Goal: Information Seeking & Learning: Learn about a topic

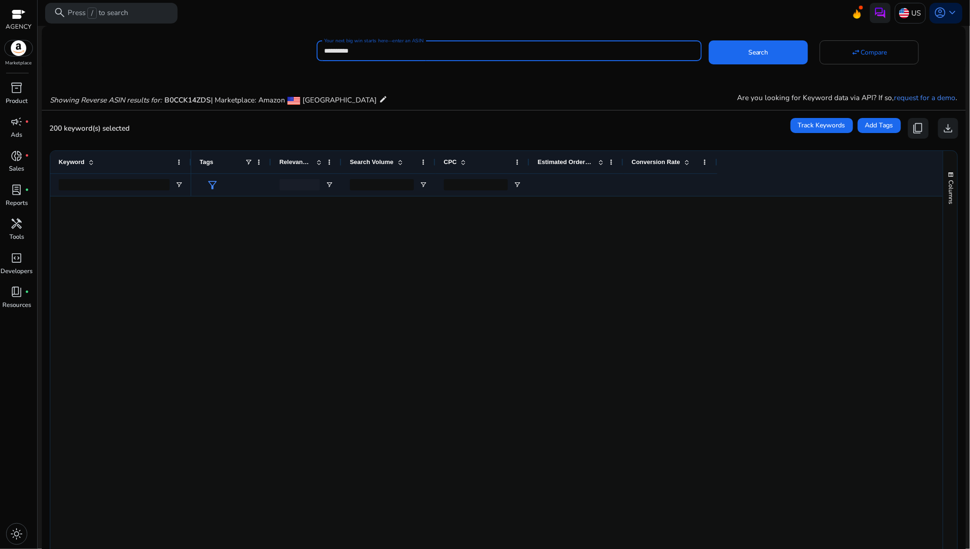
scroll to position [1949, 0]
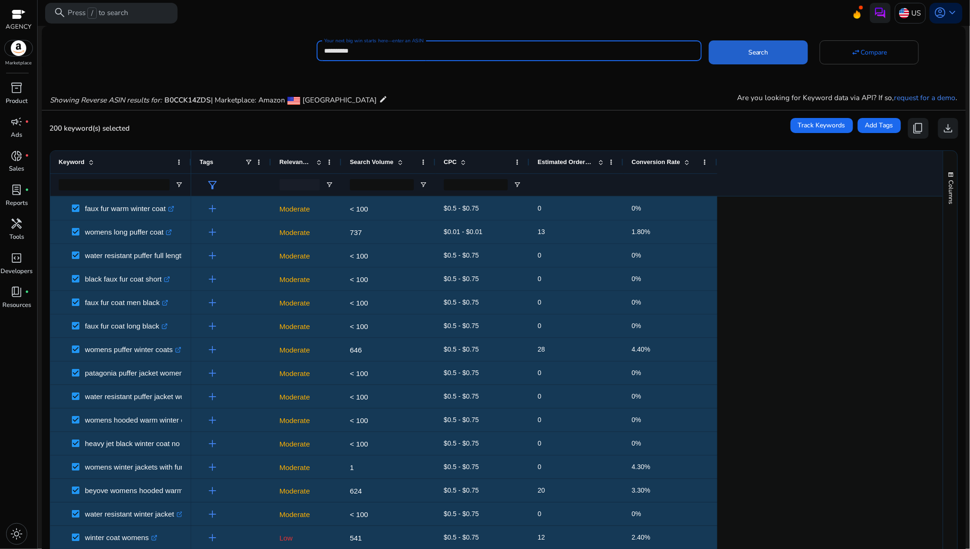
type input "**********"
click at [755, 45] on span at bounding box center [758, 52] width 99 height 23
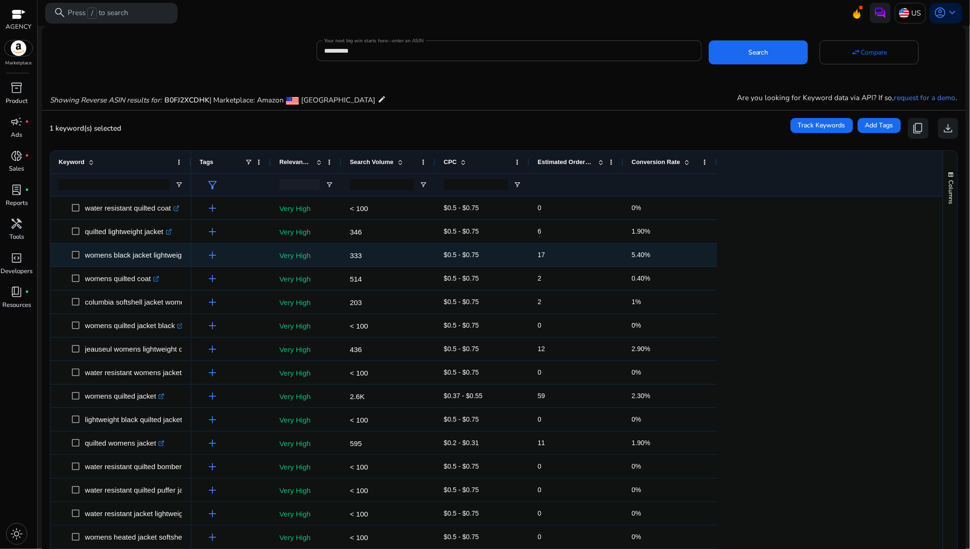
scroll to position [0, 0]
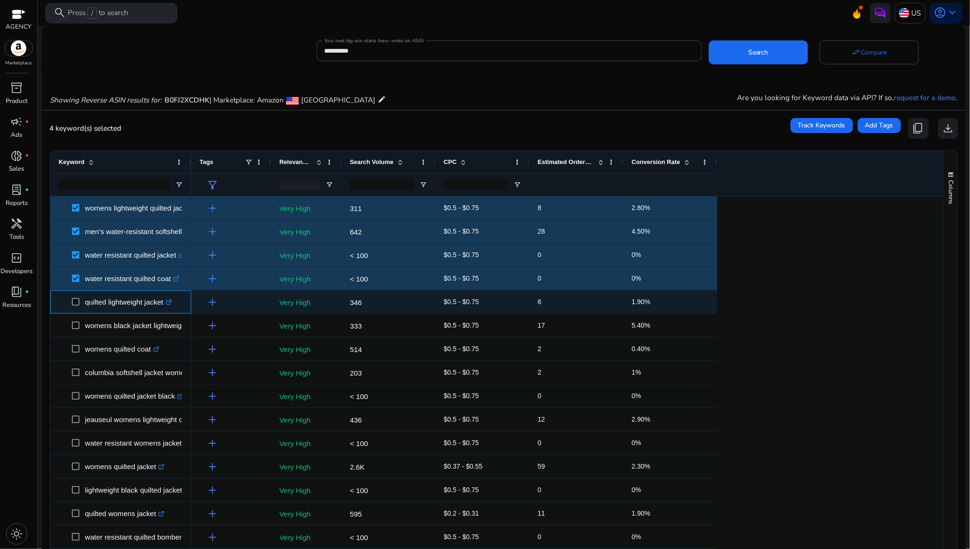
click at [74, 297] on span at bounding box center [78, 301] width 13 height 19
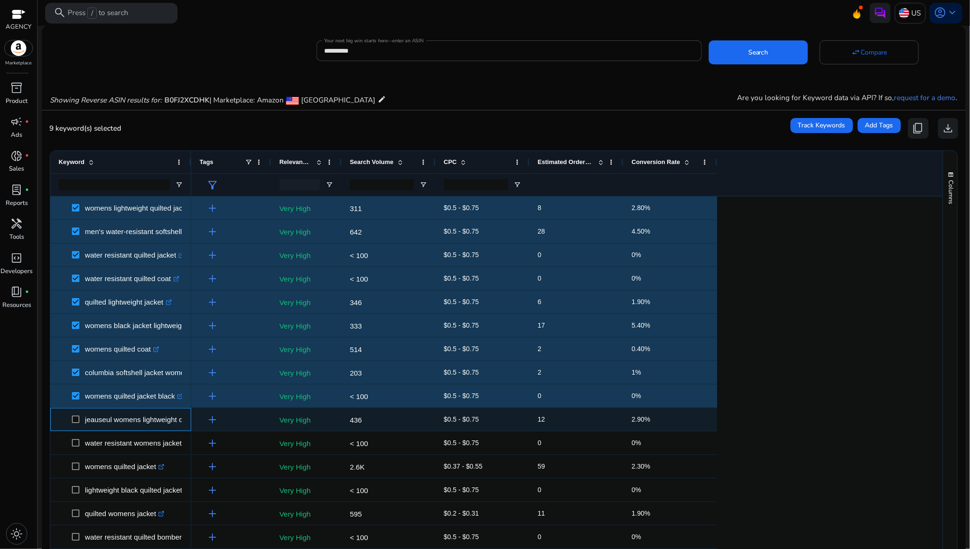
click at [72, 413] on span at bounding box center [78, 419] width 13 height 19
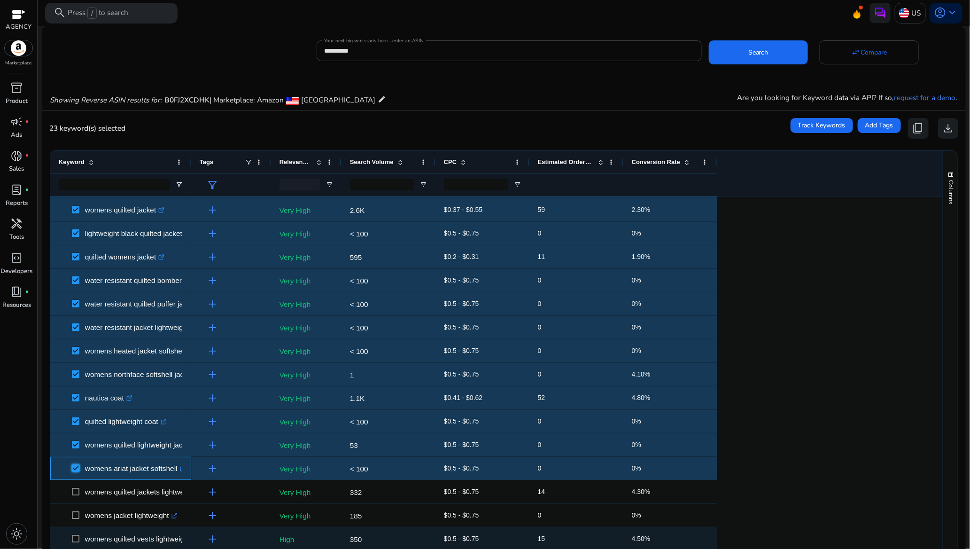
scroll to position [352, 0]
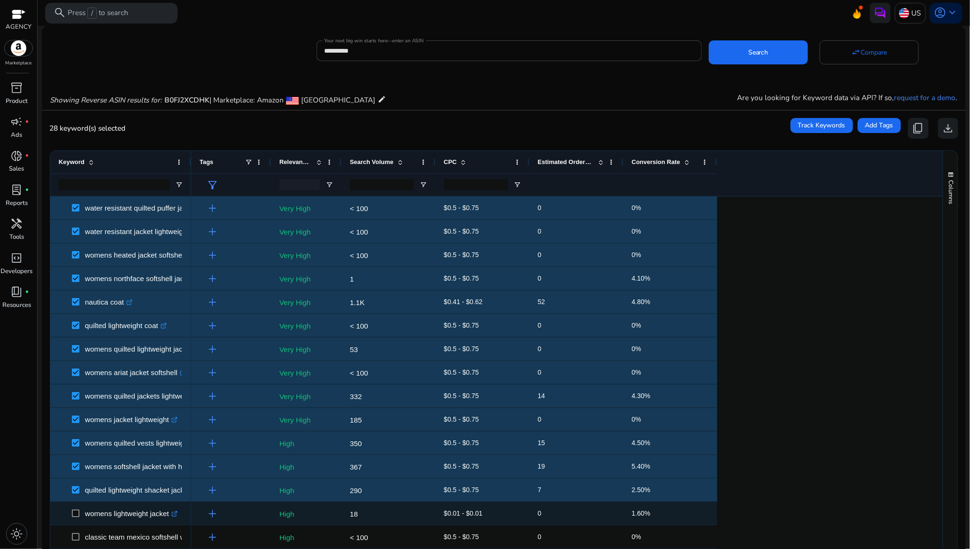
click at [76, 509] on span at bounding box center [78, 513] width 13 height 19
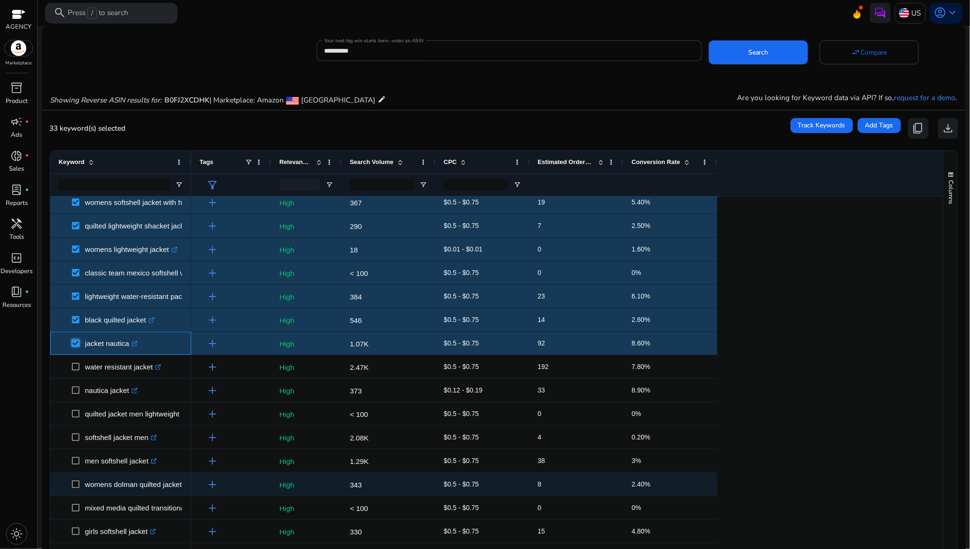
scroll to position [634, 0]
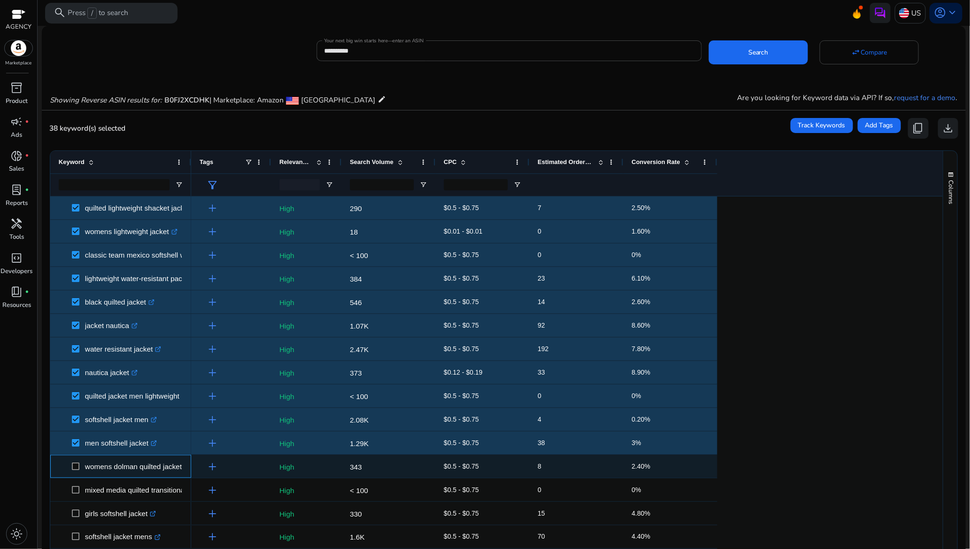
click at [76, 461] on span at bounding box center [78, 466] width 13 height 19
click at [75, 461] on span at bounding box center [78, 466] width 13 height 19
click at [75, 459] on span at bounding box center [78, 466] width 13 height 19
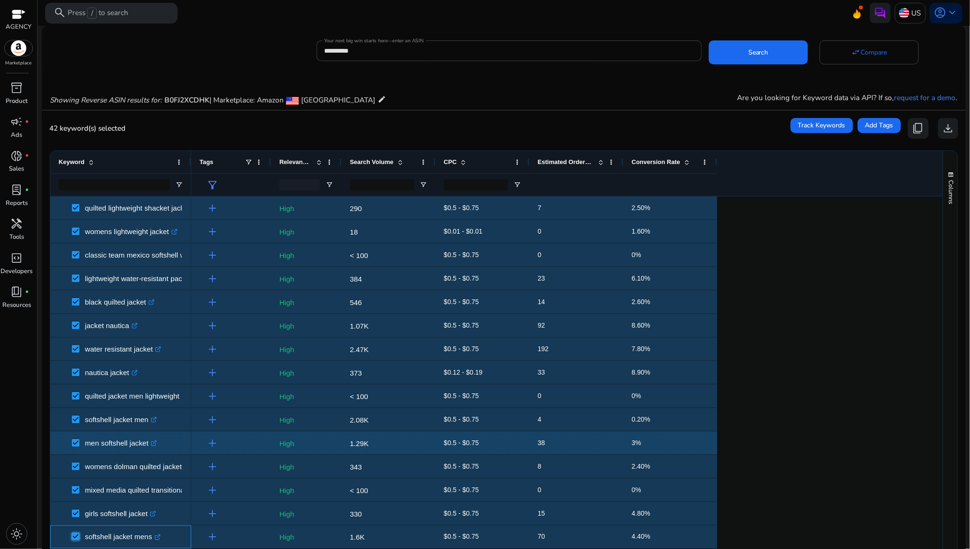
scroll to position [0, 0]
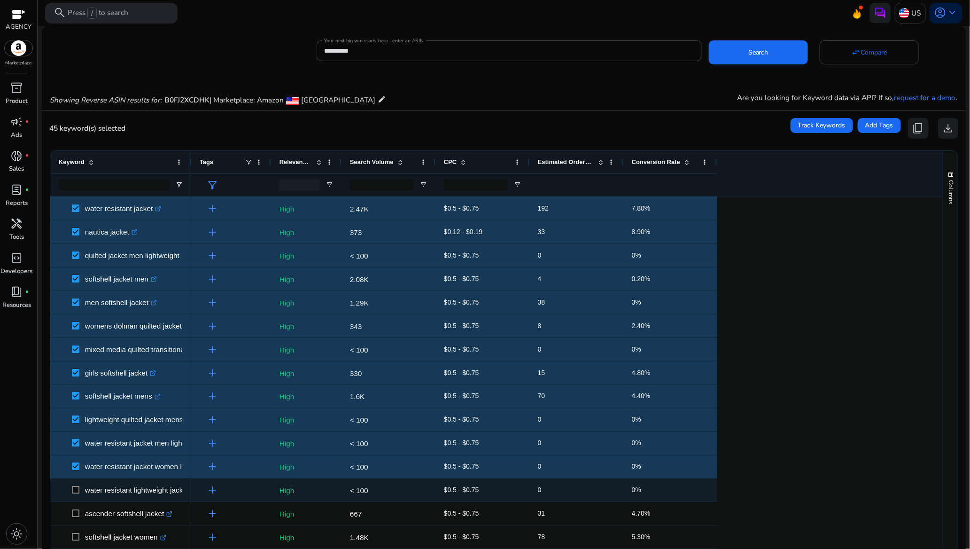
click at [73, 485] on span at bounding box center [78, 490] width 13 height 19
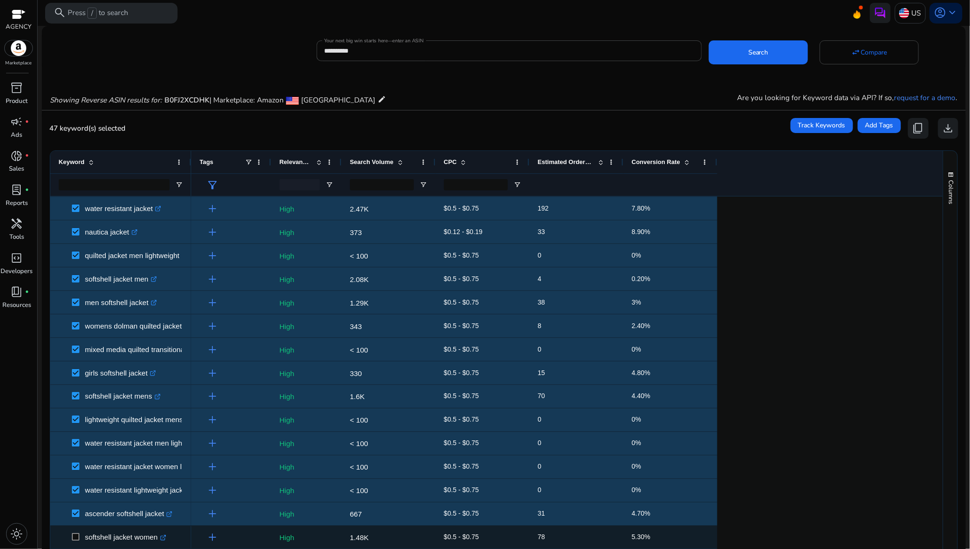
click at [78, 530] on span at bounding box center [78, 537] width 13 height 19
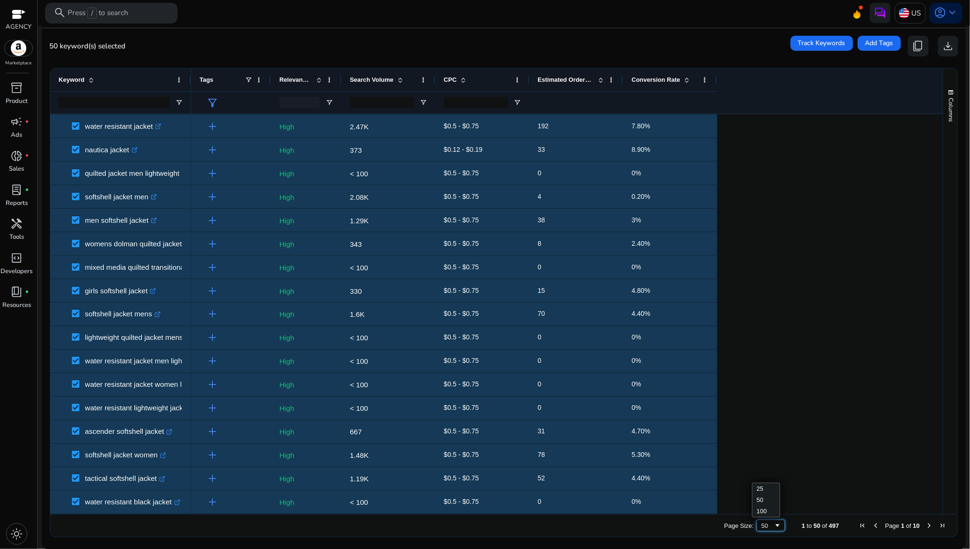
click at [774, 523] on span "Page Size" at bounding box center [778, 525] width 8 height 8
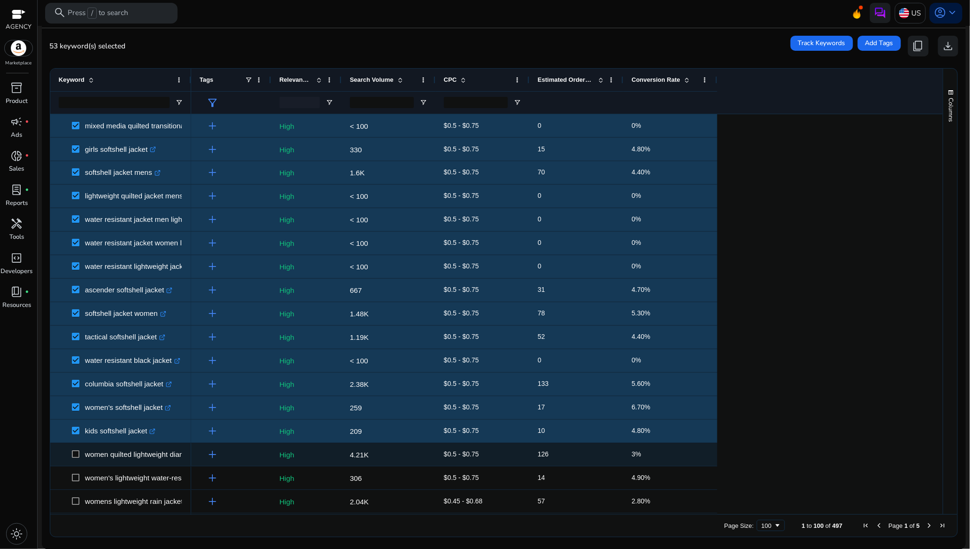
click at [75, 450] on span at bounding box center [78, 454] width 13 height 19
click at [78, 450] on span at bounding box center [78, 454] width 13 height 19
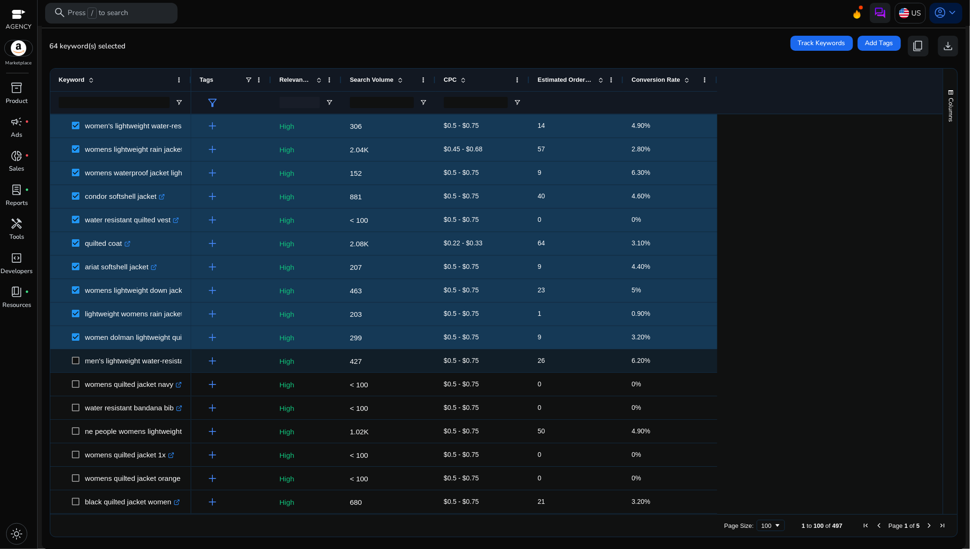
click at [78, 364] on span at bounding box center [78, 360] width 13 height 19
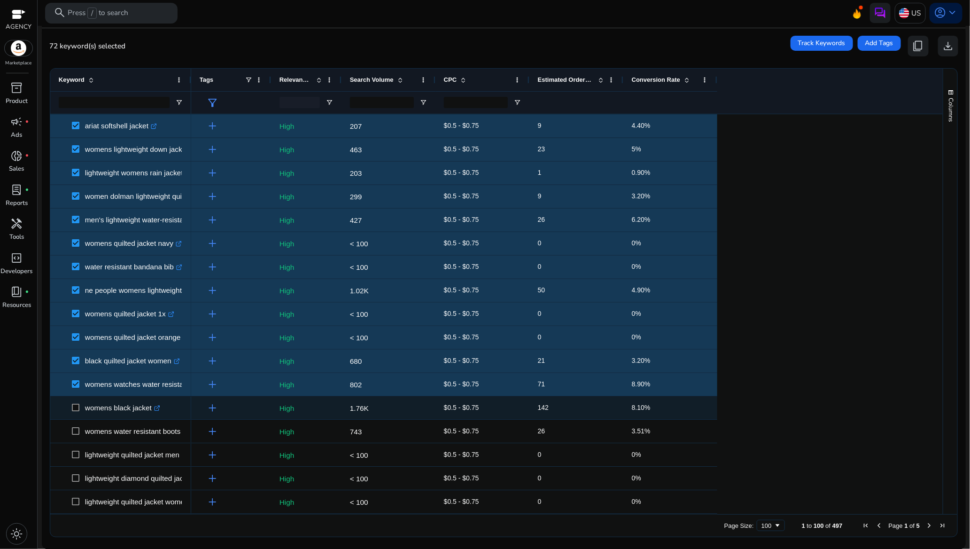
click at [82, 409] on span at bounding box center [78, 407] width 13 height 19
click at [81, 408] on span at bounding box center [78, 407] width 13 height 19
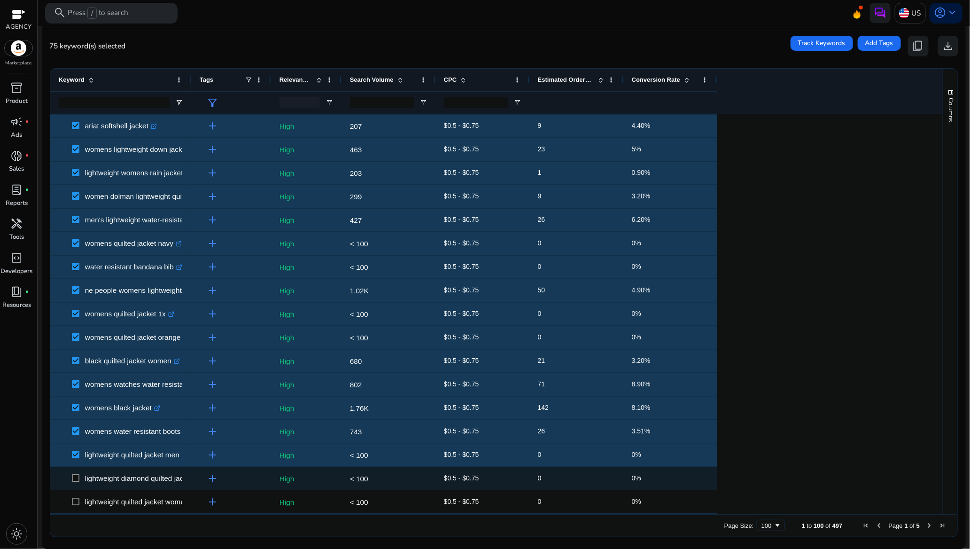
click at [75, 474] on span at bounding box center [78, 477] width 13 height 19
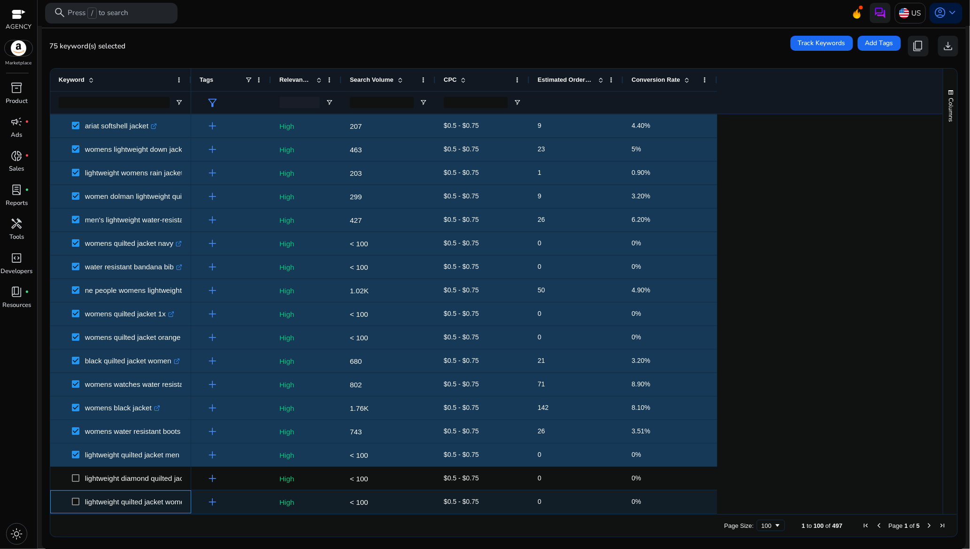
click at [76, 495] on span at bounding box center [78, 501] width 13 height 19
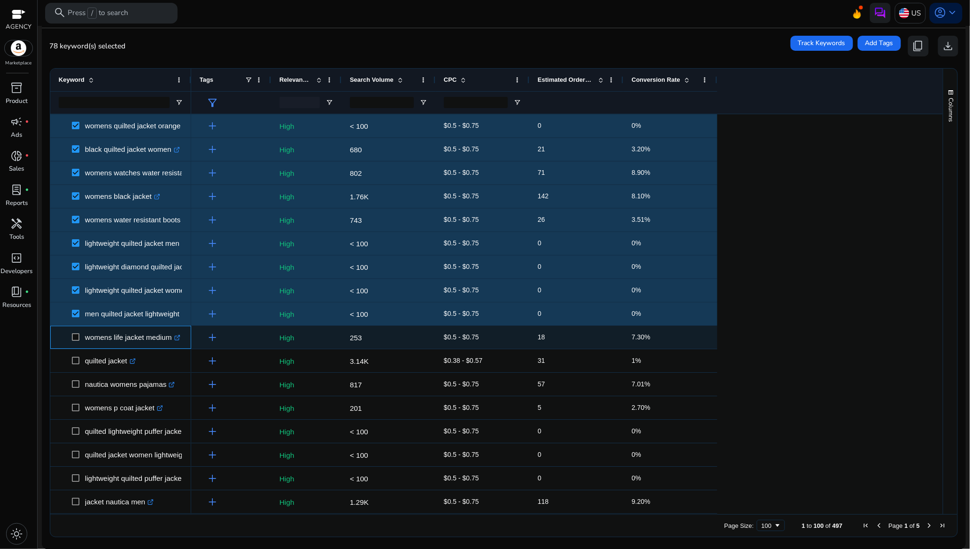
click at [75, 341] on span at bounding box center [78, 336] width 13 height 19
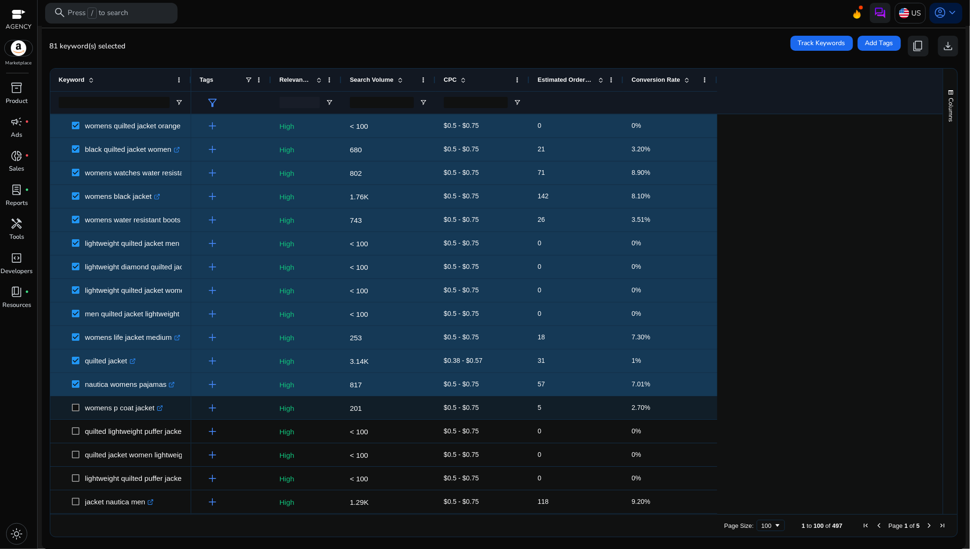
click at [80, 408] on span at bounding box center [78, 407] width 13 height 19
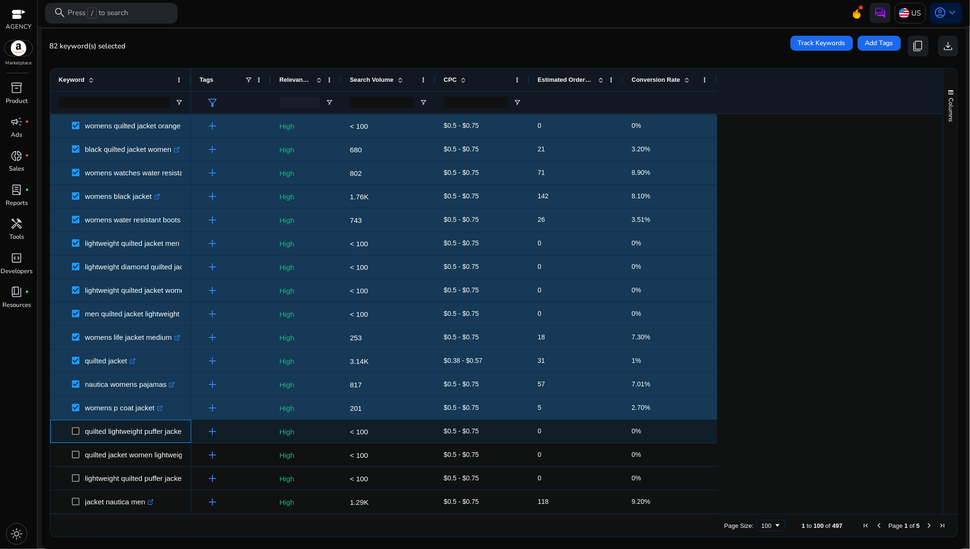
click at [77, 435] on span at bounding box center [78, 430] width 13 height 19
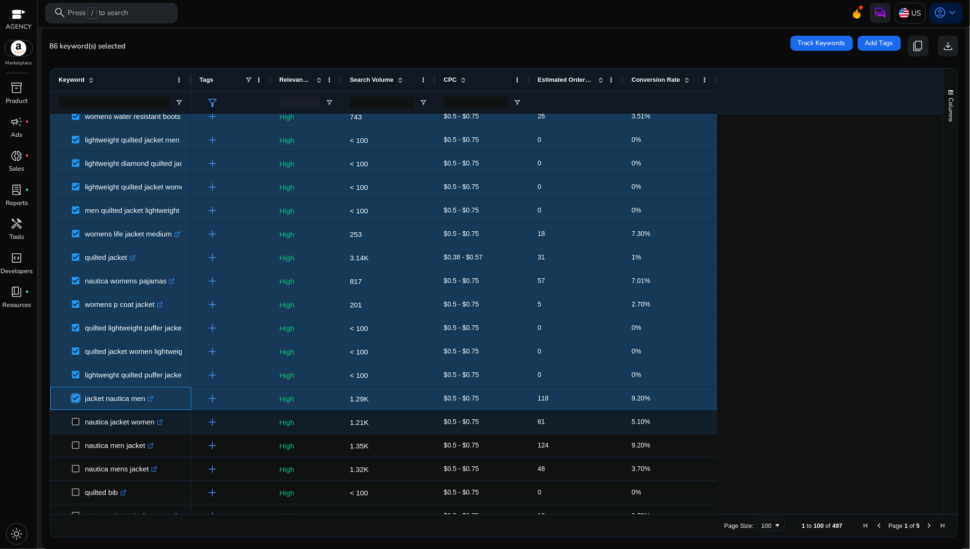
scroll to position [1832, 0]
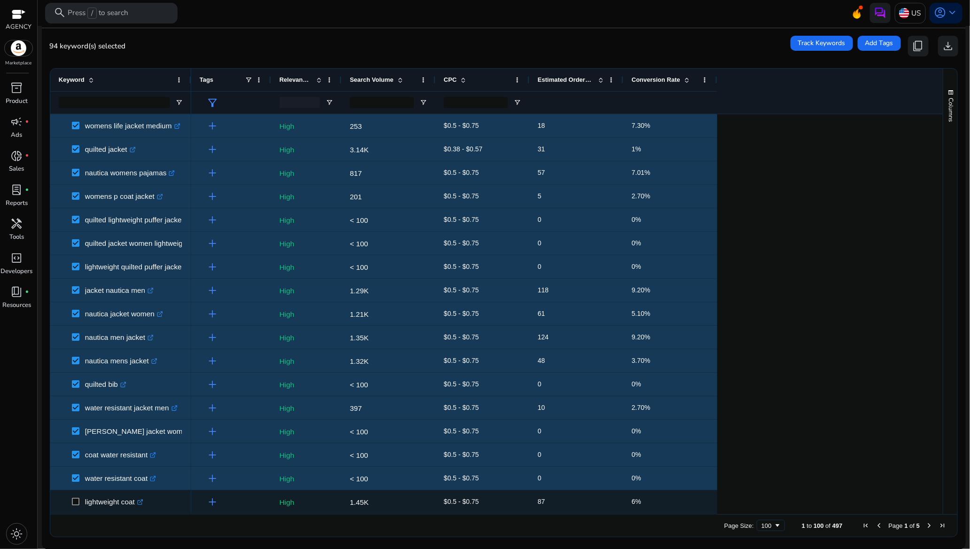
click at [79, 497] on span at bounding box center [78, 501] width 13 height 19
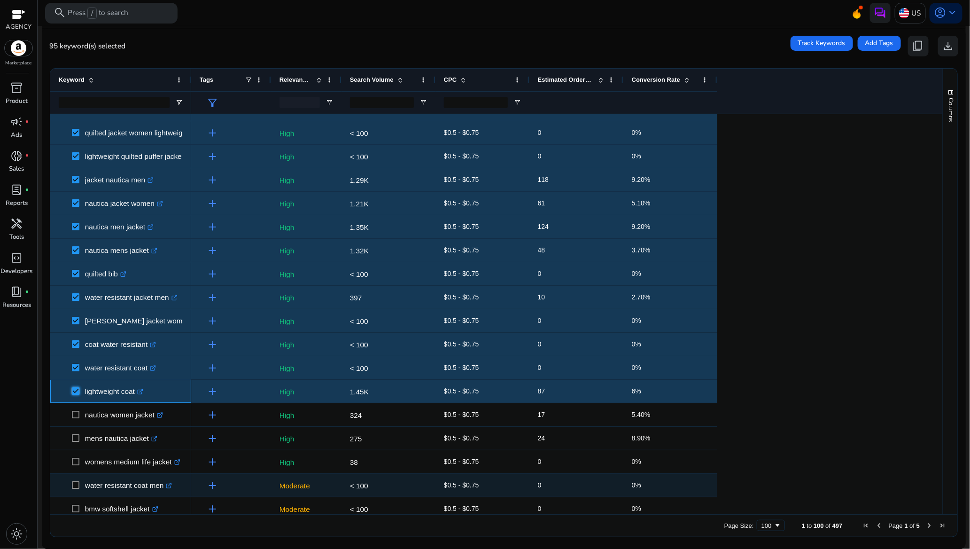
scroll to position [1949, 0]
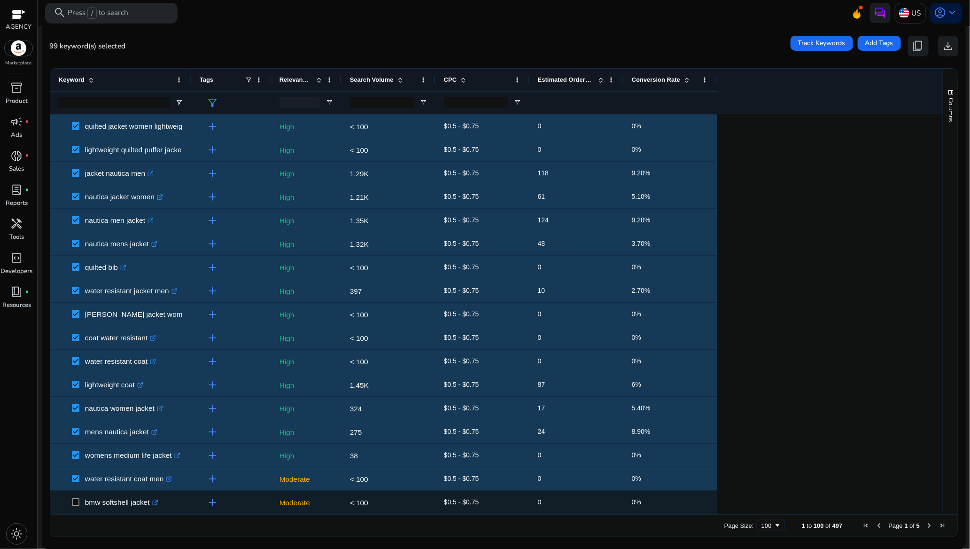
click at [77, 506] on span at bounding box center [78, 501] width 13 height 19
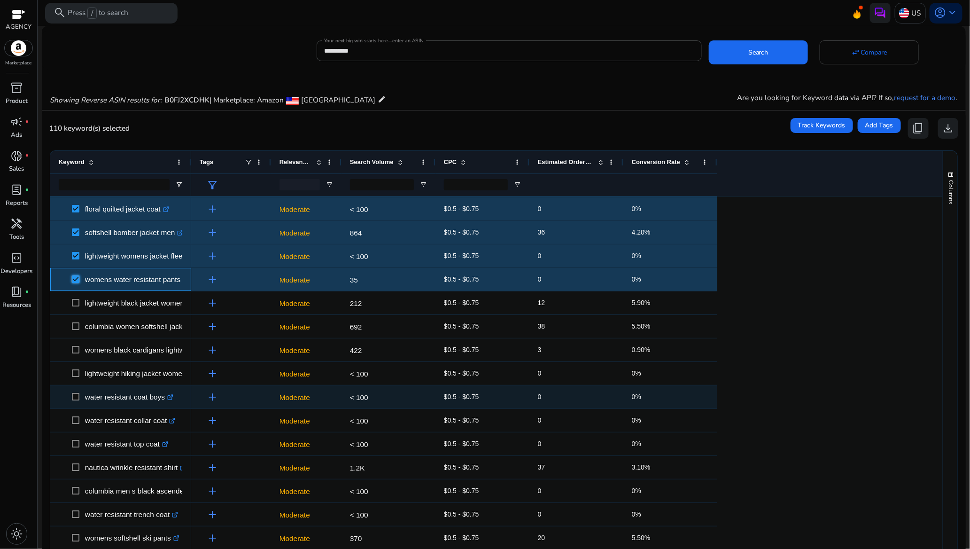
scroll to position [141, 0]
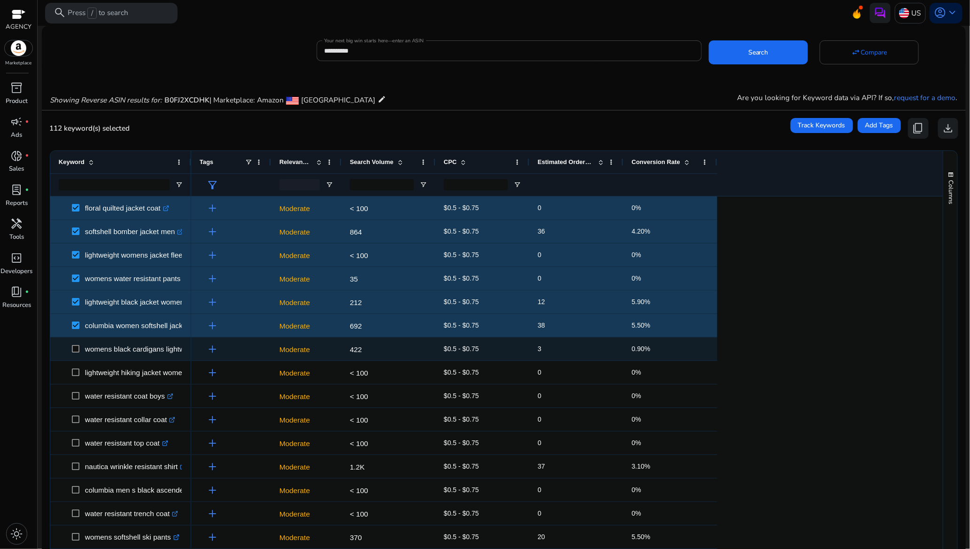
click at [79, 357] on span at bounding box center [78, 348] width 13 height 19
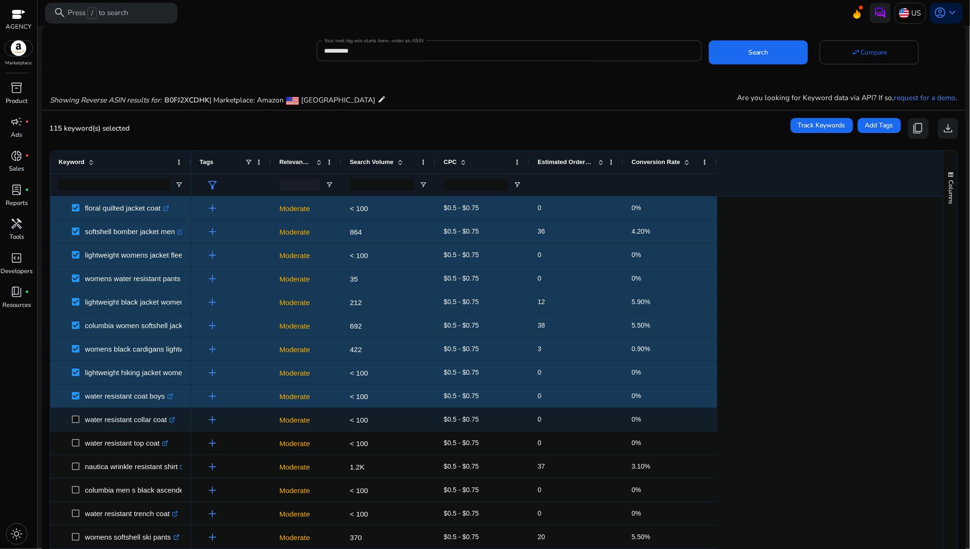
click at [80, 418] on span at bounding box center [78, 419] width 13 height 19
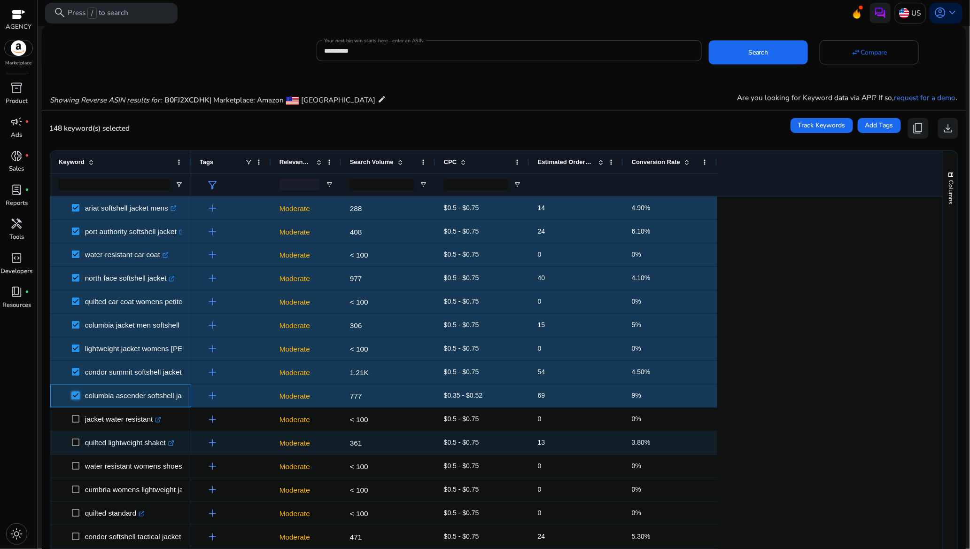
scroll to position [916, 0]
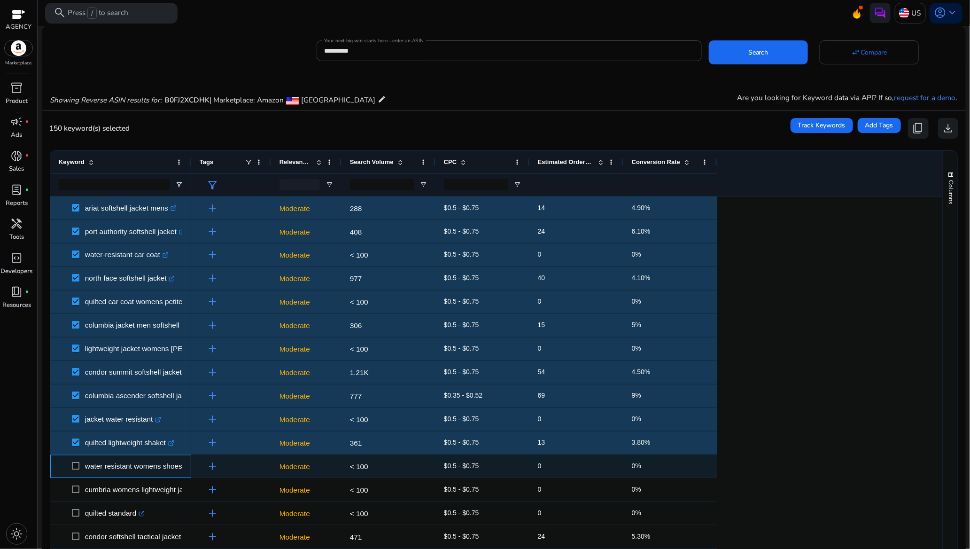
click at [79, 471] on span at bounding box center [78, 466] width 13 height 19
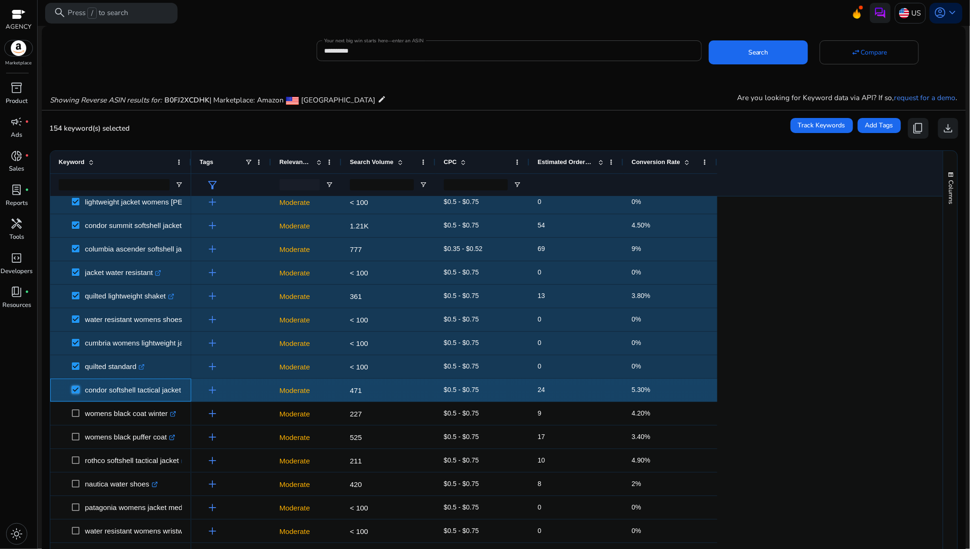
scroll to position [0, 0]
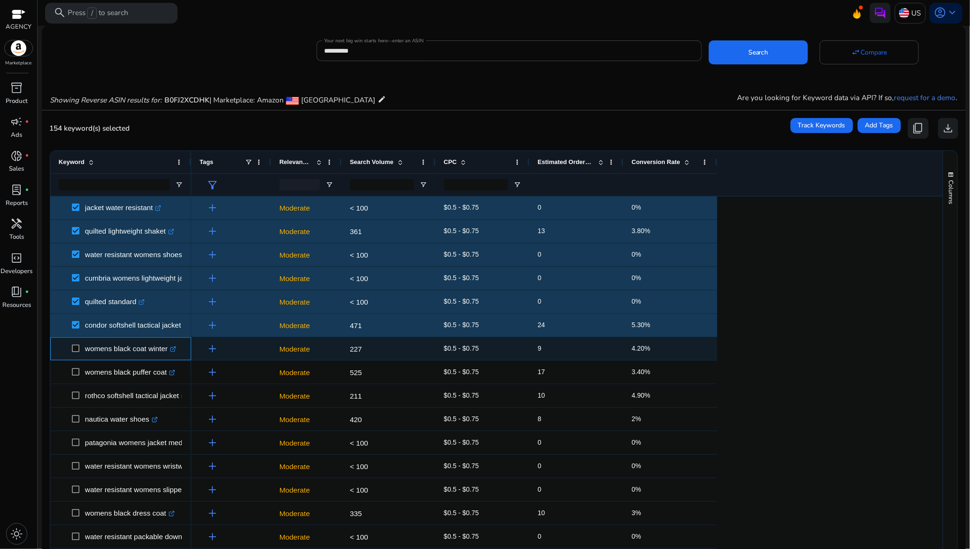
click at [76, 353] on span at bounding box center [78, 348] width 13 height 19
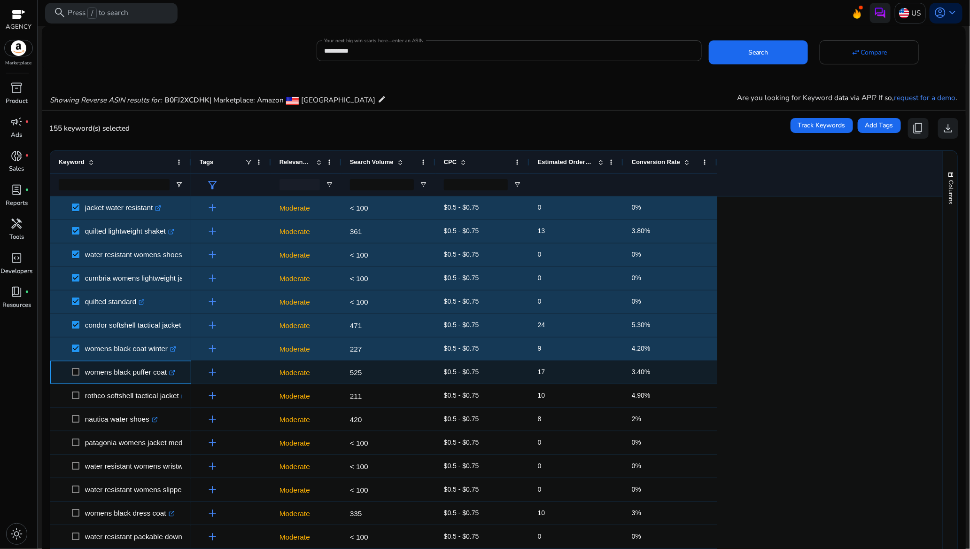
click at [77, 367] on span at bounding box center [78, 372] width 13 height 19
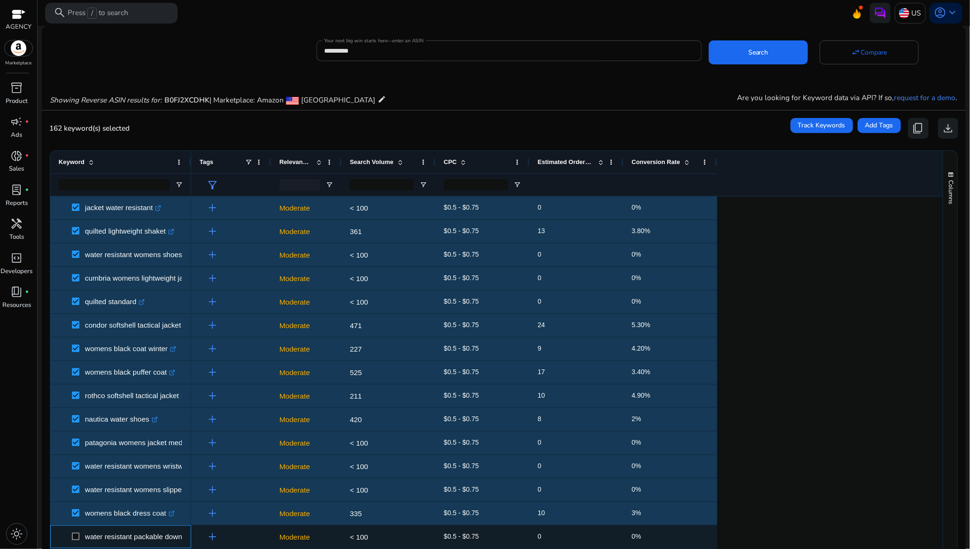
click at [75, 532] on span at bounding box center [78, 536] width 13 height 19
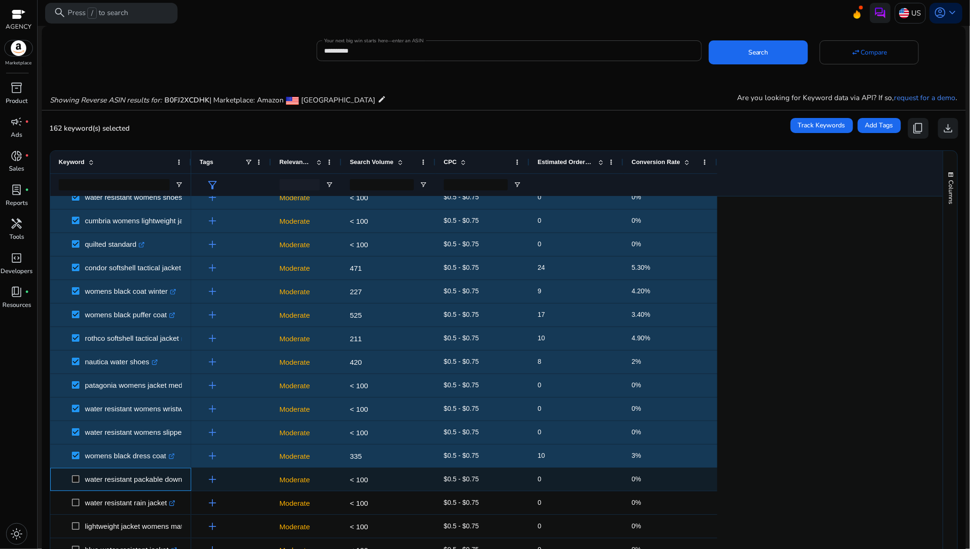
scroll to position [1263, 0]
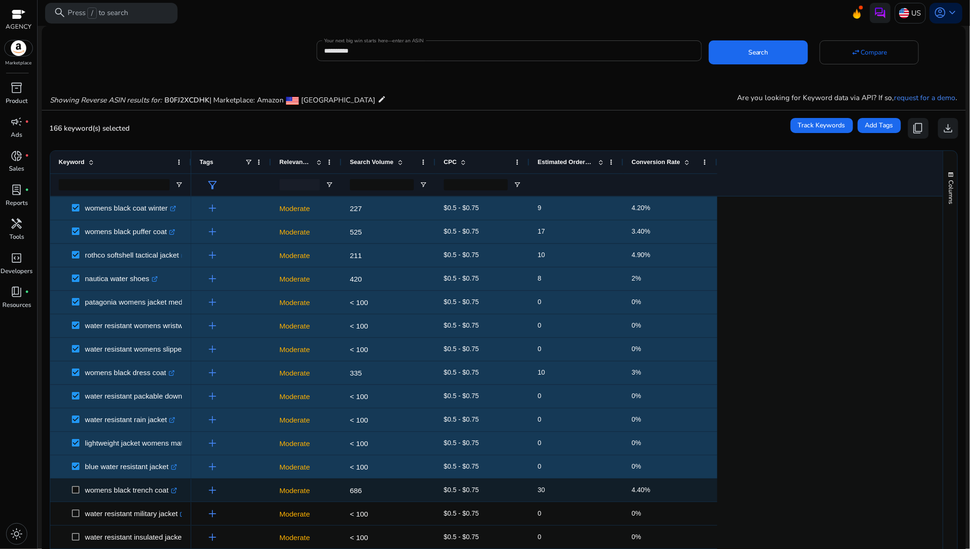
click at [81, 488] on span at bounding box center [78, 489] width 13 height 19
click at [80, 493] on span at bounding box center [78, 489] width 13 height 19
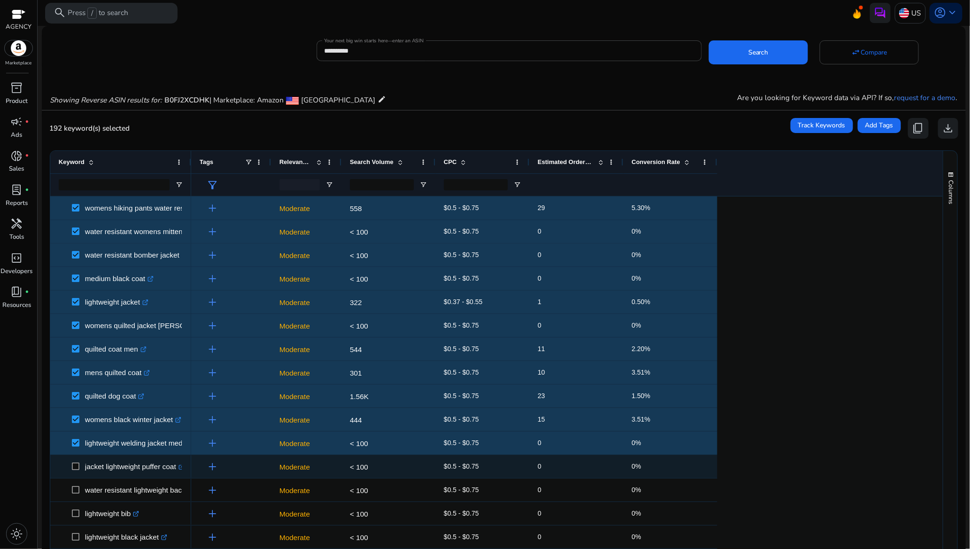
click at [82, 471] on span at bounding box center [78, 466] width 13 height 19
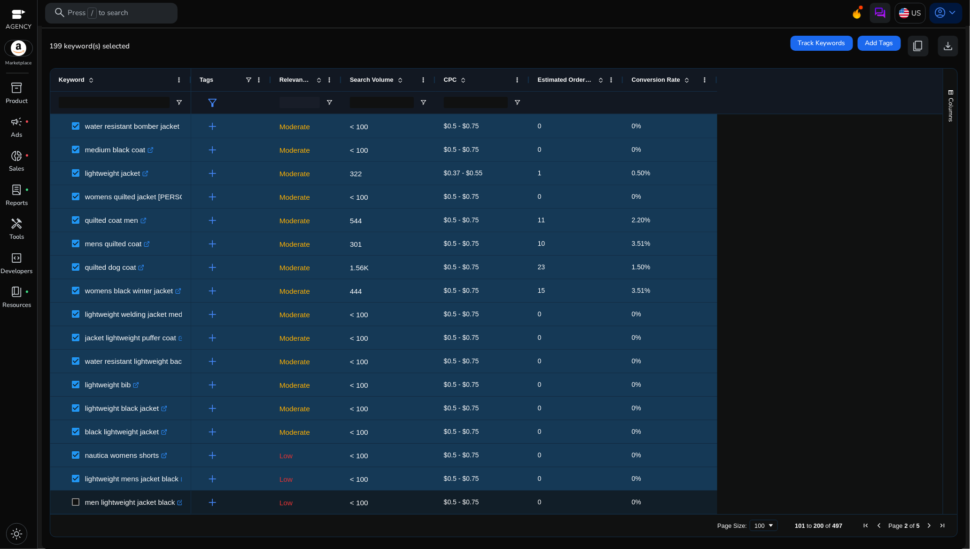
click at [80, 497] on span at bounding box center [78, 501] width 13 height 19
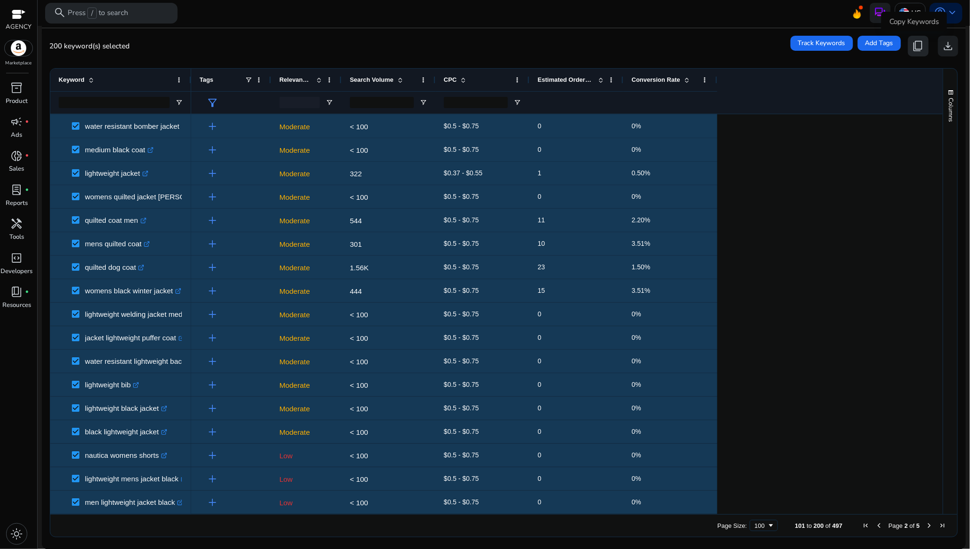
click at [914, 47] on span "content_copy" at bounding box center [918, 46] width 12 height 12
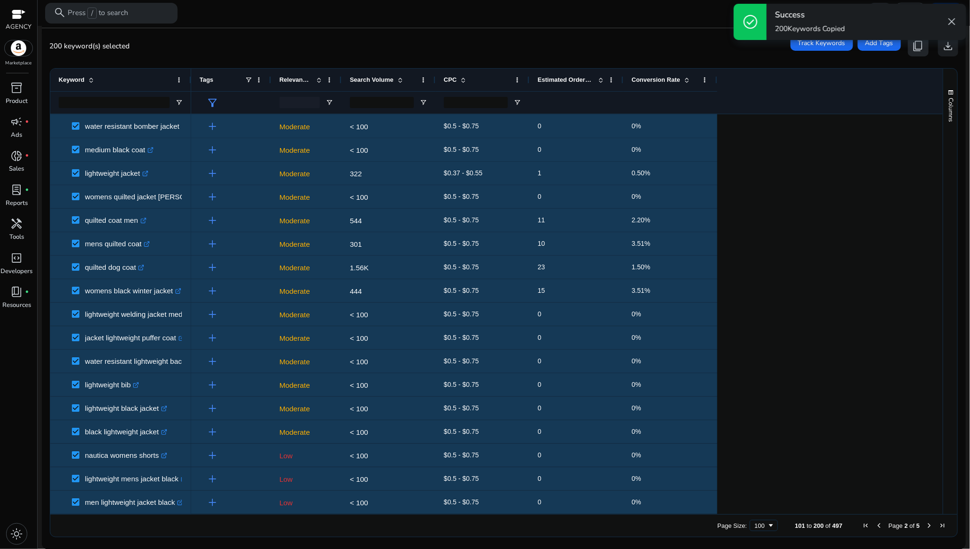
click at [914, 47] on span "content_copy" at bounding box center [918, 46] width 12 height 12
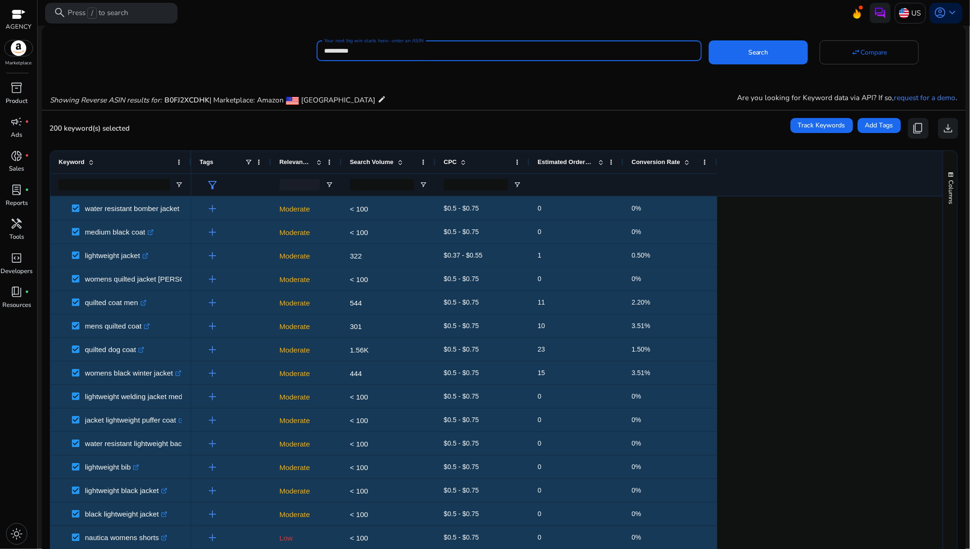
drag, startPoint x: 378, startPoint y: 47, endPoint x: 323, endPoint y: 49, distance: 55.0
click at [324, 49] on input "**********" at bounding box center [509, 51] width 370 height 10
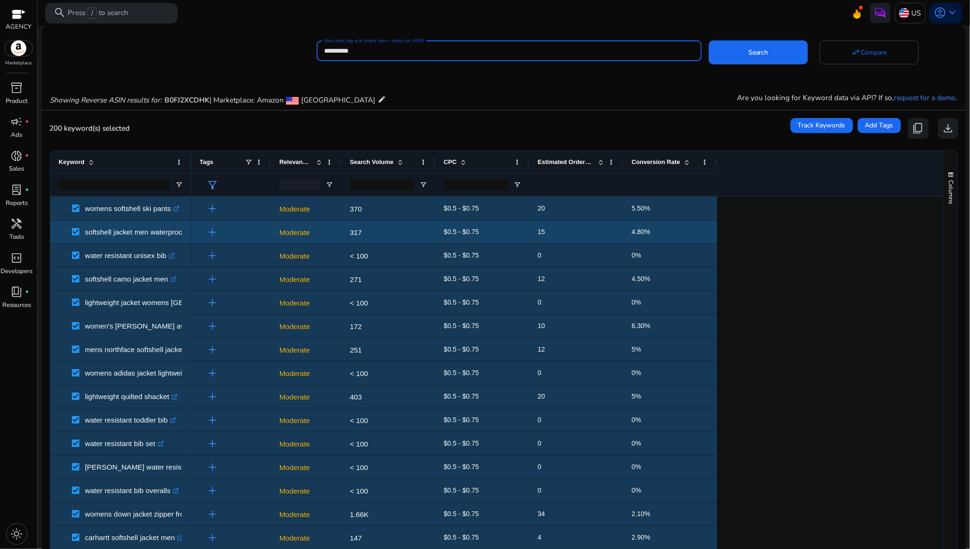
scroll to position [117, 0]
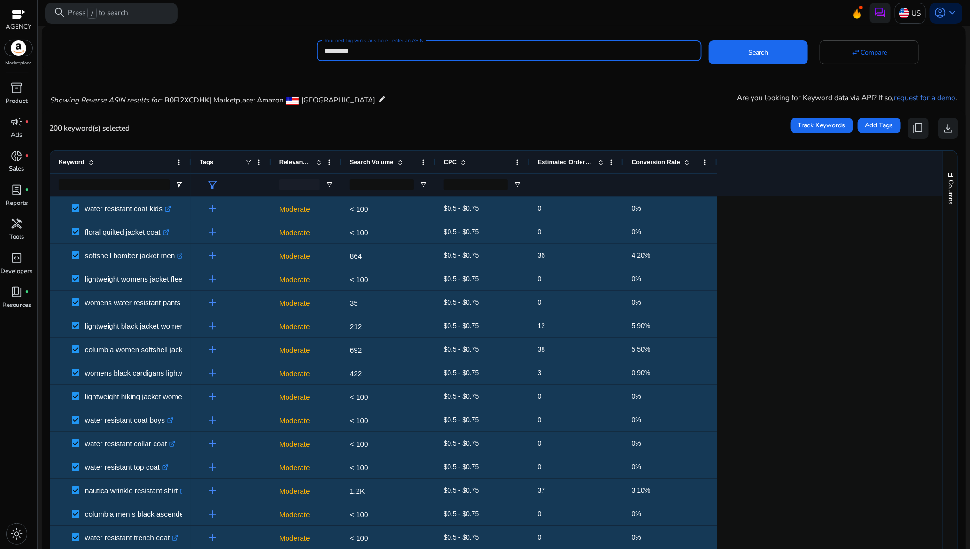
click at [373, 50] on input "**********" at bounding box center [509, 51] width 370 height 10
paste input
type input "**********"
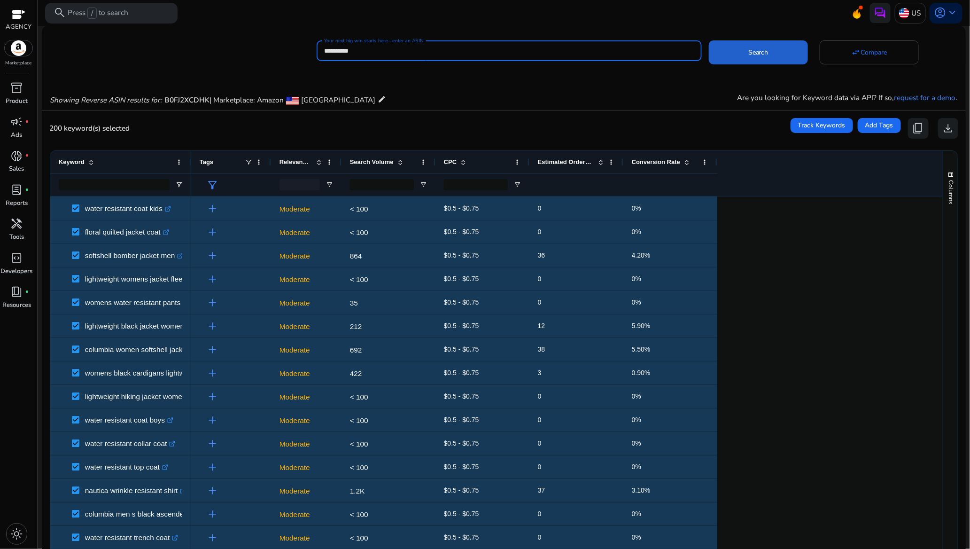
click at [757, 56] on span "Search" at bounding box center [758, 52] width 20 height 10
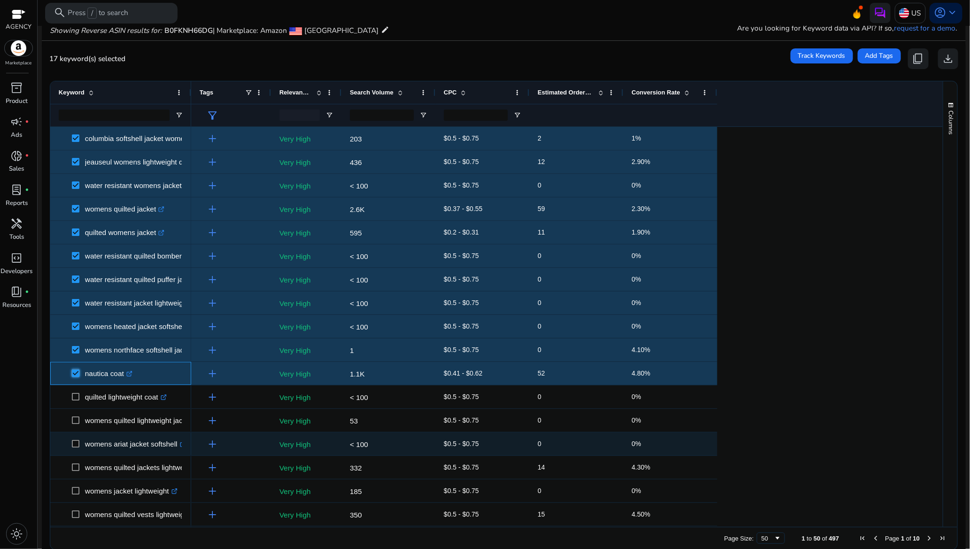
scroll to position [183, 0]
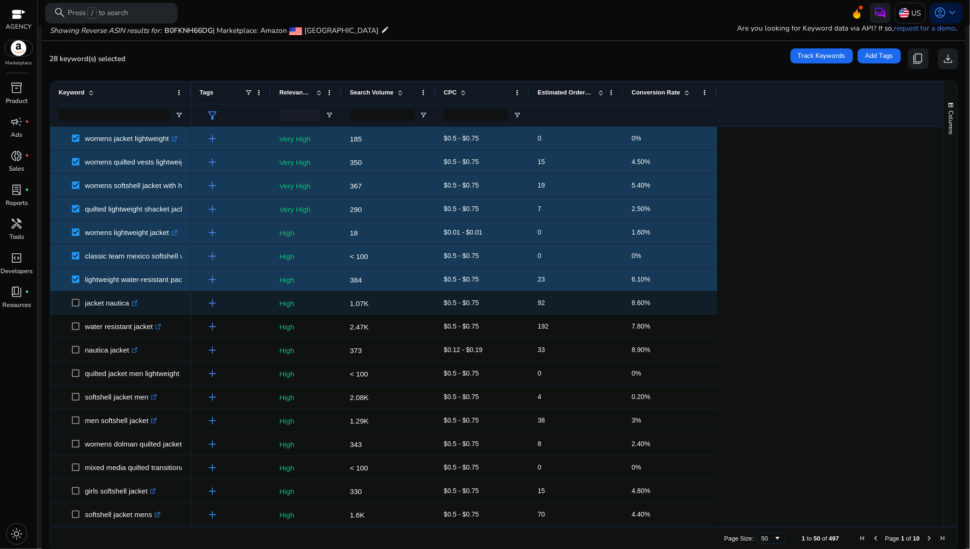
click at [78, 297] on span at bounding box center [78, 302] width 13 height 19
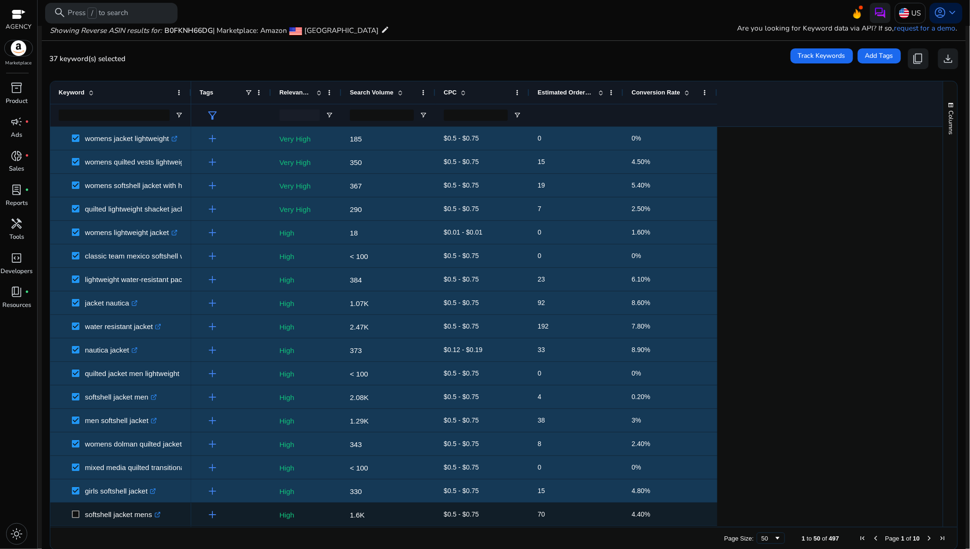
click at [73, 509] on span at bounding box center [78, 514] width 13 height 19
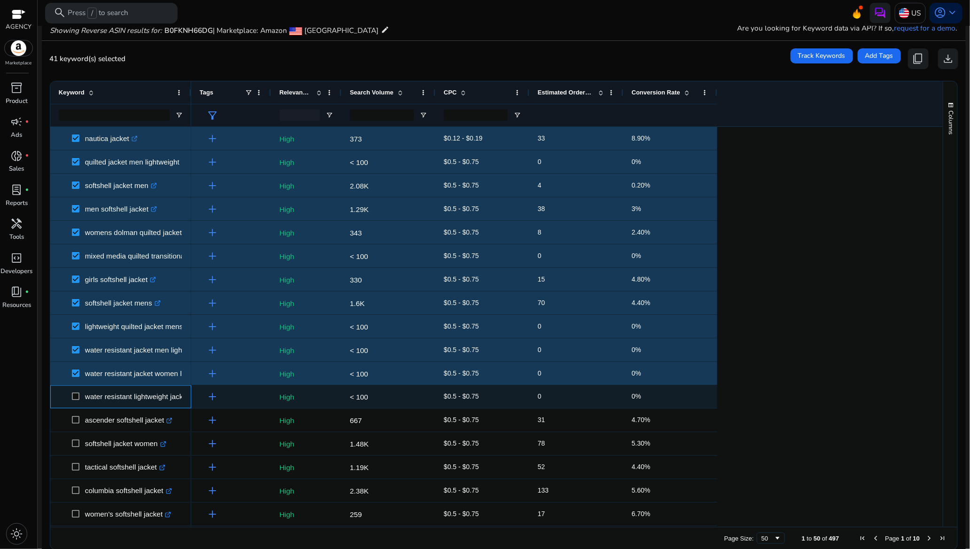
click at [78, 392] on span at bounding box center [78, 396] width 13 height 19
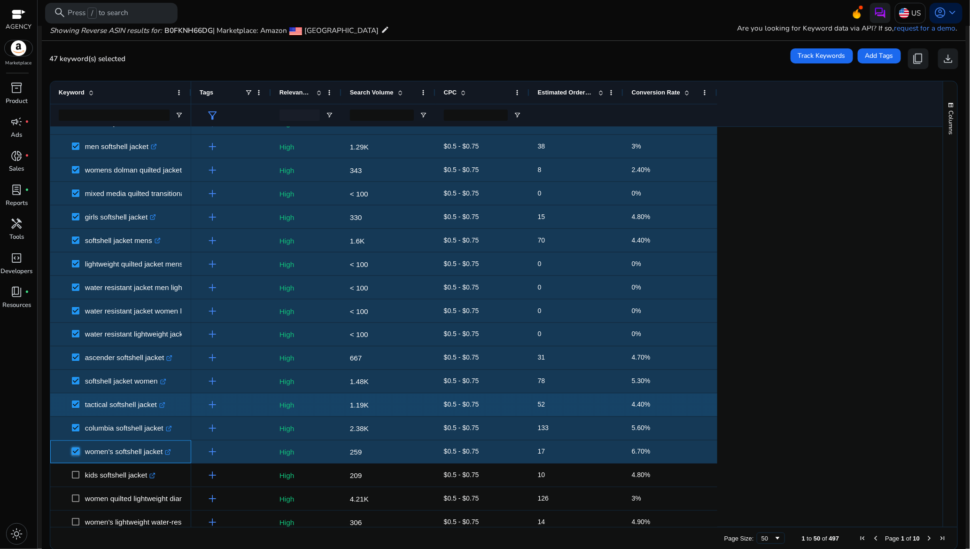
scroll to position [775, 0]
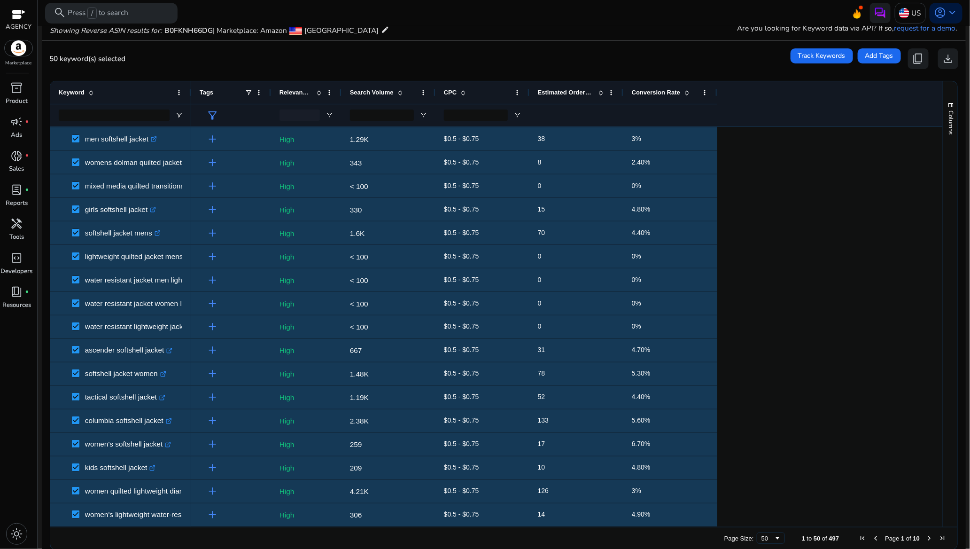
click at [822, 537] on span "of" at bounding box center [824, 538] width 5 height 7
click at [774, 538] on span "Page Size" at bounding box center [778, 538] width 8 height 8
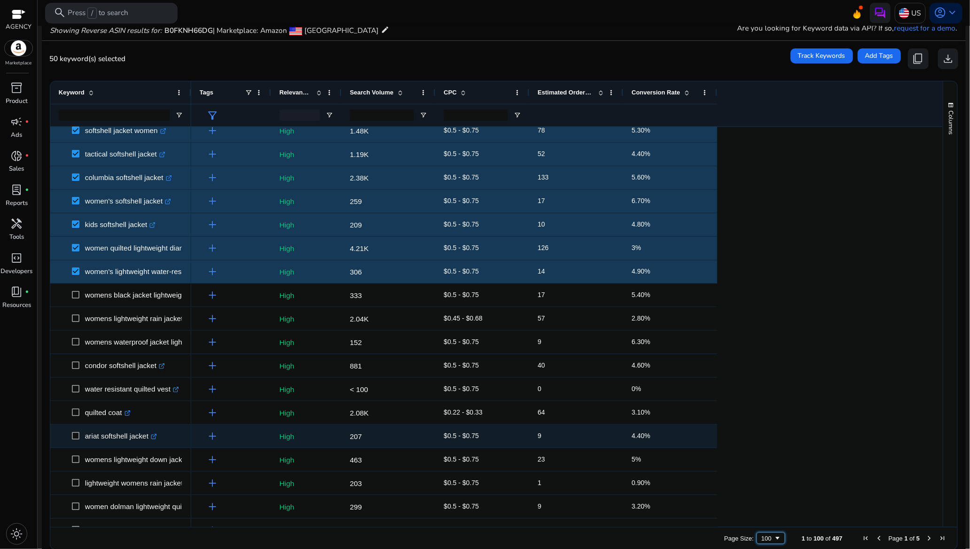
scroll to position [1057, 0]
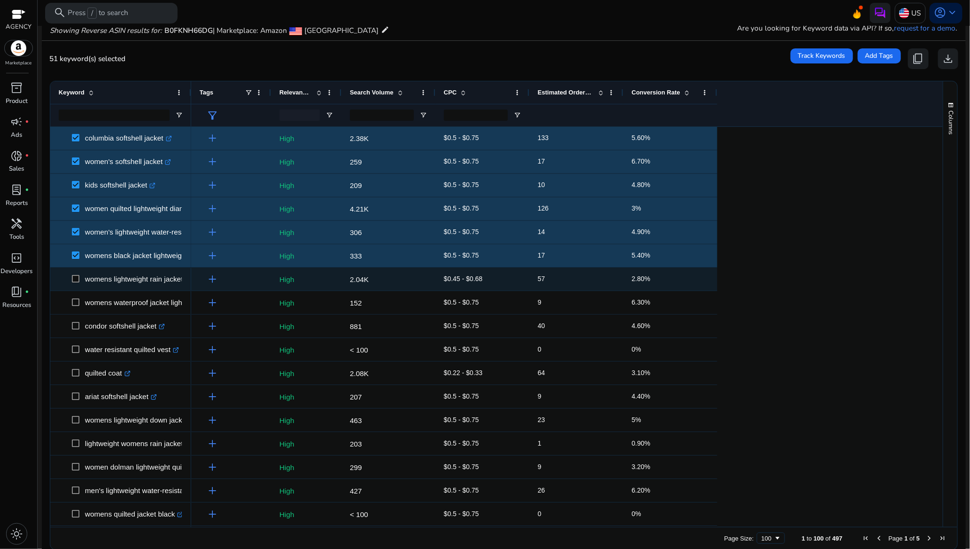
click at [78, 284] on span at bounding box center [78, 279] width 13 height 19
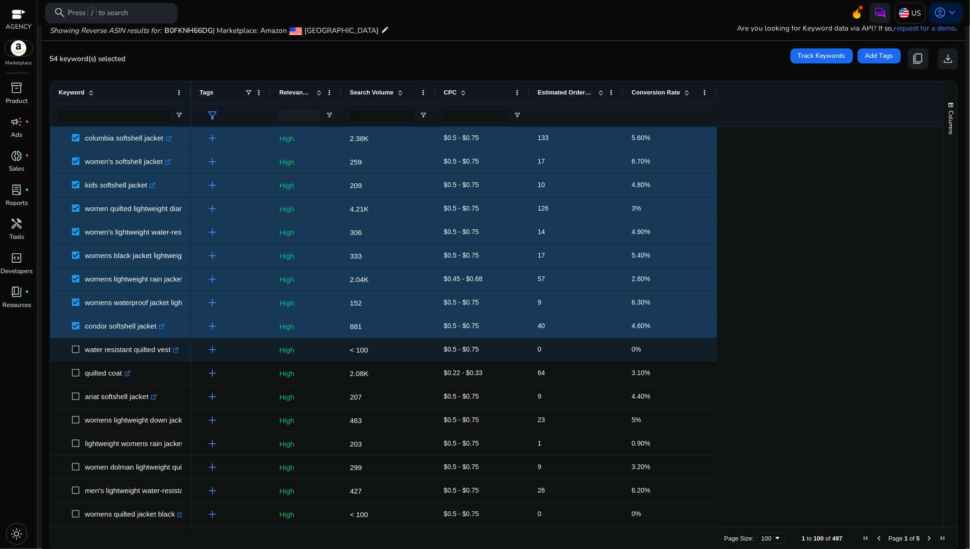
click at [75, 347] on span at bounding box center [78, 349] width 13 height 19
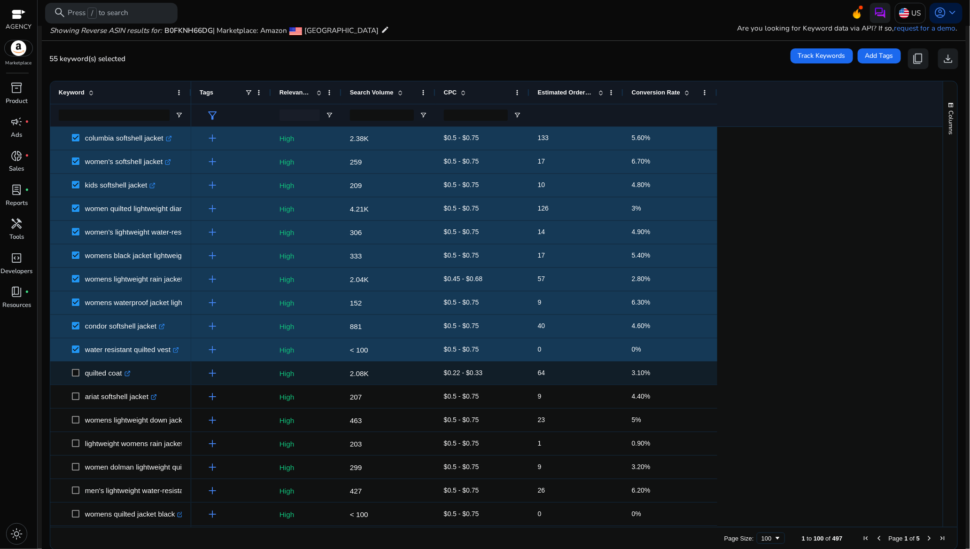
click at [78, 378] on span at bounding box center [78, 373] width 13 height 19
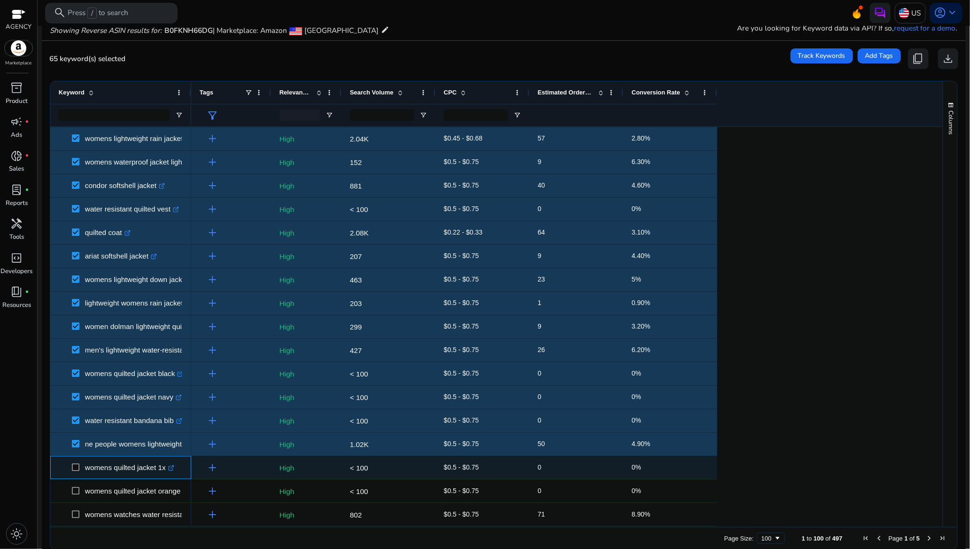
click at [75, 462] on span at bounding box center [78, 467] width 13 height 19
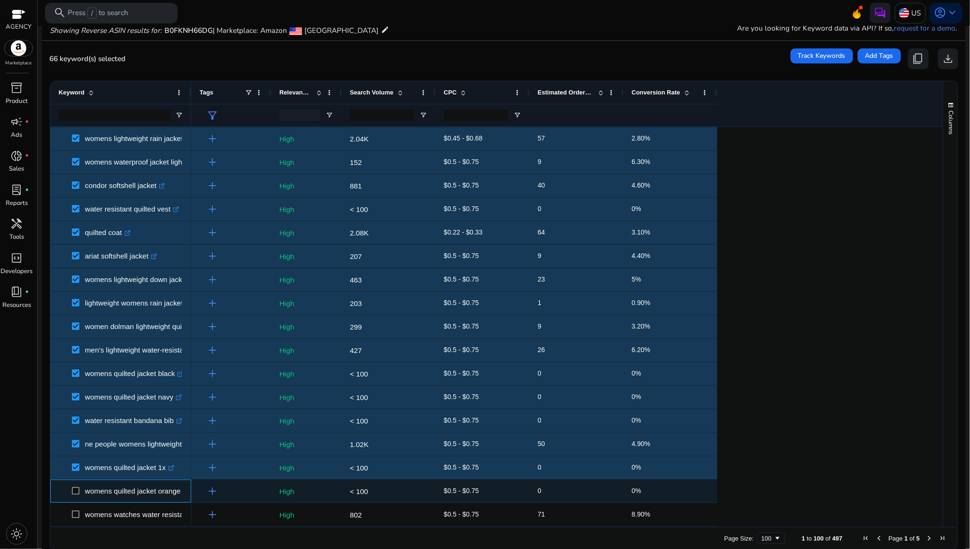
click at [76, 485] on span at bounding box center [78, 490] width 13 height 19
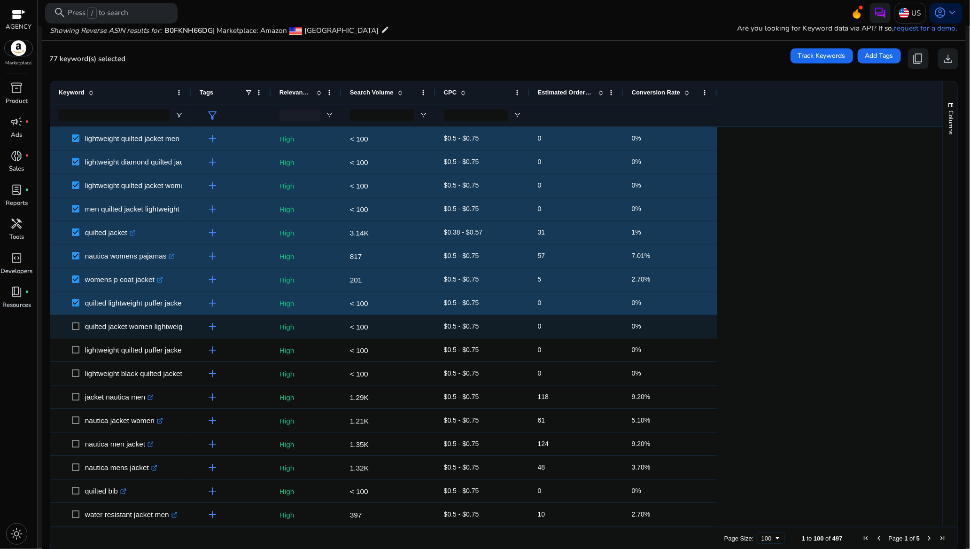
click at [80, 326] on span at bounding box center [78, 326] width 13 height 19
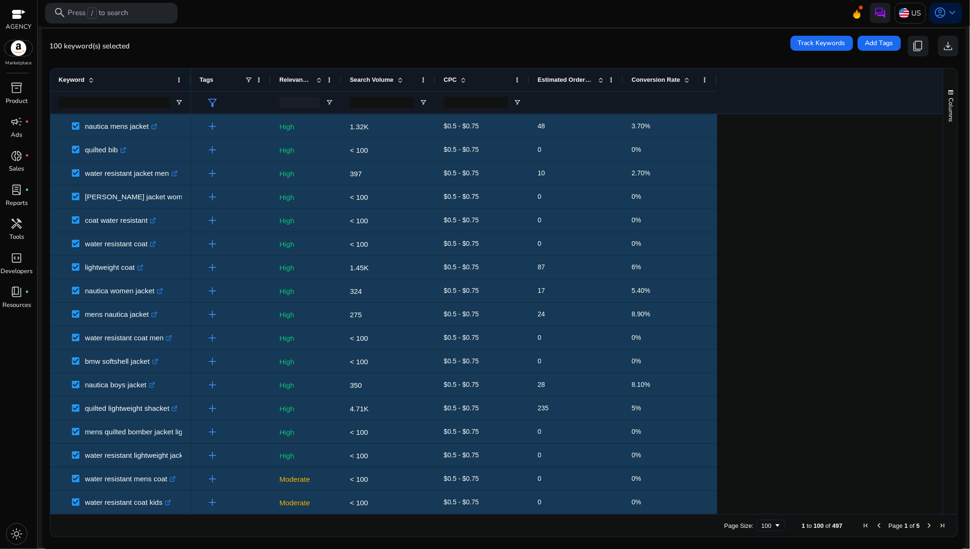
click at [926, 523] on span "Next Page" at bounding box center [930, 525] width 8 height 8
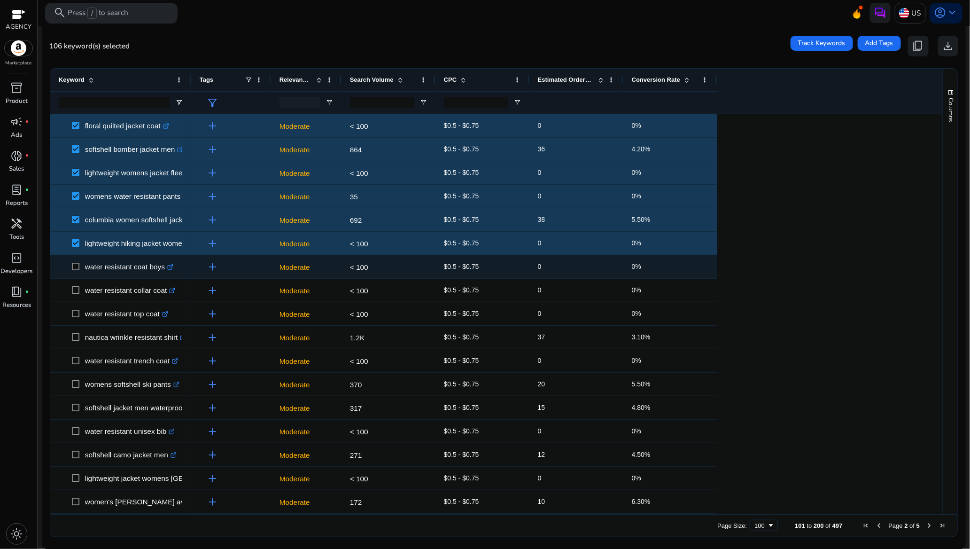
click at [80, 265] on span at bounding box center [78, 266] width 13 height 19
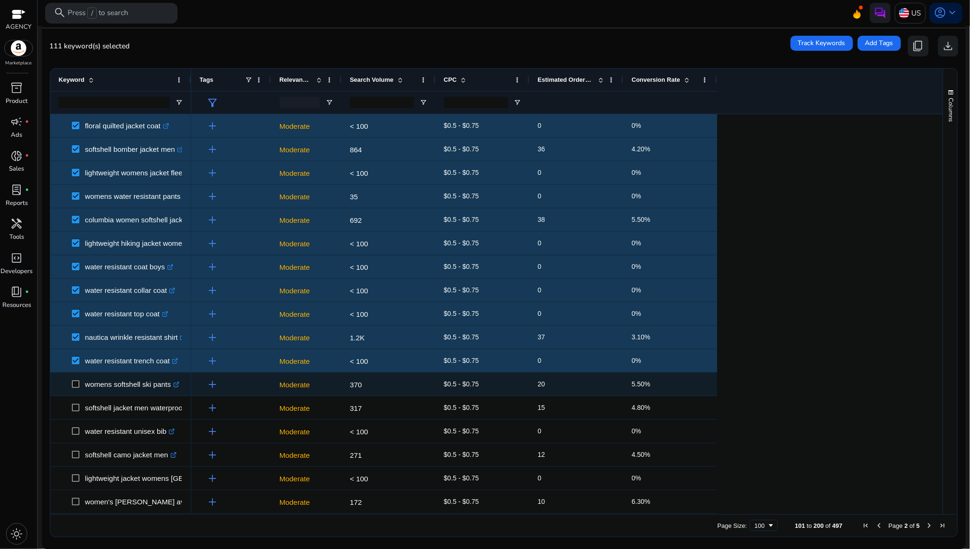
click at [81, 385] on span at bounding box center [78, 383] width 13 height 19
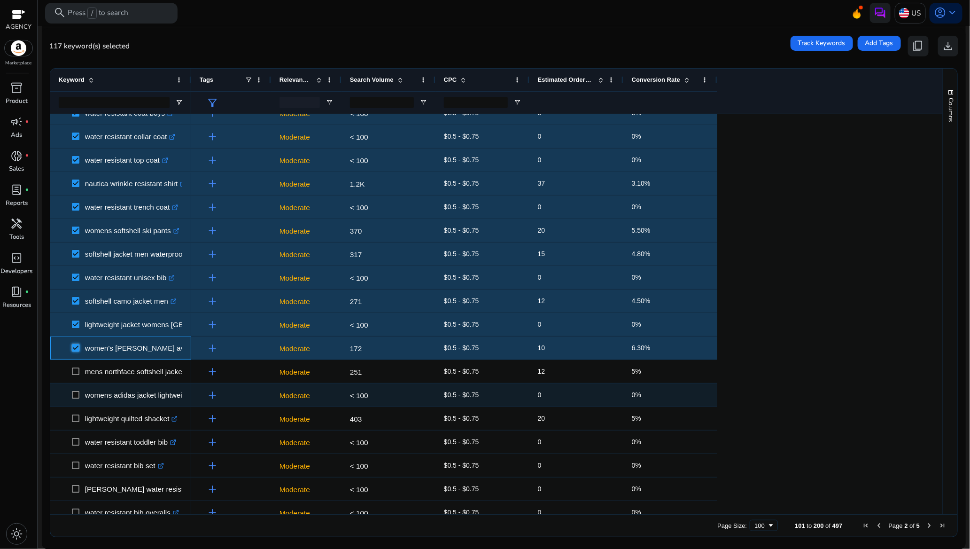
scroll to position [211, 0]
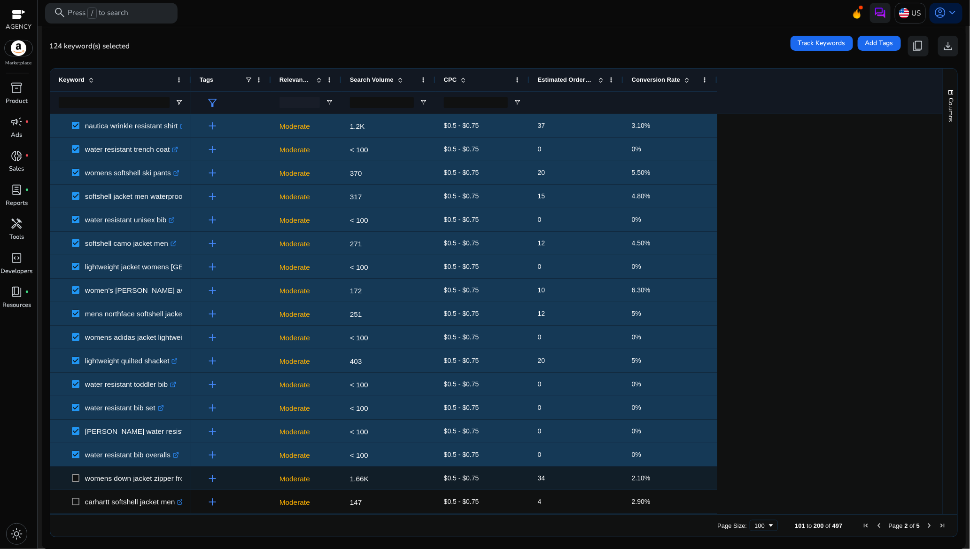
click at [76, 482] on span at bounding box center [78, 477] width 13 height 19
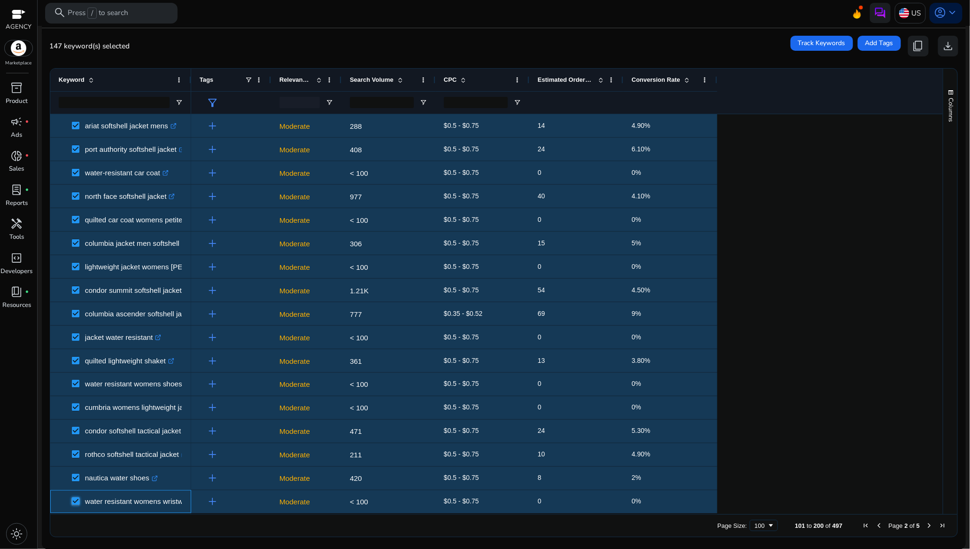
scroll to position [916, 0]
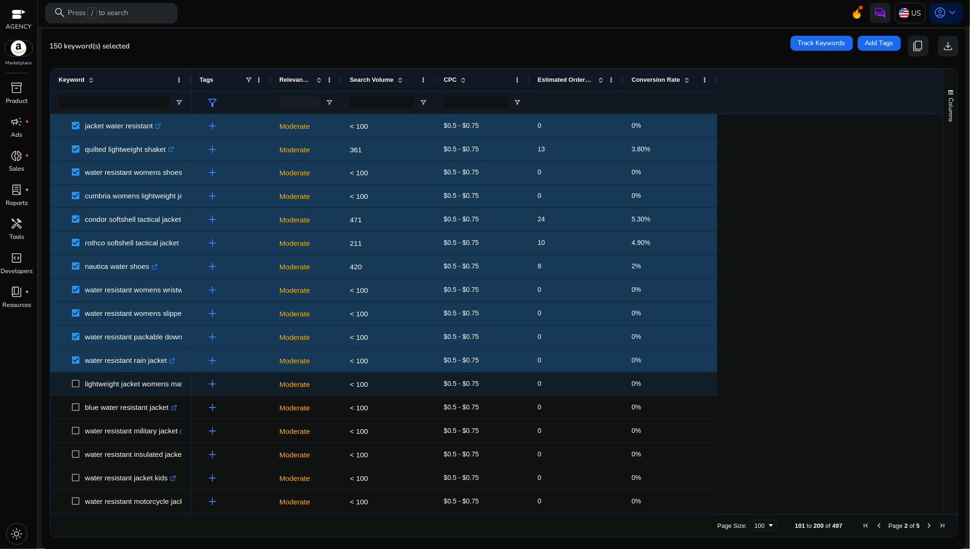
click at [75, 375] on span at bounding box center [78, 383] width 13 height 19
click at [75, 379] on span at bounding box center [78, 383] width 13 height 19
click at [78, 390] on span at bounding box center [78, 383] width 13 height 19
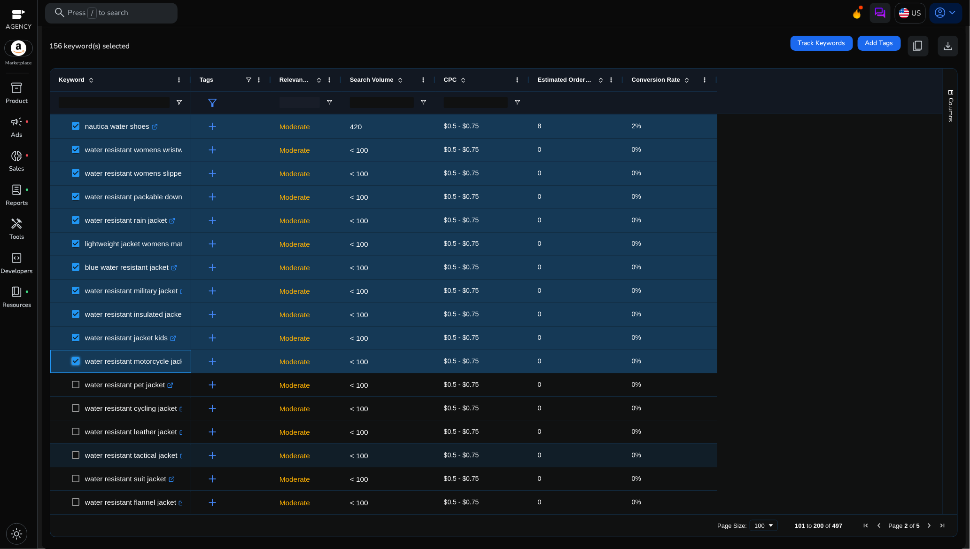
scroll to position [1057, 0]
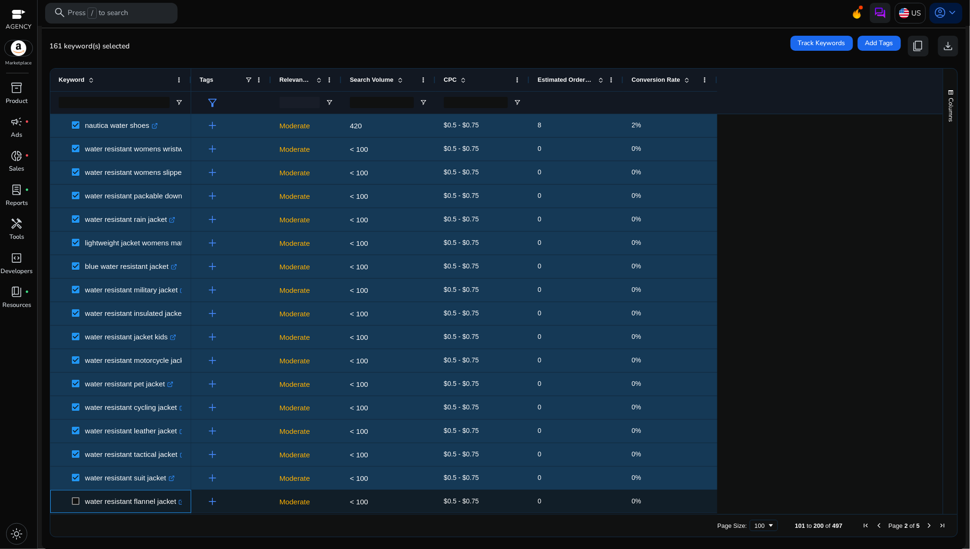
click at [70, 498] on span "water resistant flannel jacket .st0{fill:#2c8af8}" at bounding box center [121, 501] width 124 height 19
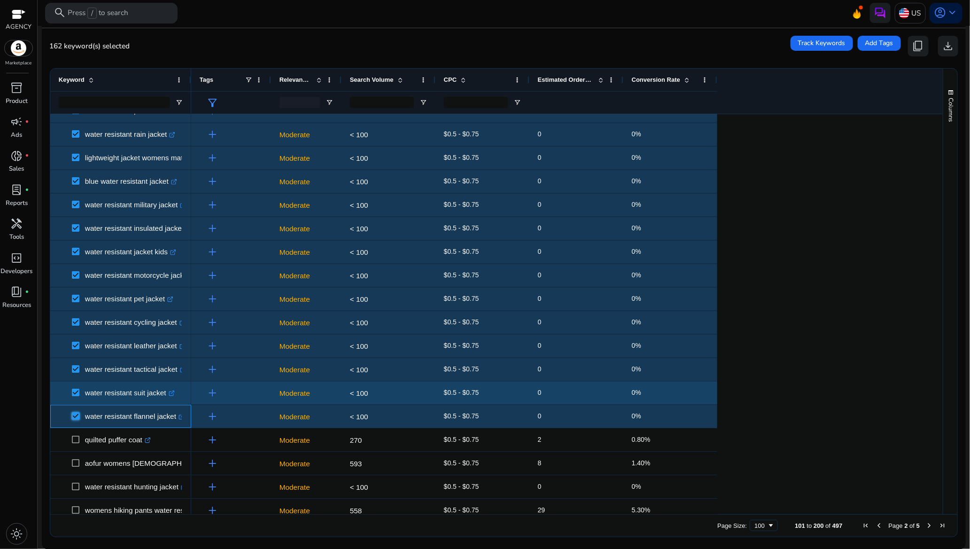
scroll to position [1268, 0]
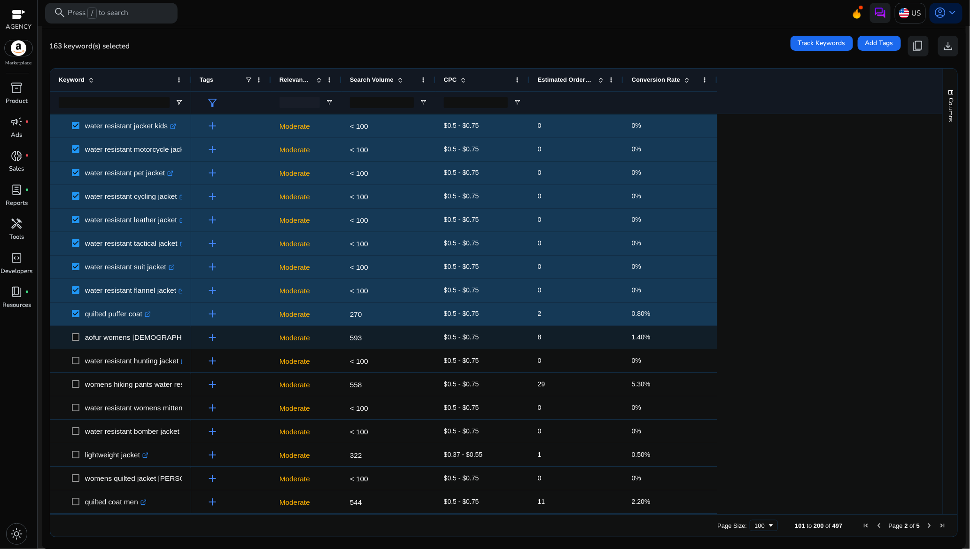
click at [71, 336] on span "aofur womens ladies quilted winter coat .st0{fill:#2c8af8}" at bounding box center [121, 336] width 124 height 19
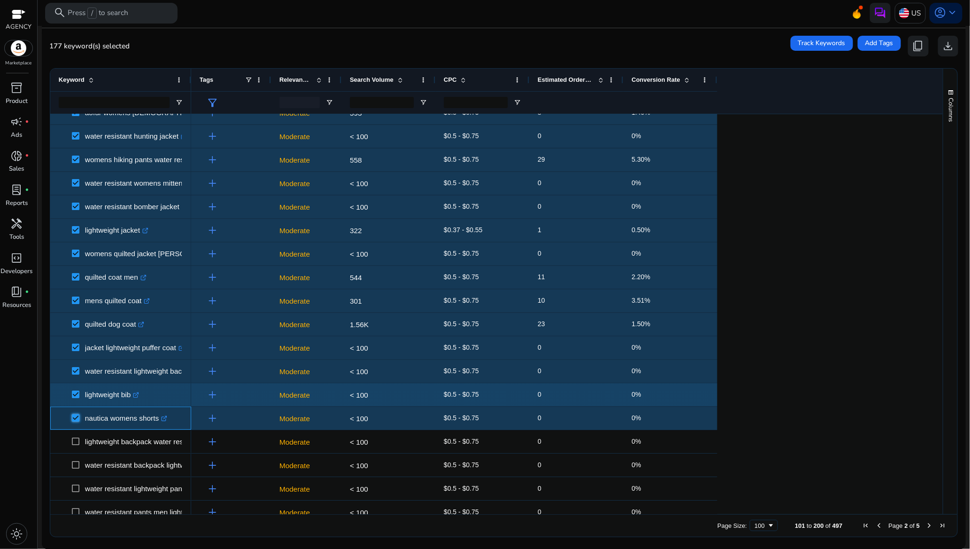
scroll to position [1621, 0]
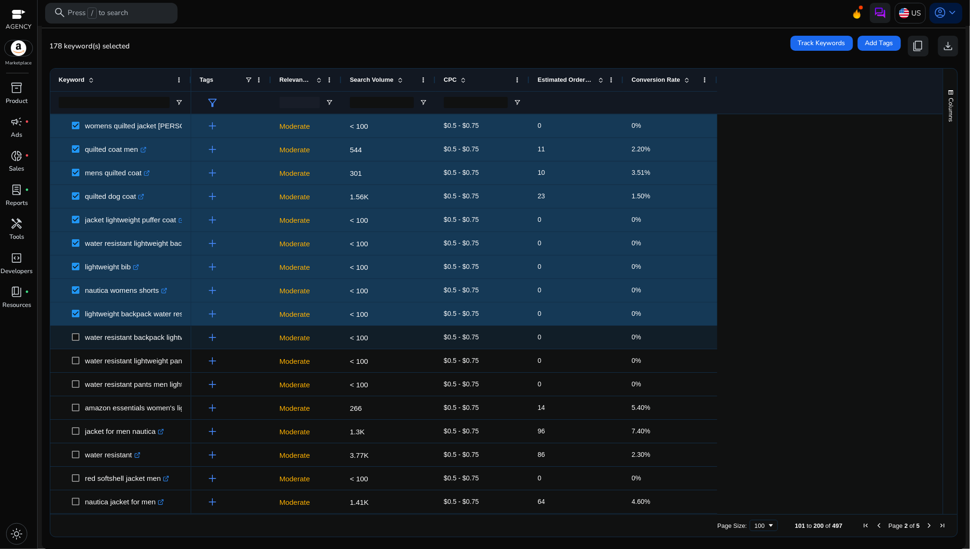
click at [75, 342] on span at bounding box center [78, 336] width 13 height 19
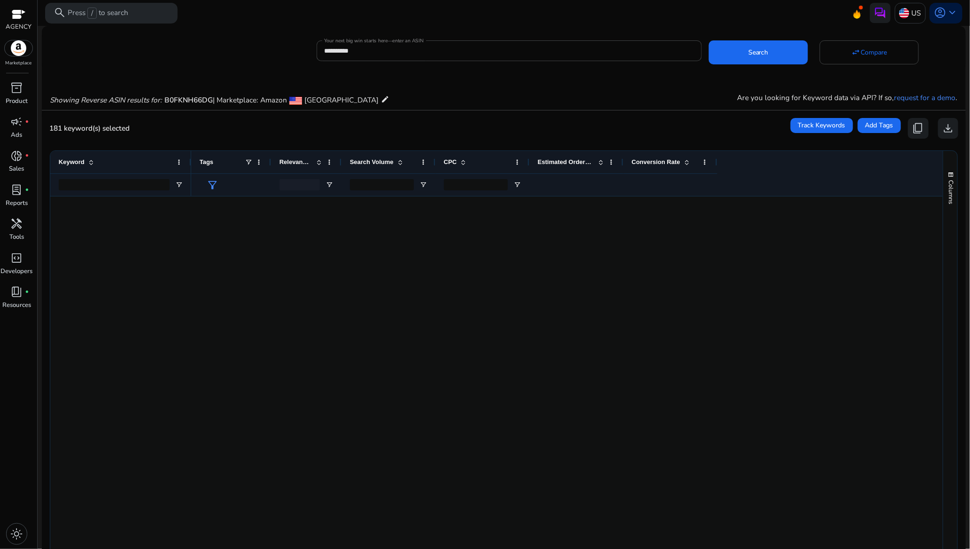
scroll to position [1621, 0]
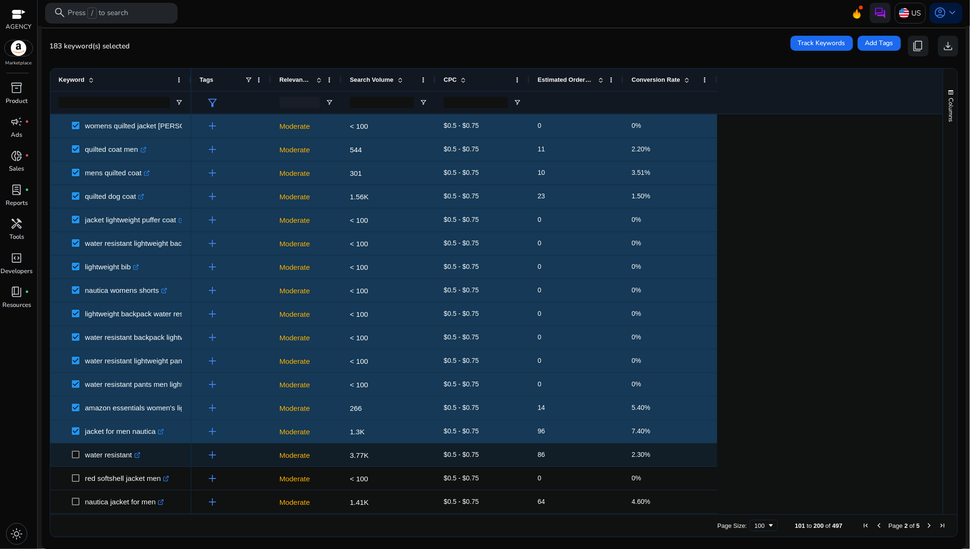
click at [76, 451] on span at bounding box center [78, 454] width 13 height 19
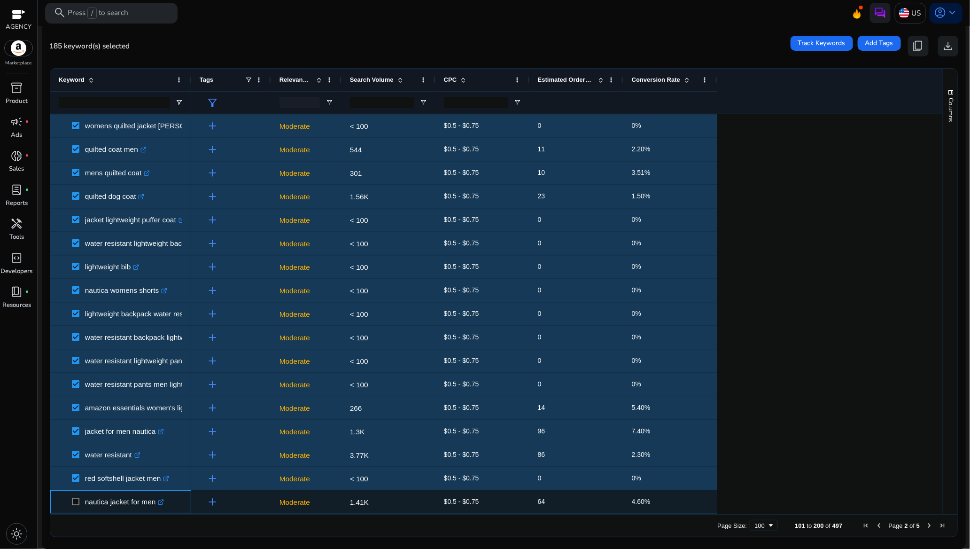
click at [75, 498] on span at bounding box center [78, 501] width 13 height 19
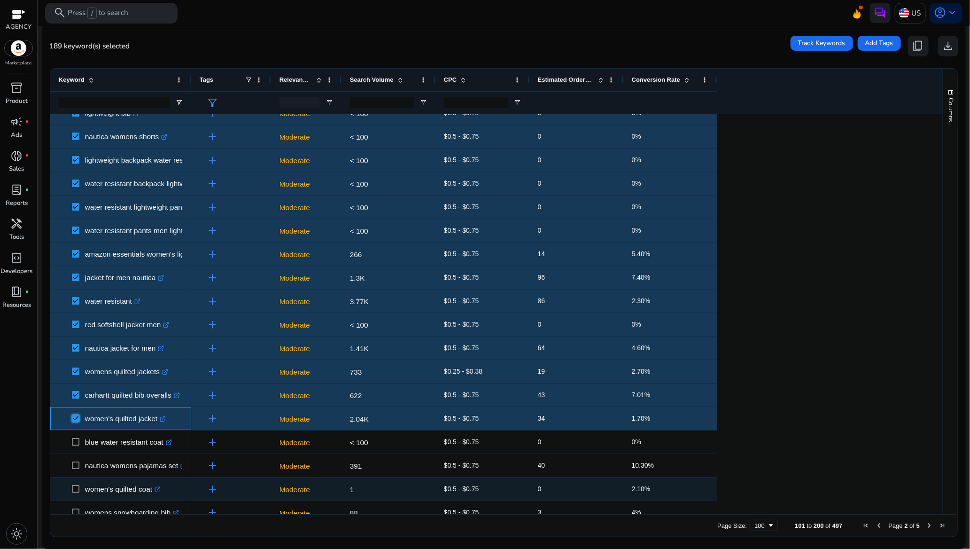
scroll to position [1832, 0]
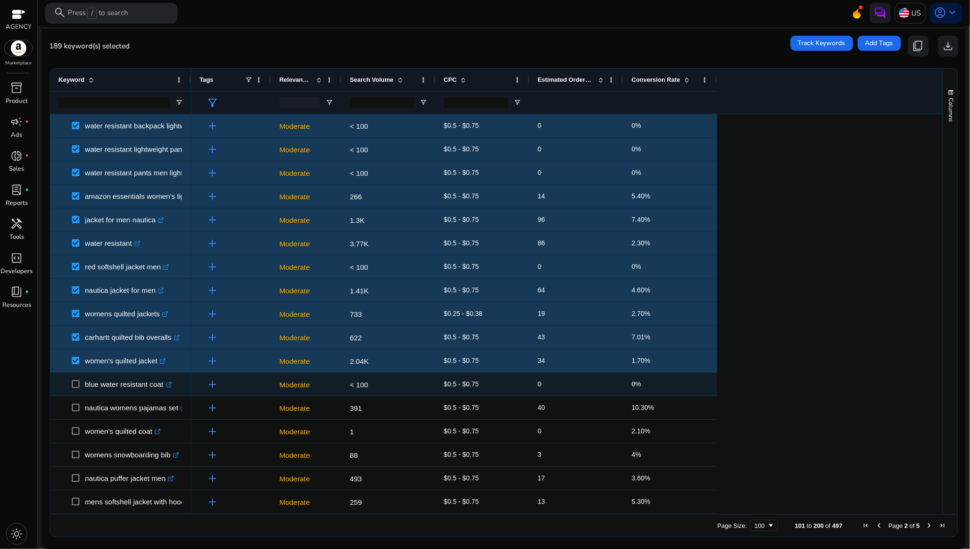
click at [78, 388] on span at bounding box center [78, 383] width 13 height 19
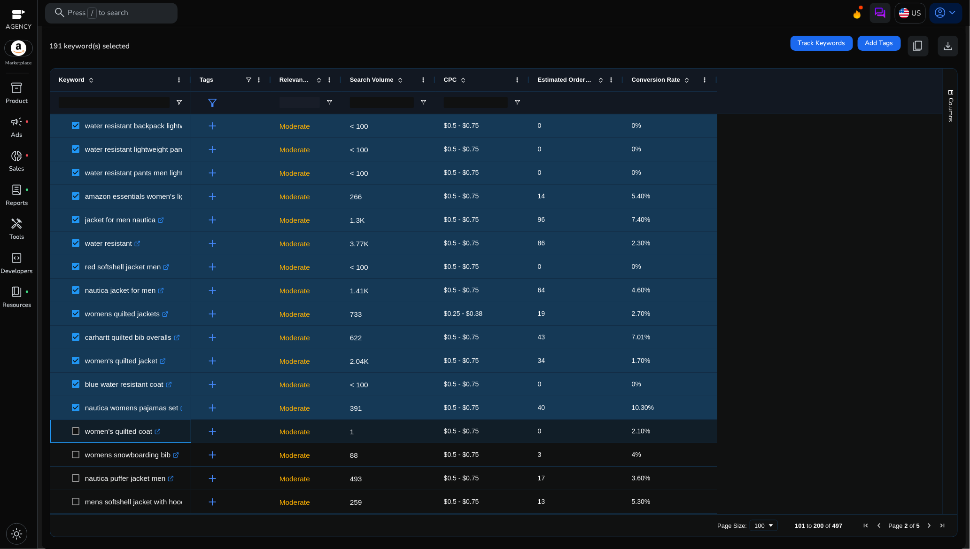
click at [77, 436] on span at bounding box center [78, 430] width 13 height 19
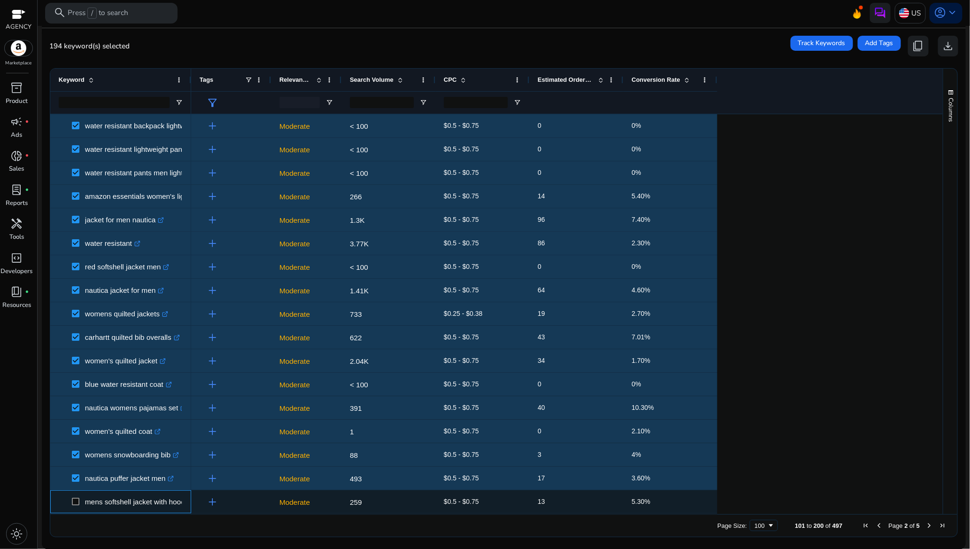
click at [77, 496] on span at bounding box center [78, 501] width 13 height 19
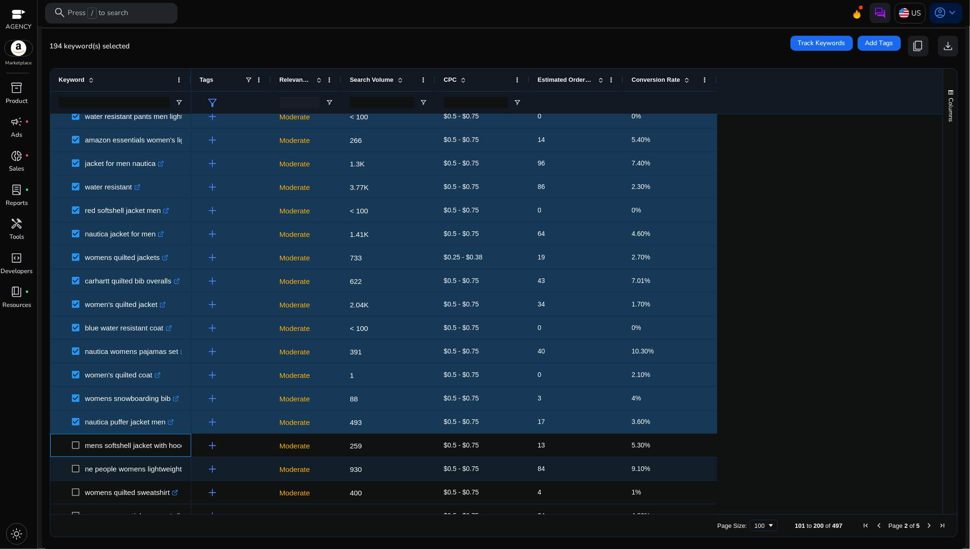
scroll to position [1949, 0]
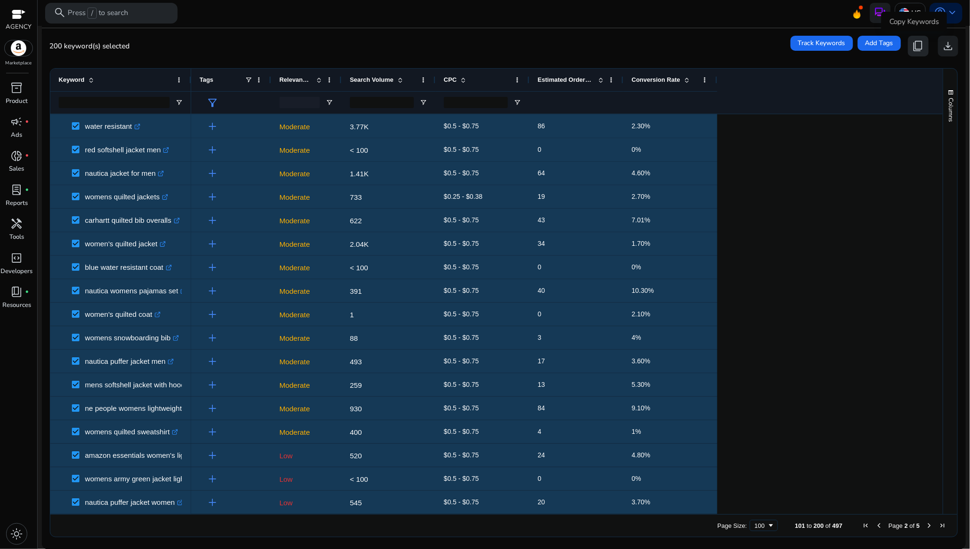
click at [915, 48] on span "content_copy" at bounding box center [918, 46] width 12 height 12
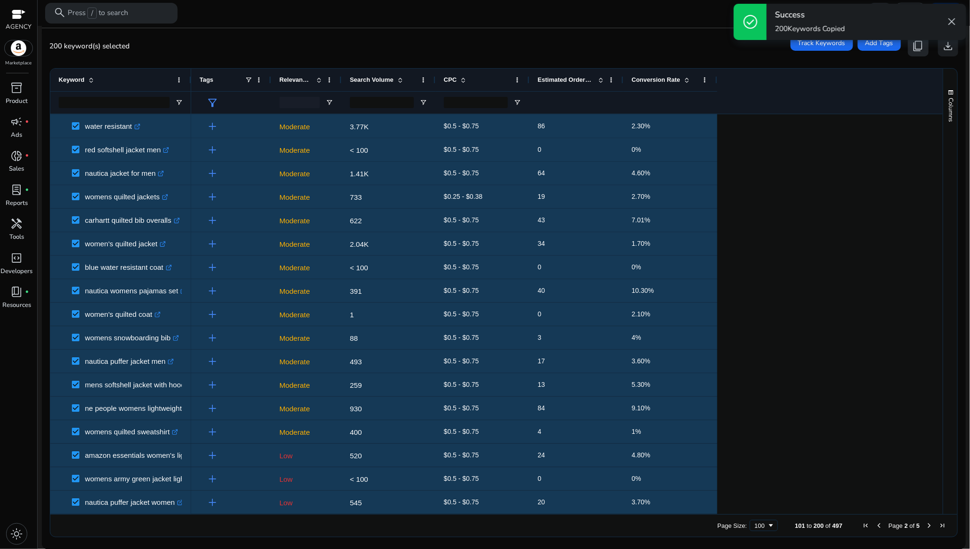
click at [915, 48] on span "content_copy" at bounding box center [918, 46] width 12 height 12
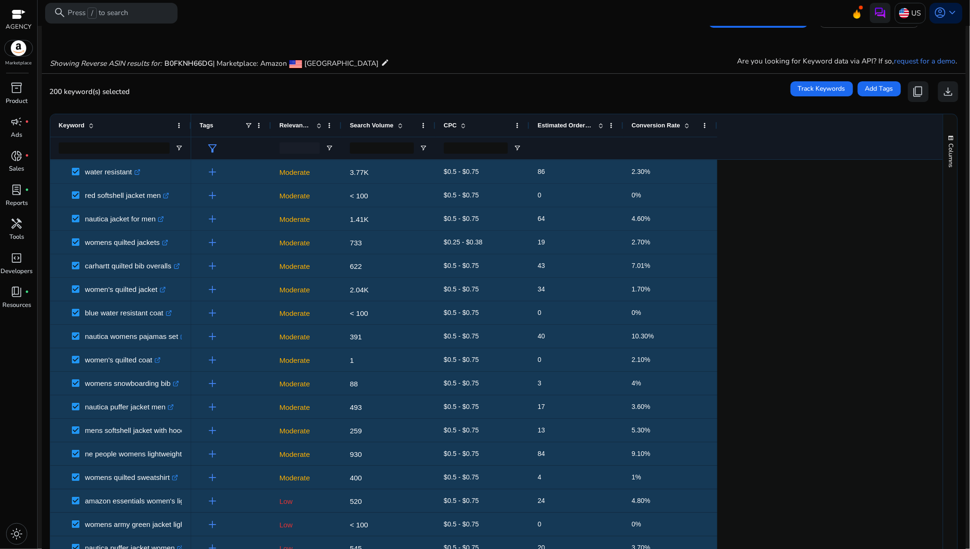
scroll to position [0, 0]
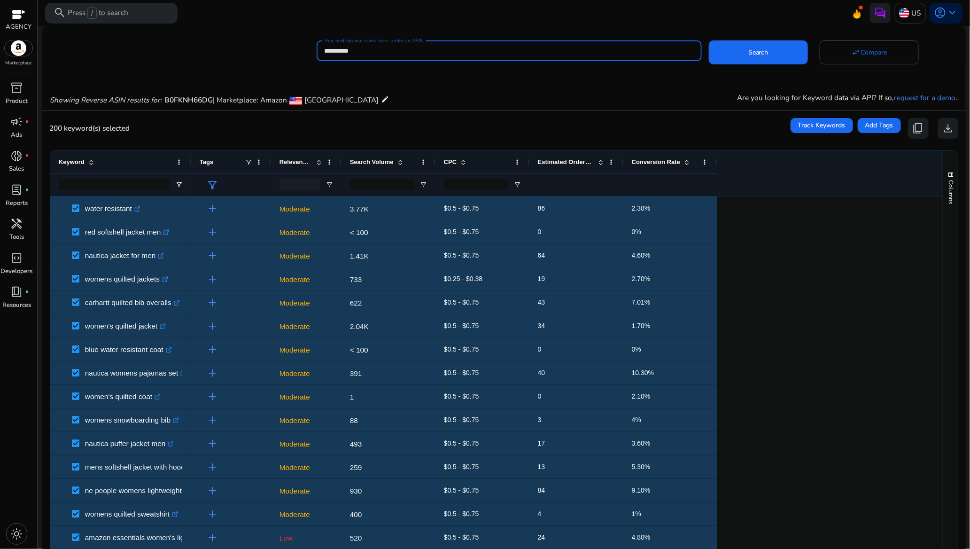
drag, startPoint x: 402, startPoint y: 49, endPoint x: 306, endPoint y: 55, distance: 96.0
click at [306, 55] on div "**********" at bounding box center [500, 50] width 917 height 24
paste input
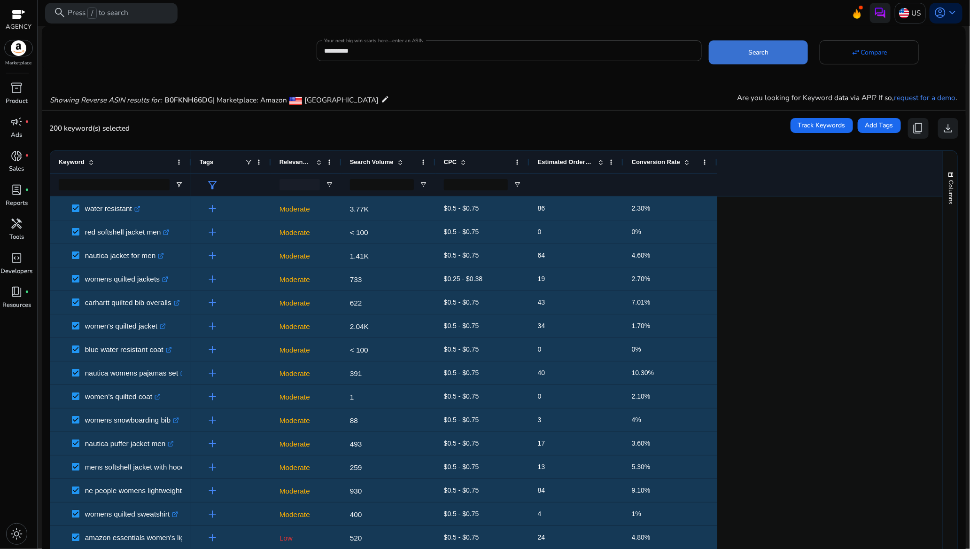
click at [761, 55] on span "Search" at bounding box center [758, 52] width 20 height 10
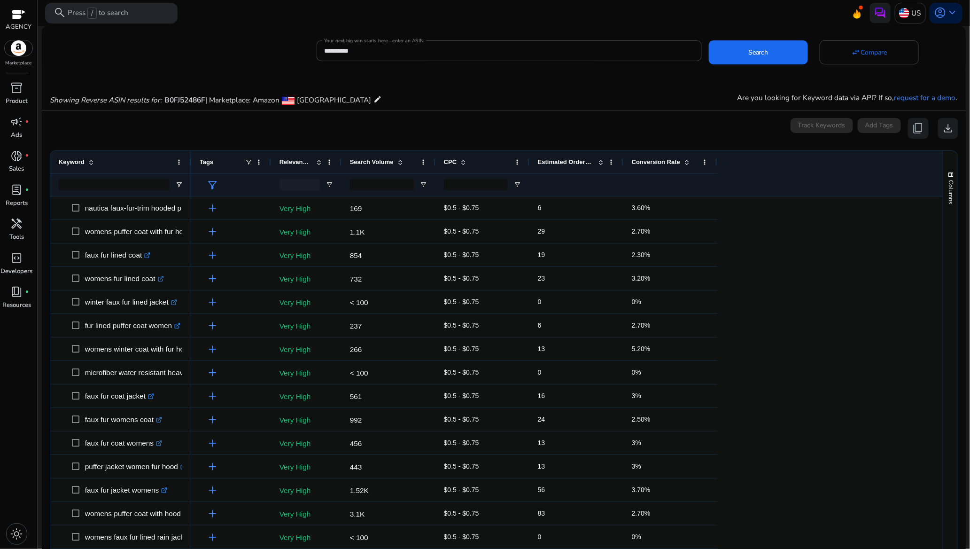
scroll to position [70, 0]
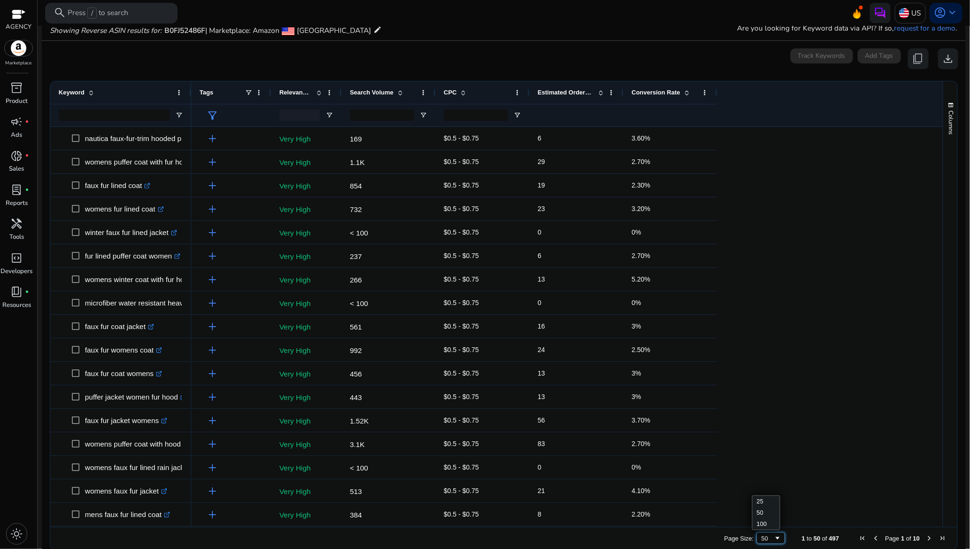
click at [774, 536] on span "Page Size" at bounding box center [778, 538] width 8 height 8
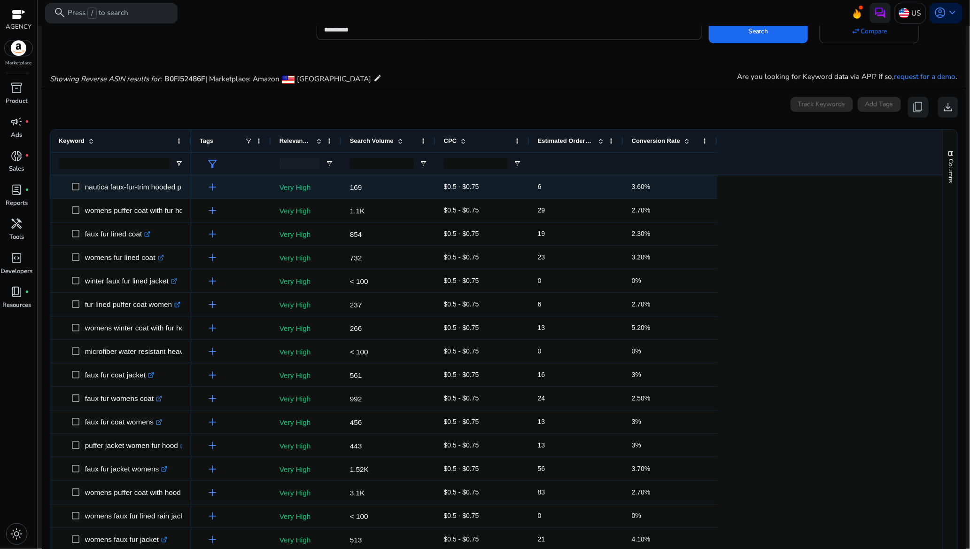
scroll to position [0, 0]
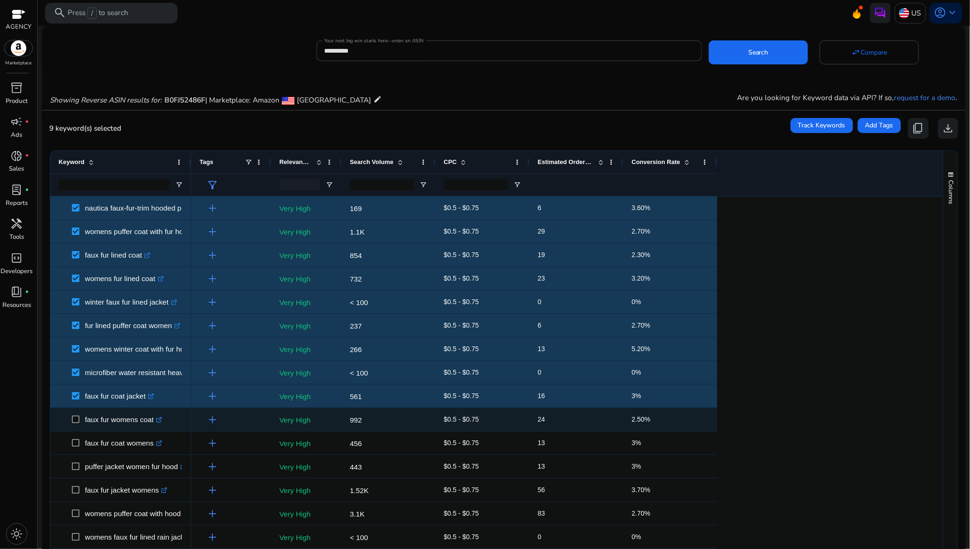
click at [74, 414] on span at bounding box center [78, 419] width 13 height 19
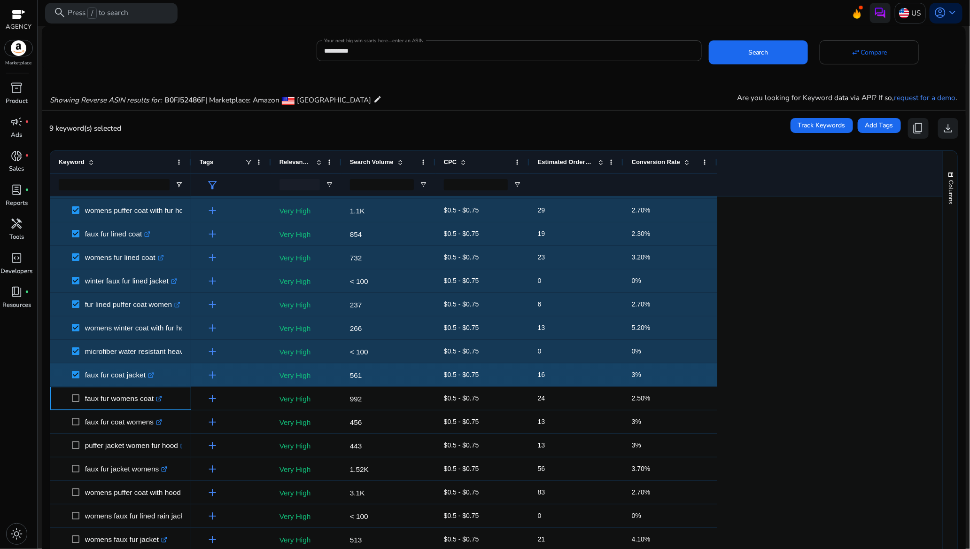
scroll to position [70, 0]
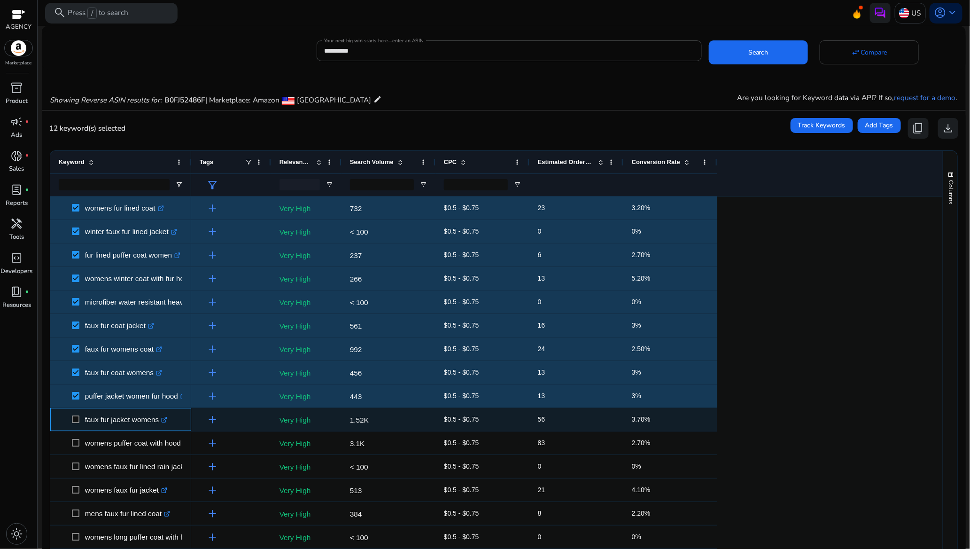
click at [78, 423] on span at bounding box center [78, 419] width 13 height 19
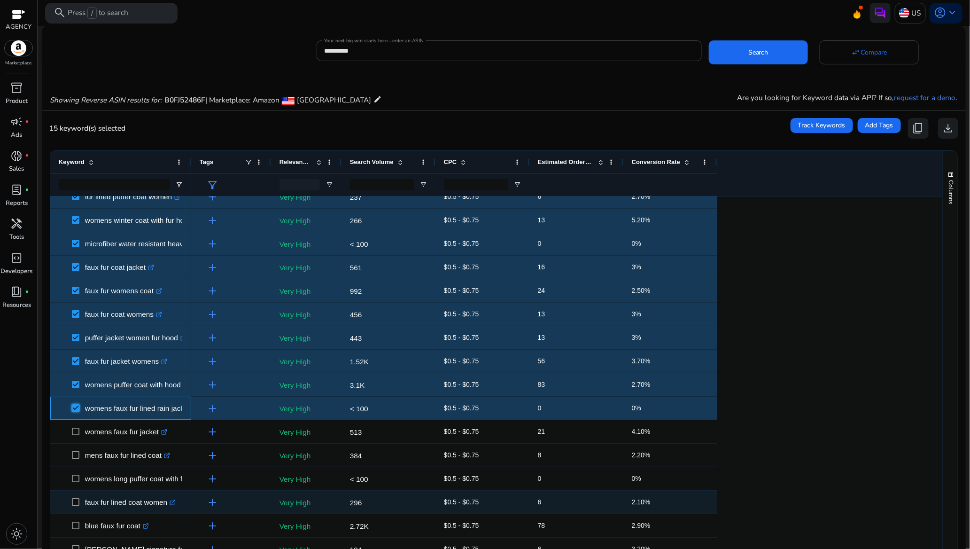
scroll to position [282, 0]
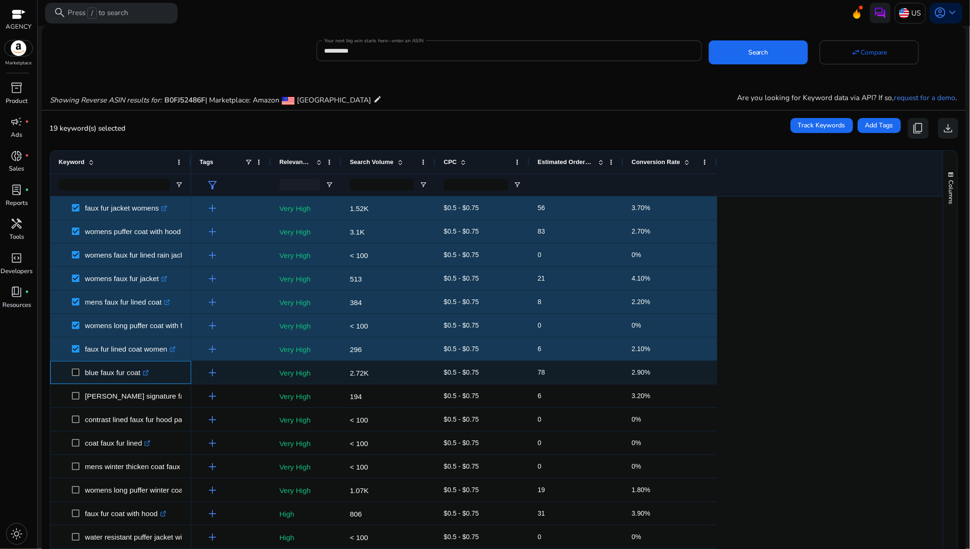
click at [75, 376] on span at bounding box center [78, 372] width 13 height 19
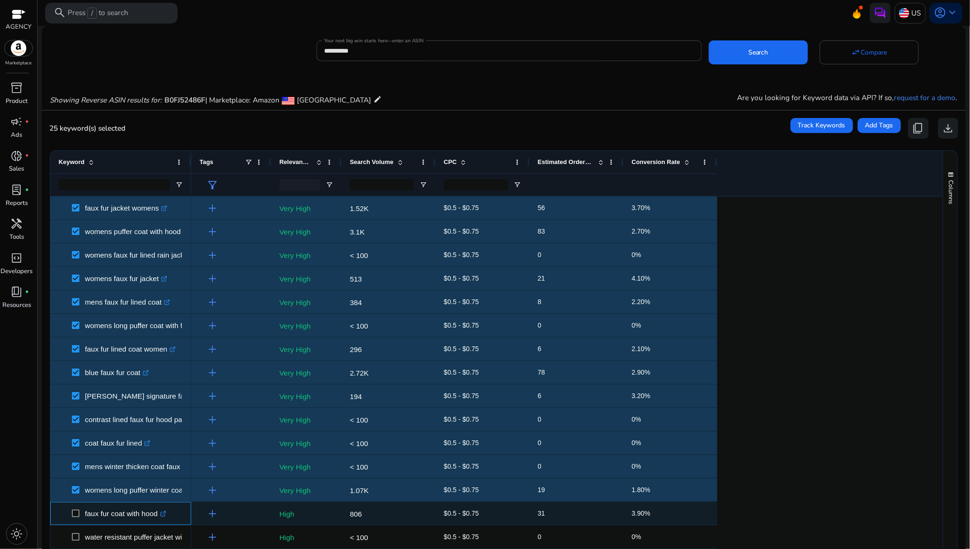
click at [77, 506] on span at bounding box center [78, 513] width 13 height 19
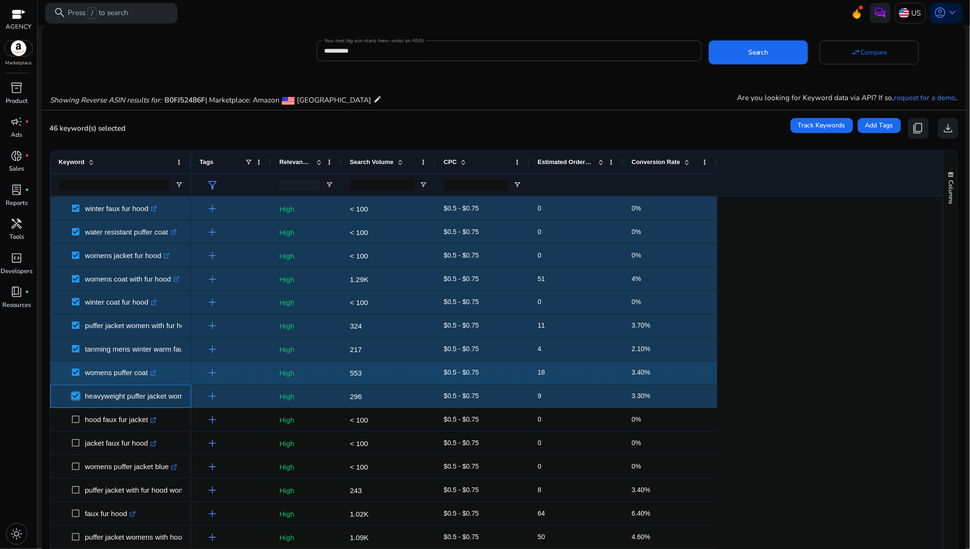
scroll to position [916, 0]
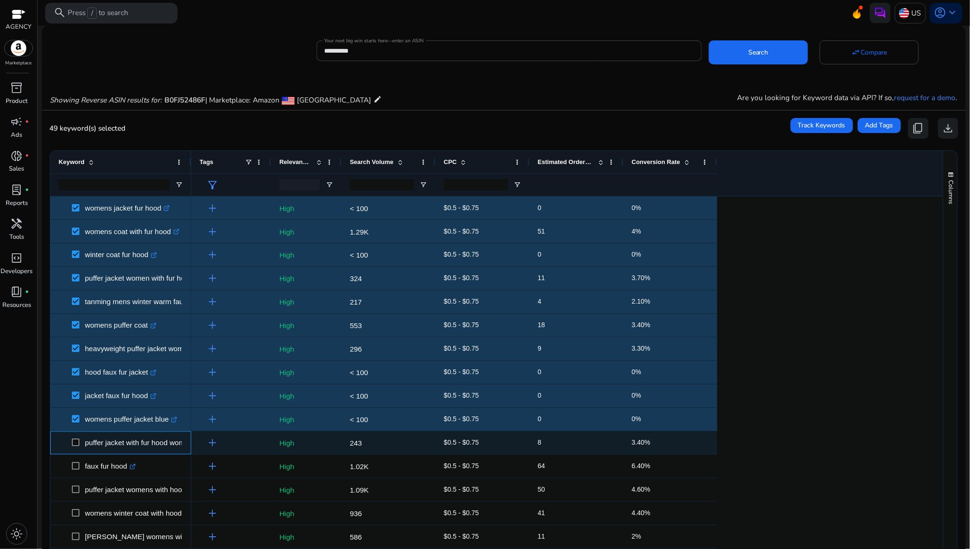
click at [77, 437] on span at bounding box center [78, 442] width 13 height 19
click at [76, 436] on span at bounding box center [78, 442] width 13 height 19
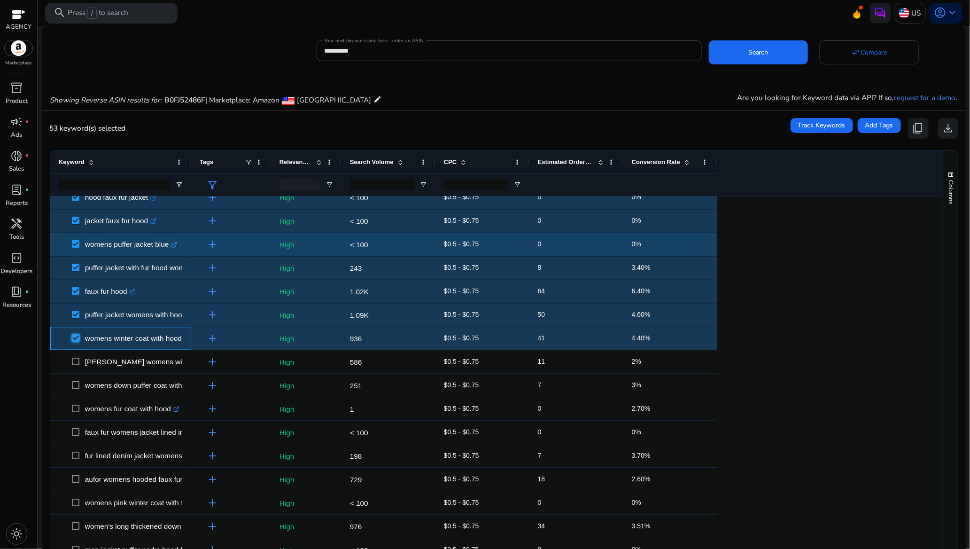
scroll to position [1128, 0]
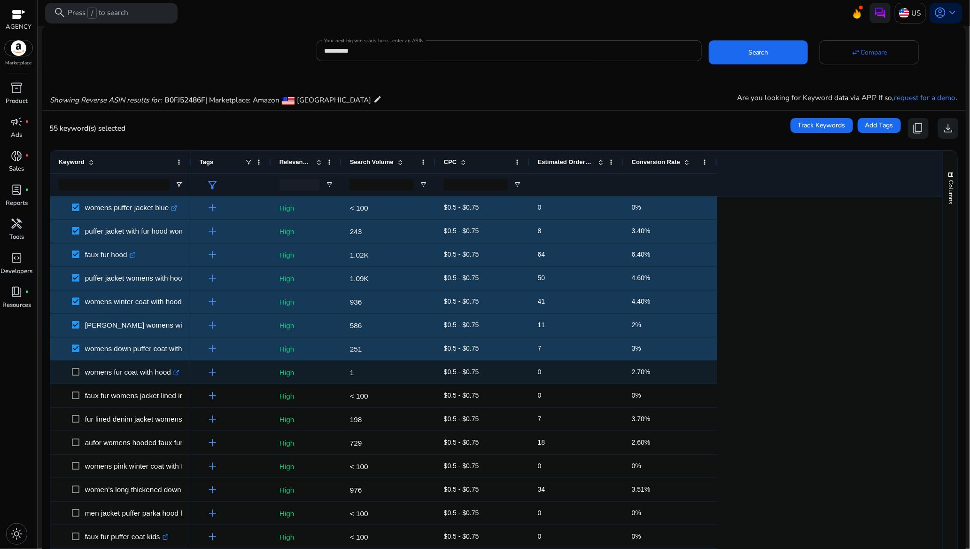
click at [75, 376] on span at bounding box center [78, 372] width 13 height 19
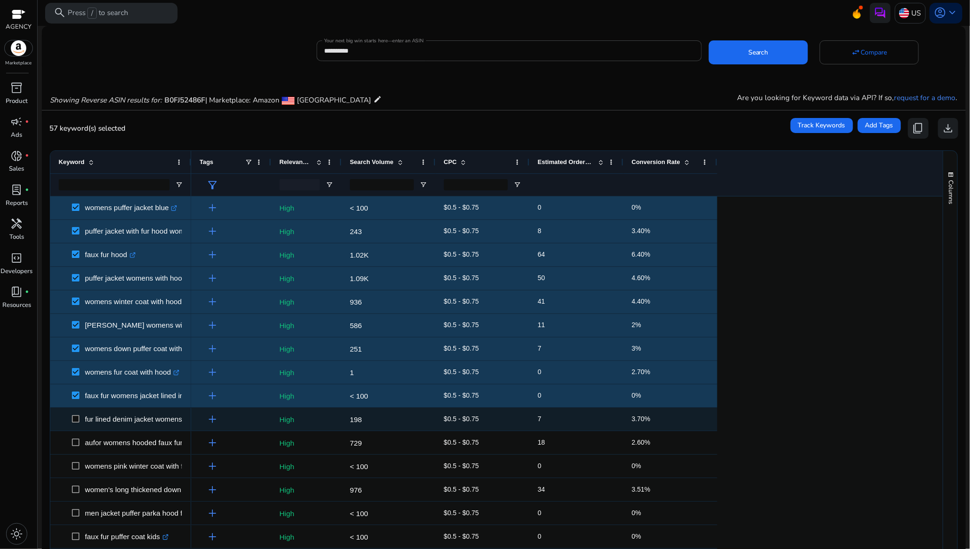
click at [73, 414] on span at bounding box center [78, 419] width 13 height 19
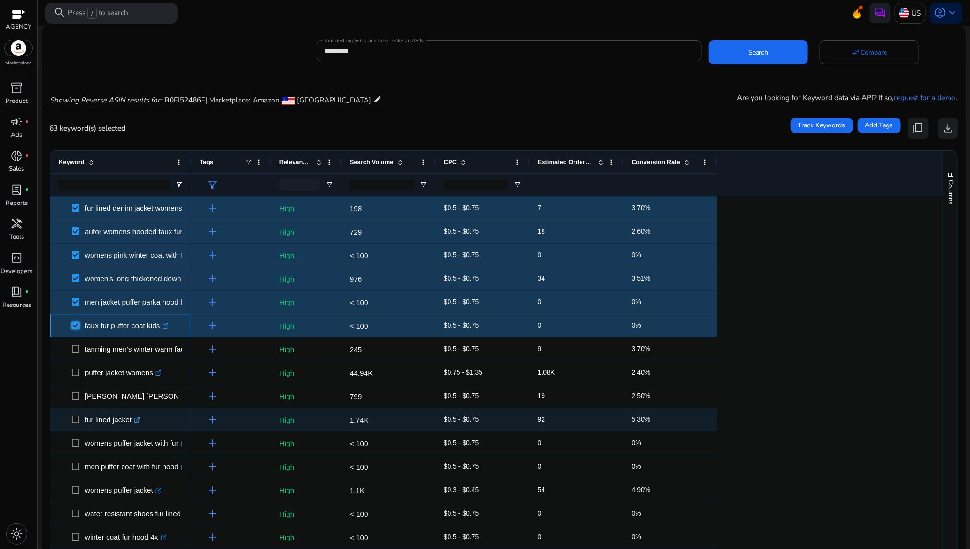
scroll to position [0, 0]
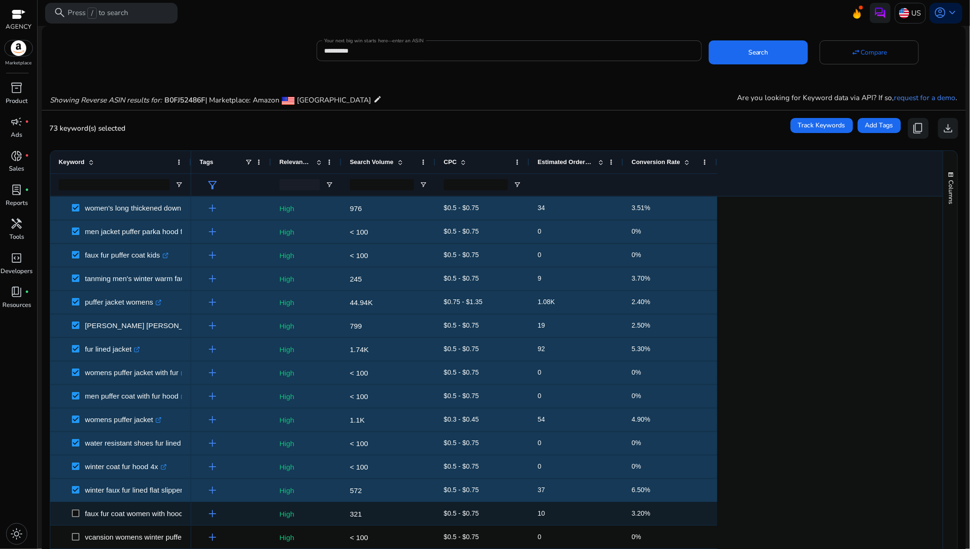
click at [76, 508] on span at bounding box center [78, 513] width 13 height 19
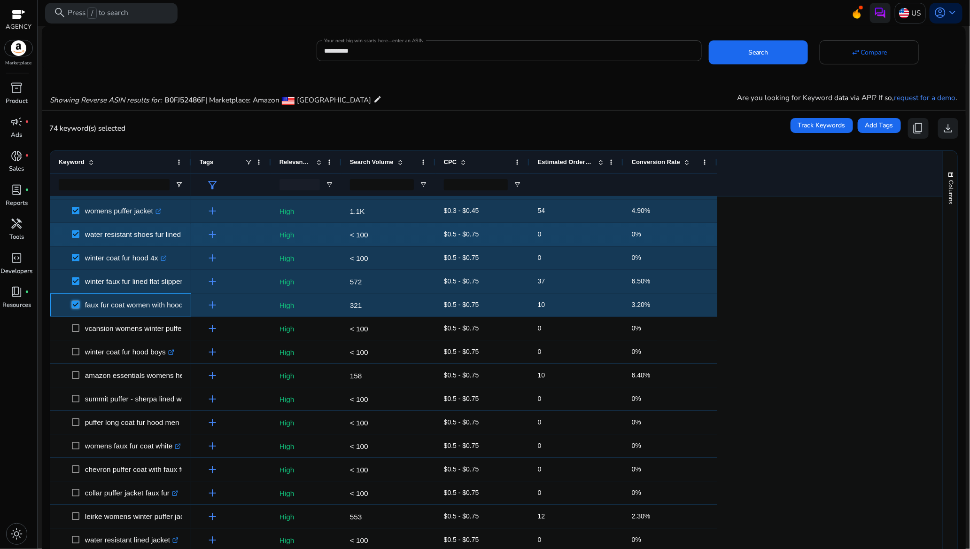
scroll to position [1618, 0]
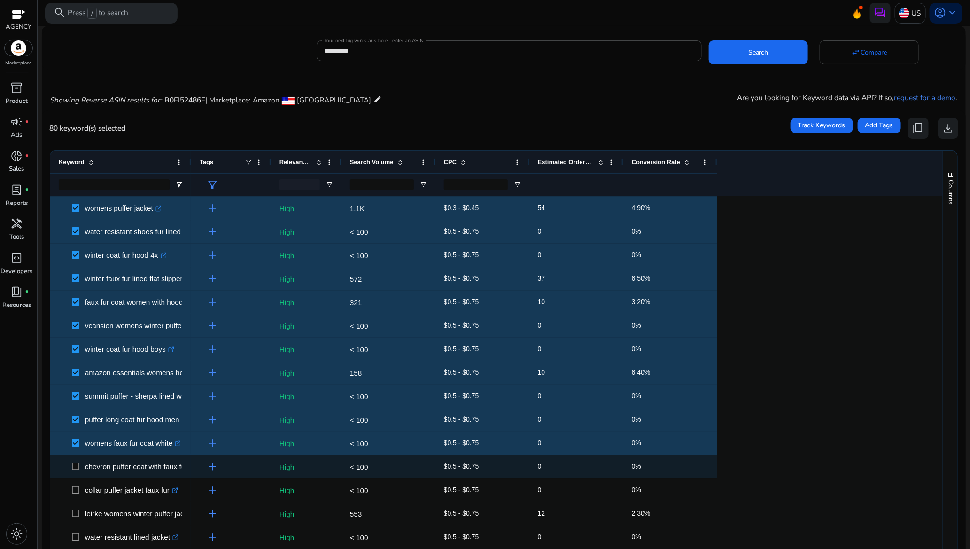
click at [78, 461] on span at bounding box center [78, 466] width 13 height 19
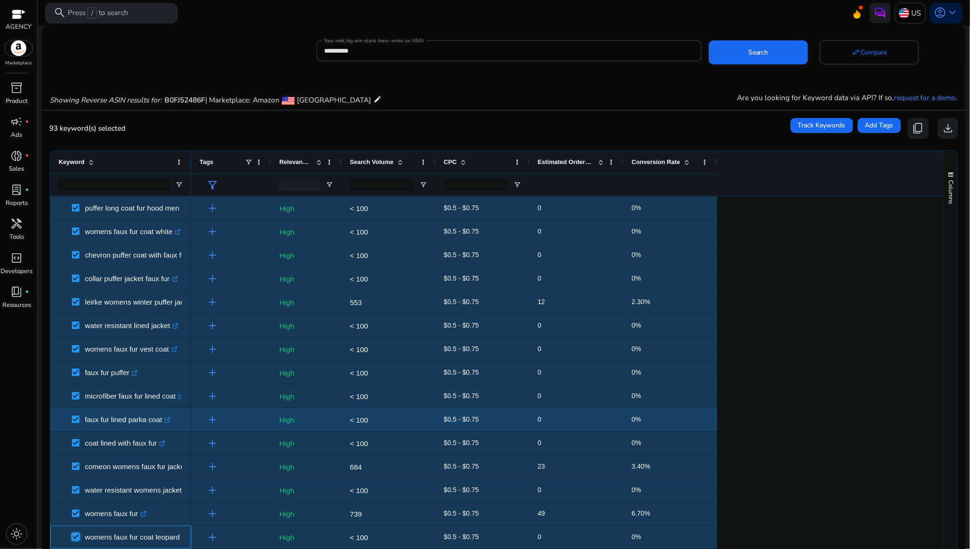
scroll to position [1885, 0]
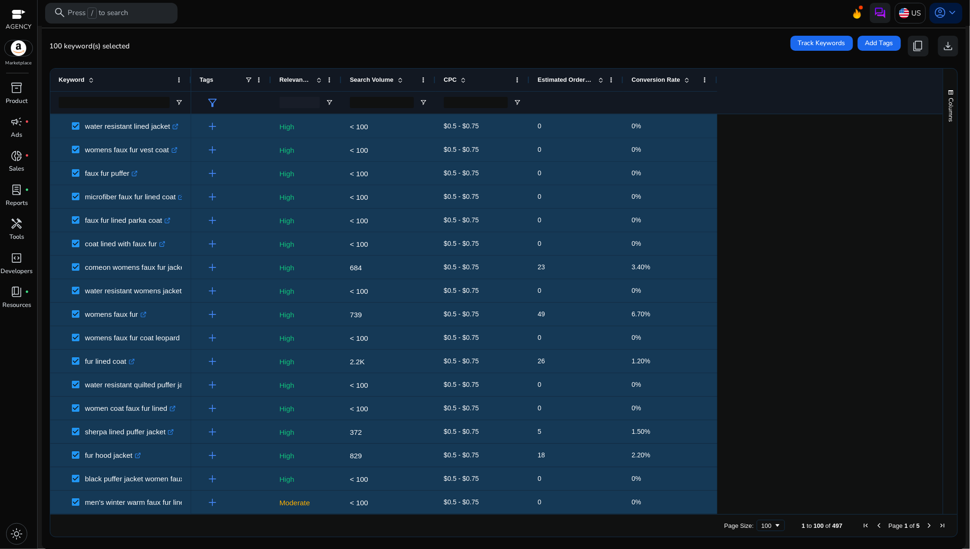
click at [921, 523] on span "Page 1 of 5" at bounding box center [905, 525] width 90 height 8
click at [926, 526] on span "Next Page" at bounding box center [930, 525] width 8 height 8
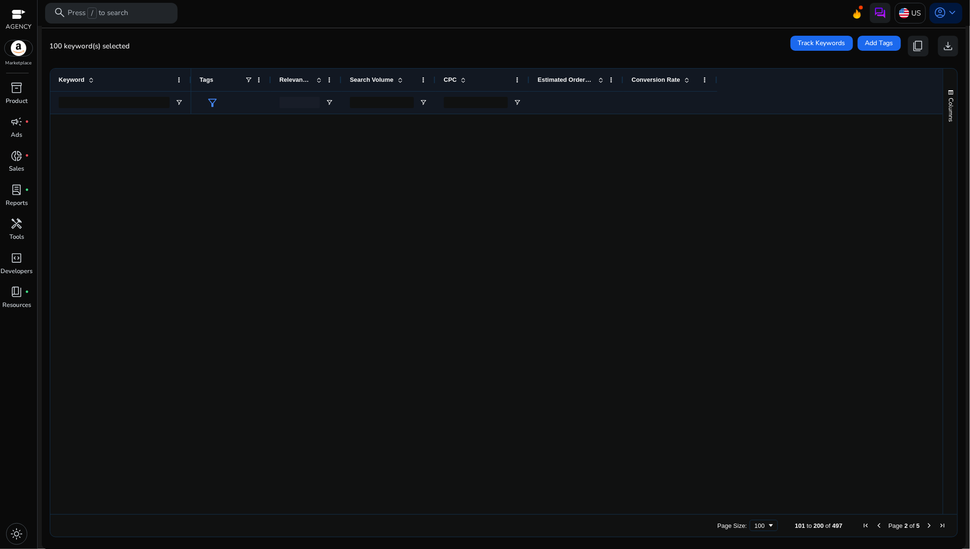
scroll to position [0, 0]
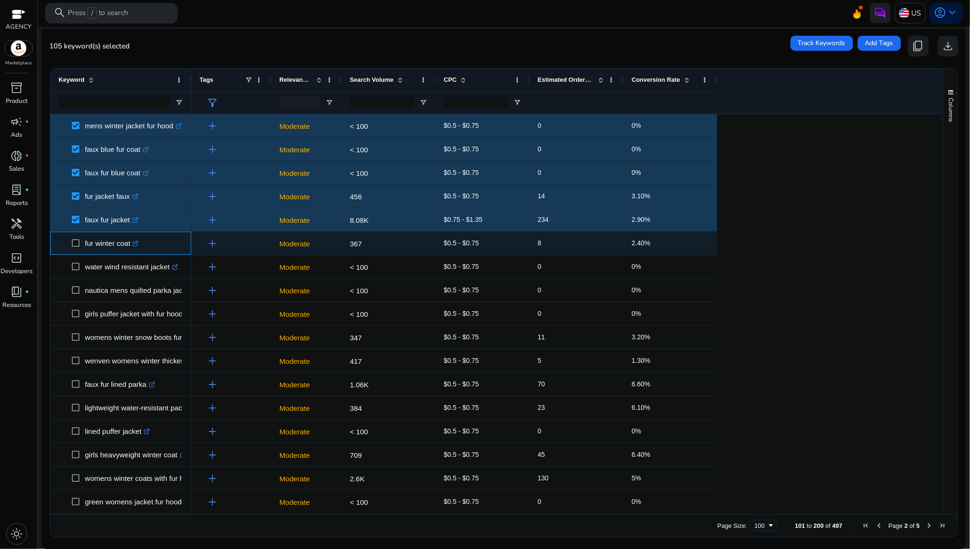
click at [76, 247] on span at bounding box center [78, 242] width 13 height 19
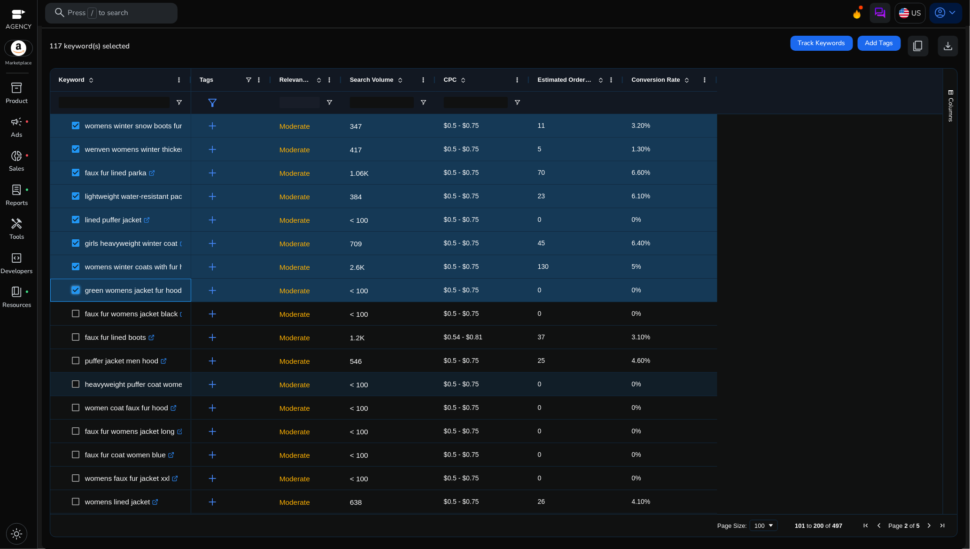
scroll to position [261, 0]
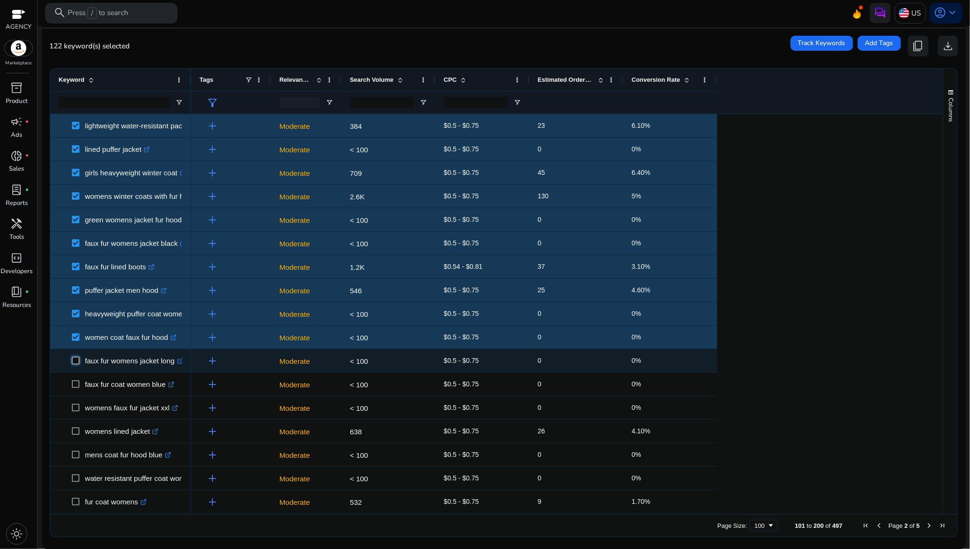
click at [76, 364] on span at bounding box center [78, 360] width 13 height 19
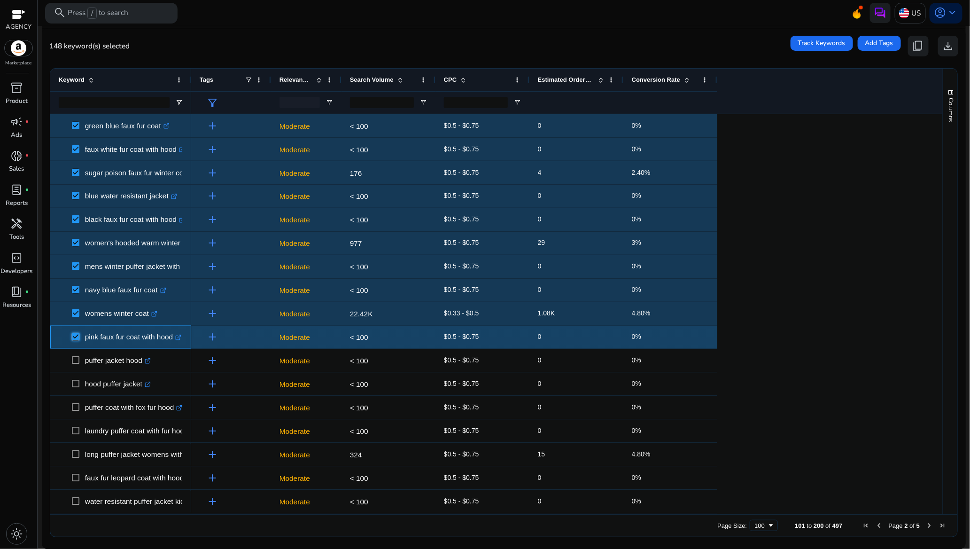
scroll to position [987, 0]
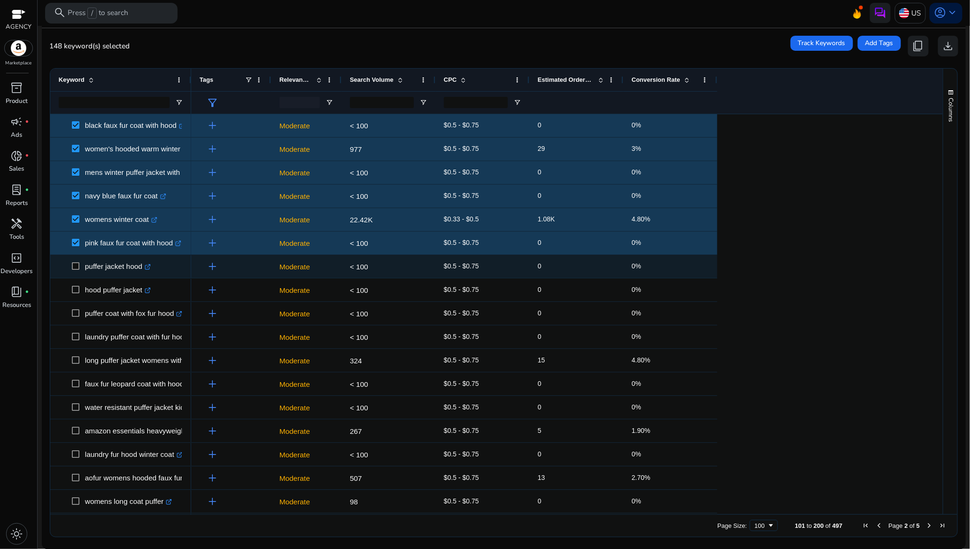
click at [80, 266] on span at bounding box center [78, 266] width 13 height 19
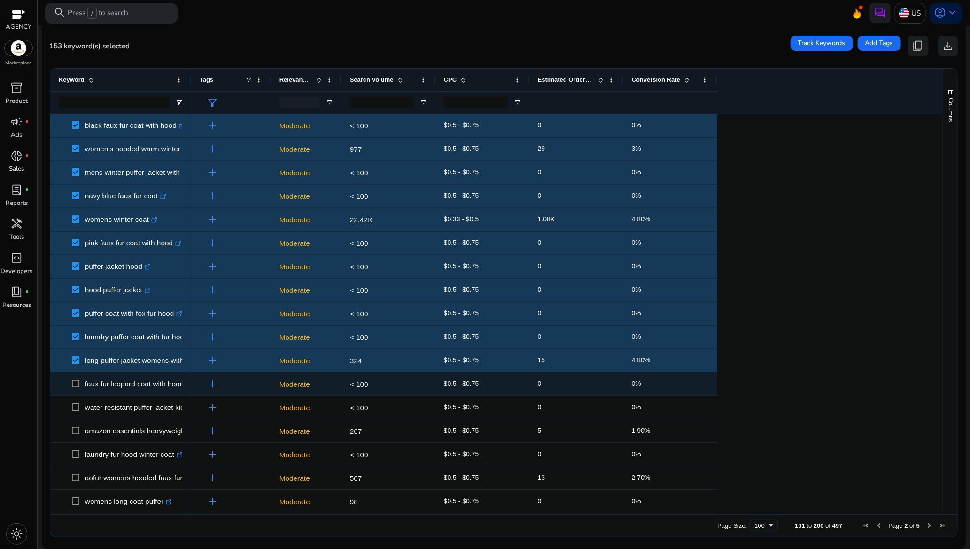
click at [75, 388] on span at bounding box center [78, 383] width 13 height 19
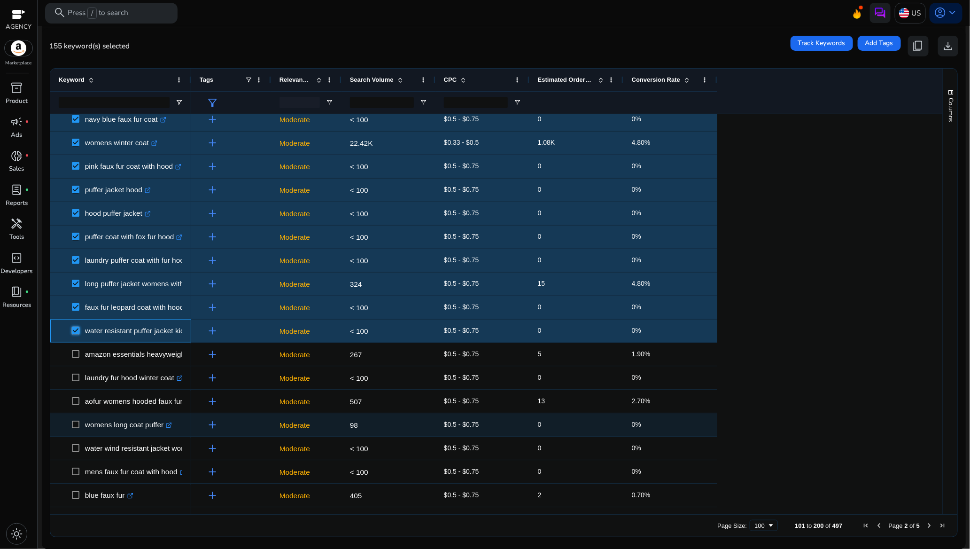
scroll to position [1198, 0]
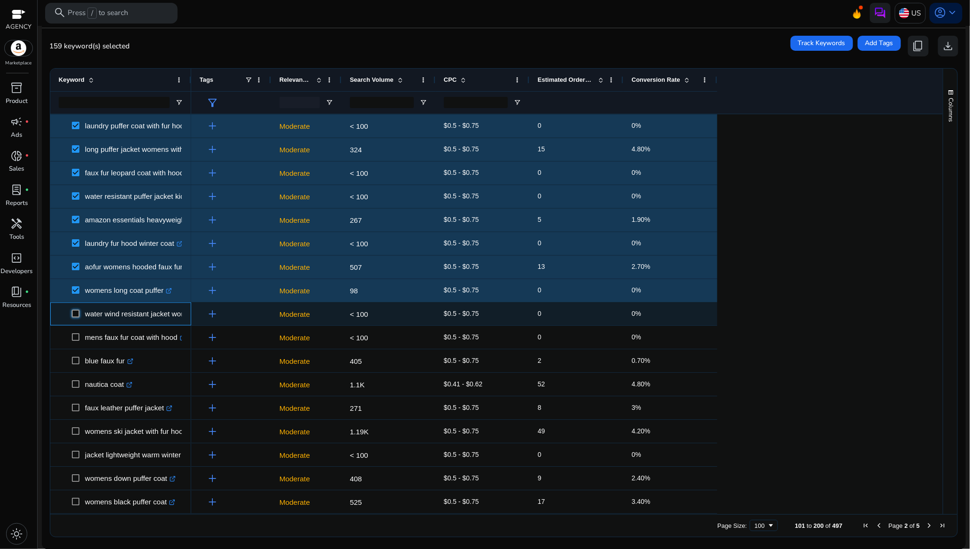
click at [76, 318] on span at bounding box center [78, 313] width 13 height 19
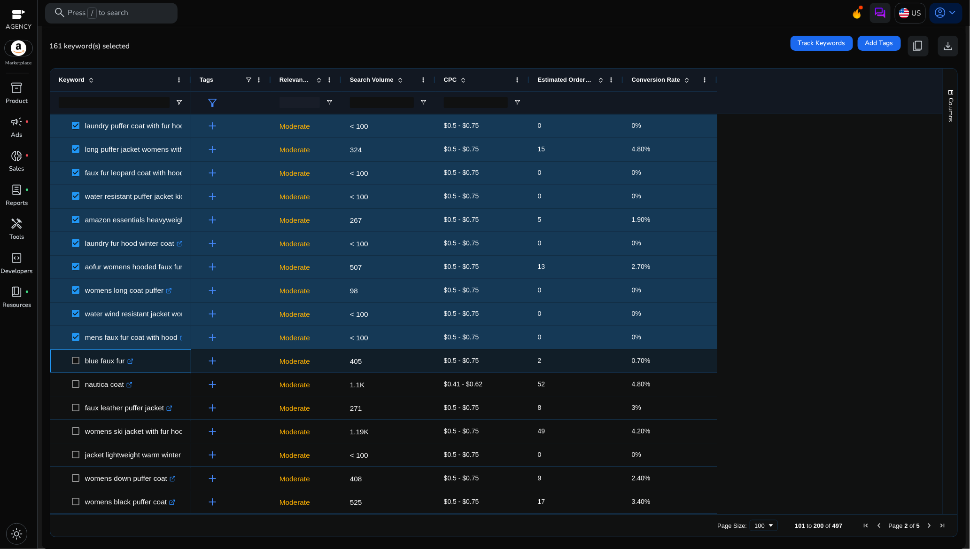
click at [78, 356] on span at bounding box center [78, 360] width 13 height 19
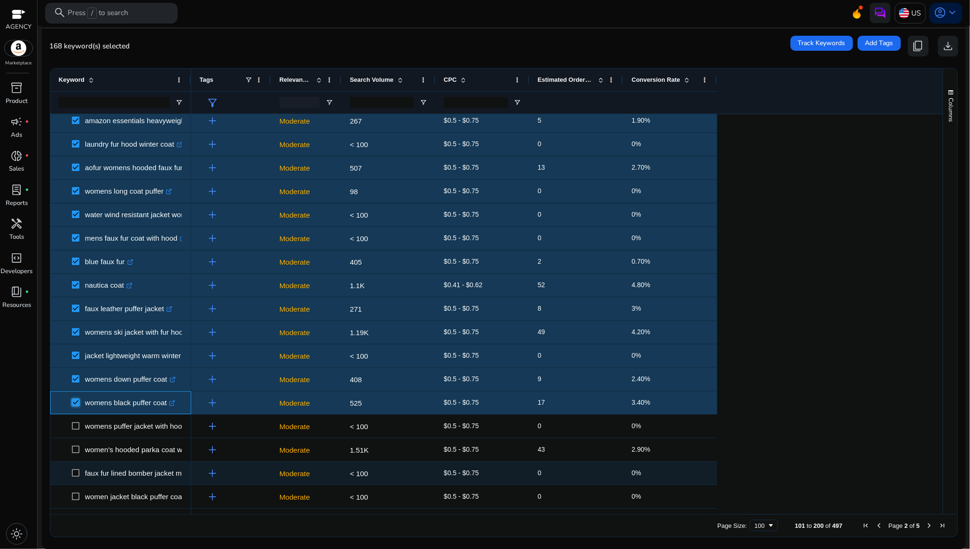
scroll to position [1550, 0]
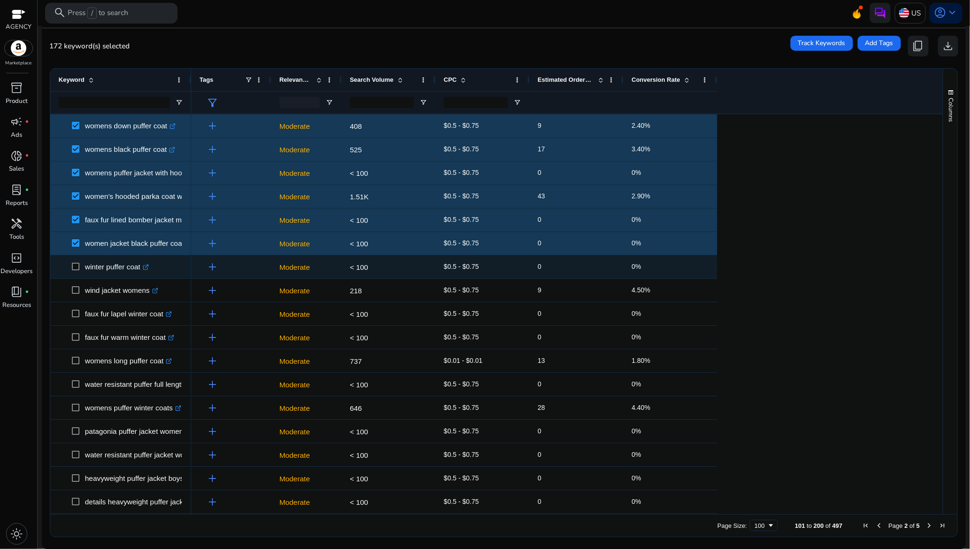
click at [76, 271] on span at bounding box center [78, 266] width 13 height 19
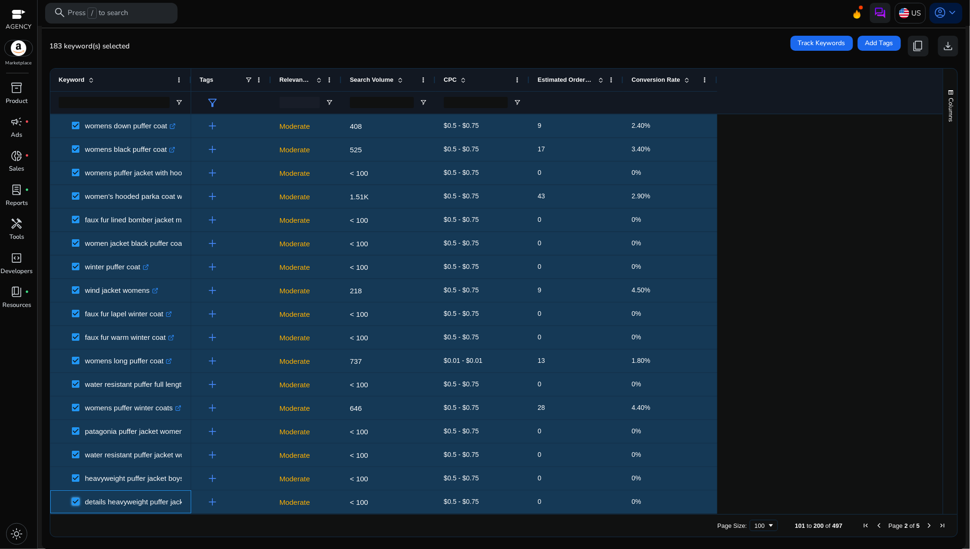
scroll to position [1832, 0]
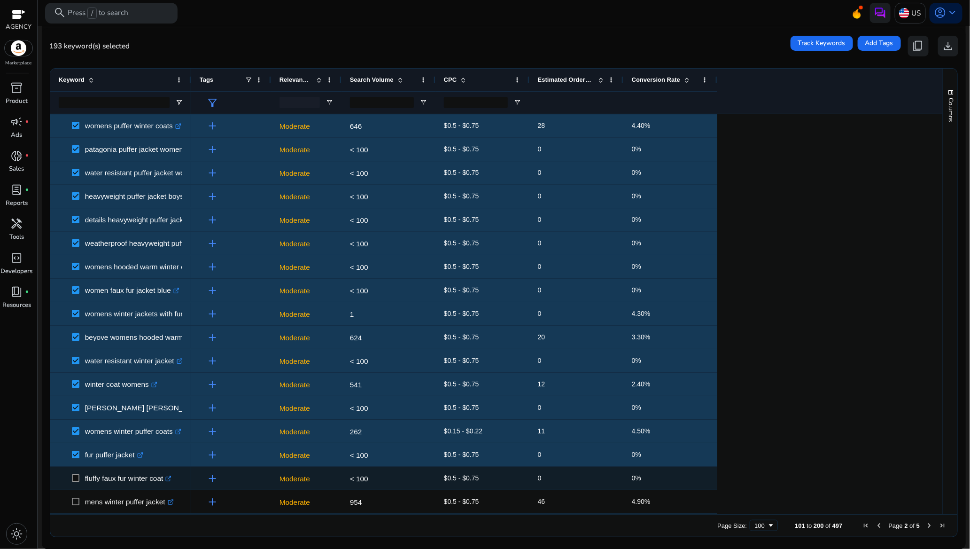
click at [75, 483] on span at bounding box center [78, 477] width 13 height 19
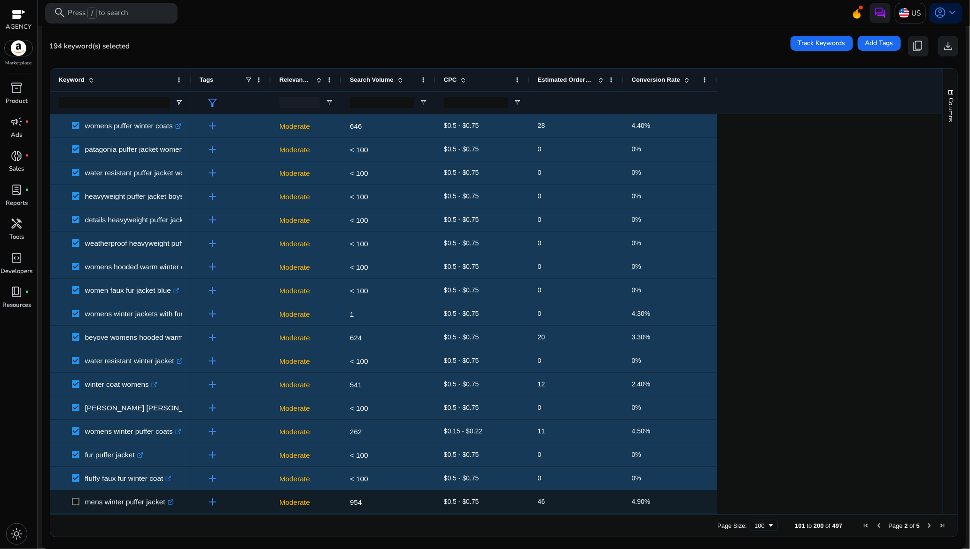
click at [75, 494] on span at bounding box center [78, 501] width 13 height 19
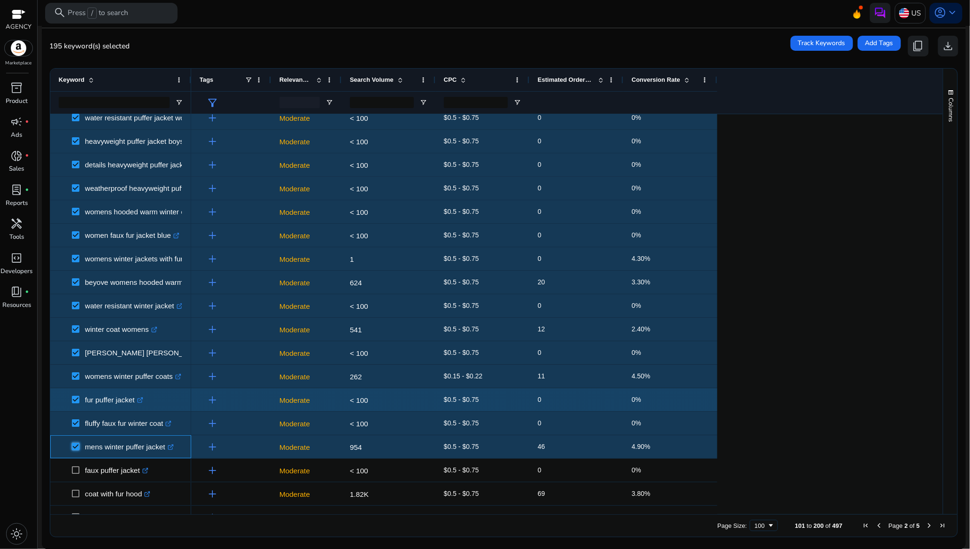
scroll to position [1949, 0]
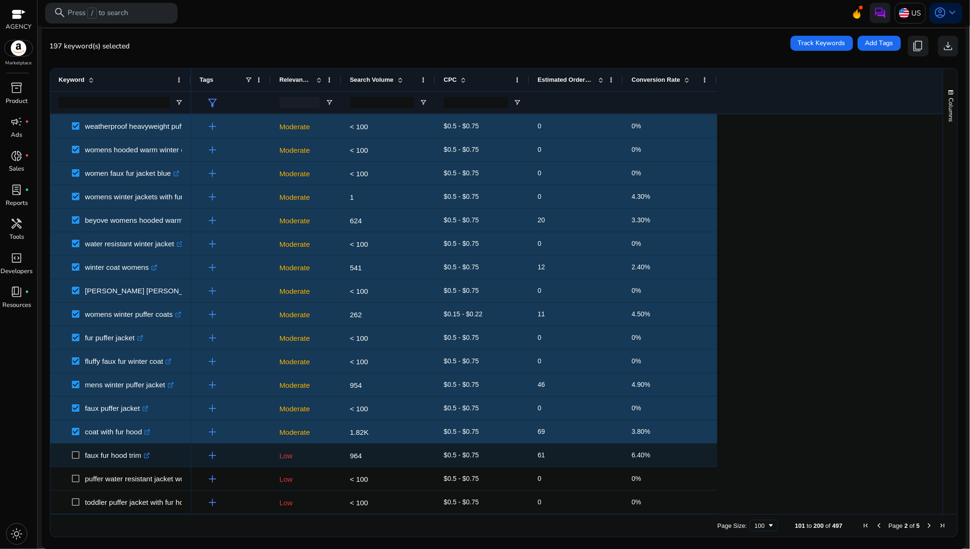
click at [75, 450] on span at bounding box center [78, 454] width 13 height 19
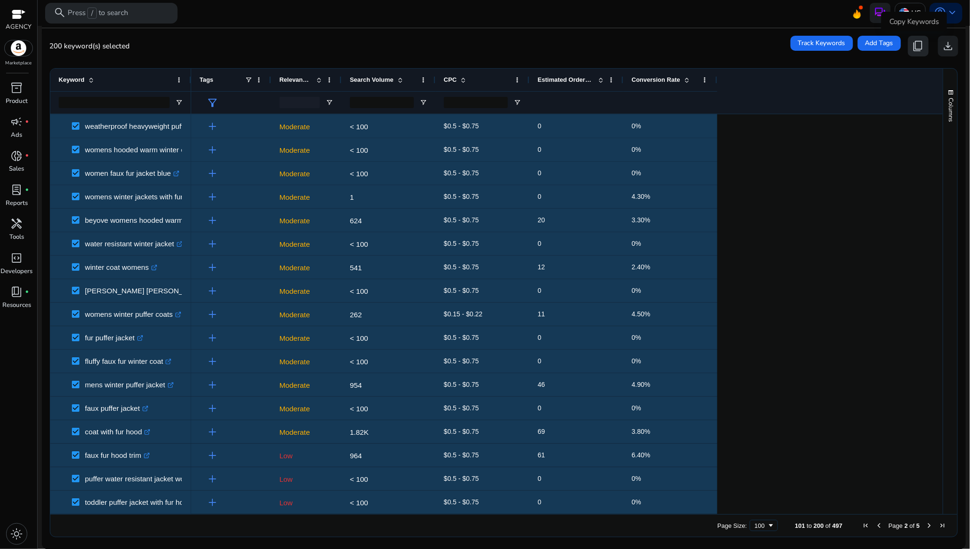
click at [914, 50] on span "content_copy" at bounding box center [918, 46] width 12 height 12
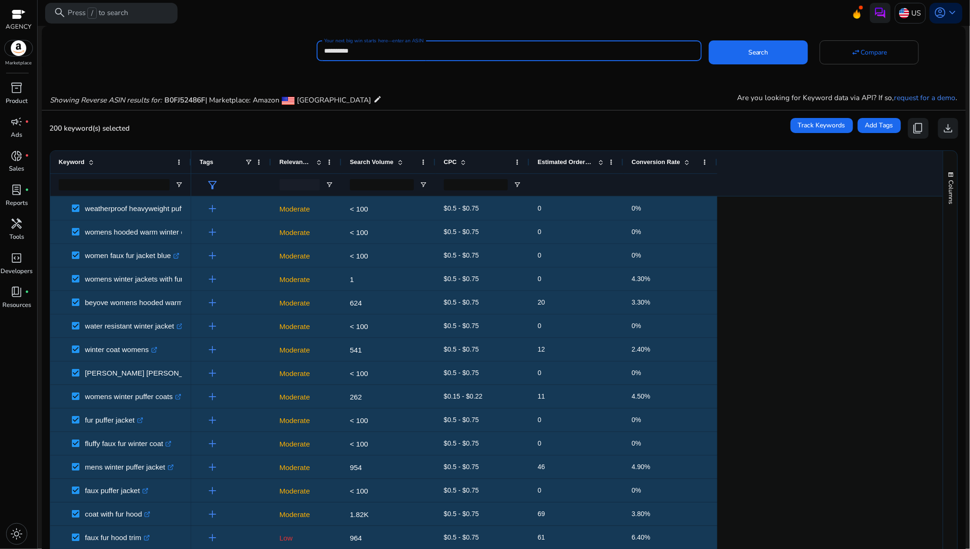
drag, startPoint x: 369, startPoint y: 48, endPoint x: 319, endPoint y: 51, distance: 50.3
click at [319, 51] on div "**********" at bounding box center [509, 50] width 385 height 21
paste input
type input "**********"
click at [749, 57] on span "Search" at bounding box center [758, 52] width 20 height 10
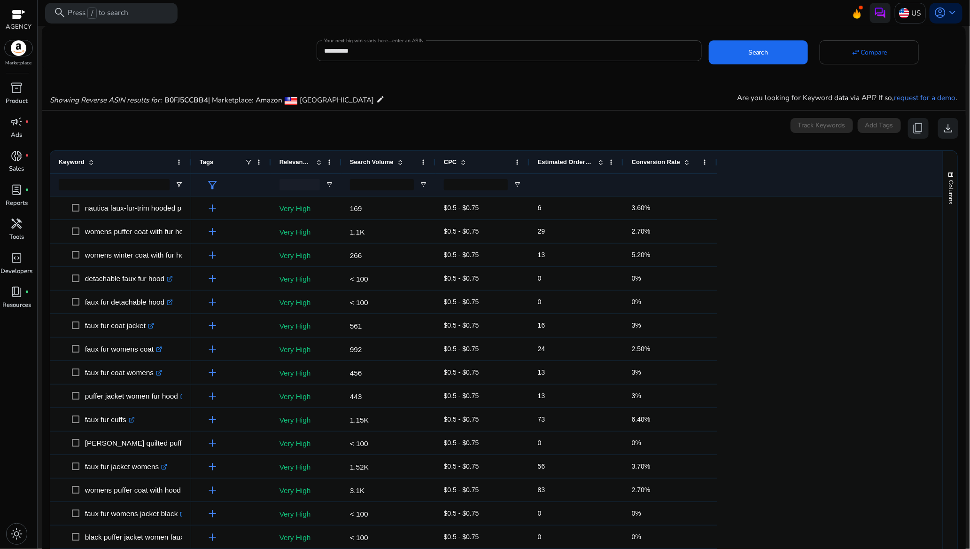
scroll to position [70, 0]
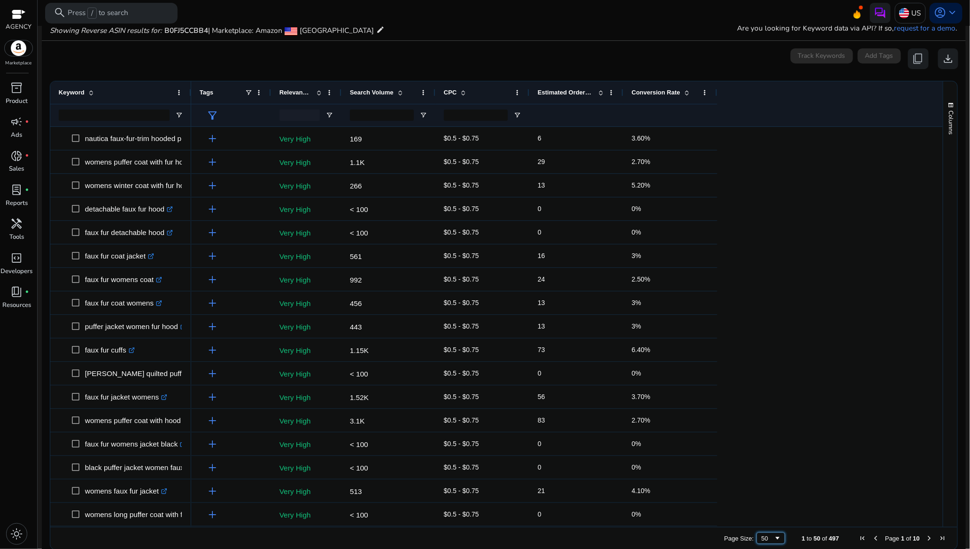
click at [774, 536] on span "Page Size" at bounding box center [778, 538] width 8 height 8
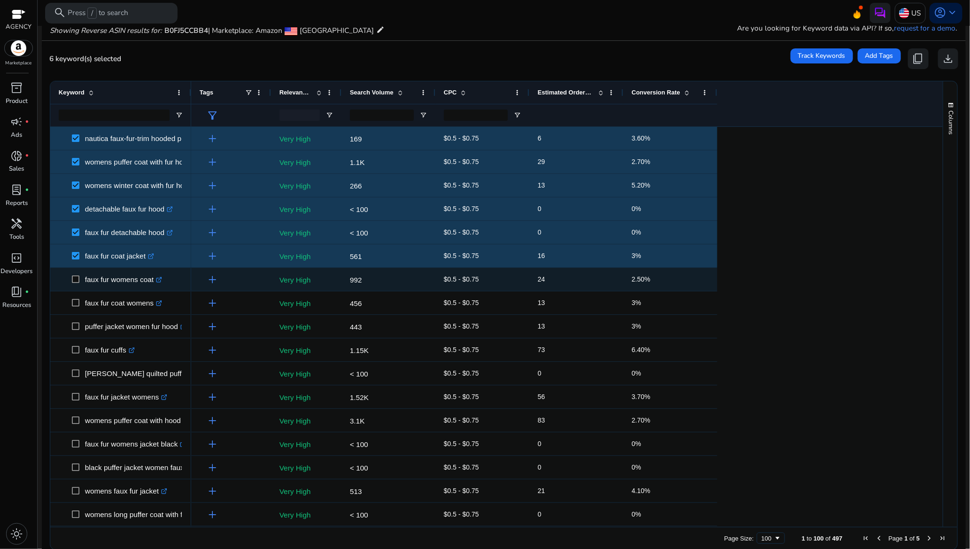
click at [78, 274] on span at bounding box center [78, 279] width 13 height 19
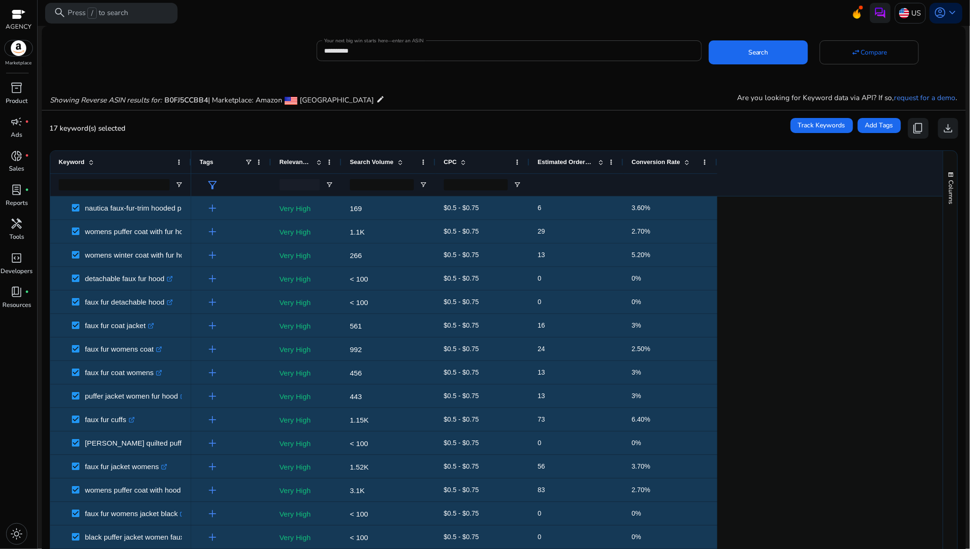
scroll to position [70, 0]
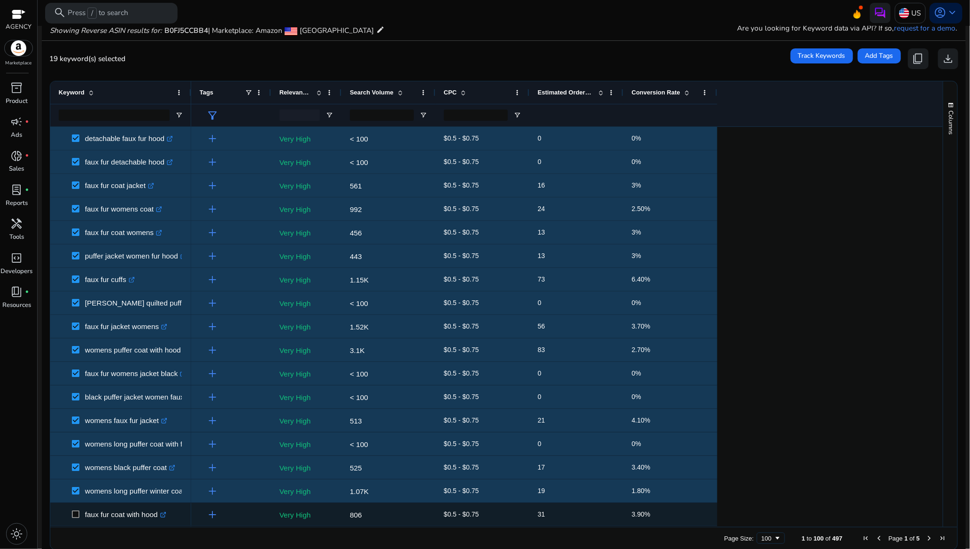
click at [74, 509] on span at bounding box center [78, 514] width 13 height 19
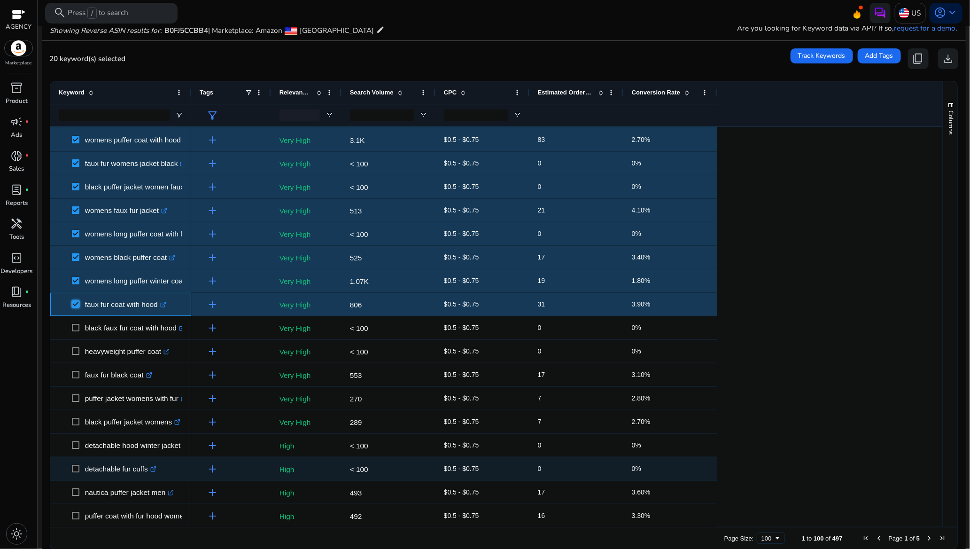
scroll to position [282, 0]
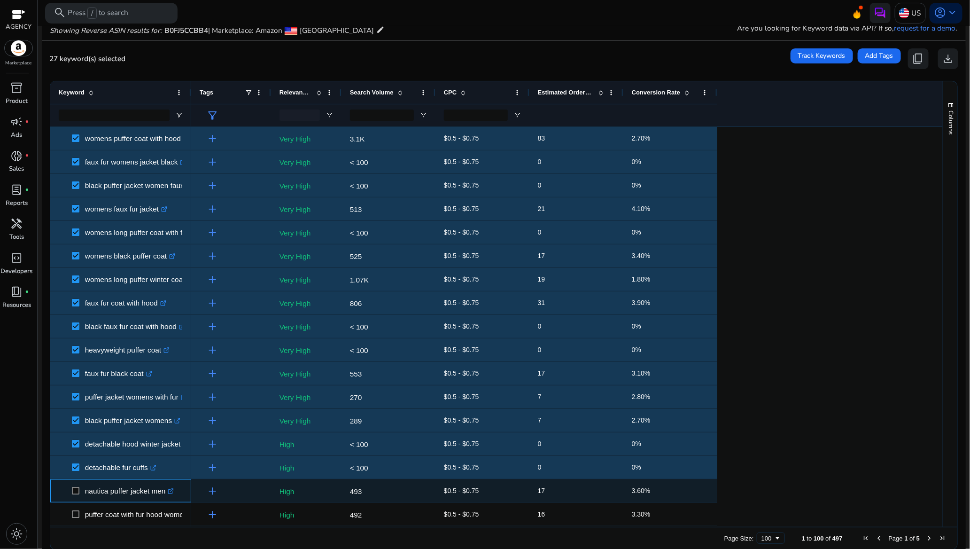
click at [79, 485] on span at bounding box center [78, 490] width 13 height 19
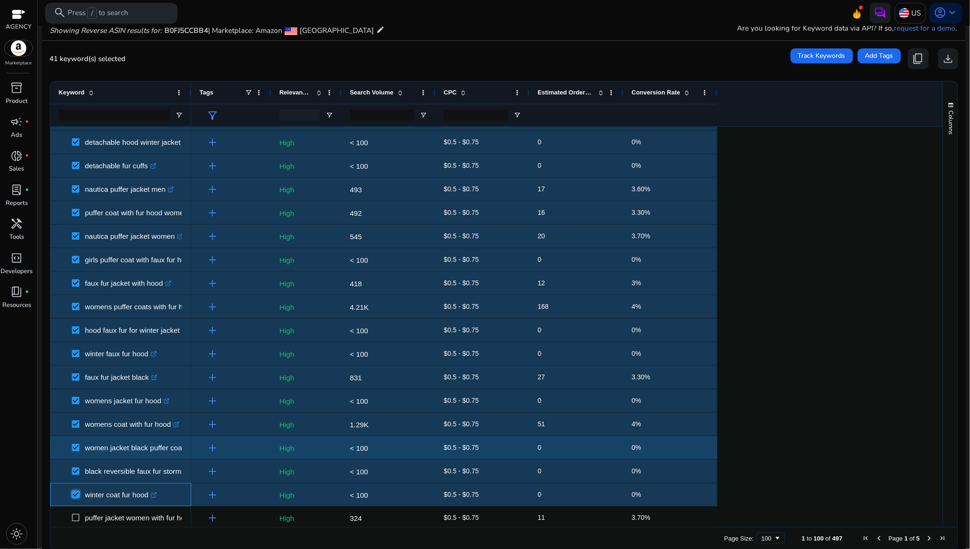
scroll to position [775, 0]
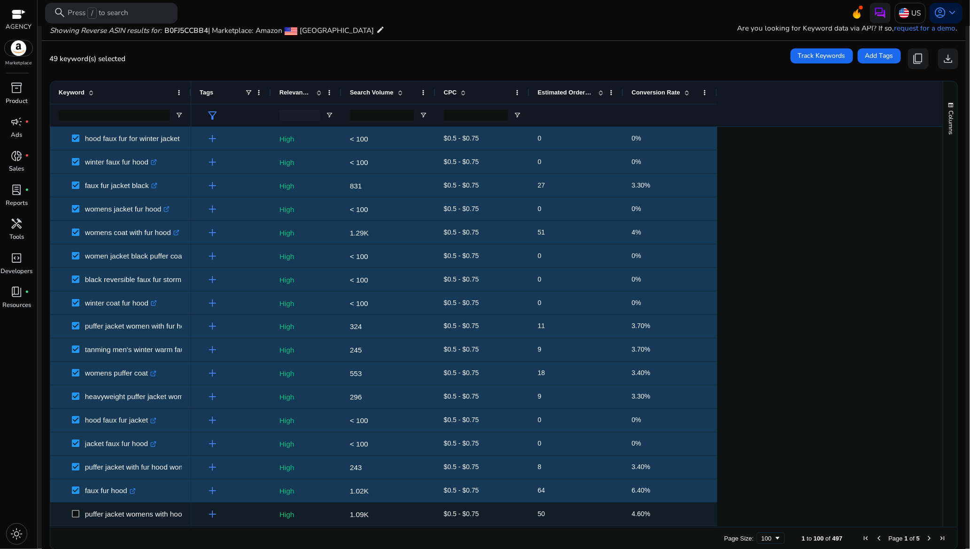
click at [77, 509] on span at bounding box center [78, 514] width 13 height 19
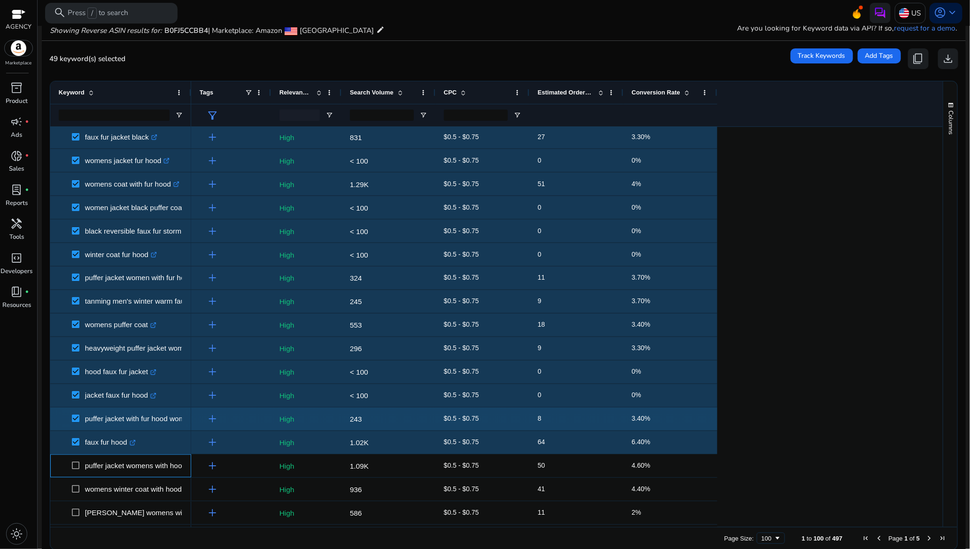
scroll to position [916, 0]
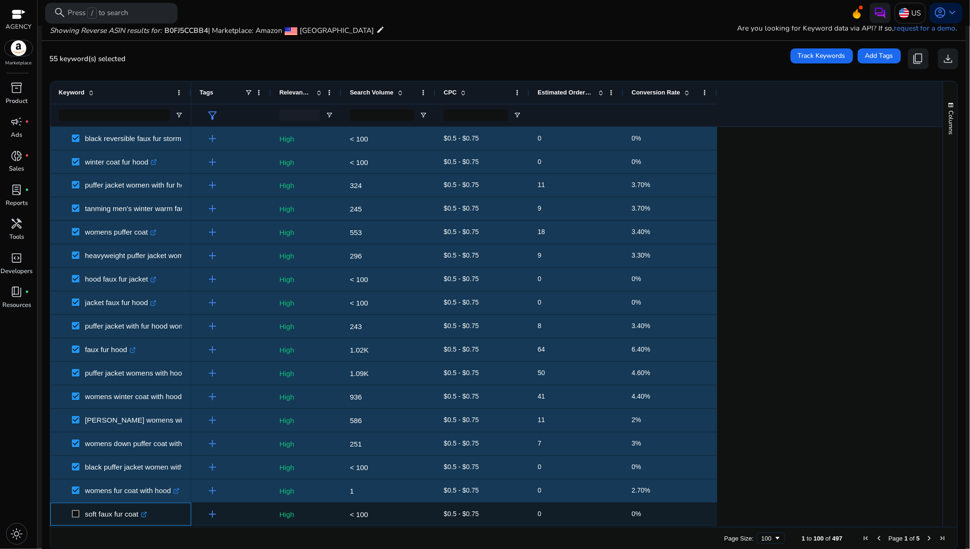
click at [75, 508] on span at bounding box center [78, 514] width 13 height 19
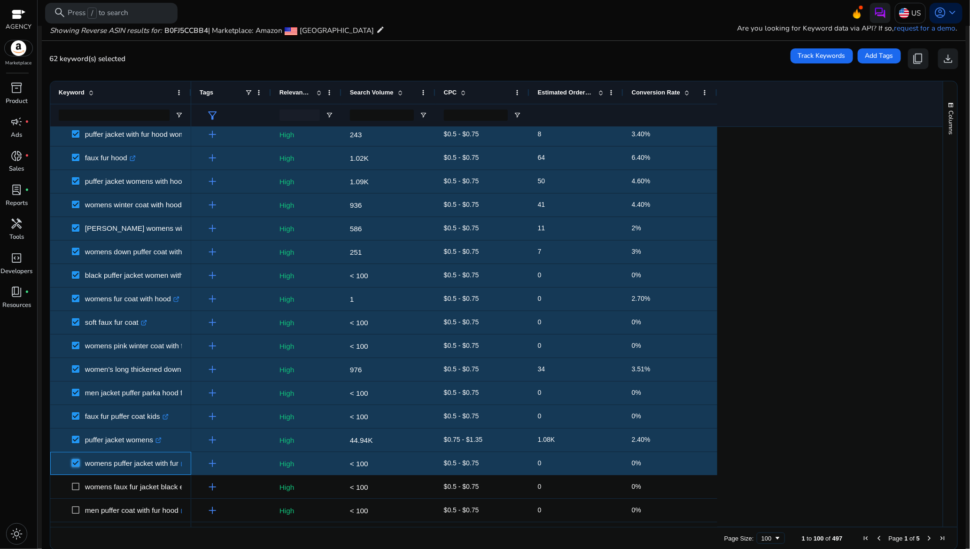
scroll to position [0, 0]
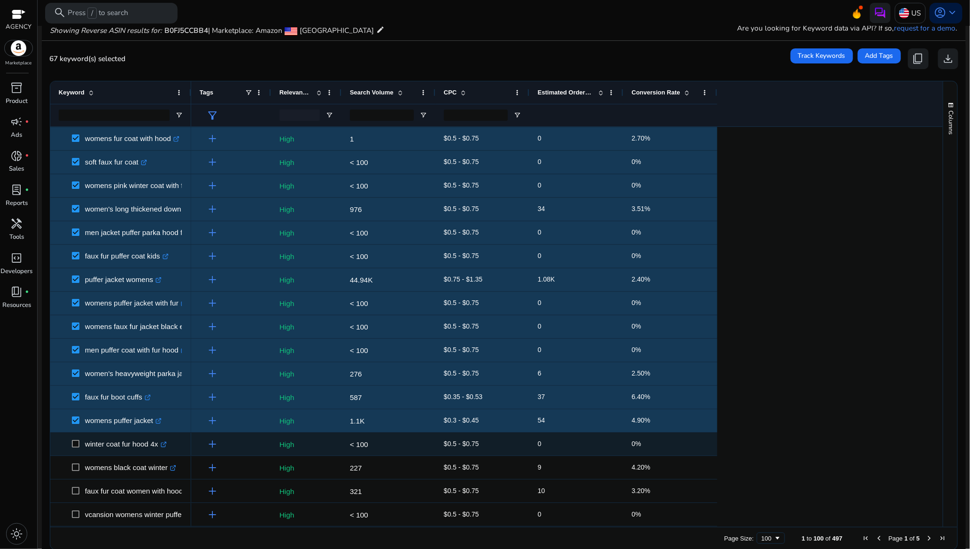
click at [78, 440] on span at bounding box center [78, 443] width 13 height 19
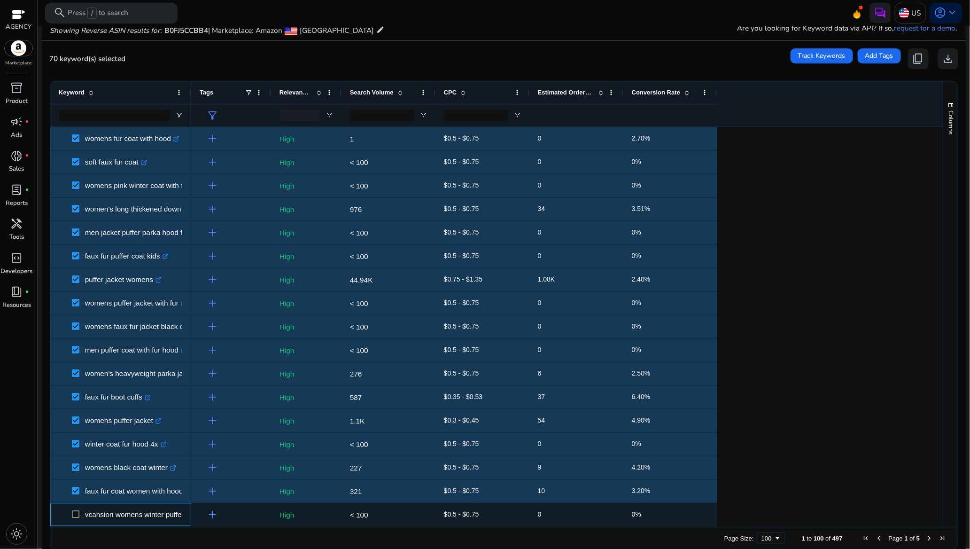
click at [80, 512] on span at bounding box center [78, 514] width 13 height 19
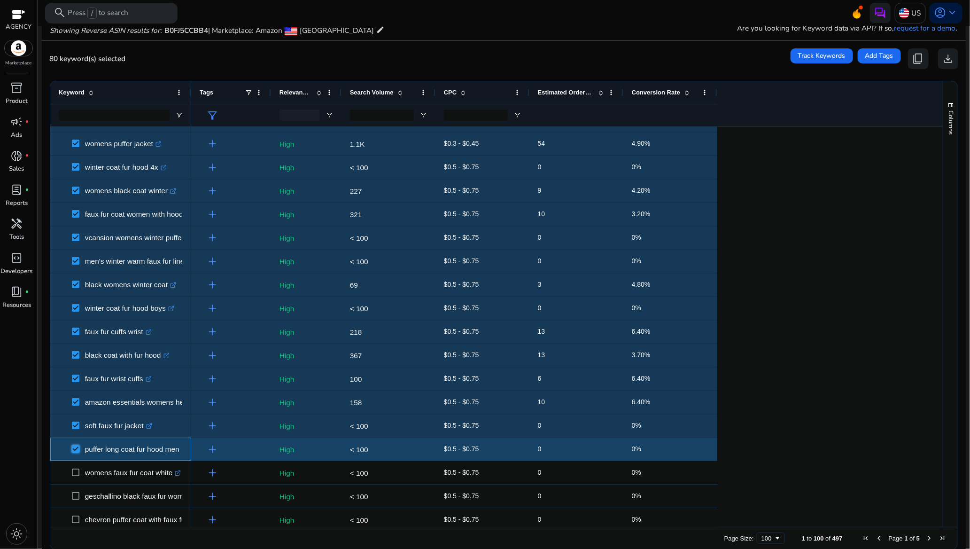
scroll to position [1621, 0]
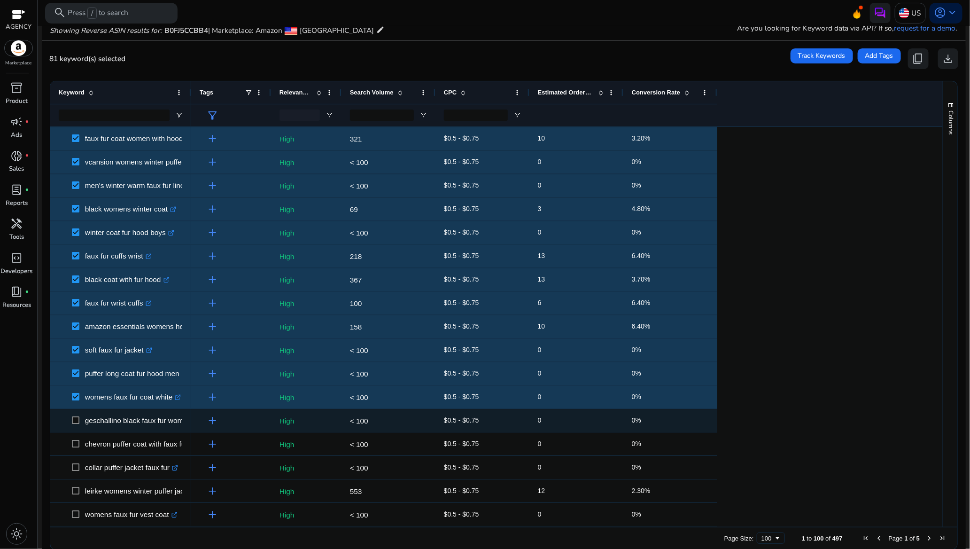
click at [76, 425] on span at bounding box center [78, 420] width 13 height 19
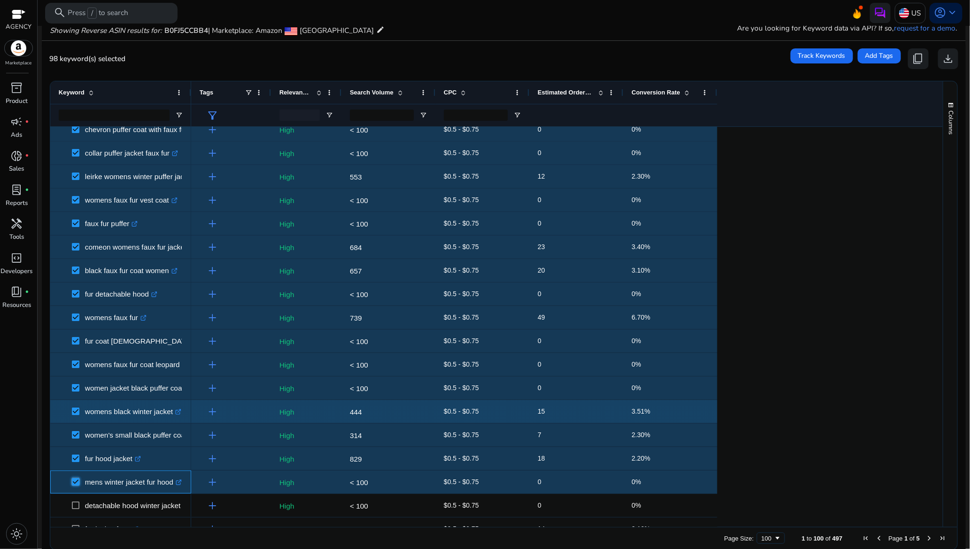
scroll to position [1935, 0]
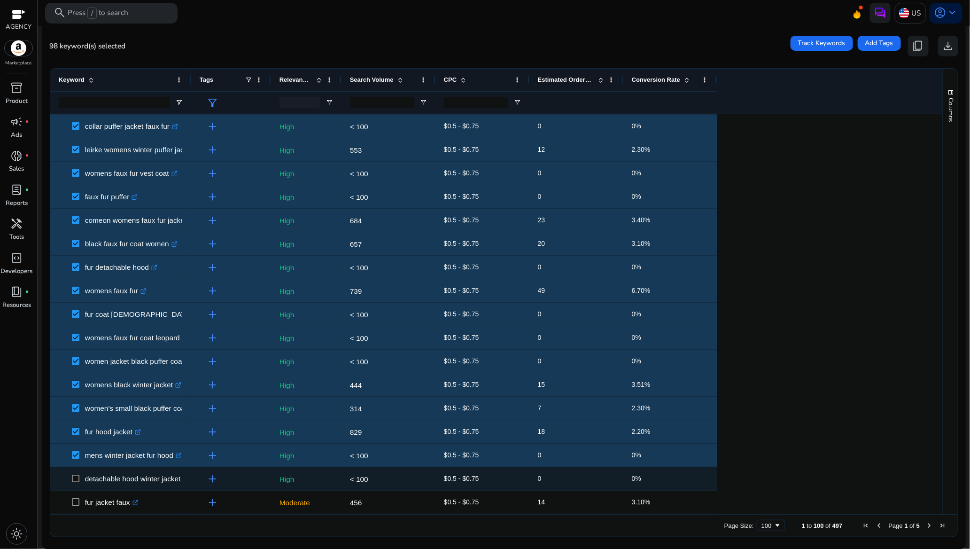
click at [70, 478] on span "detachable hood winter jacket women .st0{fill:#2c8af8}" at bounding box center [121, 478] width 124 height 19
click at [82, 476] on span at bounding box center [78, 478] width 13 height 19
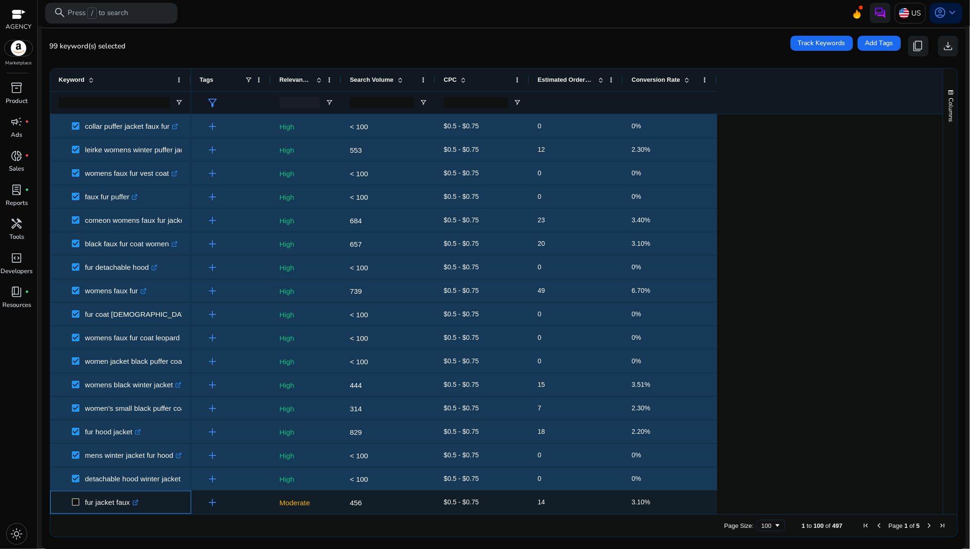
click at [72, 496] on span at bounding box center [78, 501] width 13 height 19
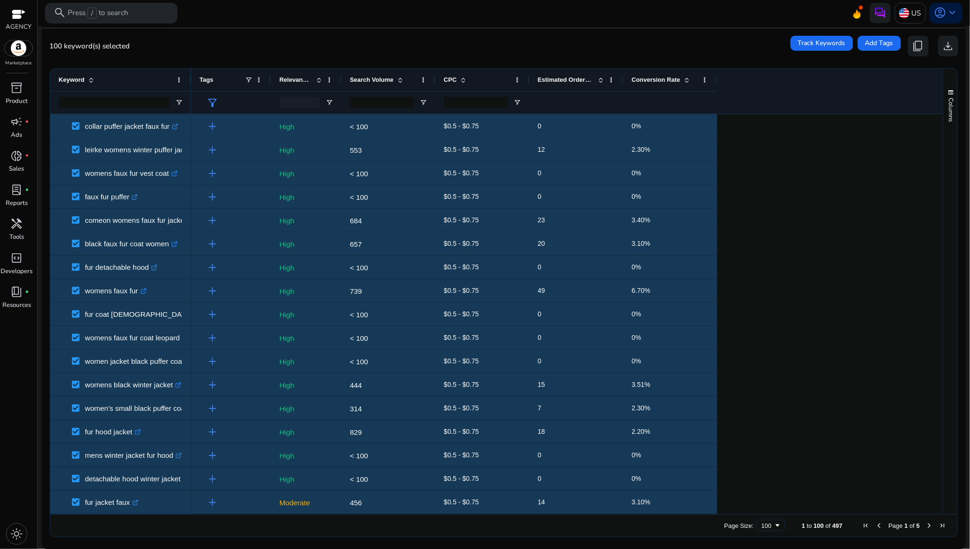
click at [926, 523] on span "Next Page" at bounding box center [930, 525] width 8 height 8
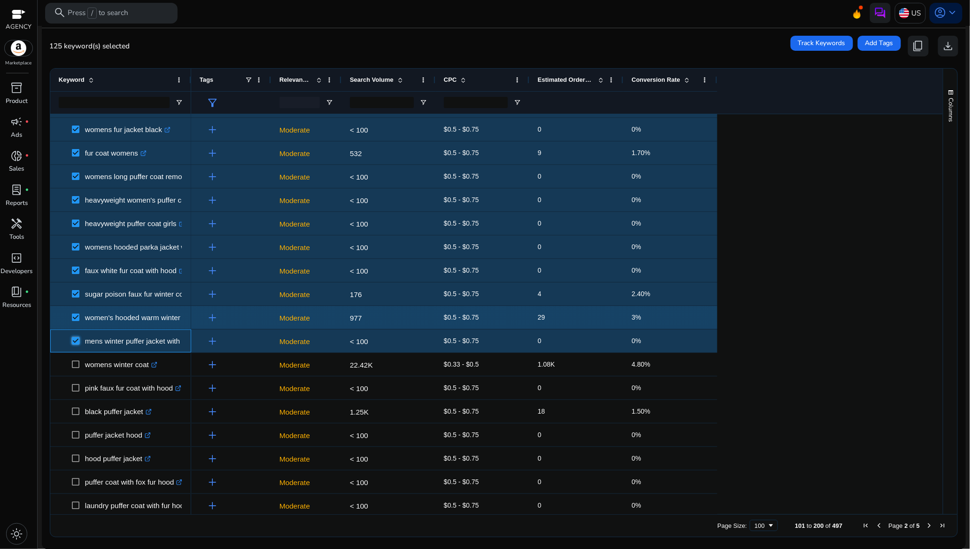
scroll to position [352, 0]
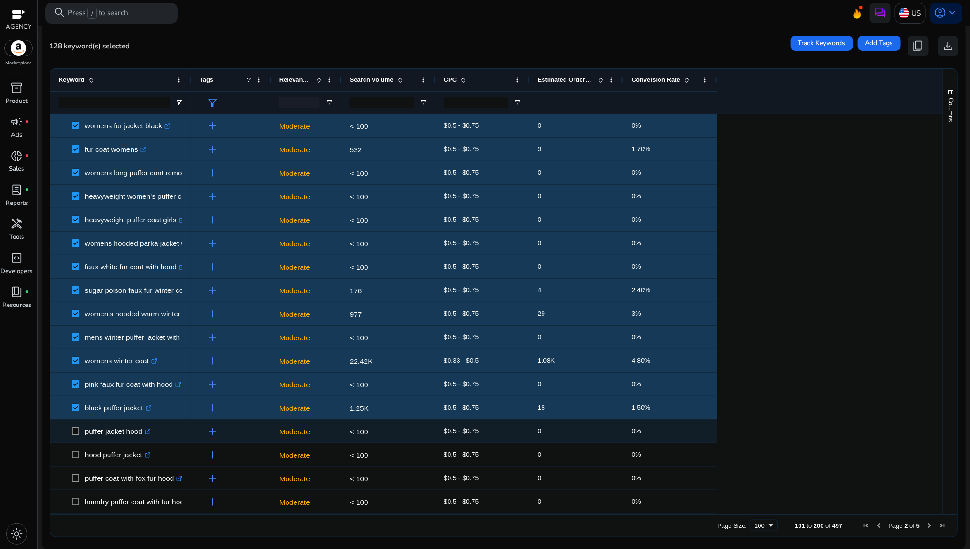
click at [76, 436] on span at bounding box center [78, 430] width 13 height 19
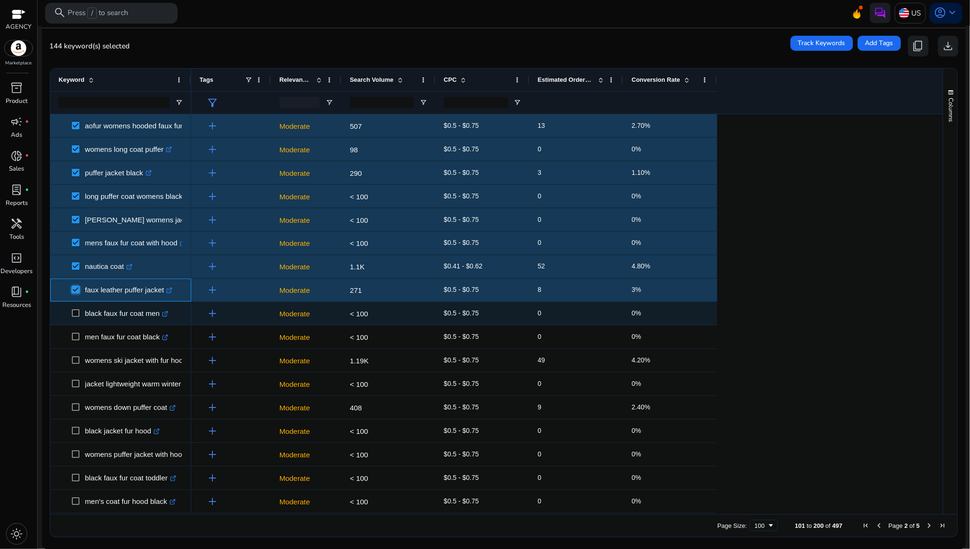
scroll to position [846, 0]
click at [77, 318] on span at bounding box center [78, 313] width 13 height 19
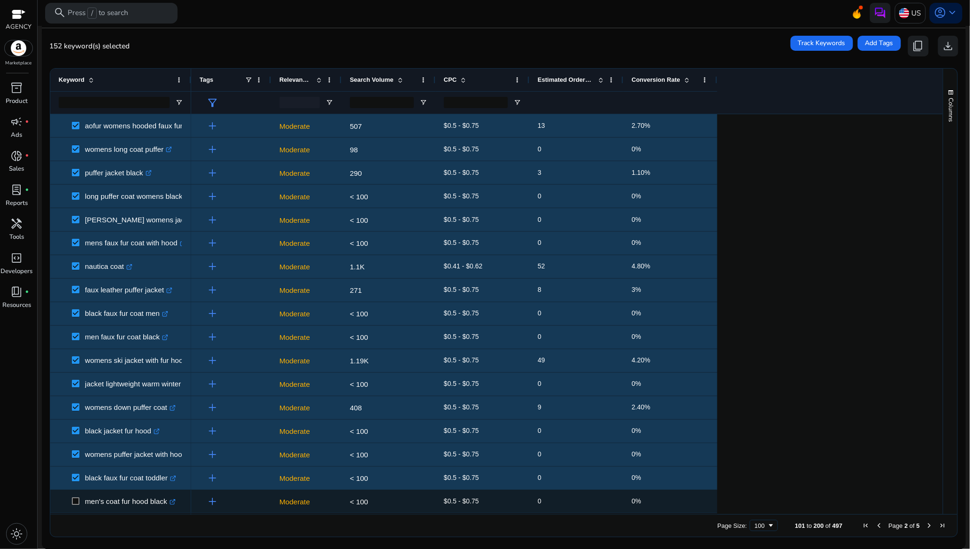
click at [75, 497] on span at bounding box center [78, 501] width 13 height 19
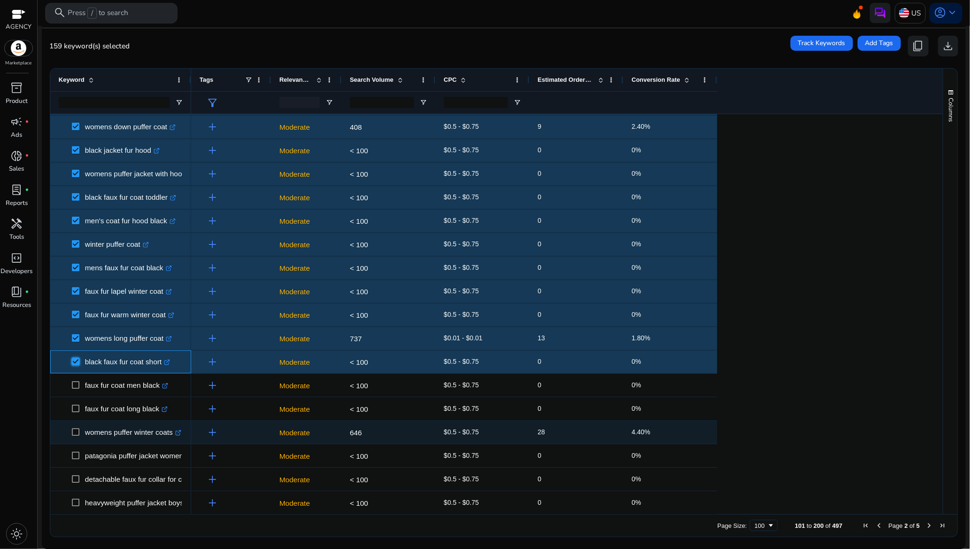
scroll to position [1128, 0]
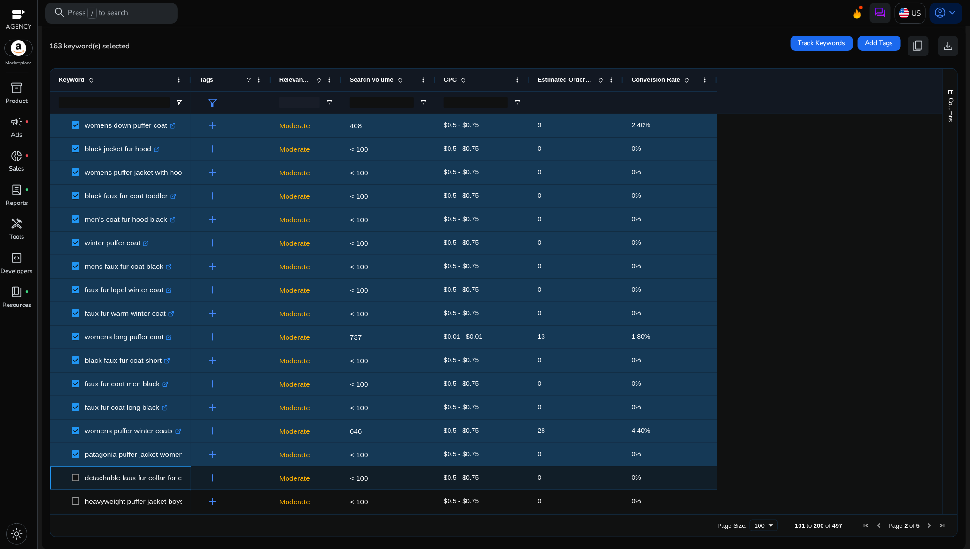
click at [75, 483] on span at bounding box center [78, 477] width 13 height 19
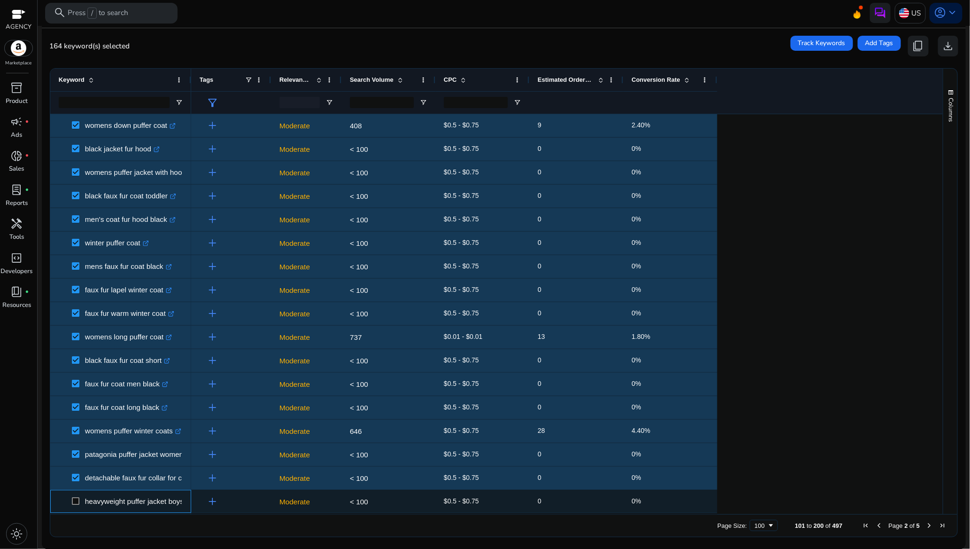
click at [76, 497] on span at bounding box center [78, 501] width 13 height 19
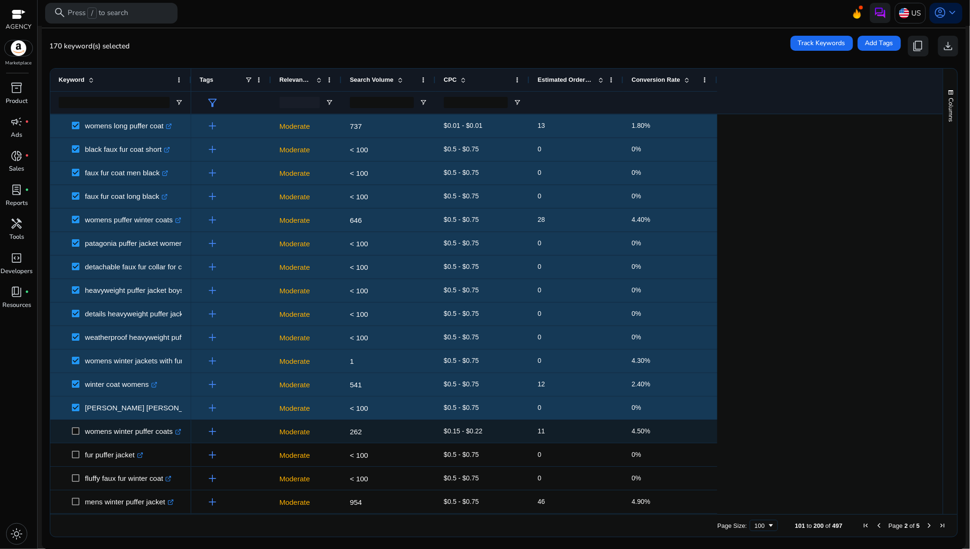
click at [77, 426] on span at bounding box center [78, 430] width 13 height 19
click at [75, 437] on span at bounding box center [78, 430] width 13 height 19
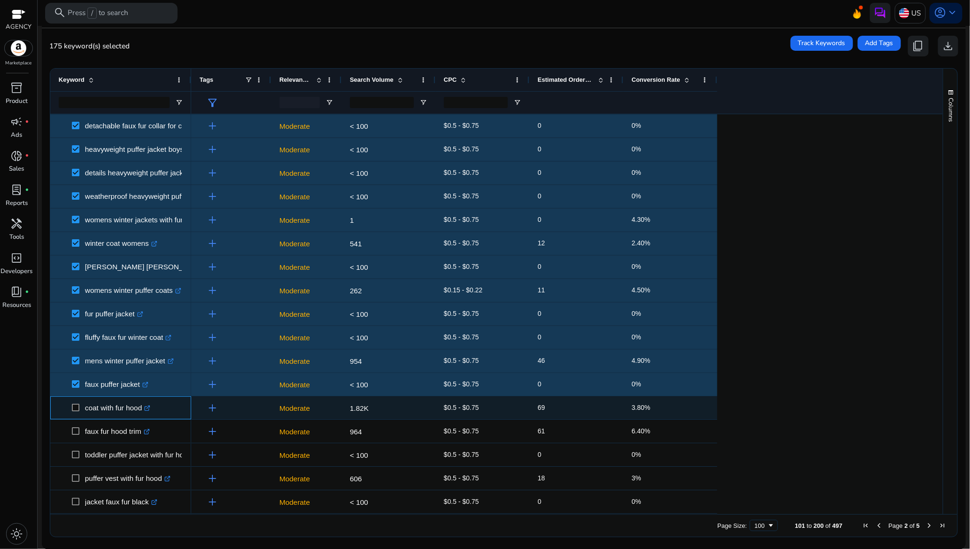
click at [80, 406] on span at bounding box center [78, 407] width 13 height 19
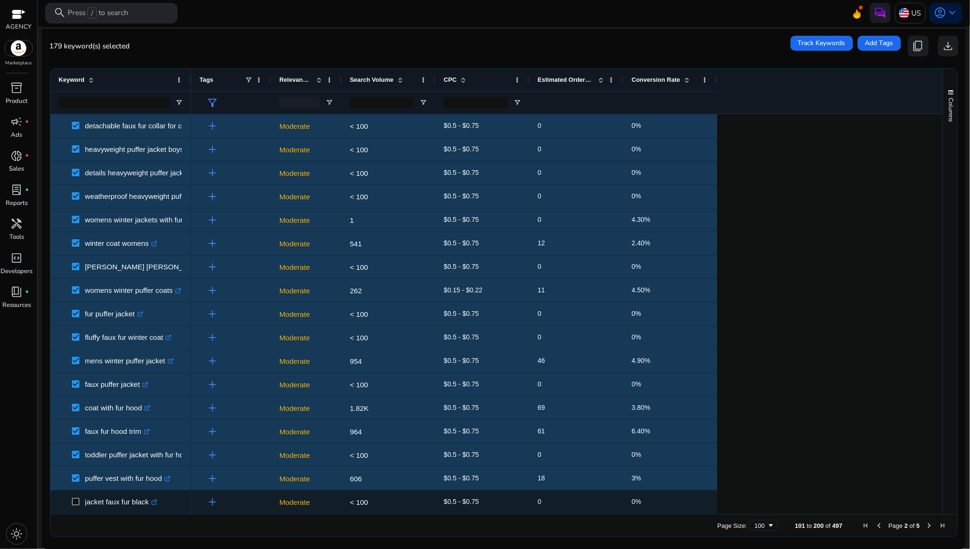
click at [76, 496] on span at bounding box center [78, 501] width 13 height 19
click at [79, 497] on span at bounding box center [78, 501] width 13 height 19
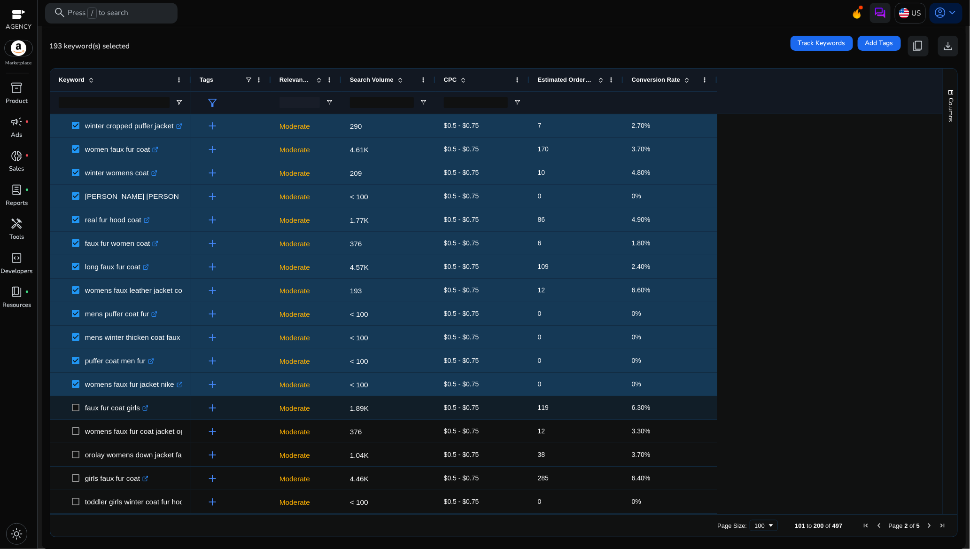
click at [81, 406] on span at bounding box center [78, 407] width 13 height 19
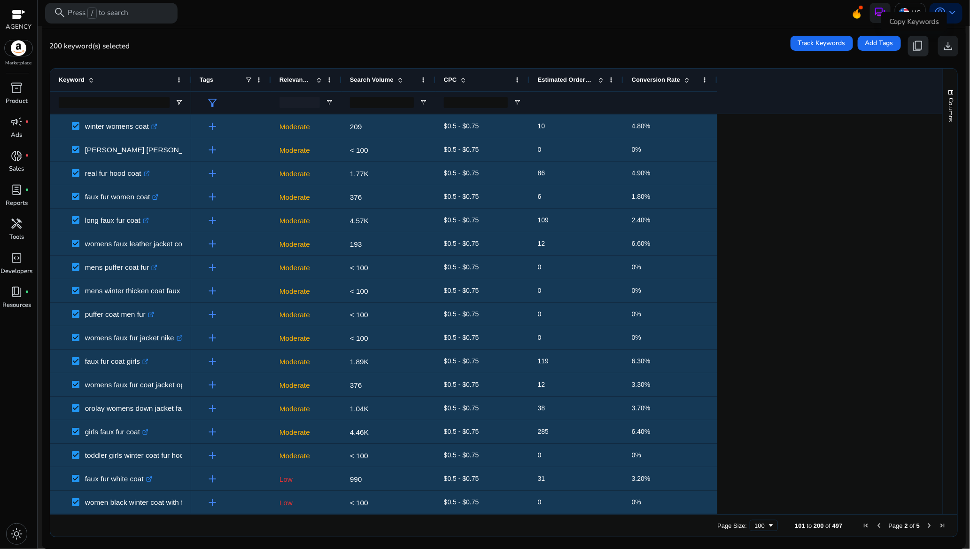
click at [916, 44] on span "content_copy" at bounding box center [918, 46] width 12 height 12
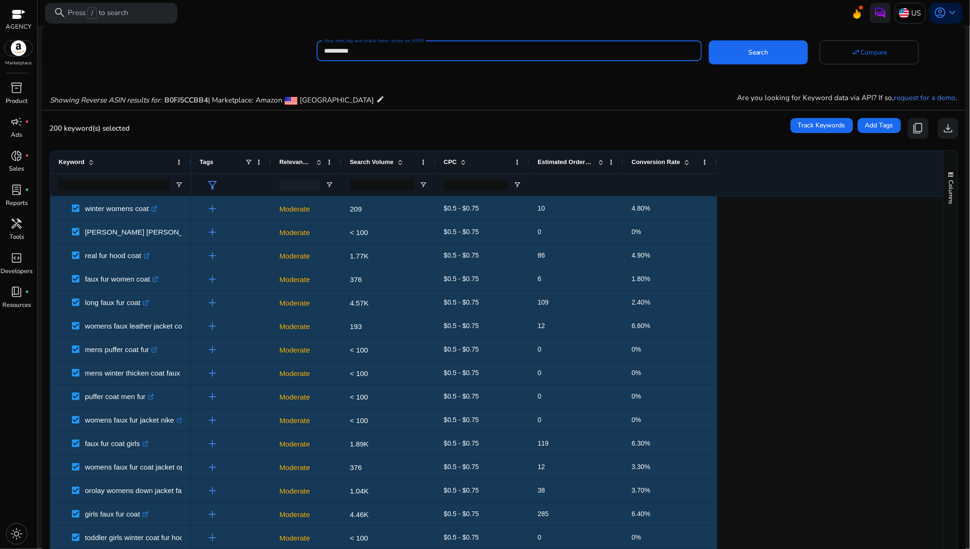
drag, startPoint x: 380, startPoint y: 49, endPoint x: 320, endPoint y: 51, distance: 59.7
click at [320, 51] on div "**********" at bounding box center [509, 50] width 385 height 21
paste input
type input "**********"
click at [750, 51] on span "Search" at bounding box center [758, 52] width 20 height 10
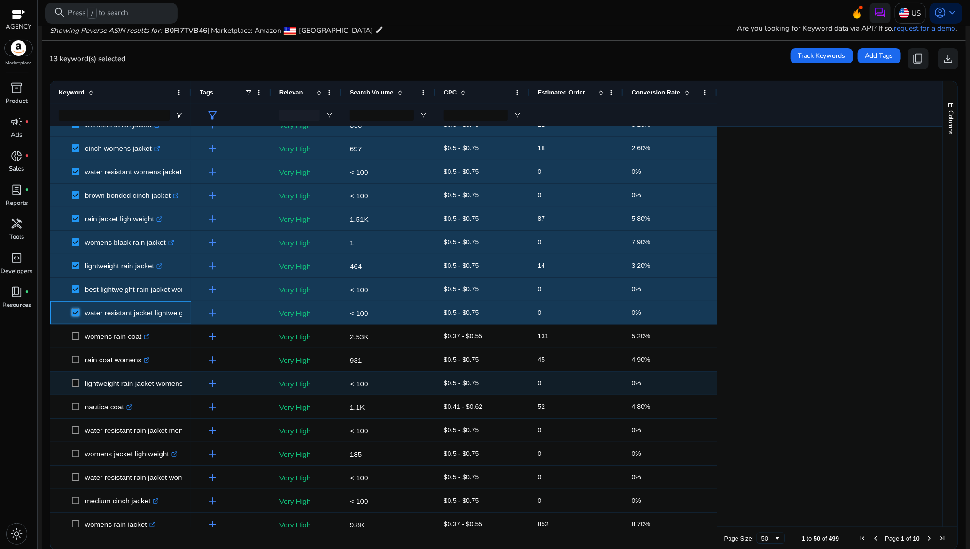
scroll to position [211, 0]
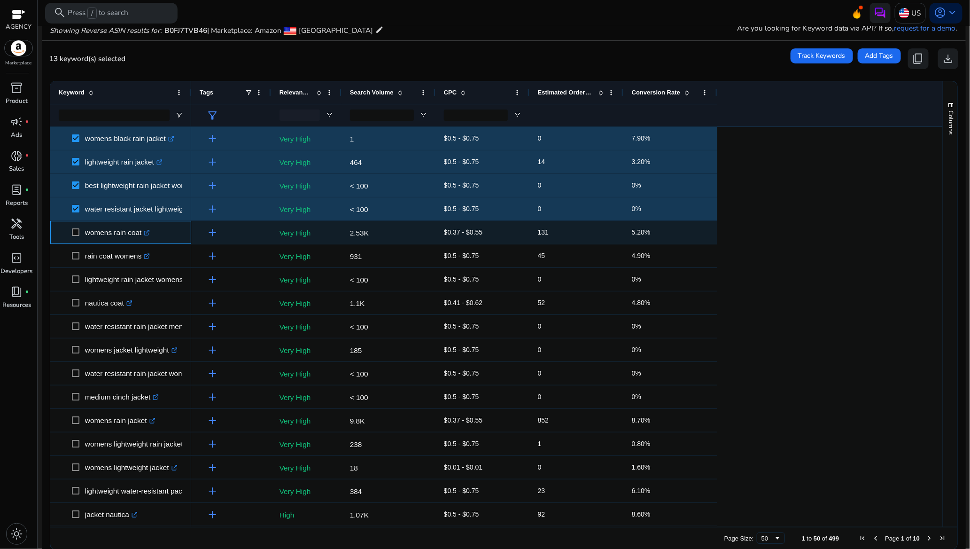
click at [77, 226] on span at bounding box center [78, 232] width 13 height 19
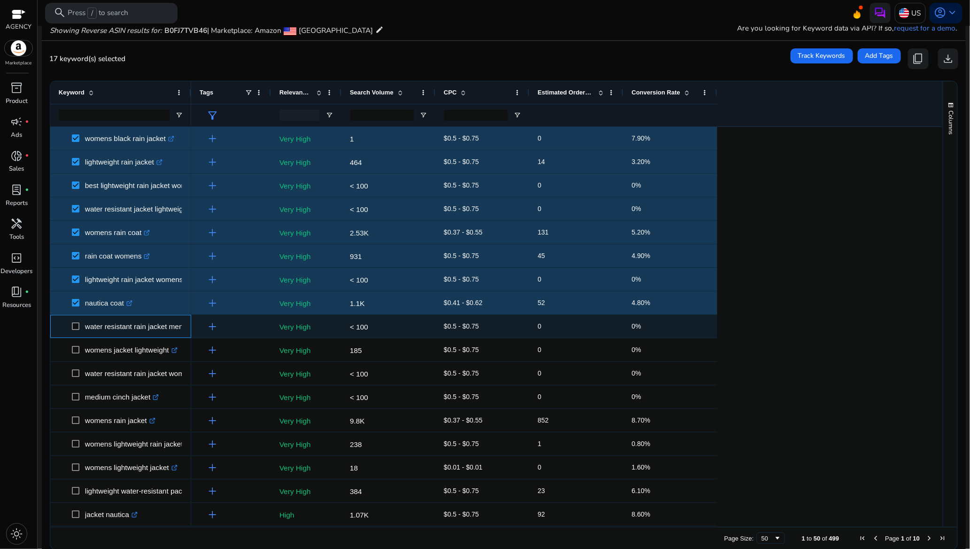
click at [78, 320] on span at bounding box center [78, 326] width 13 height 19
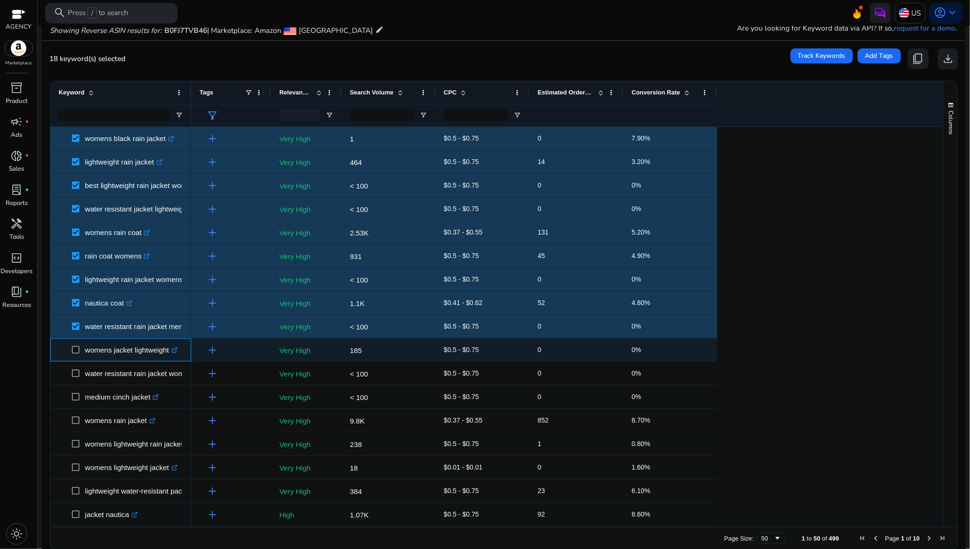
click at [80, 350] on span at bounding box center [78, 349] width 13 height 19
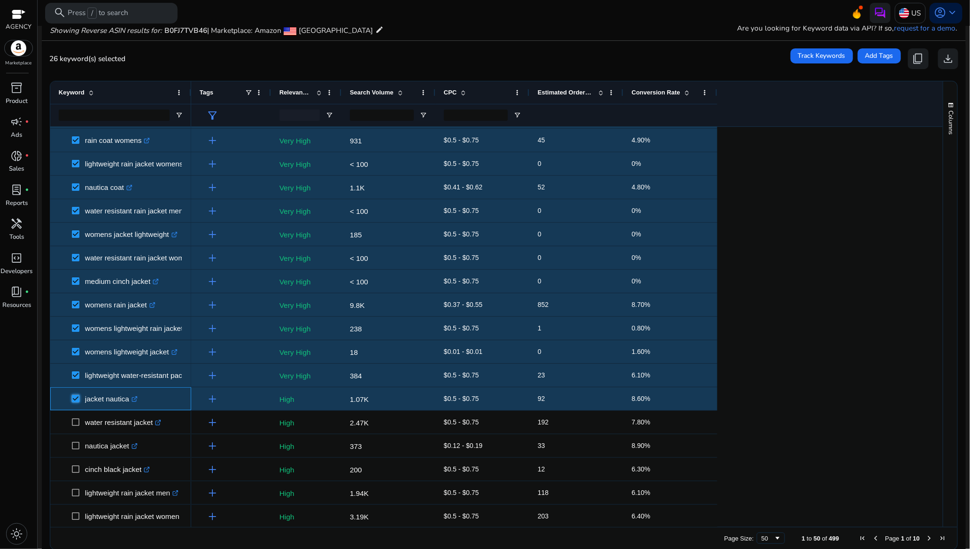
scroll to position [493, 0]
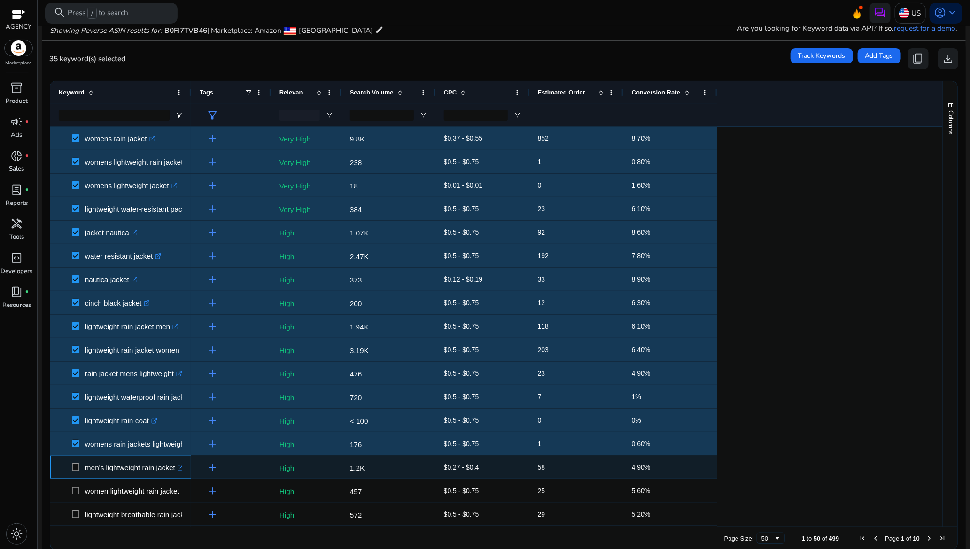
click at [79, 459] on span at bounding box center [78, 467] width 13 height 19
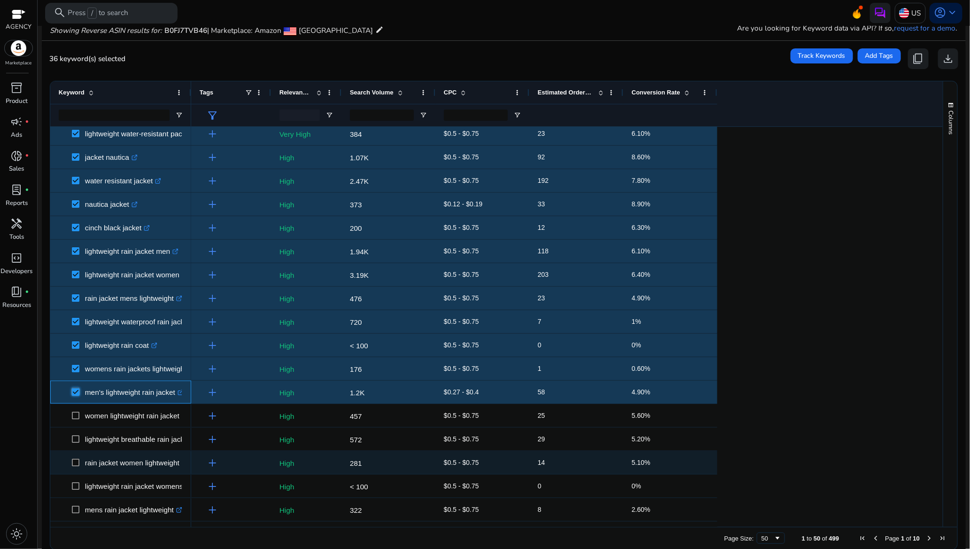
scroll to position [634, 0]
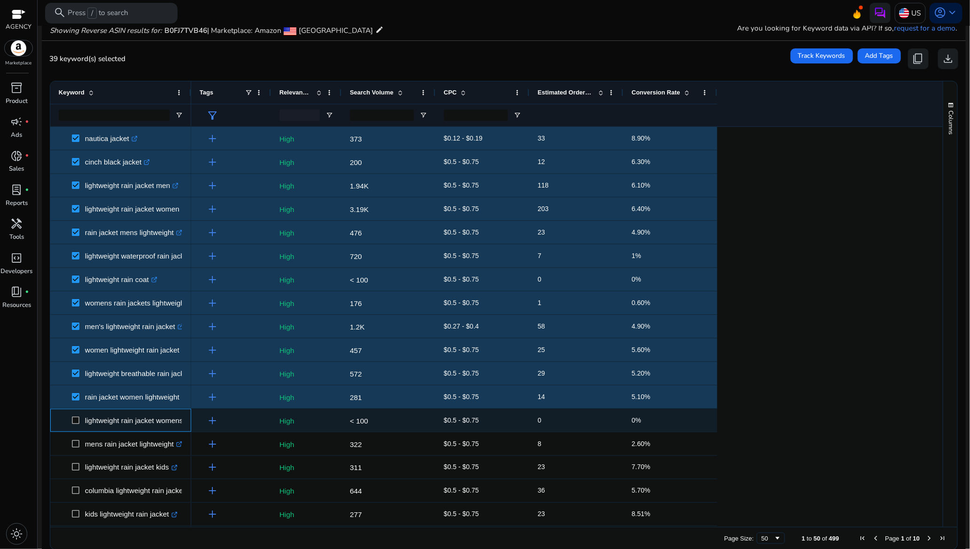
click at [80, 419] on span at bounding box center [78, 420] width 13 height 19
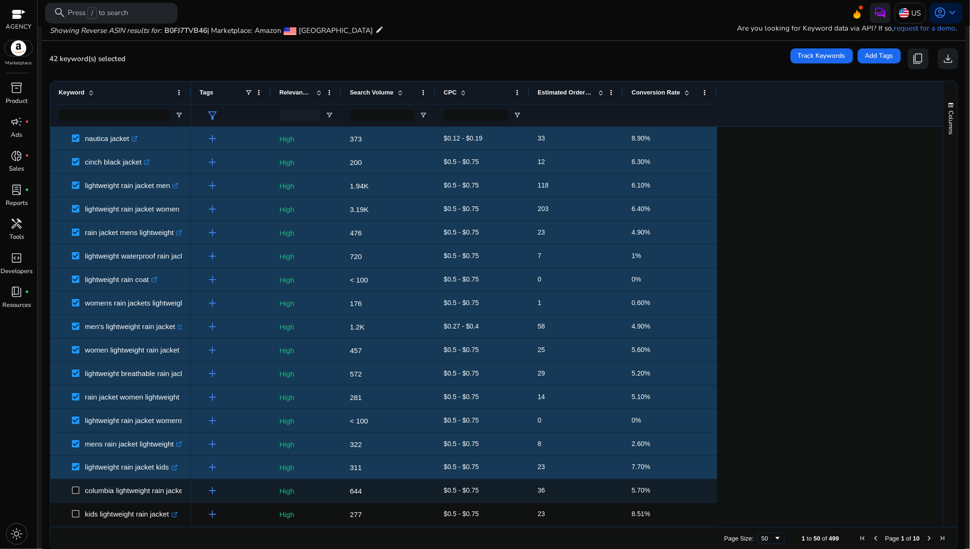
click at [78, 485] on span at bounding box center [78, 490] width 13 height 19
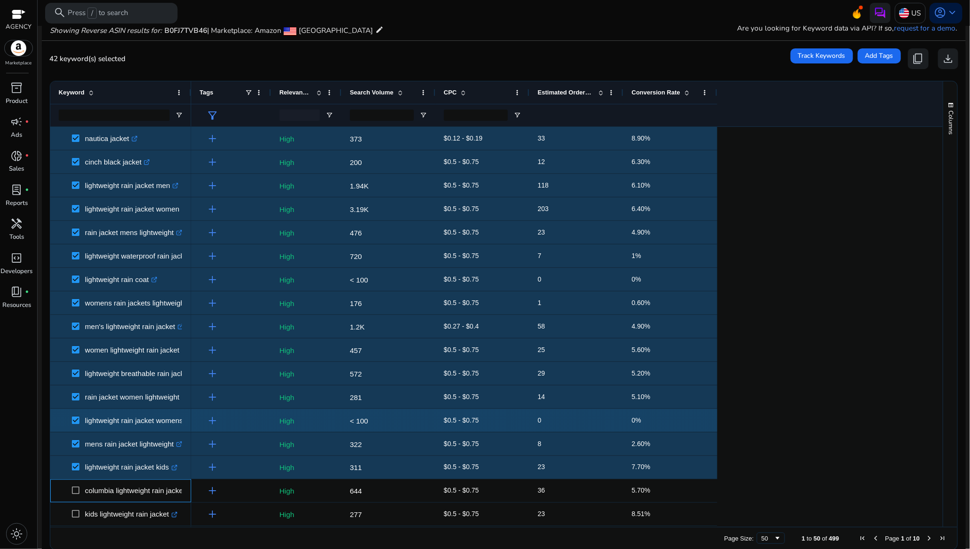
scroll to position [775, 0]
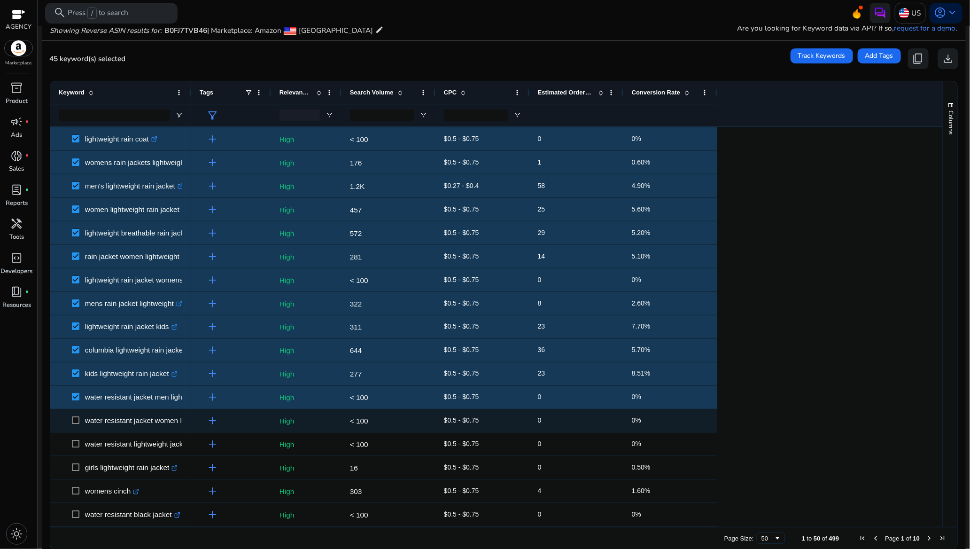
click at [78, 415] on span at bounding box center [78, 420] width 13 height 19
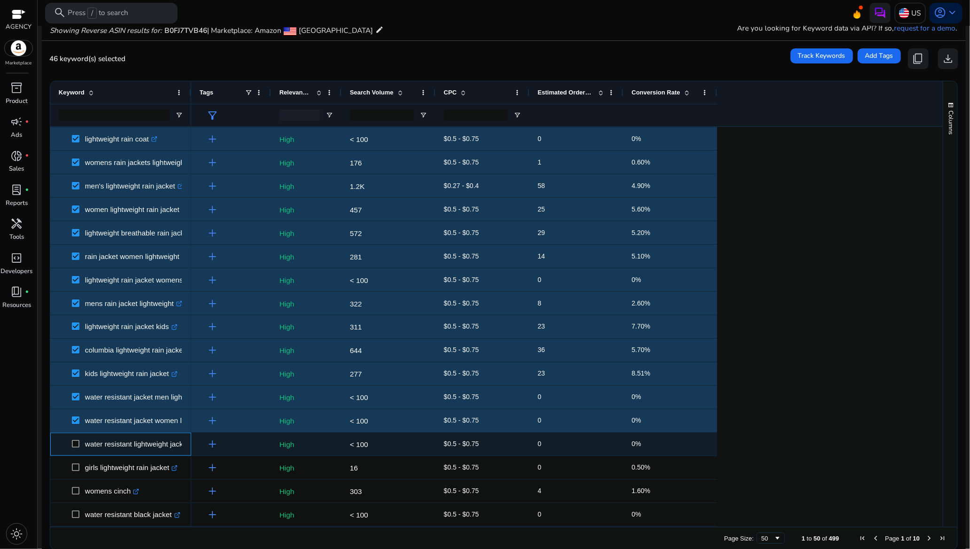
click at [80, 440] on span at bounding box center [78, 444] width 13 height 19
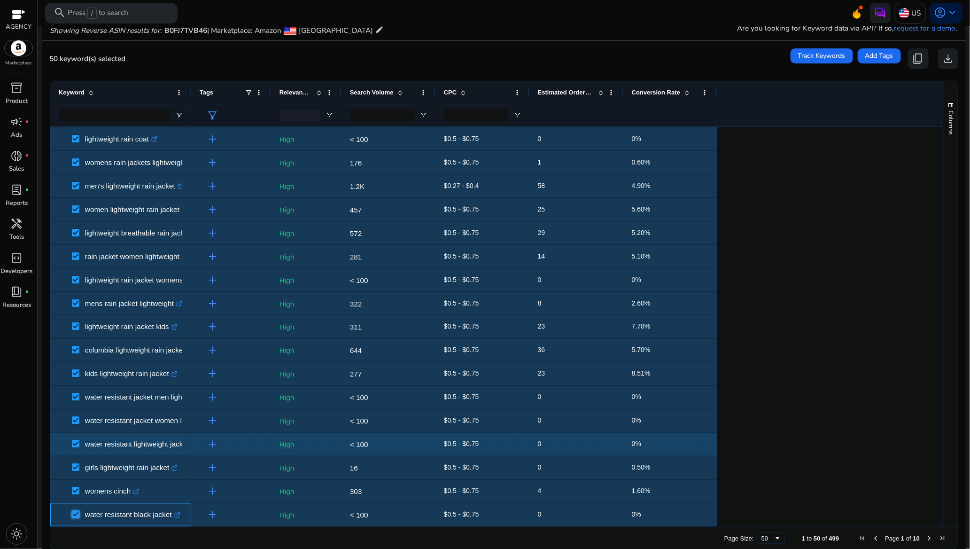
scroll to position [82, 0]
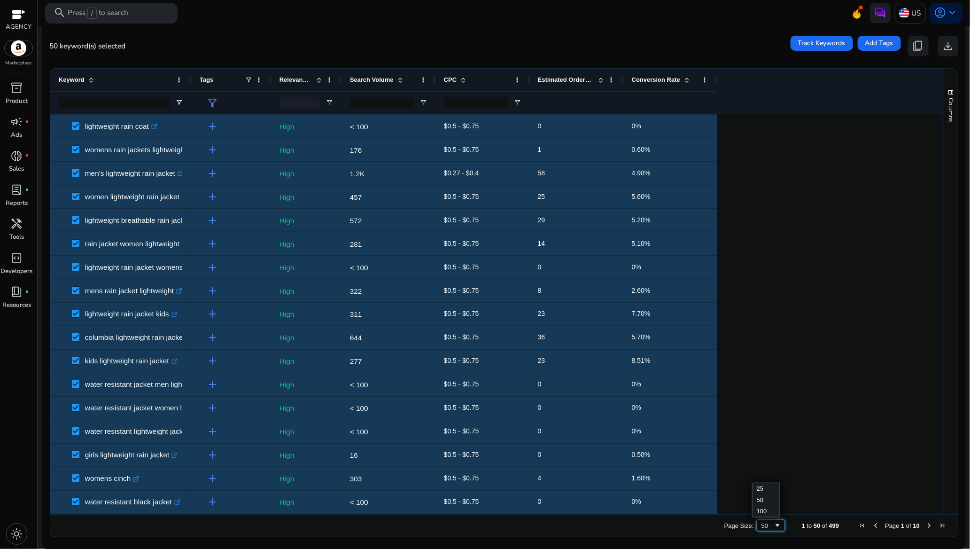
click at [774, 526] on span "Page Size" at bounding box center [778, 525] width 8 height 8
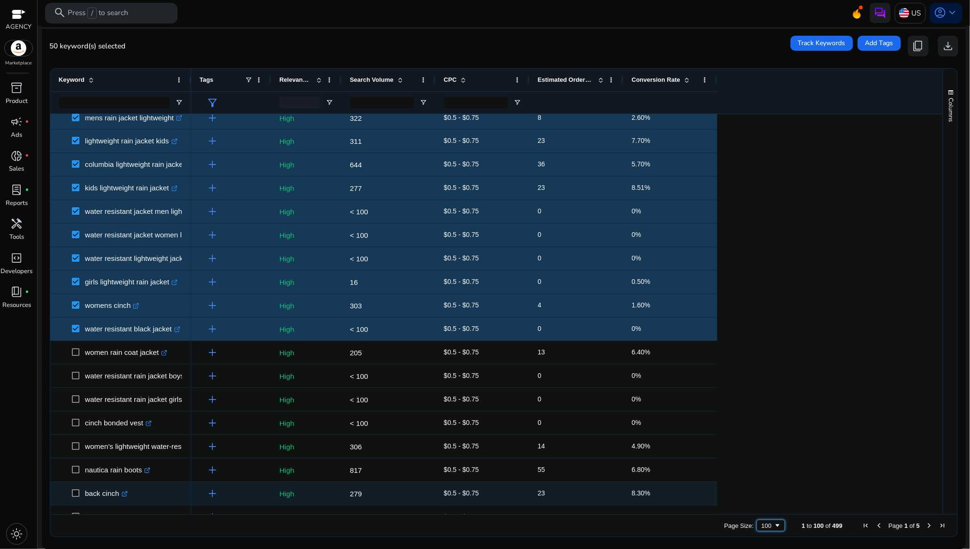
scroll to position [987, 0]
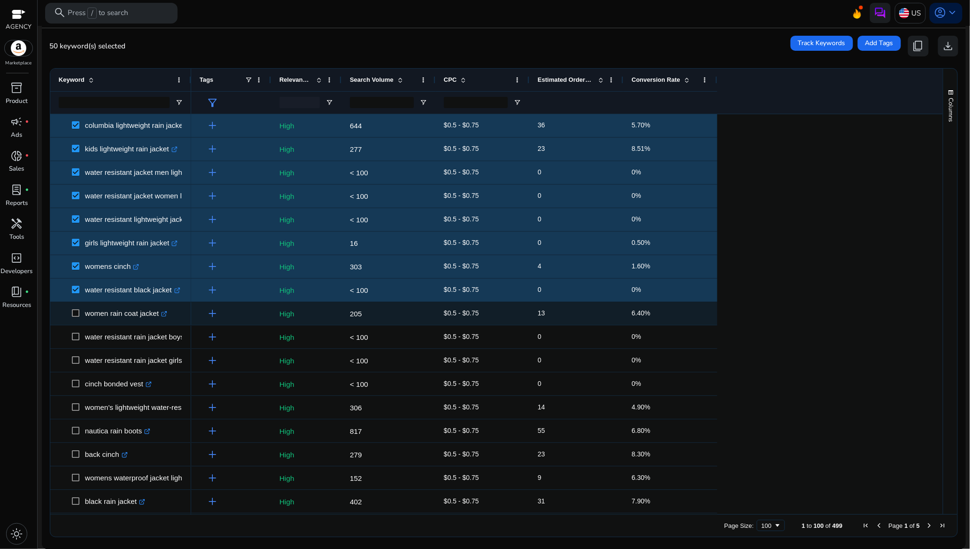
click at [81, 315] on span at bounding box center [78, 313] width 13 height 19
click at [80, 312] on span at bounding box center [78, 313] width 13 height 19
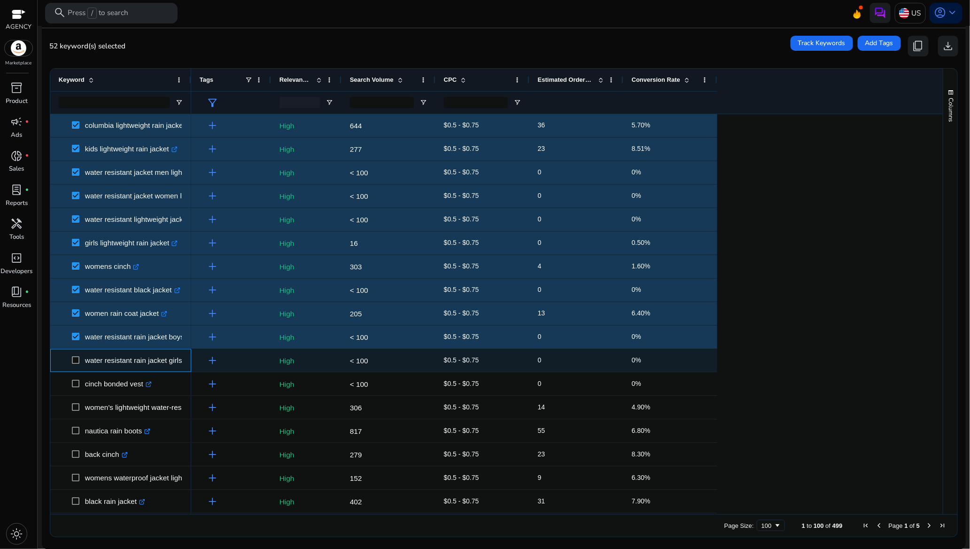
click at [77, 357] on span at bounding box center [78, 360] width 13 height 19
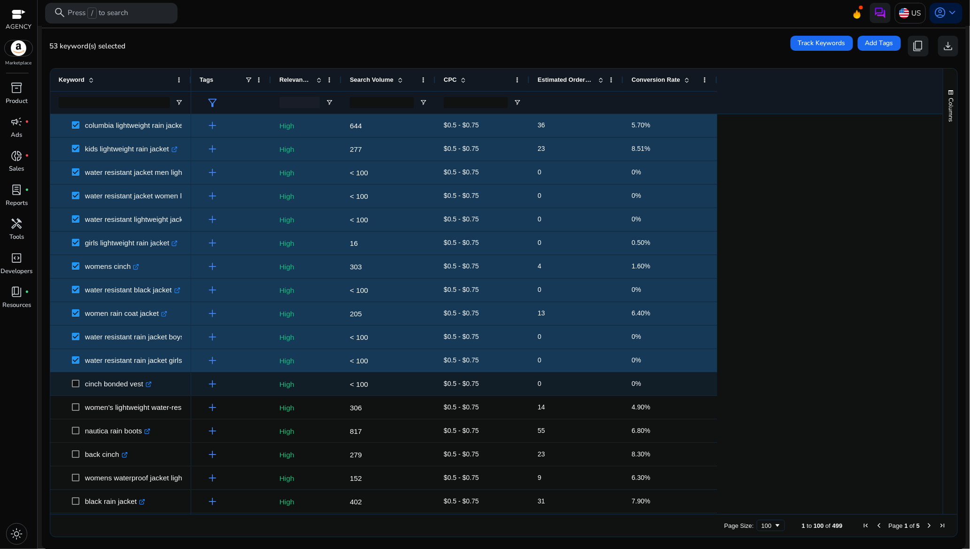
click at [75, 379] on span at bounding box center [78, 383] width 13 height 19
click at [80, 382] on span at bounding box center [78, 383] width 13 height 19
click at [85, 388] on p "cinch bonded vest .st0{fill:#2c8af8}" at bounding box center [118, 383] width 67 height 19
click at [85, 387] on p "cinch bonded vest .st0{fill:#2c8af8}" at bounding box center [118, 383] width 67 height 19
click at [82, 385] on span at bounding box center [78, 383] width 13 height 19
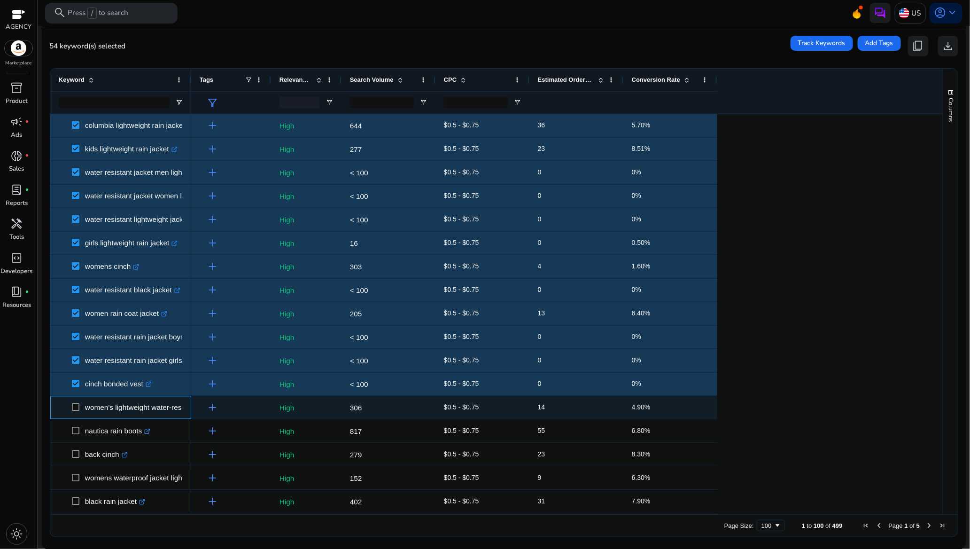
click at [76, 402] on span at bounding box center [78, 407] width 13 height 19
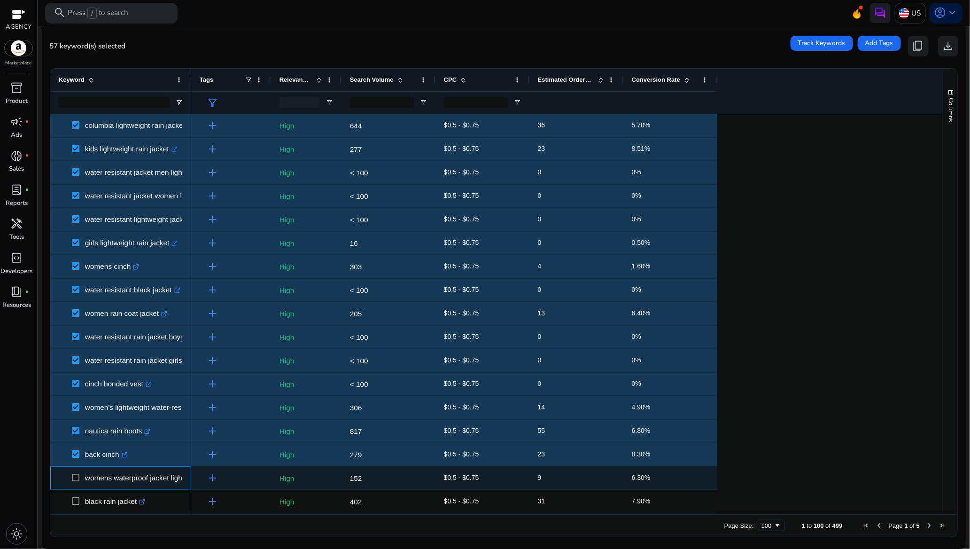
click at [80, 477] on span at bounding box center [78, 477] width 13 height 19
click at [82, 478] on span at bounding box center [78, 477] width 13 height 19
click at [78, 473] on span at bounding box center [78, 477] width 13 height 19
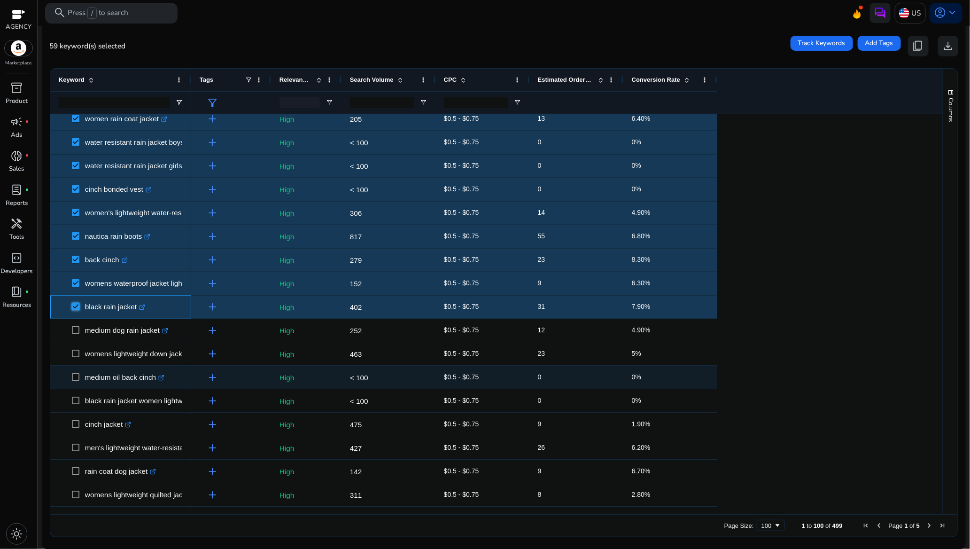
scroll to position [1198, 0]
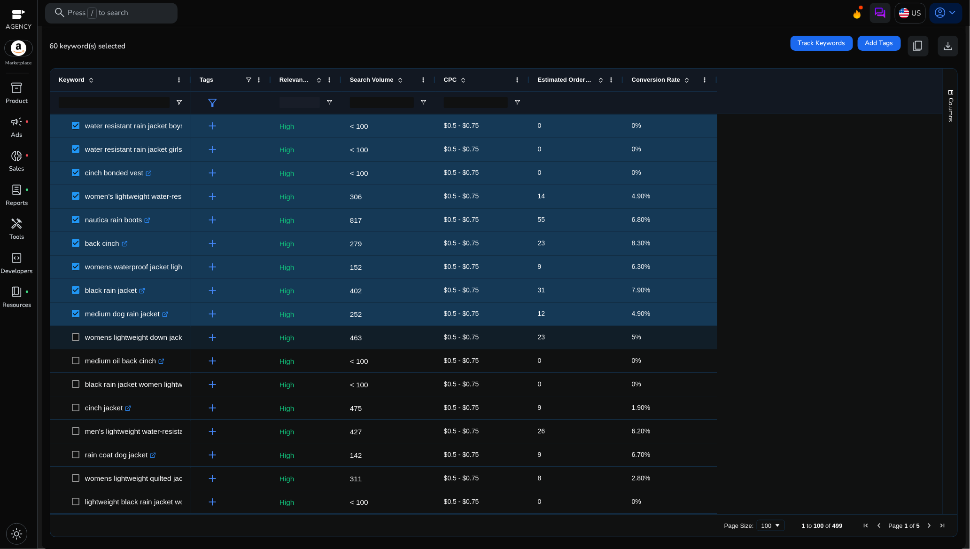
click at [82, 333] on span at bounding box center [78, 336] width 13 height 19
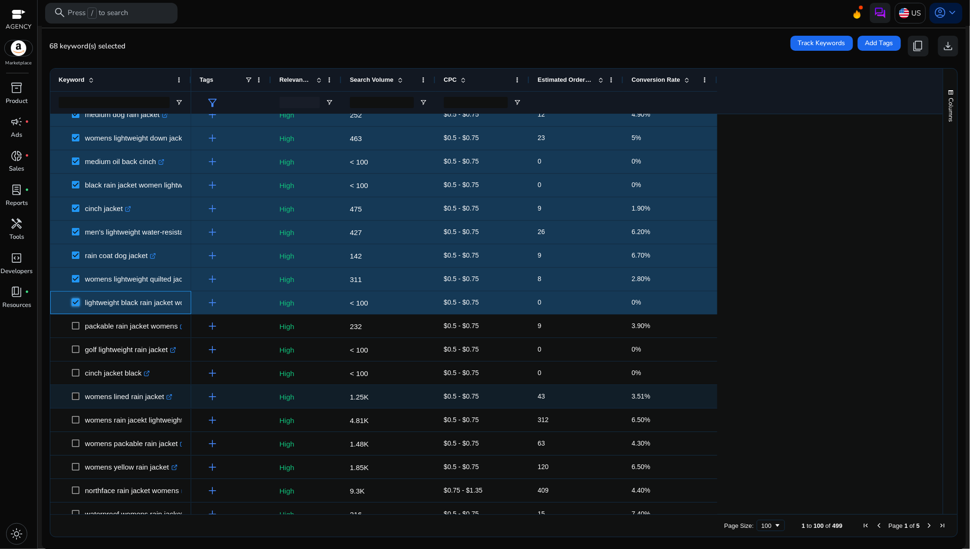
scroll to position [1409, 0]
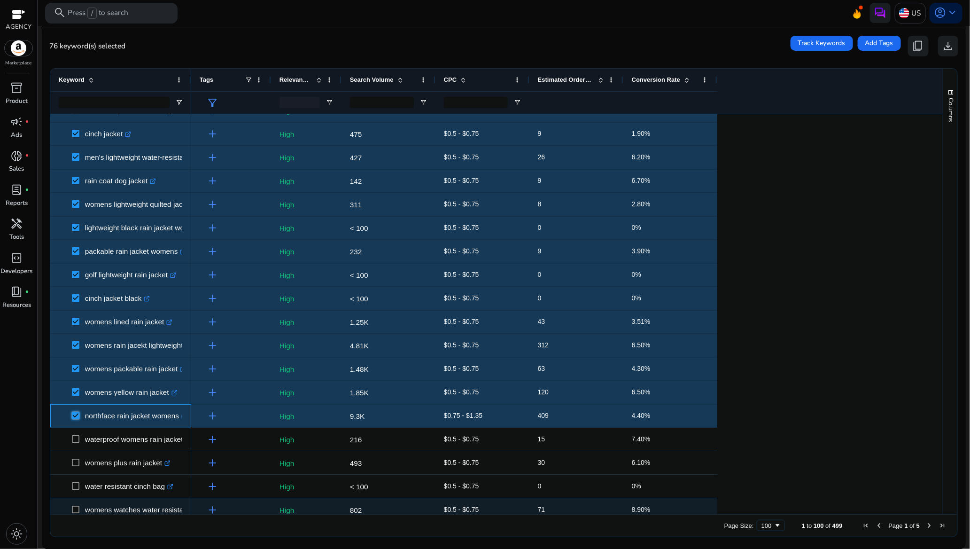
scroll to position [1550, 0]
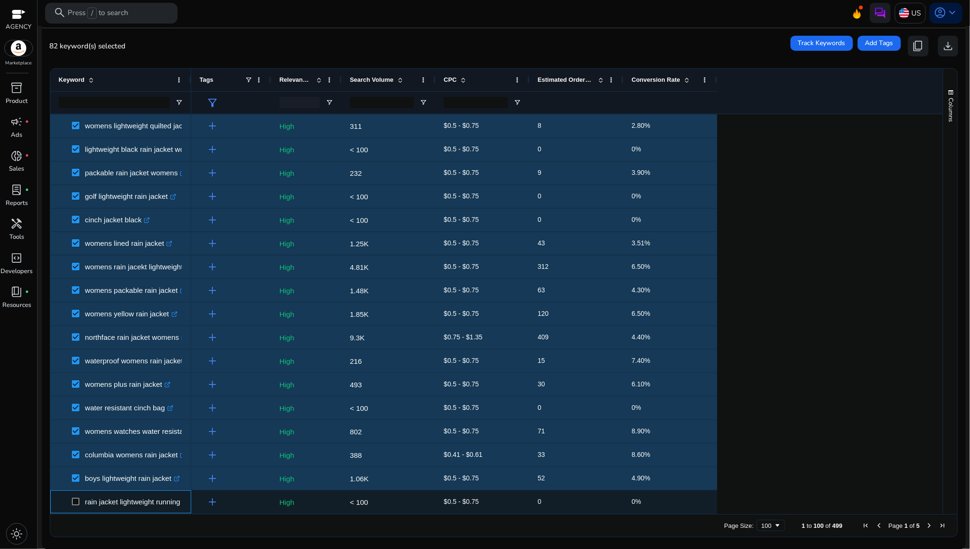
click at [81, 500] on span at bounding box center [78, 501] width 13 height 19
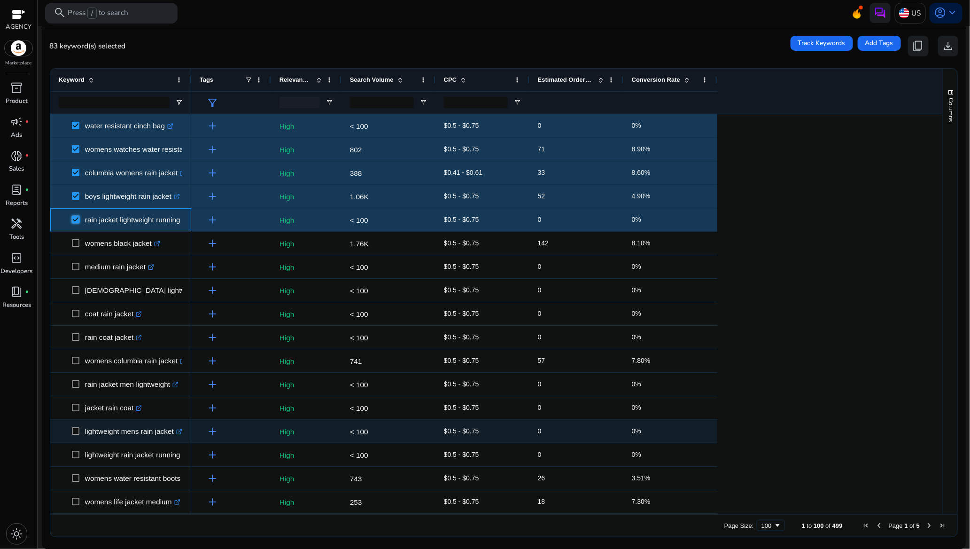
scroll to position [1832, 0]
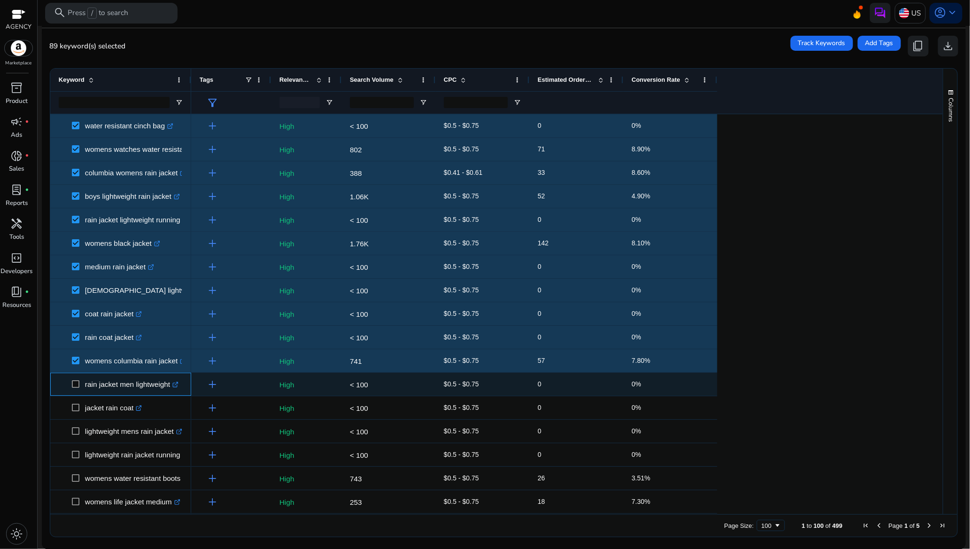
click at [80, 386] on span at bounding box center [78, 383] width 13 height 19
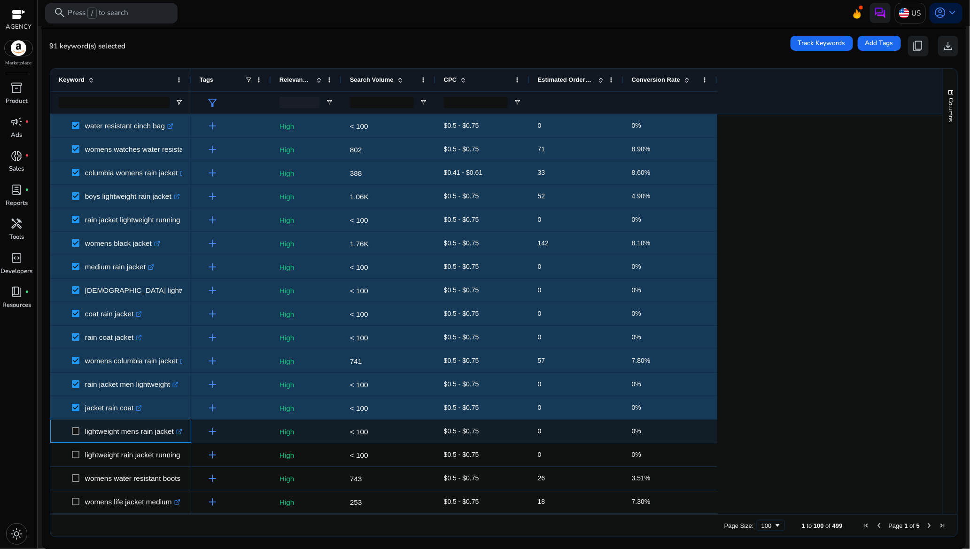
click at [82, 430] on span at bounding box center [78, 430] width 13 height 19
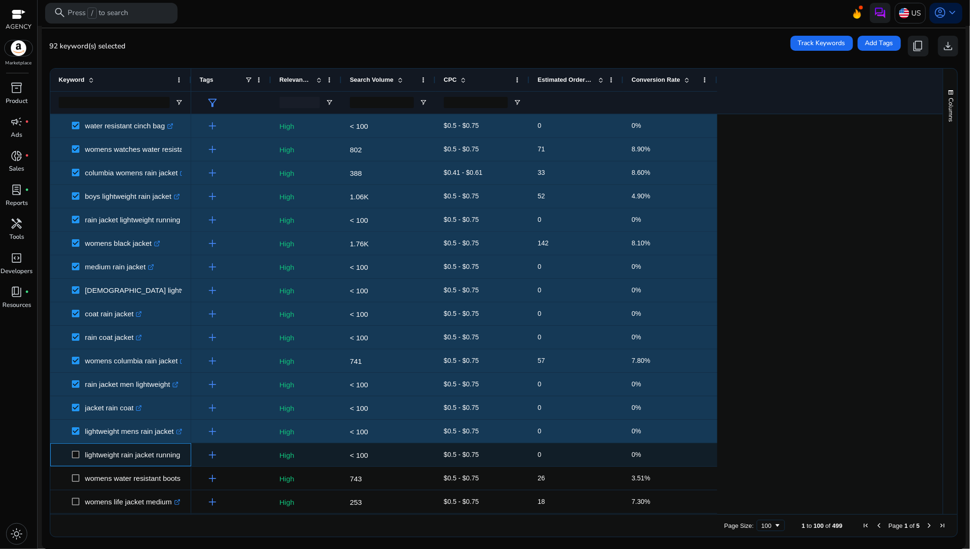
click at [78, 450] on span at bounding box center [78, 454] width 13 height 19
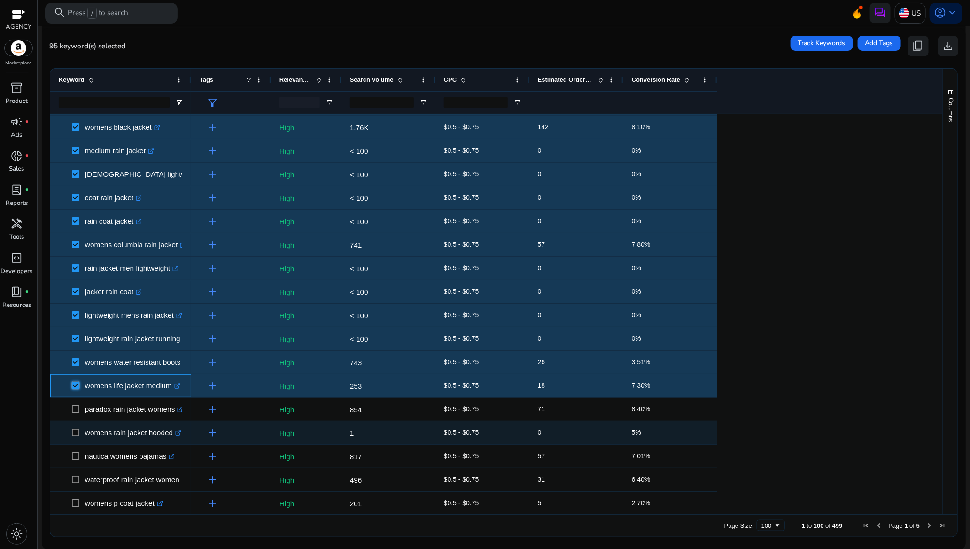
scroll to position [1949, 0]
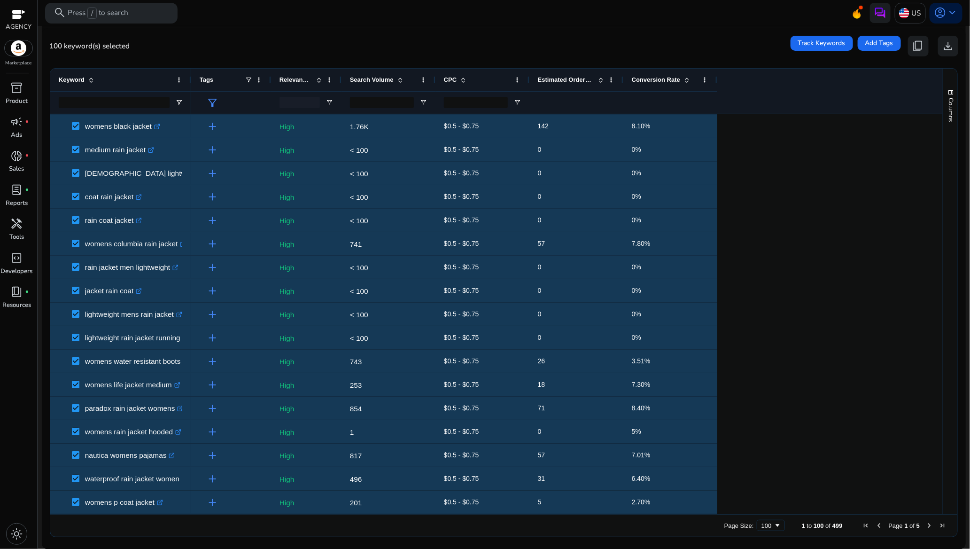
click at [926, 524] on span "Next Page" at bounding box center [930, 525] width 8 height 8
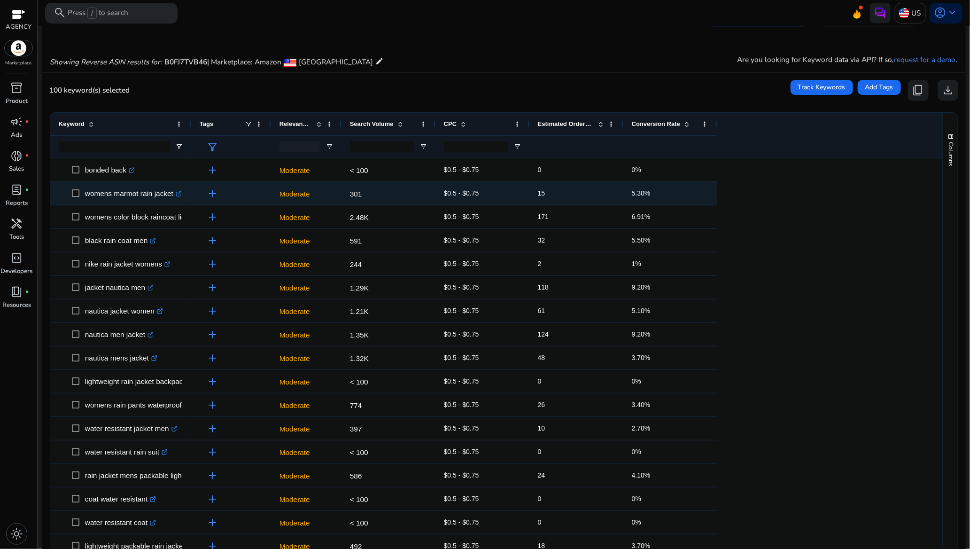
scroll to position [0, 0]
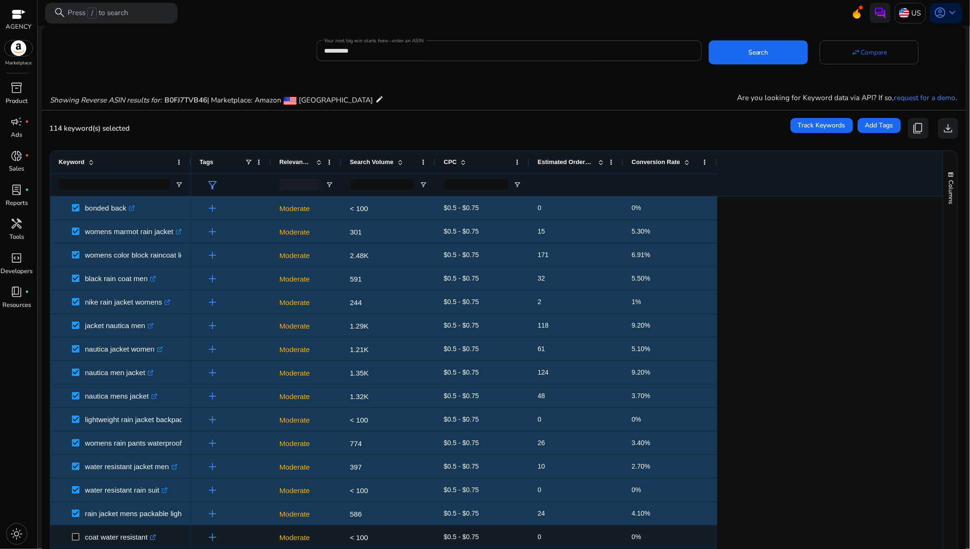
click at [83, 533] on span at bounding box center [78, 536] width 13 height 19
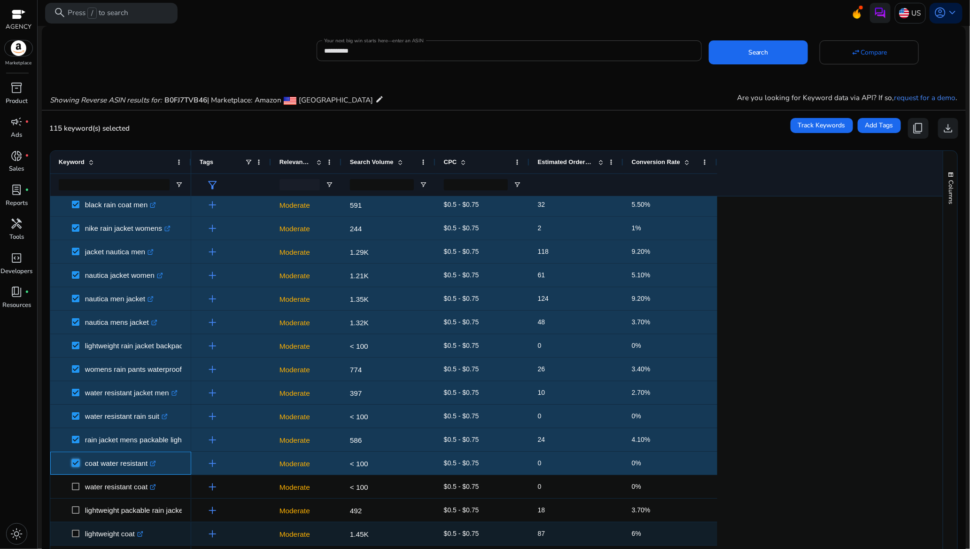
scroll to position [141, 0]
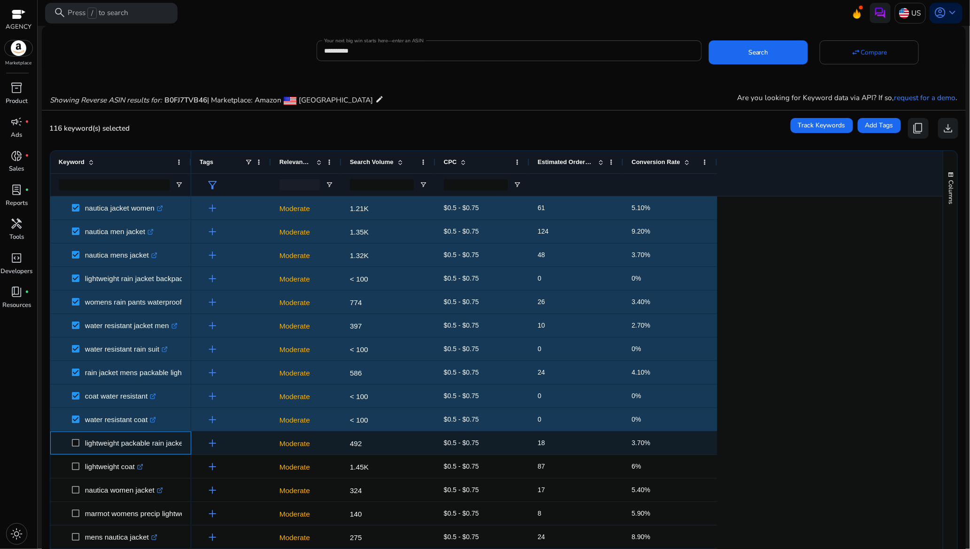
click at [77, 438] on span at bounding box center [78, 442] width 13 height 19
click at [81, 440] on span at bounding box center [78, 442] width 13 height 19
click at [85, 446] on span at bounding box center [78, 442] width 13 height 19
click at [89, 440] on p "lightweight packable rain jacket women .st0{fill:#2c8af8}" at bounding box center [152, 442] width 134 height 19
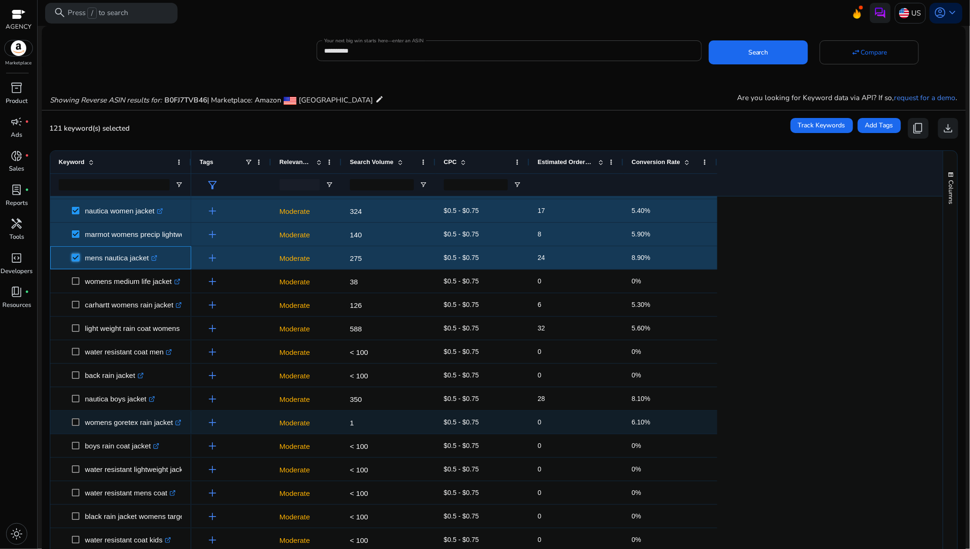
scroll to position [423, 0]
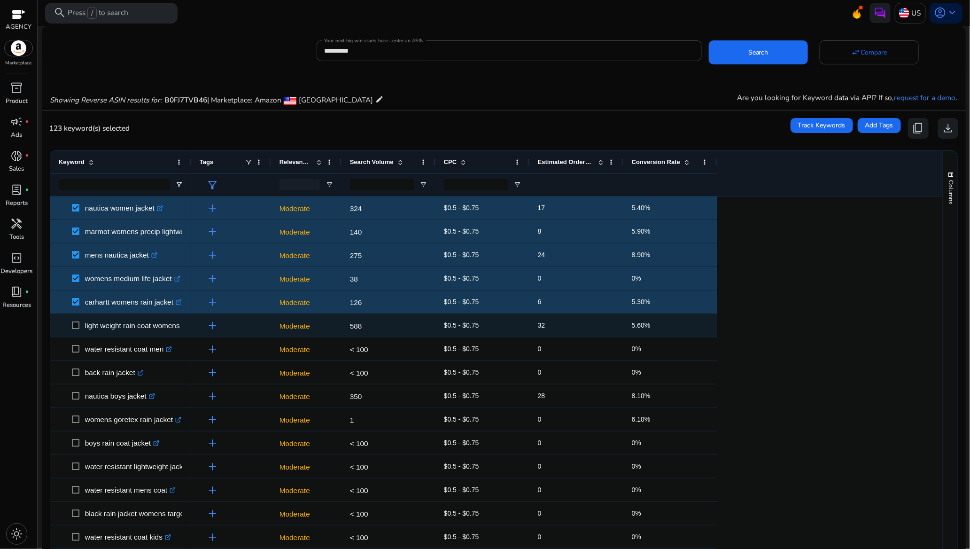
click at [77, 330] on span at bounding box center [78, 325] width 13 height 19
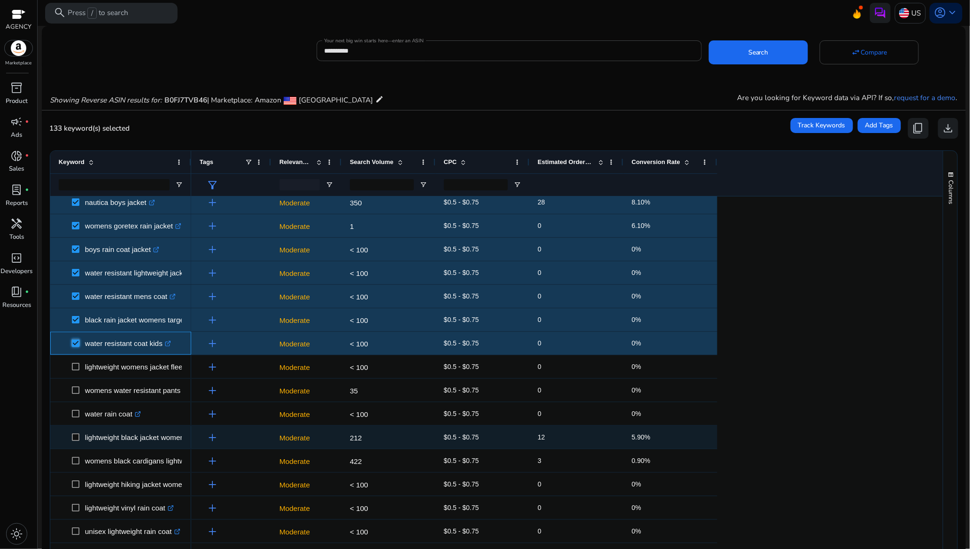
scroll to position [634, 0]
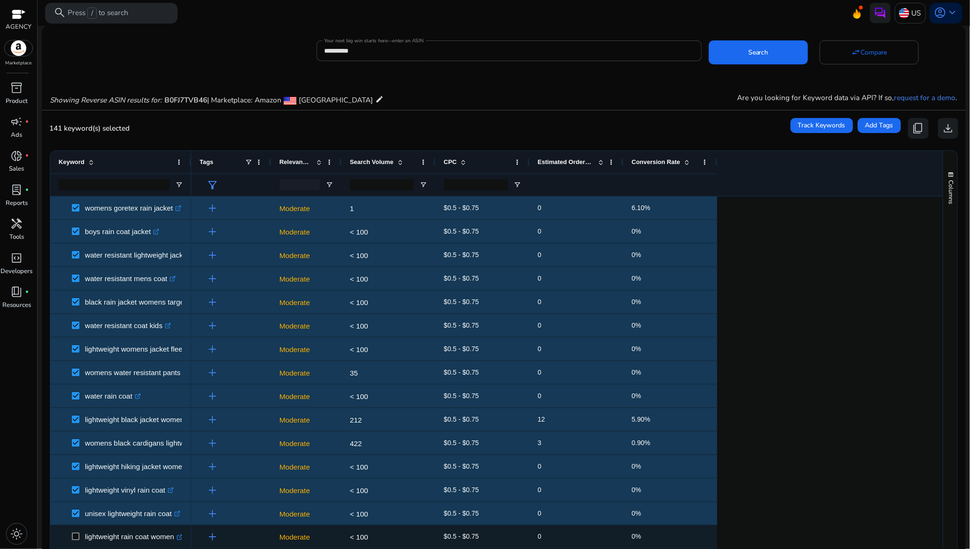
click at [80, 536] on span at bounding box center [78, 536] width 13 height 19
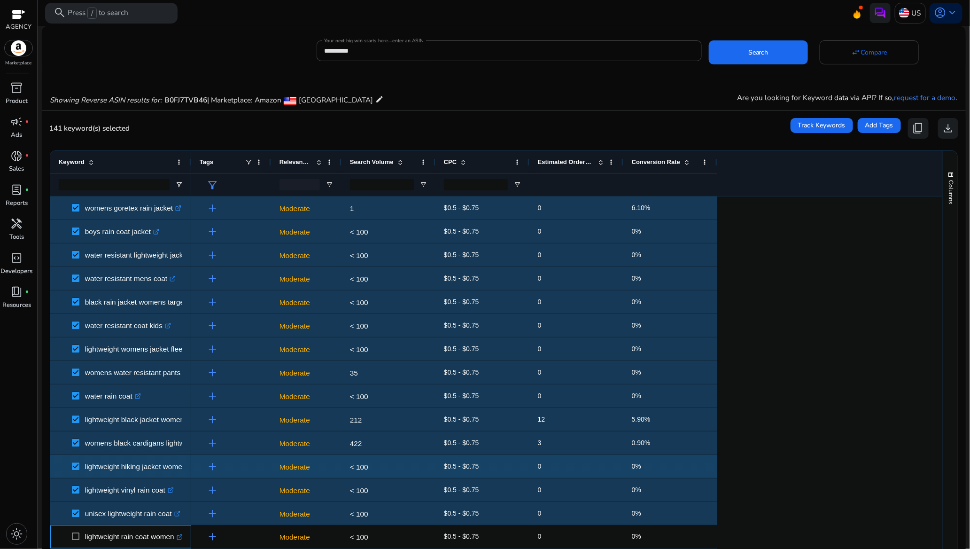
scroll to position [846, 0]
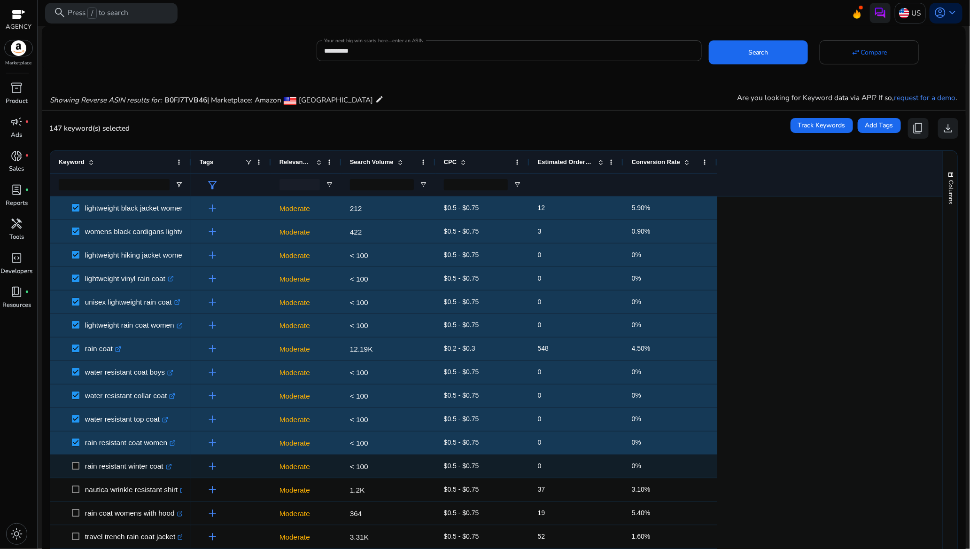
click at [80, 468] on span at bounding box center [78, 466] width 13 height 19
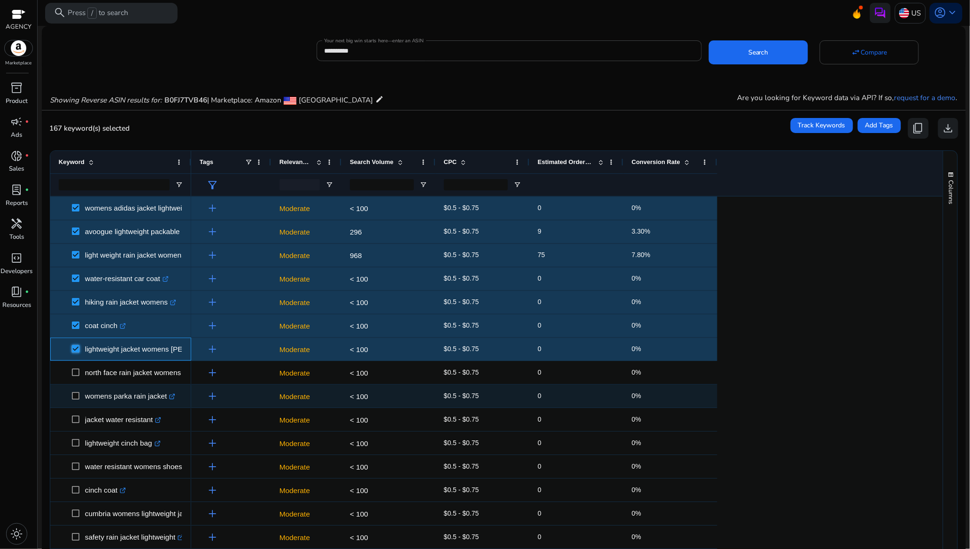
scroll to position [1409, 0]
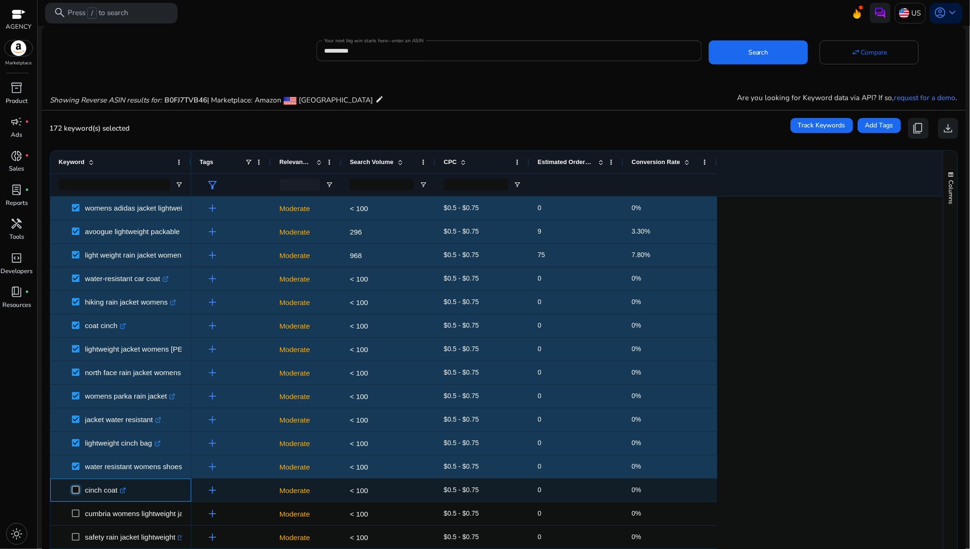
click at [82, 485] on span at bounding box center [78, 489] width 13 height 19
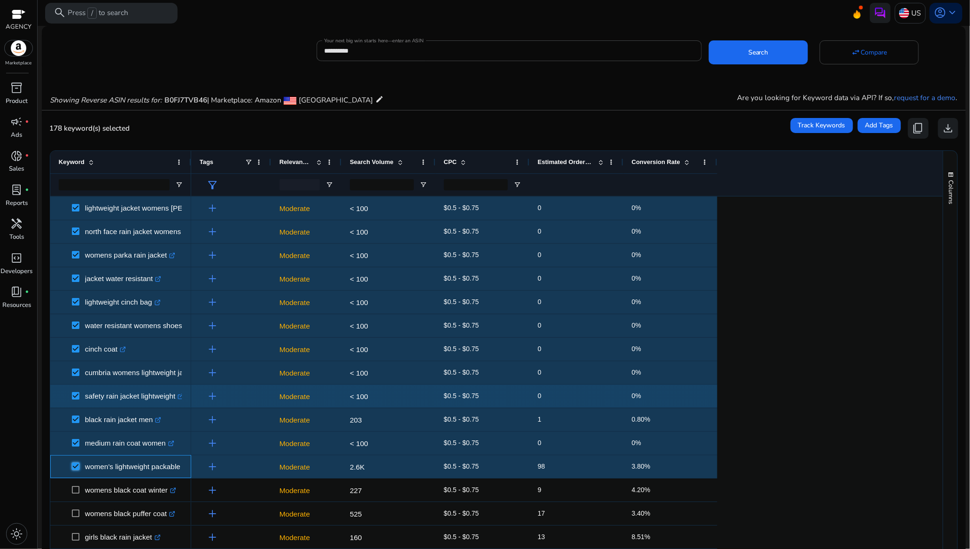
scroll to position [0, 0]
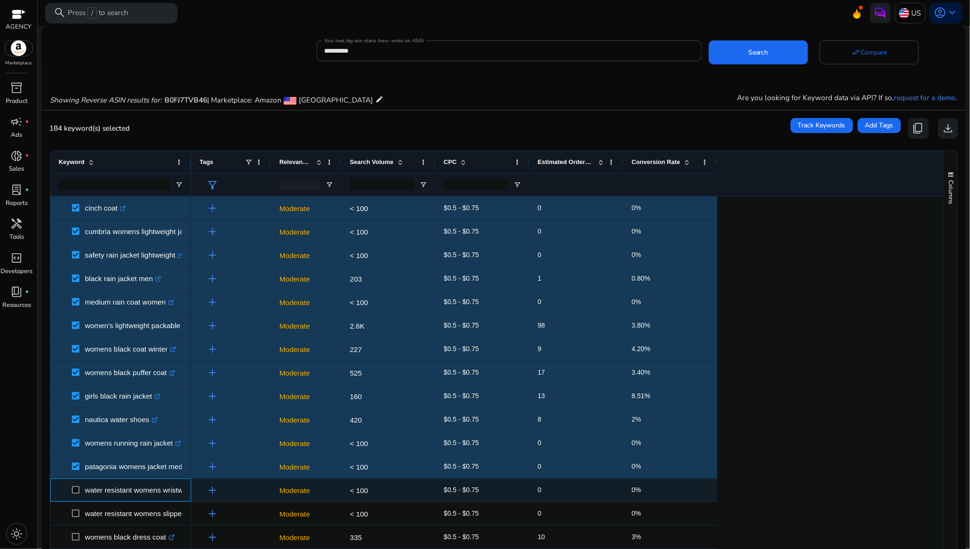
click at [78, 485] on span at bounding box center [78, 489] width 13 height 19
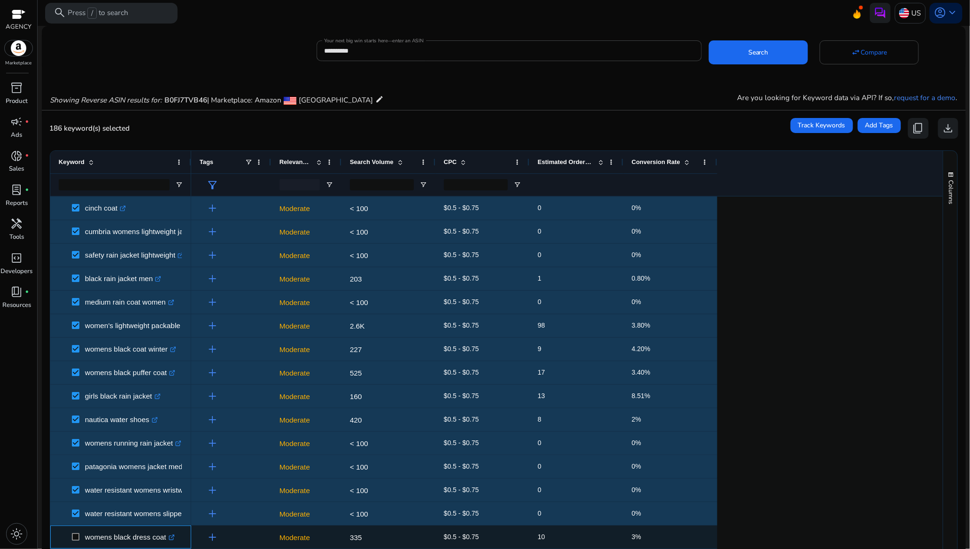
click at [80, 537] on span at bounding box center [78, 536] width 13 height 19
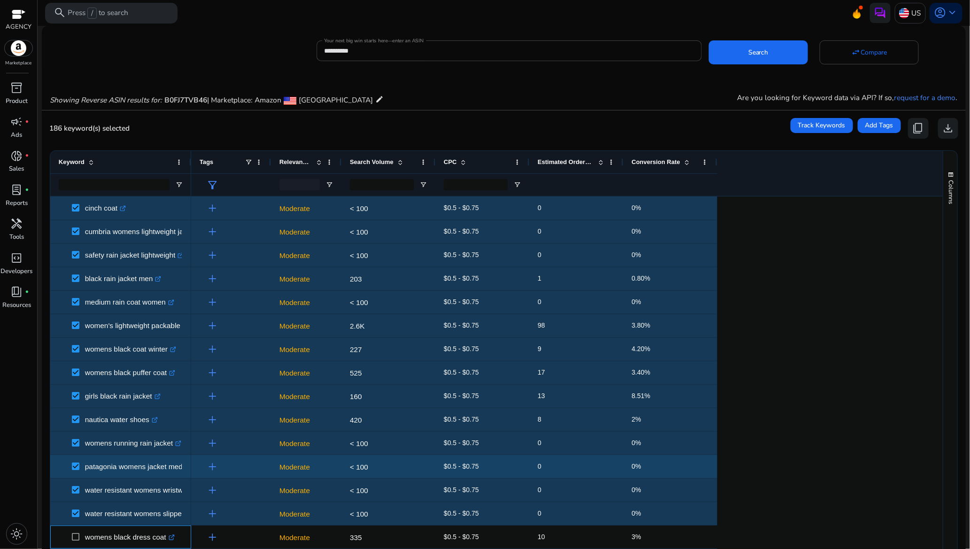
scroll to position [1772, 0]
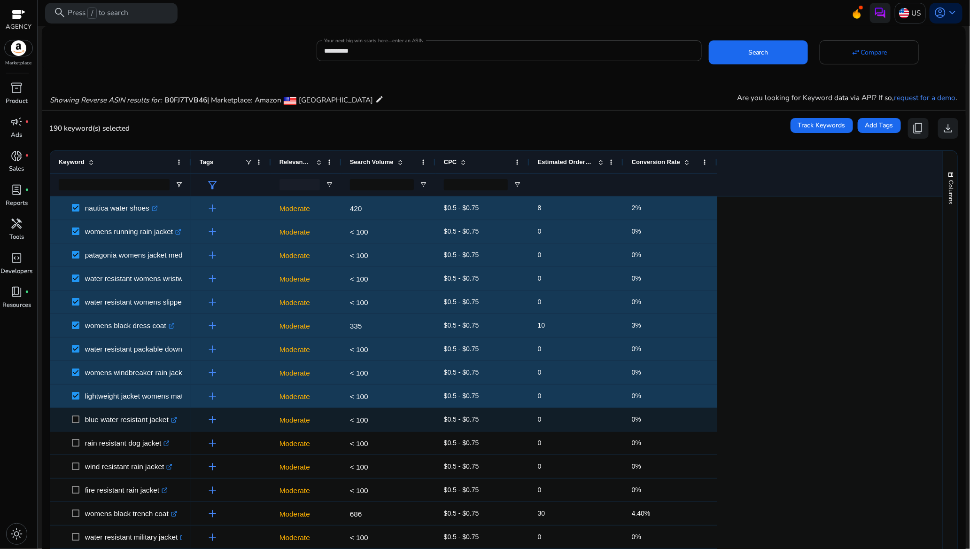
click at [81, 419] on span at bounding box center [78, 419] width 13 height 19
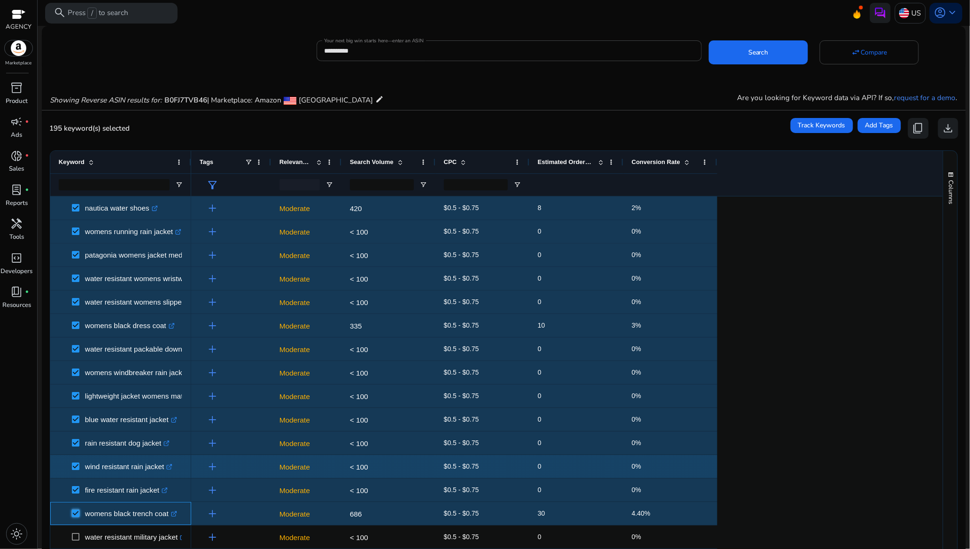
scroll to position [1934, 0]
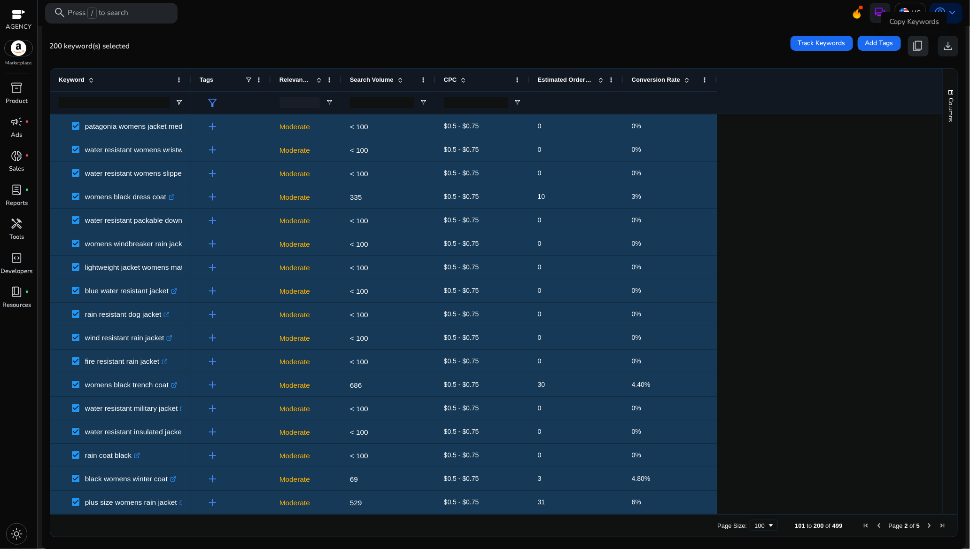
click at [913, 44] on span "content_copy" at bounding box center [918, 46] width 12 height 12
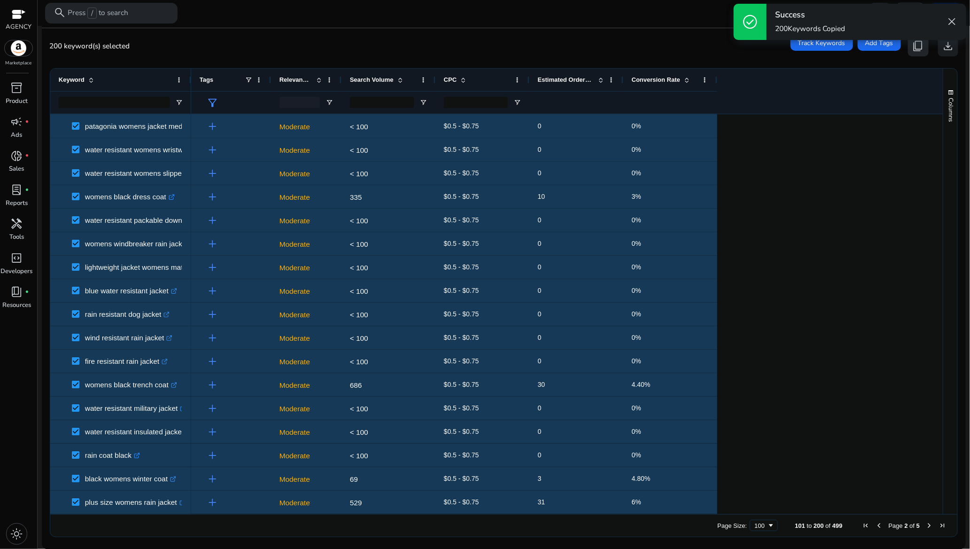
click at [913, 44] on div "check_circle Success 200 Keywords Copied close" at bounding box center [850, 22] width 240 height 44
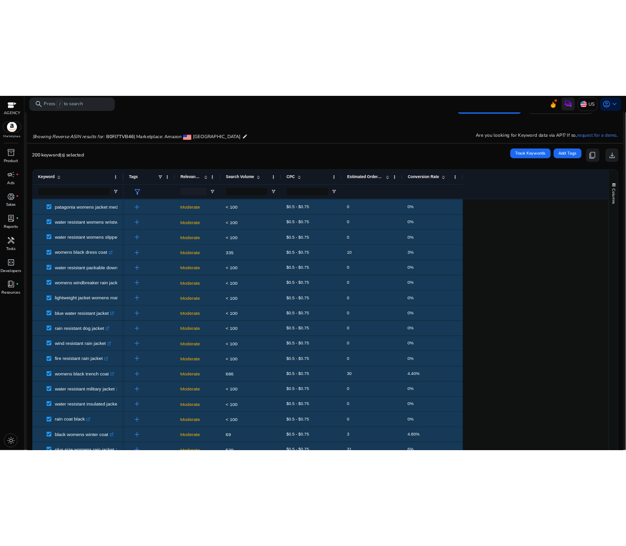
scroll to position [0, 0]
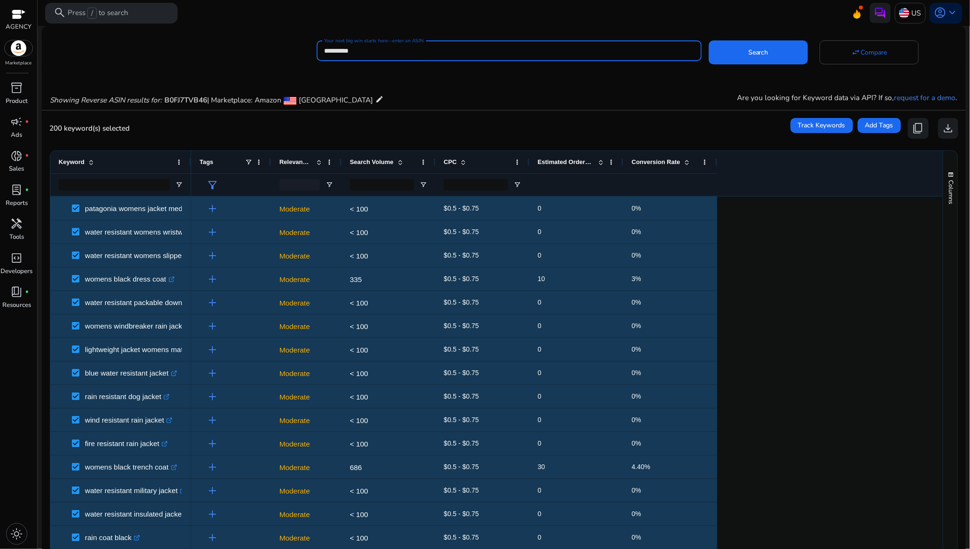
drag, startPoint x: 364, startPoint y: 48, endPoint x: 319, endPoint y: 49, distance: 45.6
click at [319, 49] on div "**********" at bounding box center [509, 50] width 385 height 21
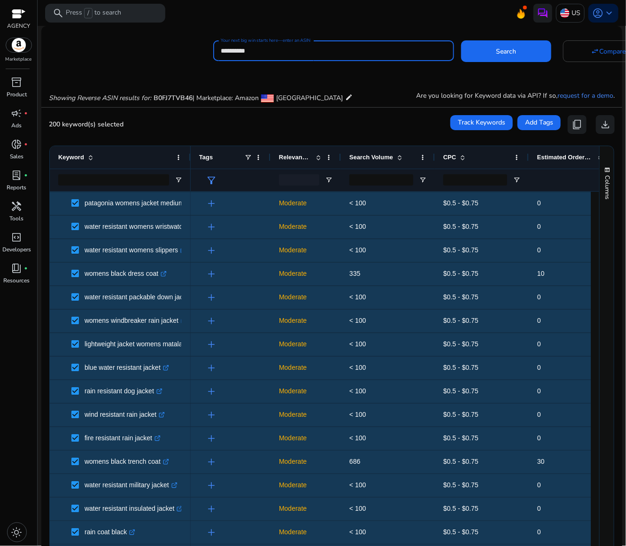
paste input
type input "**********"
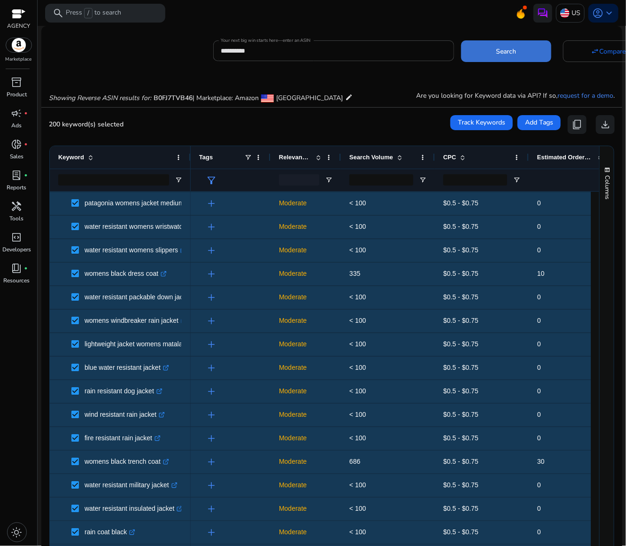
click at [492, 49] on span at bounding box center [506, 51] width 90 height 23
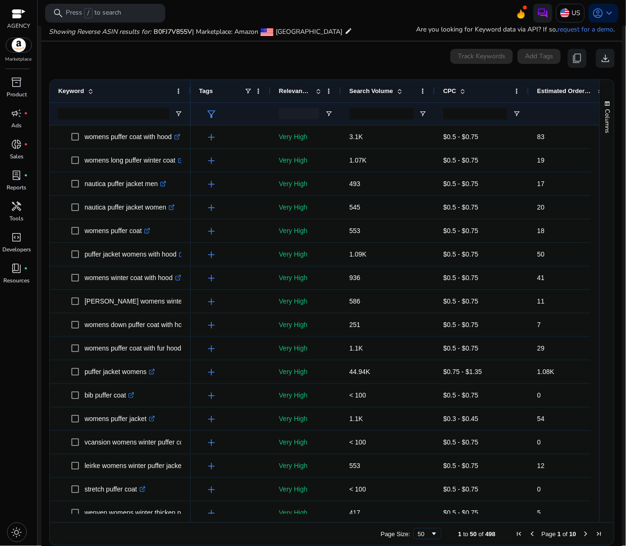
scroll to position [68, 0]
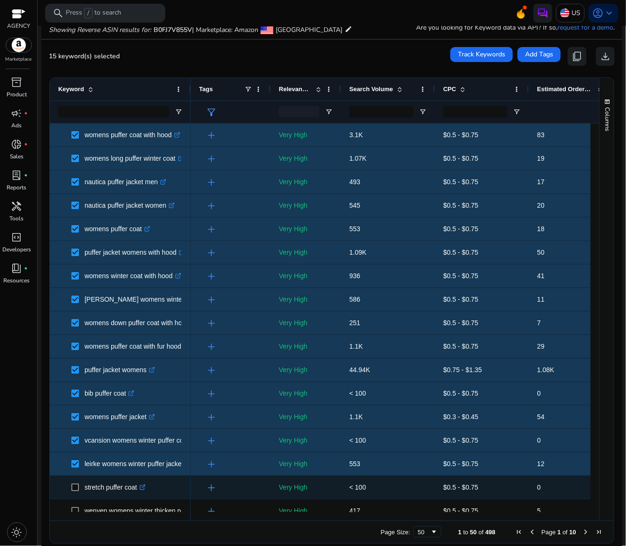
click at [75, 481] on span at bounding box center [77, 487] width 13 height 19
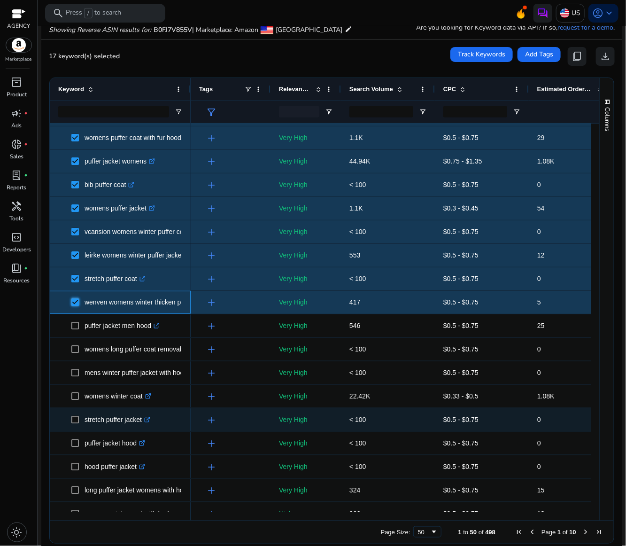
scroll to position [211, 0]
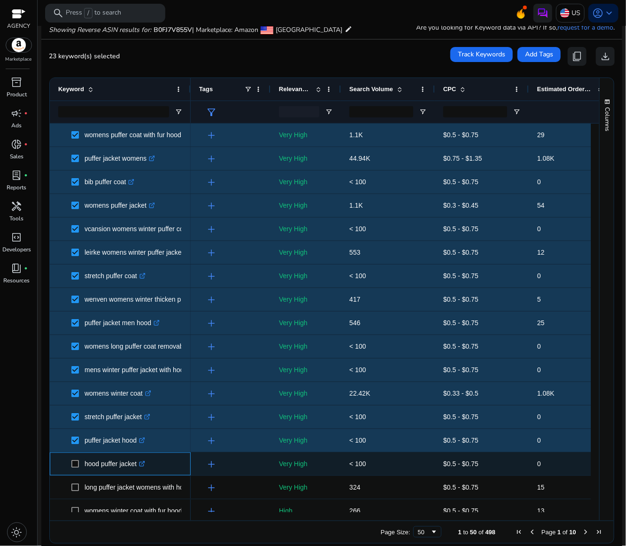
click at [79, 467] on span at bounding box center [77, 463] width 13 height 19
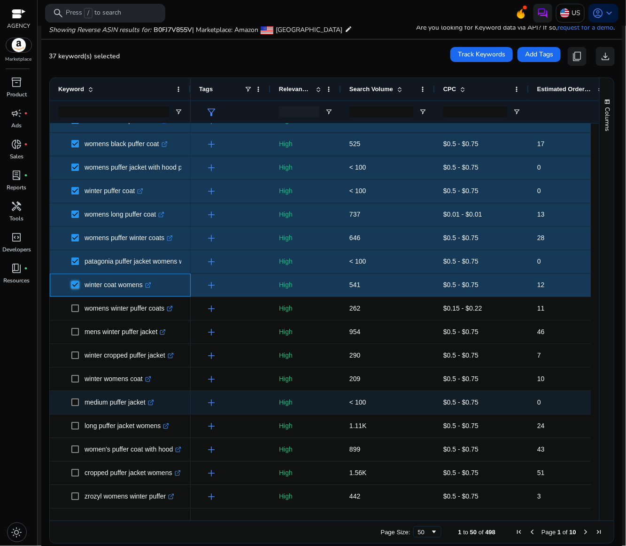
scroll to position [705, 0]
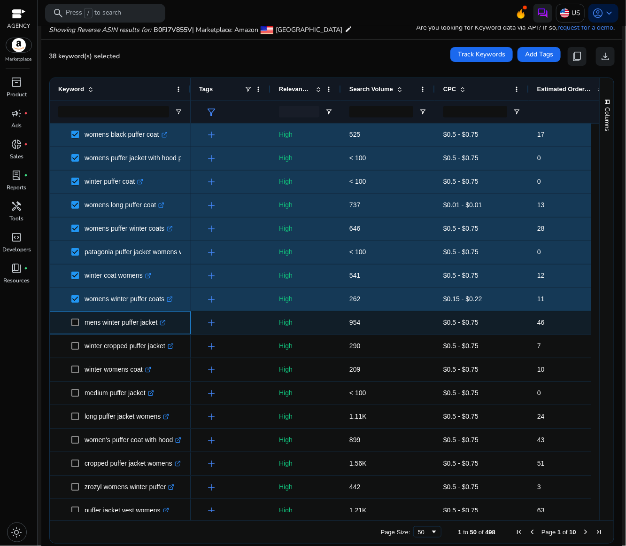
click at [78, 317] on span at bounding box center [77, 322] width 13 height 19
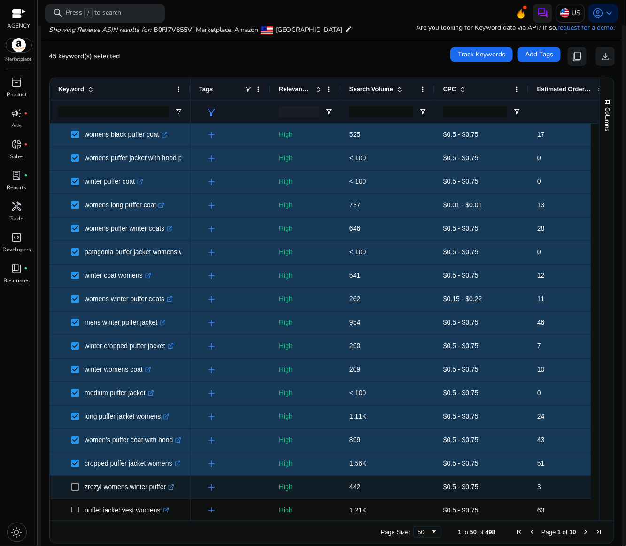
click at [77, 482] on span at bounding box center [77, 487] width 13 height 19
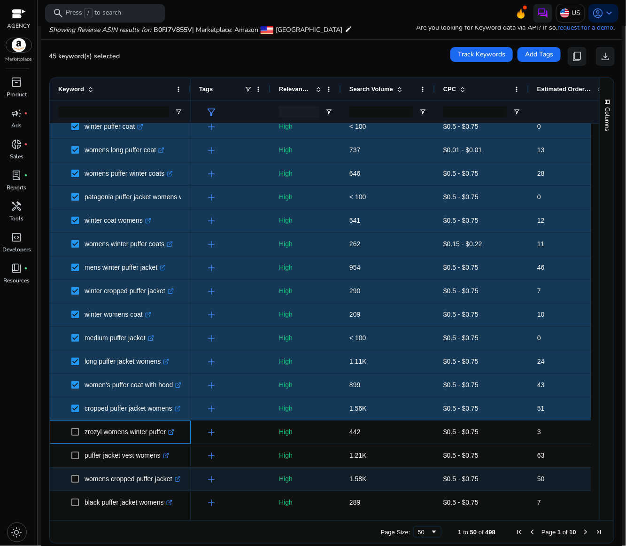
scroll to position [775, 0]
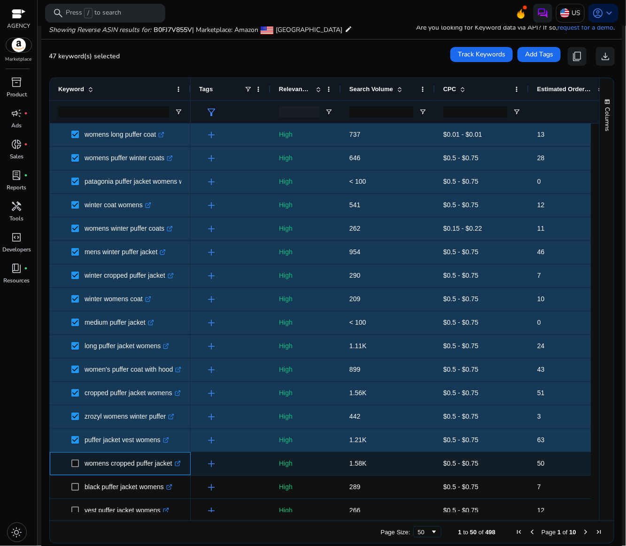
click at [79, 462] on span at bounding box center [77, 463] width 13 height 19
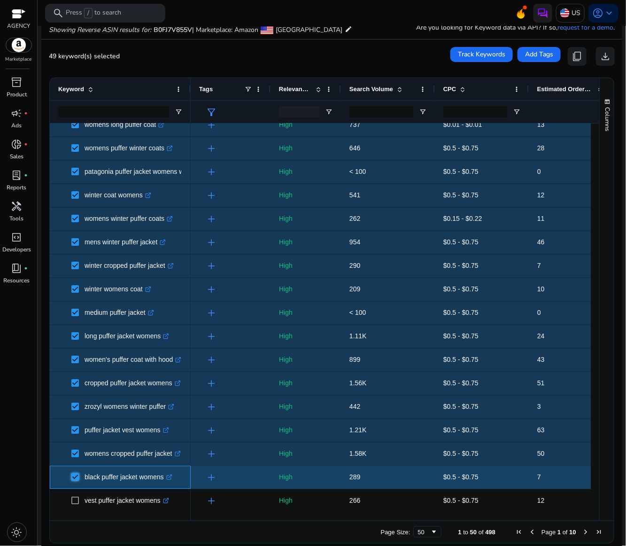
scroll to position [786, 0]
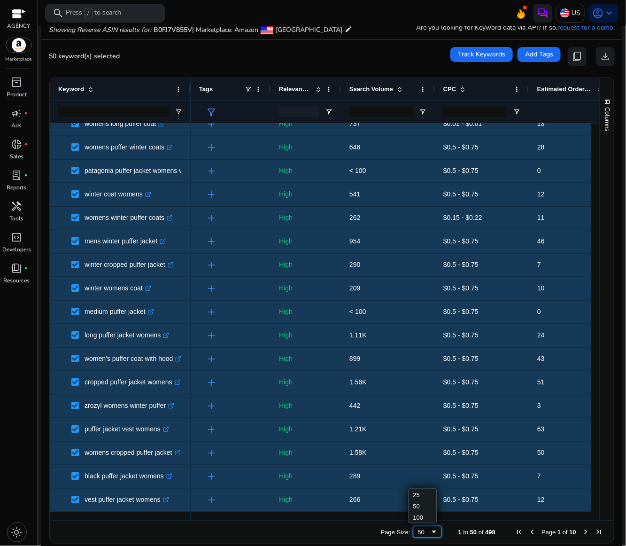
click at [431, 531] on span "Page Size" at bounding box center [435, 532] width 8 height 8
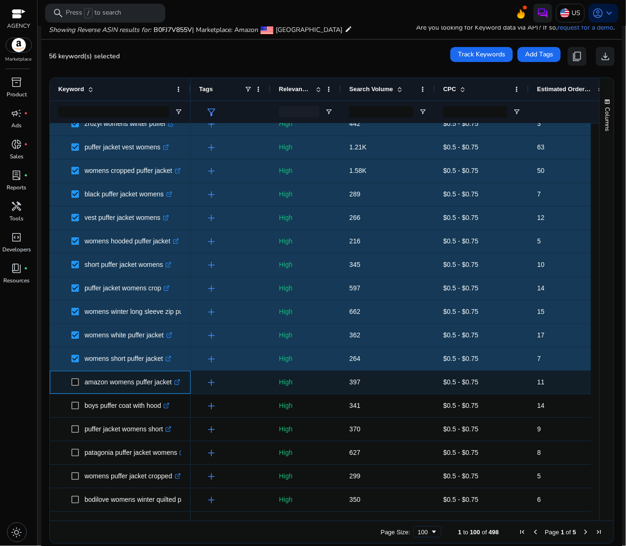
click at [78, 387] on span at bounding box center [77, 382] width 13 height 19
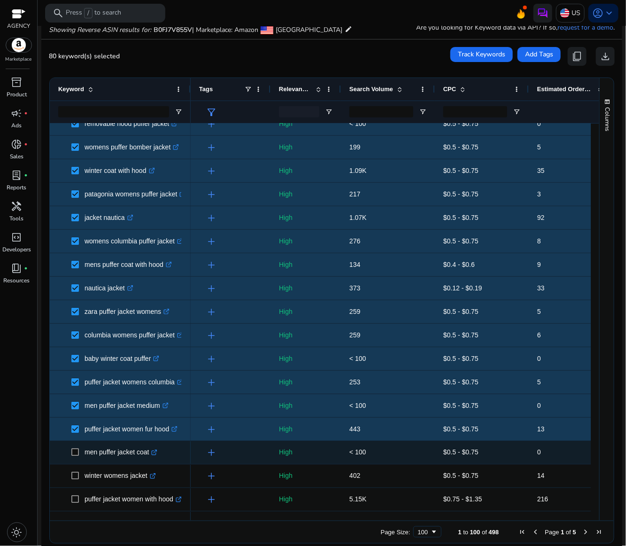
click at [79, 451] on span at bounding box center [77, 452] width 13 height 19
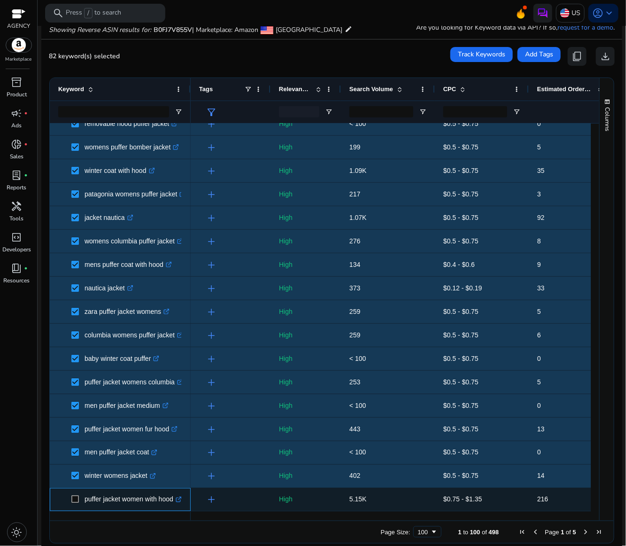
click at [74, 493] on span at bounding box center [77, 499] width 13 height 19
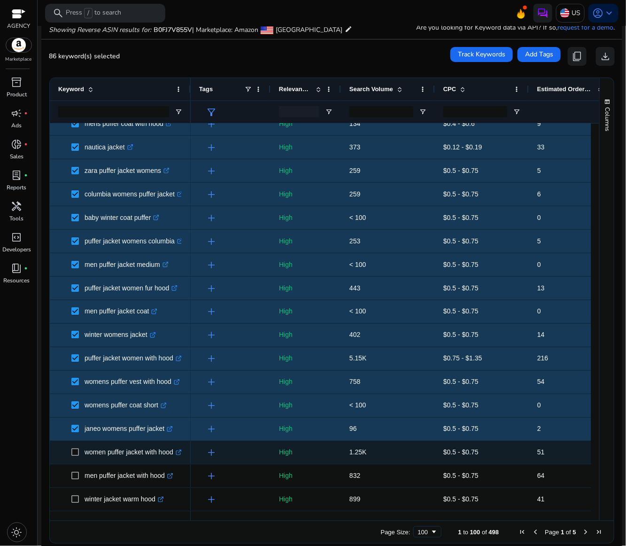
click at [79, 450] on span at bounding box center [77, 452] width 13 height 19
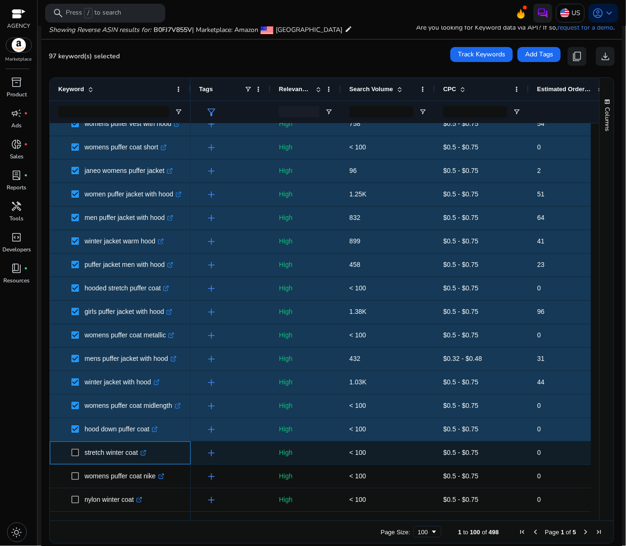
click at [79, 452] on span at bounding box center [77, 452] width 13 height 19
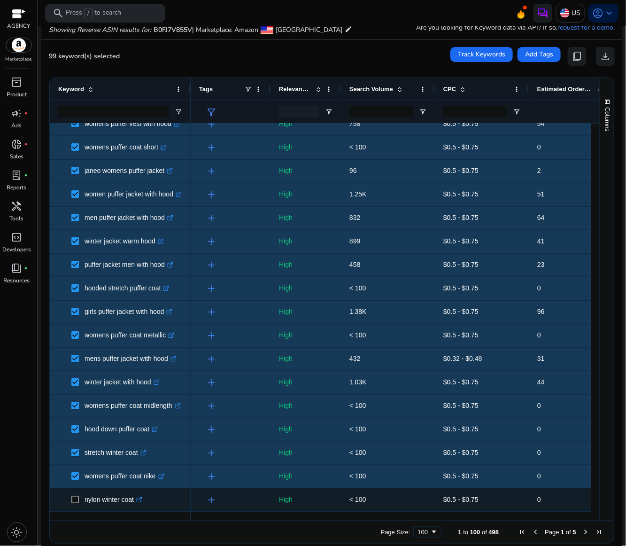
click at [76, 495] on span at bounding box center [77, 499] width 13 height 19
click at [81, 497] on span at bounding box center [77, 499] width 13 height 19
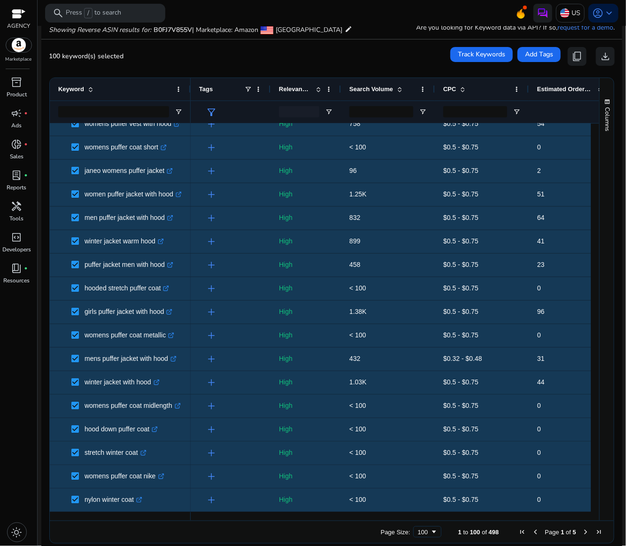
click at [582, 533] on span "Next Page" at bounding box center [586, 532] width 8 height 8
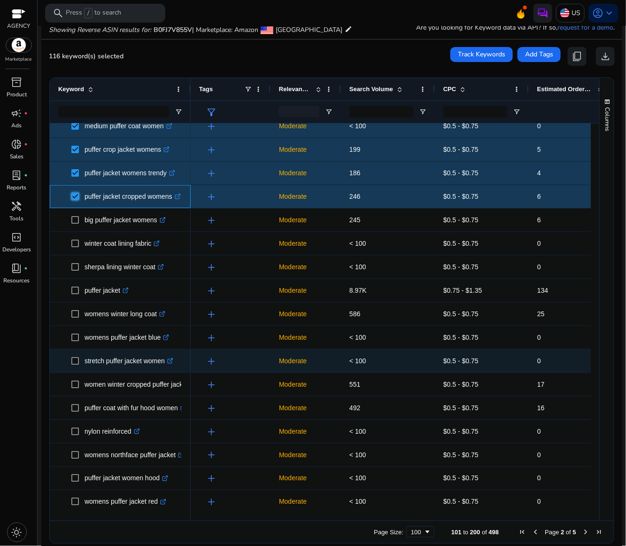
scroll to position [351, 0]
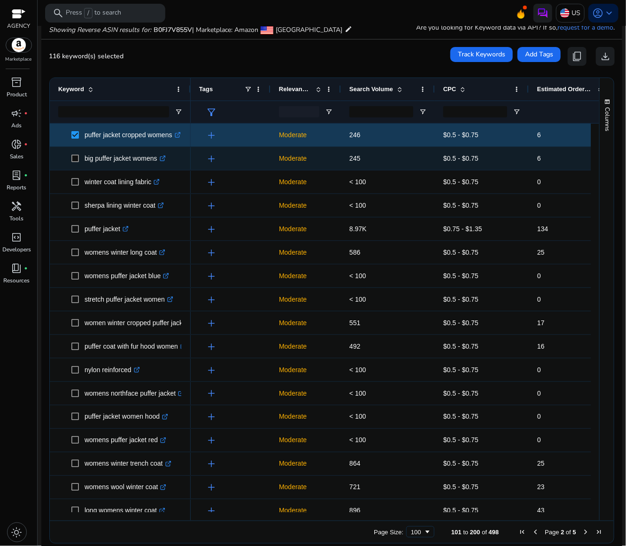
click at [81, 161] on span at bounding box center [77, 158] width 13 height 19
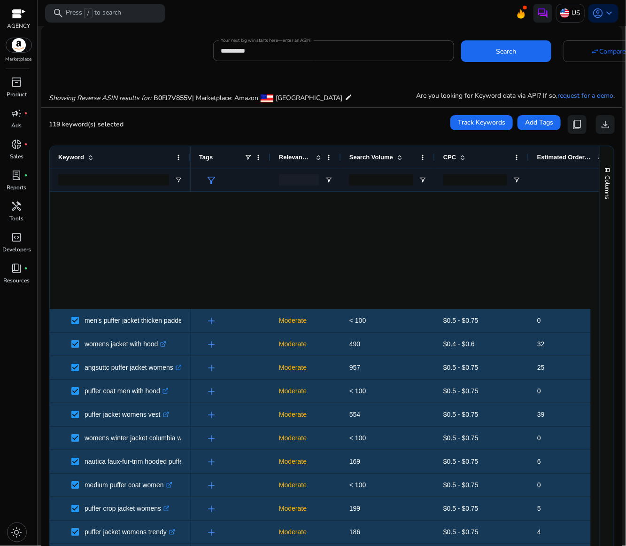
scroll to position [352, 0]
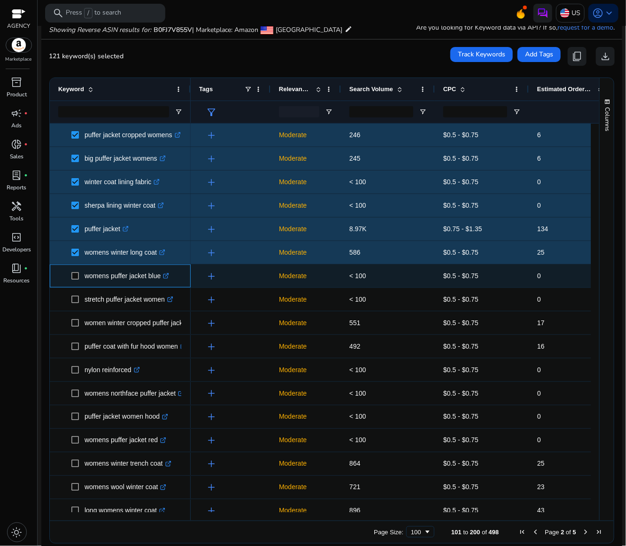
click at [80, 275] on span at bounding box center [77, 275] width 13 height 19
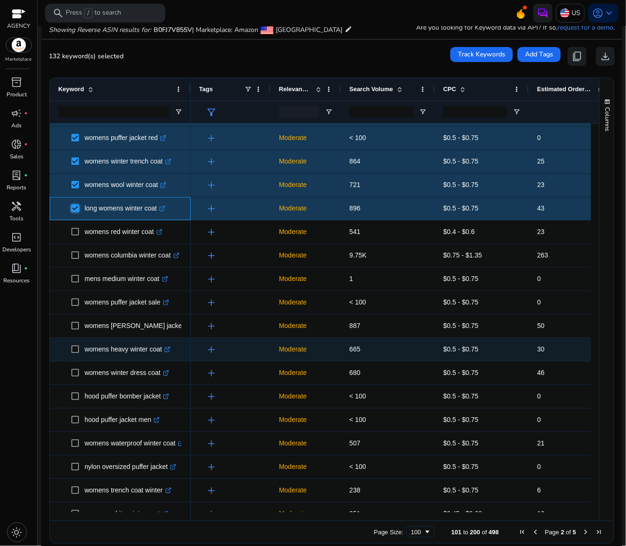
scroll to position [705, 0]
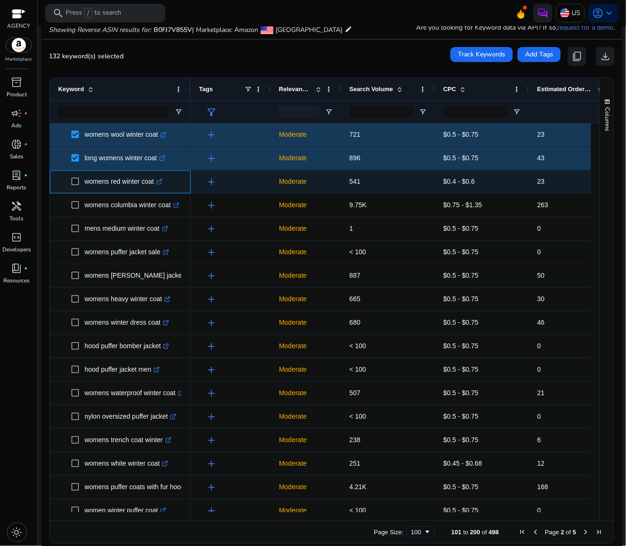
click at [76, 186] on span at bounding box center [77, 181] width 13 height 19
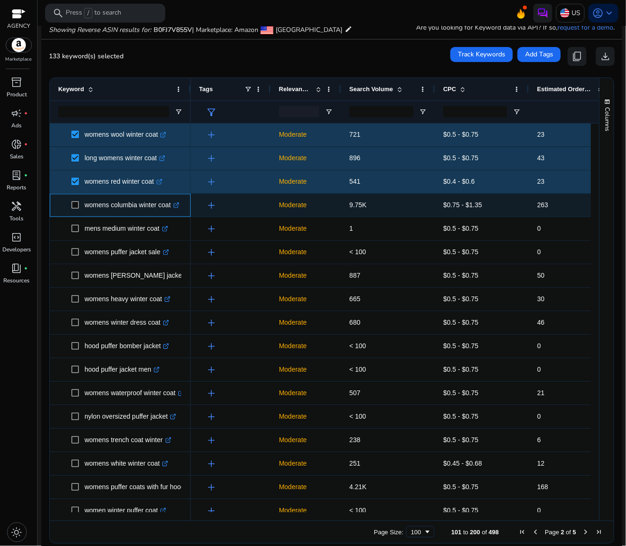
click at [79, 206] on span at bounding box center [77, 205] width 13 height 19
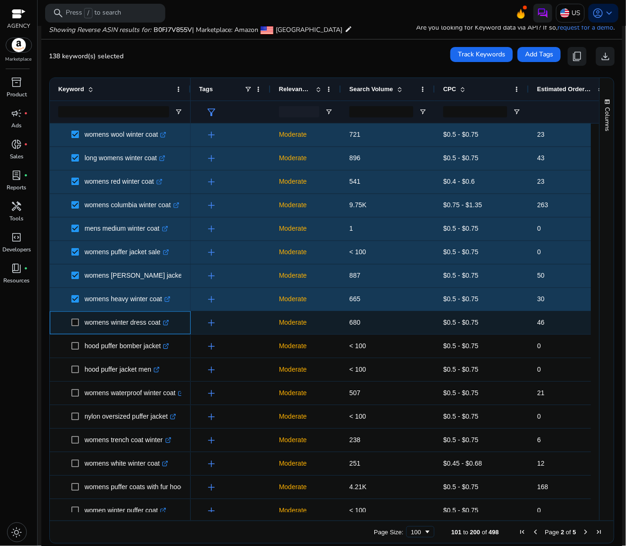
click at [76, 327] on span at bounding box center [77, 322] width 13 height 19
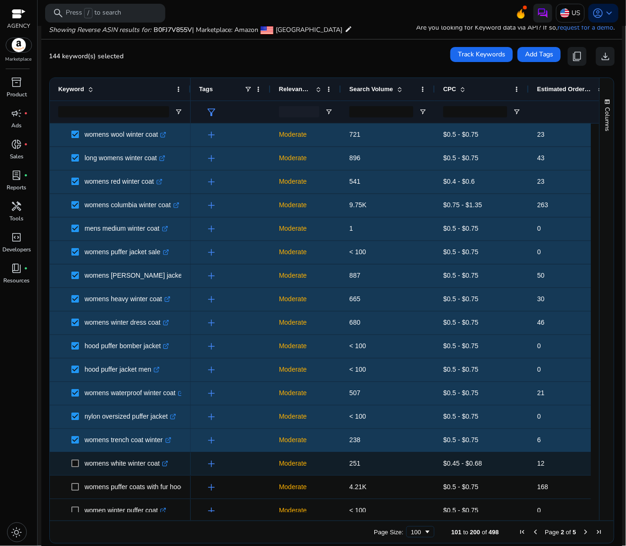
click at [80, 466] on span at bounding box center [77, 463] width 13 height 19
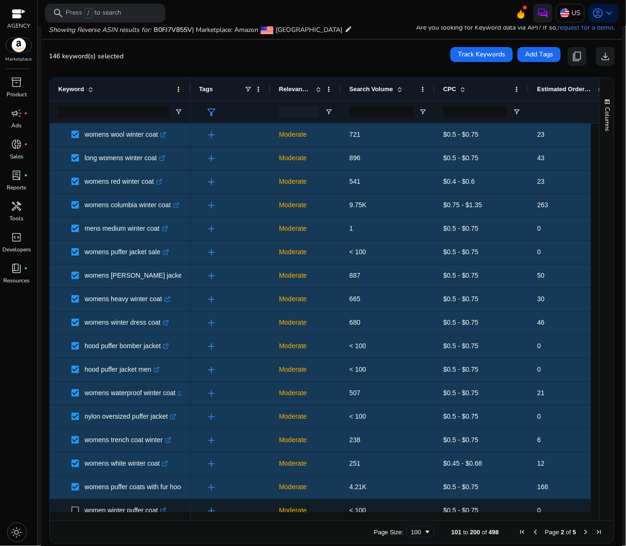
click at [77, 505] on span at bounding box center [77, 510] width 13 height 19
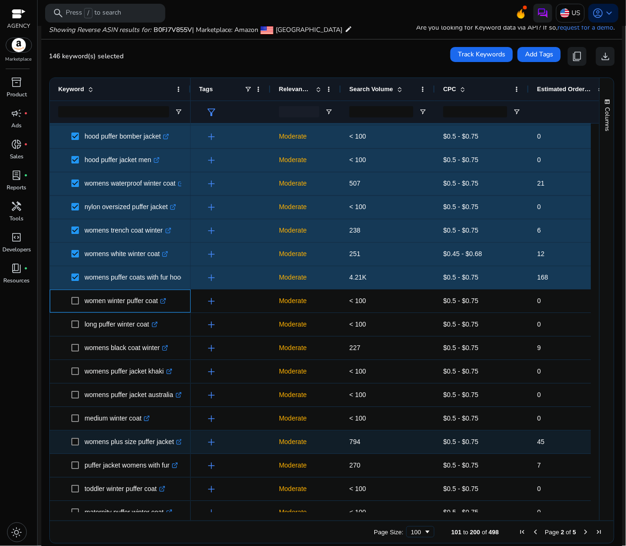
scroll to position [916, 0]
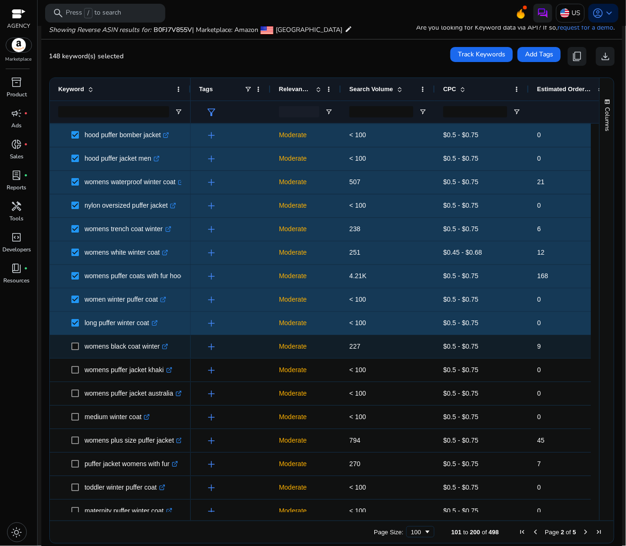
click at [77, 354] on span at bounding box center [77, 346] width 13 height 19
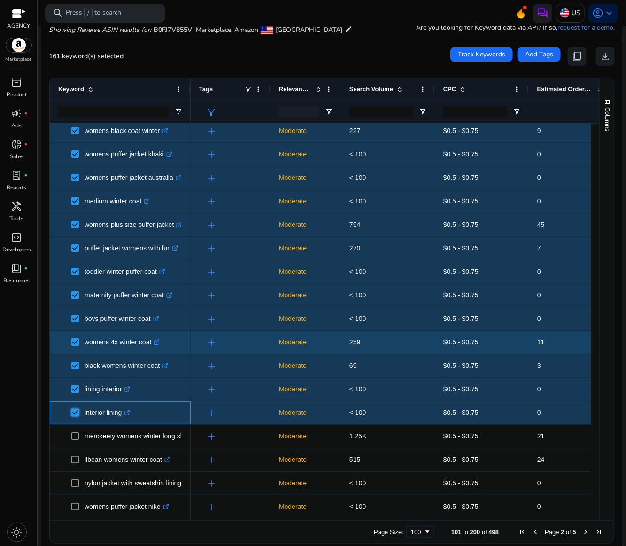
scroll to position [1198, 0]
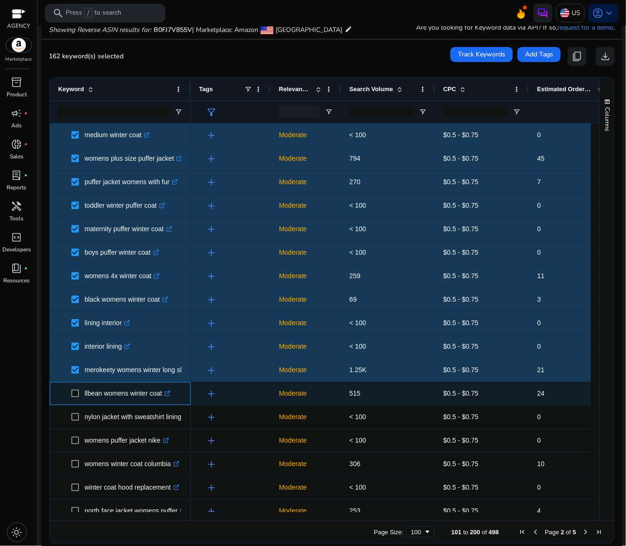
click at [78, 389] on span at bounding box center [77, 393] width 13 height 19
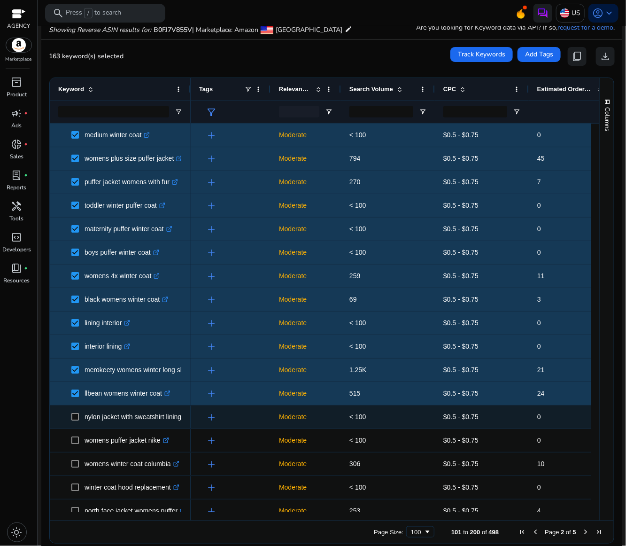
click at [80, 422] on span at bounding box center [77, 416] width 13 height 19
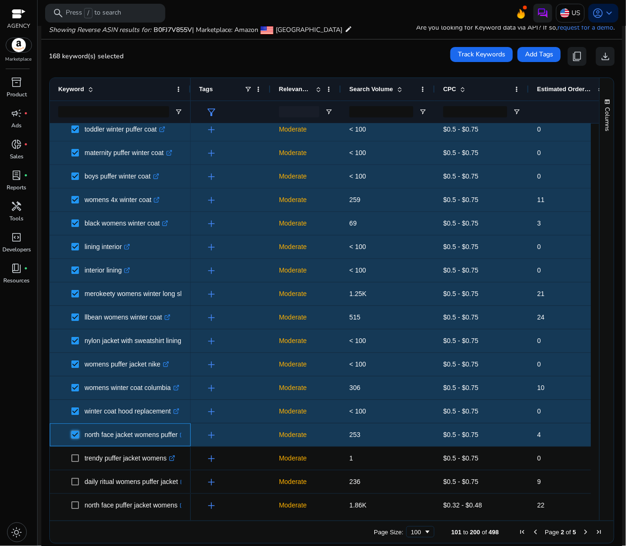
scroll to position [1409, 0]
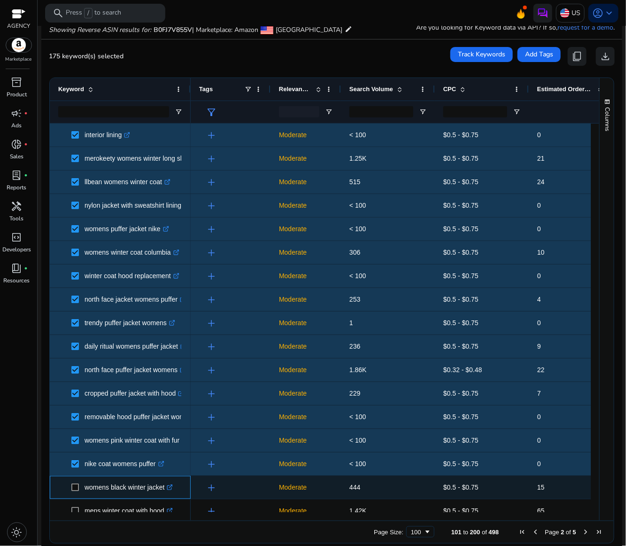
click at [79, 485] on span at bounding box center [77, 487] width 13 height 19
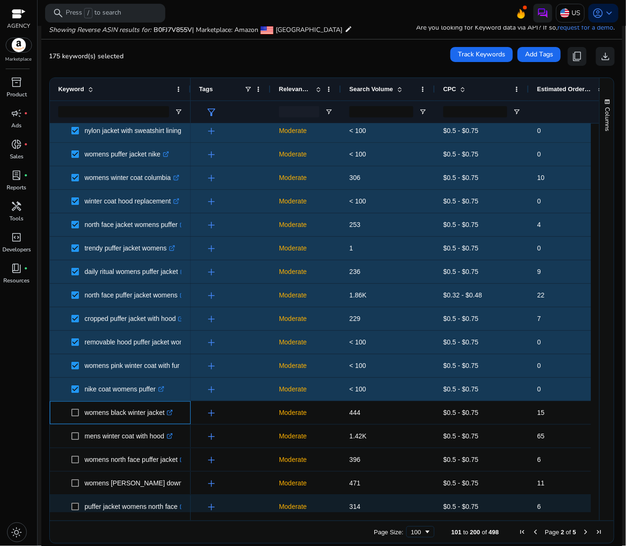
scroll to position [1550, 0]
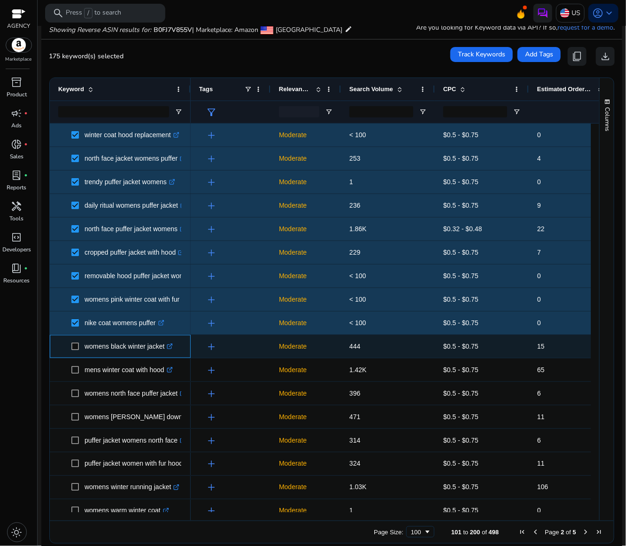
click at [76, 351] on span at bounding box center [77, 346] width 13 height 19
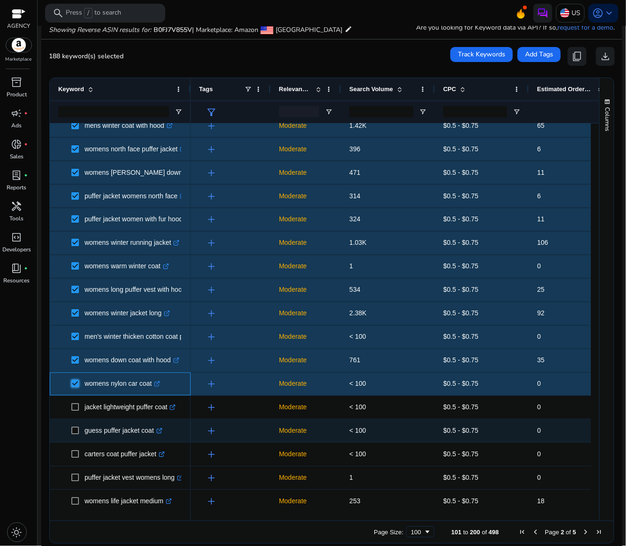
scroll to position [1903, 0]
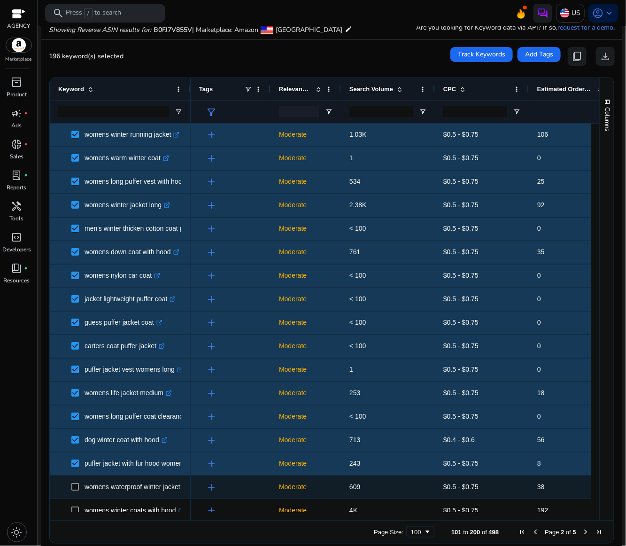
click at [77, 483] on span at bounding box center [77, 487] width 13 height 19
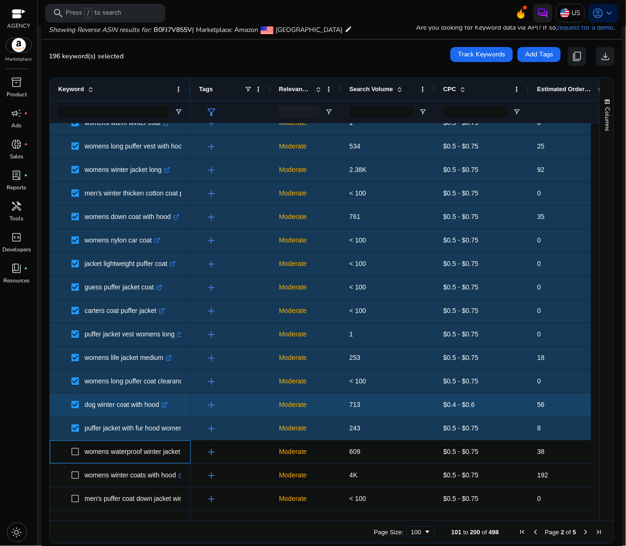
scroll to position [1960, 0]
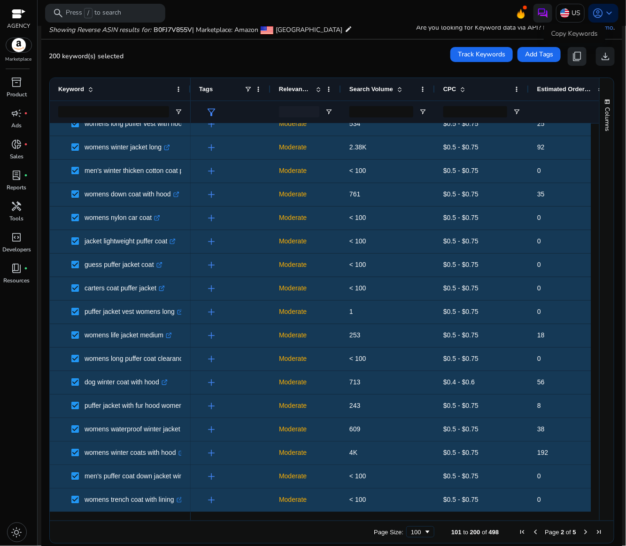
click at [576, 54] on span "content_copy" at bounding box center [577, 56] width 11 height 11
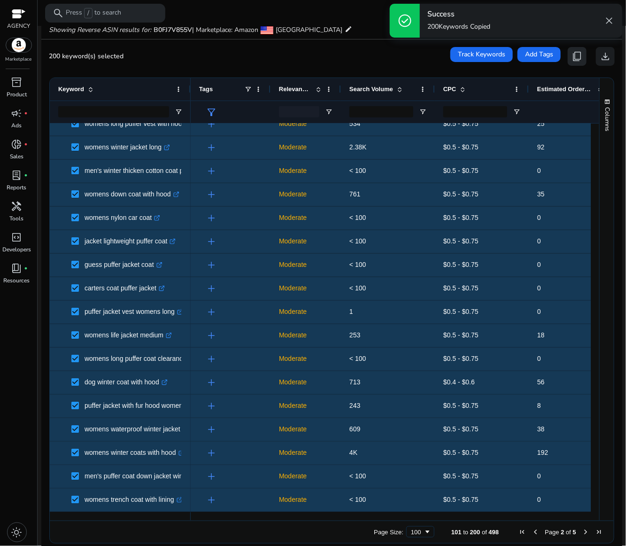
click at [576, 54] on span "content_copy" at bounding box center [577, 56] width 11 height 11
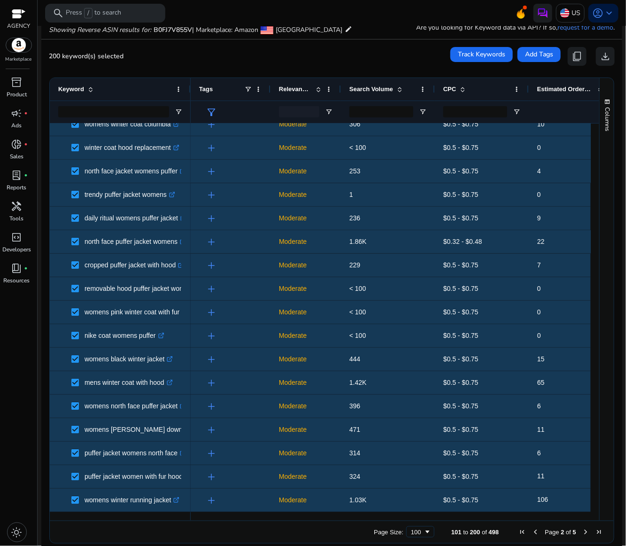
scroll to position [0, 0]
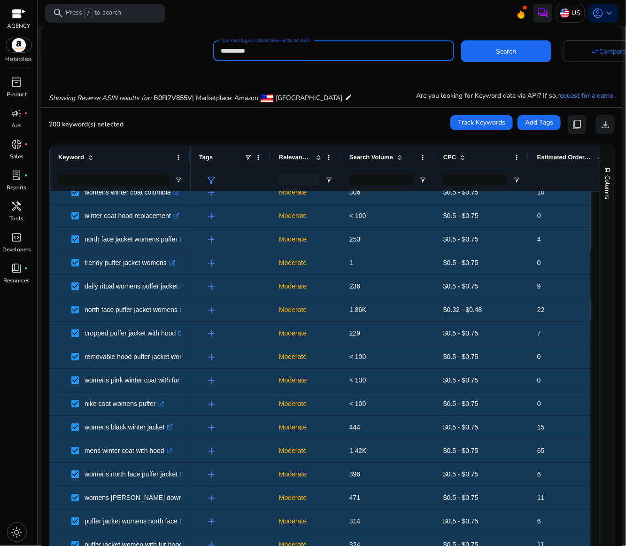
drag, startPoint x: 264, startPoint y: 50, endPoint x: 216, endPoint y: 48, distance: 47.9
click at [216, 48] on div "**********" at bounding box center [333, 50] width 241 height 21
paste input
type input "**********"
click at [517, 48] on span at bounding box center [506, 51] width 90 height 23
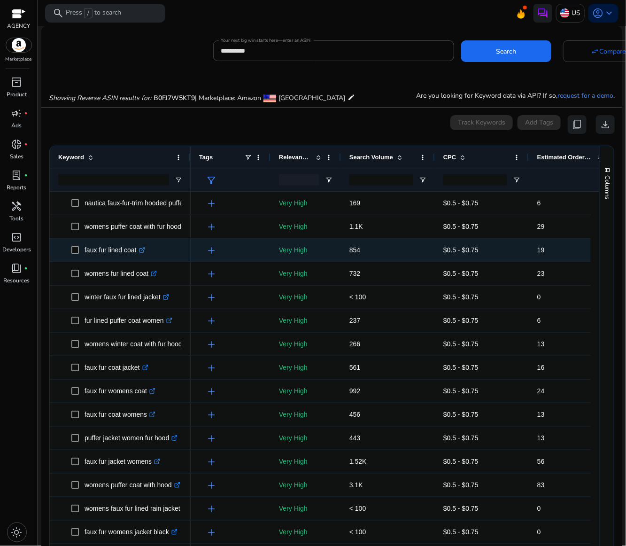
scroll to position [68, 0]
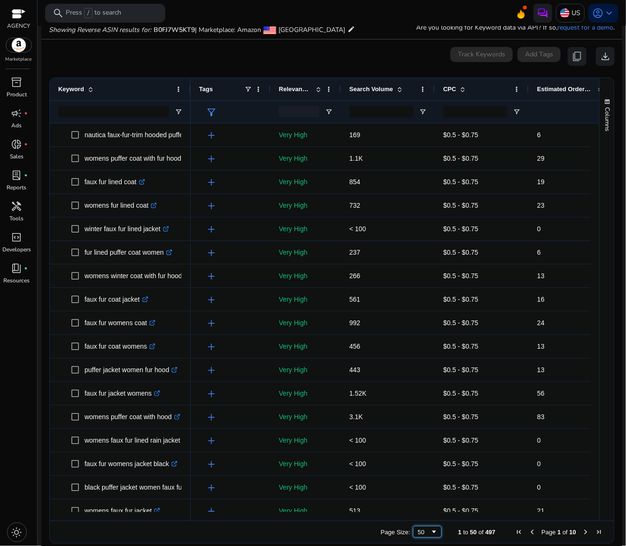
click at [423, 530] on div "50" at bounding box center [424, 532] width 13 height 7
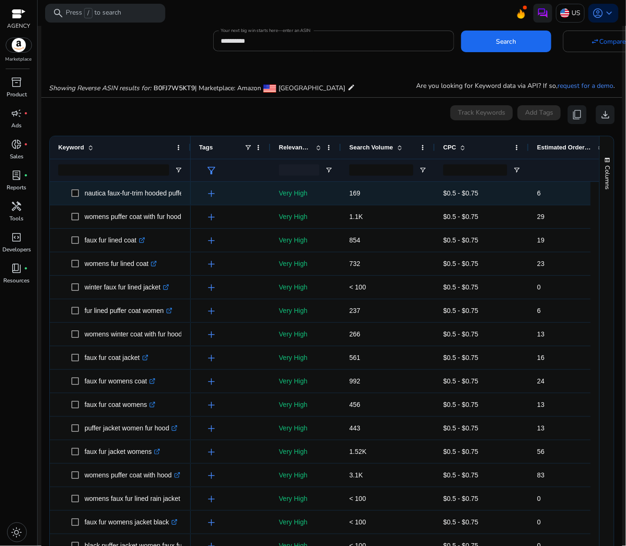
scroll to position [0, 0]
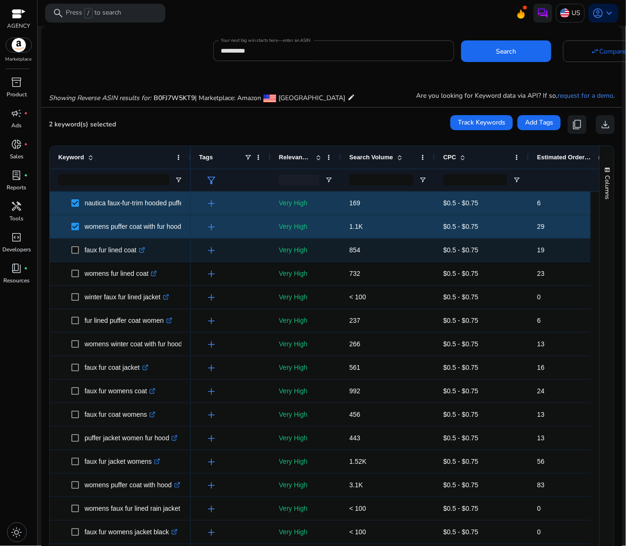
click at [78, 255] on span at bounding box center [77, 250] width 13 height 19
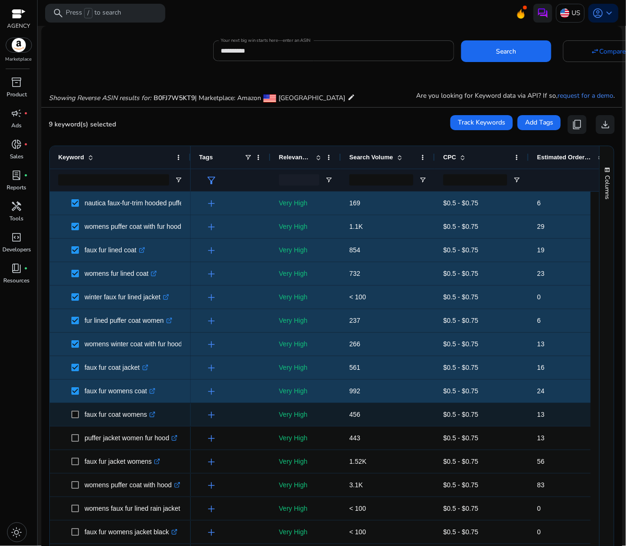
click at [74, 410] on span at bounding box center [77, 414] width 13 height 19
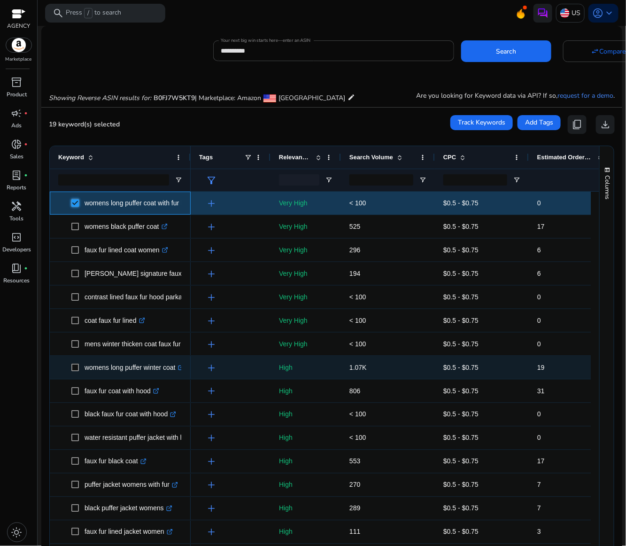
scroll to position [423, 0]
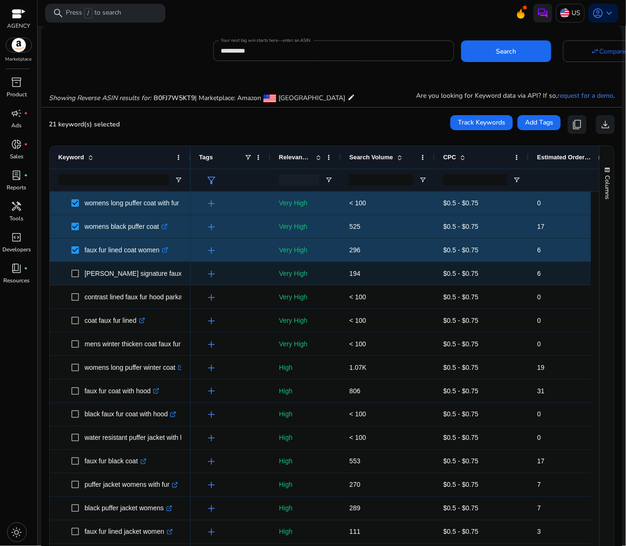
click at [78, 269] on span at bounding box center [77, 273] width 13 height 19
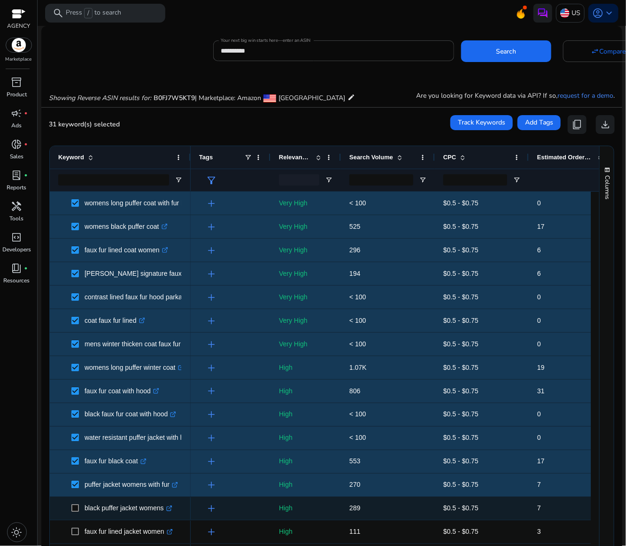
click at [75, 504] on span at bounding box center [77, 508] width 13 height 19
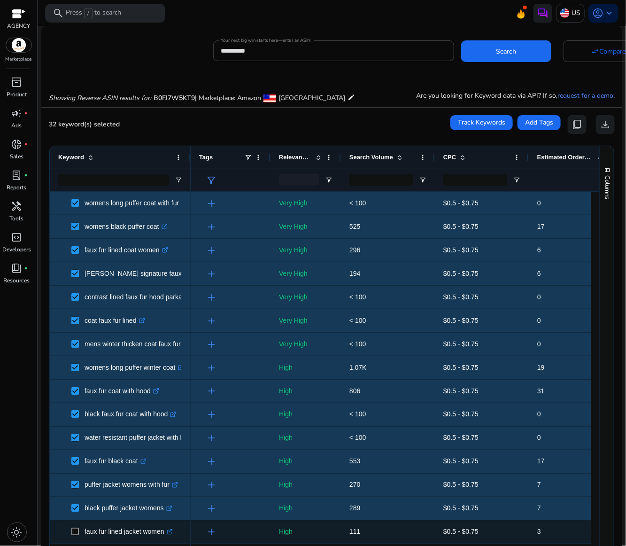
click at [75, 527] on span at bounding box center [77, 531] width 13 height 19
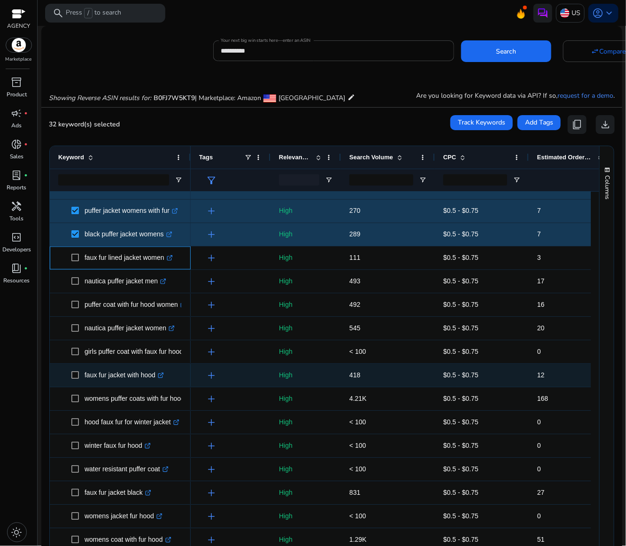
scroll to position [0, 0]
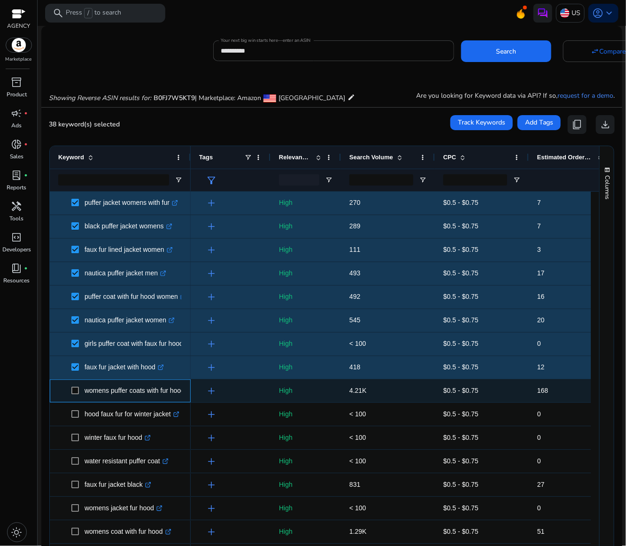
click at [75, 387] on span at bounding box center [77, 390] width 13 height 19
click at [79, 390] on span at bounding box center [77, 390] width 13 height 19
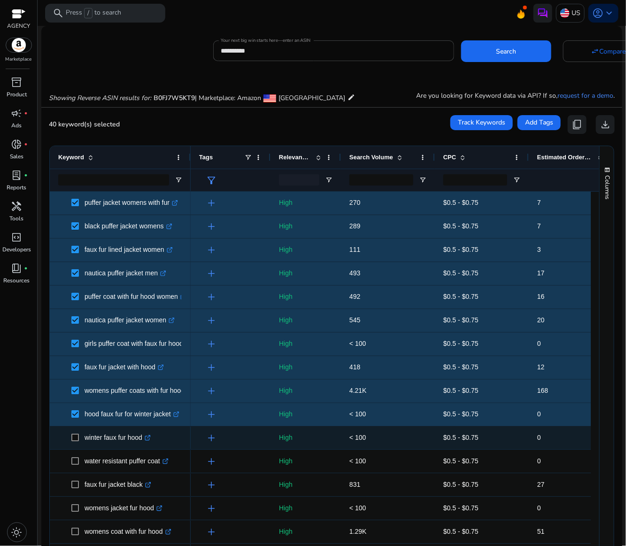
click at [74, 433] on span at bounding box center [77, 437] width 13 height 19
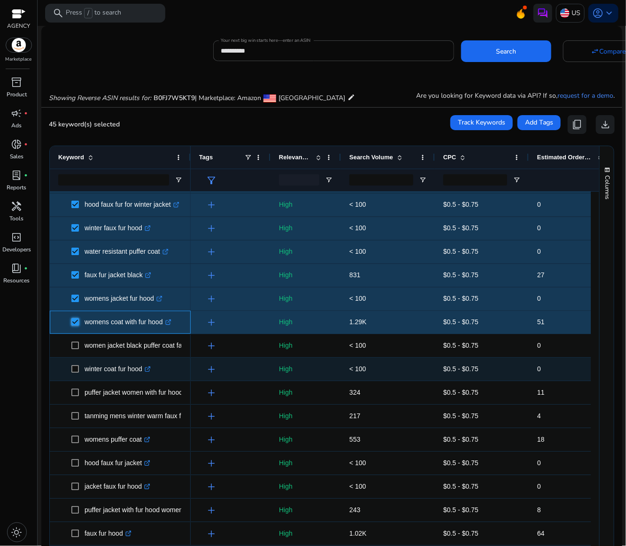
scroll to position [981, 0]
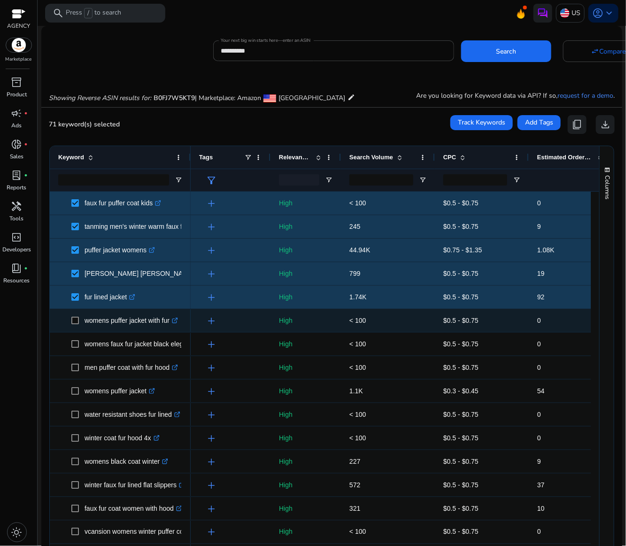
click at [75, 326] on span at bounding box center [77, 320] width 13 height 19
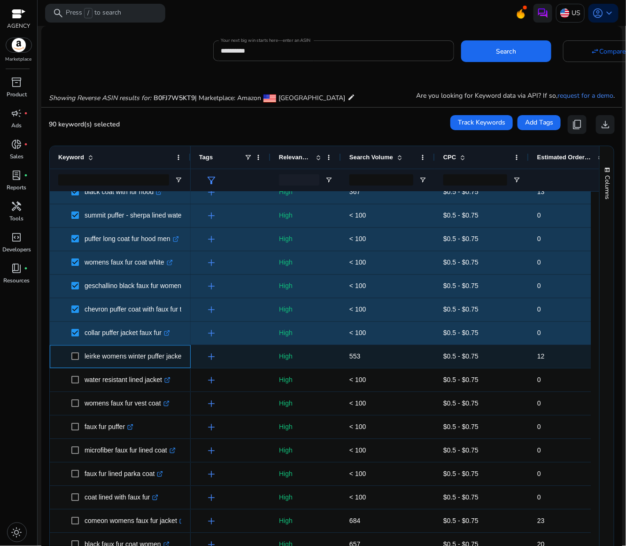
click at [79, 357] on span at bounding box center [77, 356] width 13 height 19
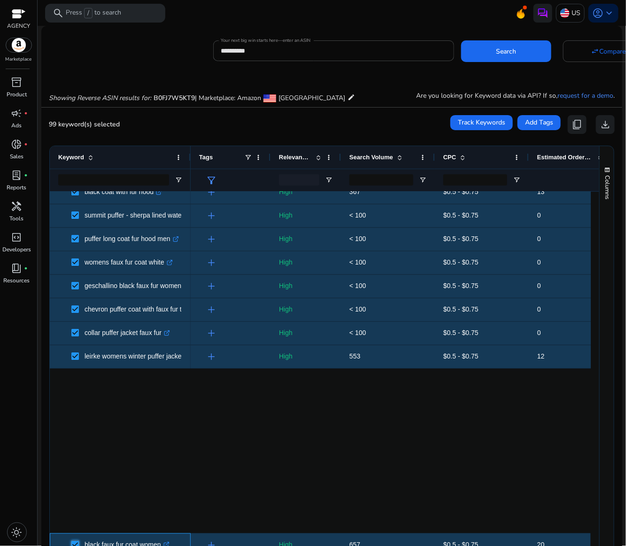
scroll to position [1469, 0]
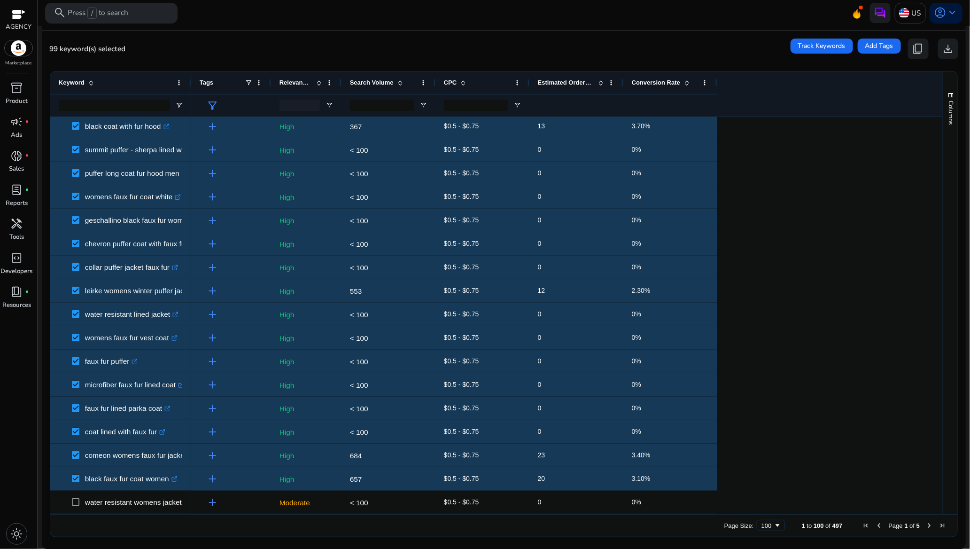
click at [626, 525] on span "Next Page" at bounding box center [930, 525] width 8 height 8
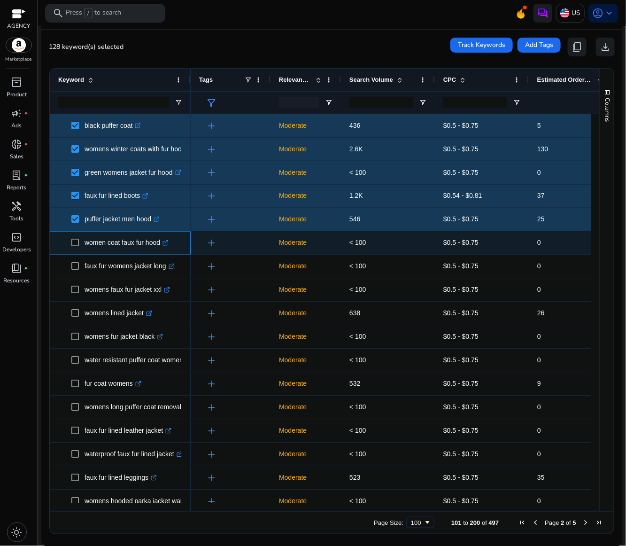
click at [79, 244] on span at bounding box center [77, 242] width 13 height 19
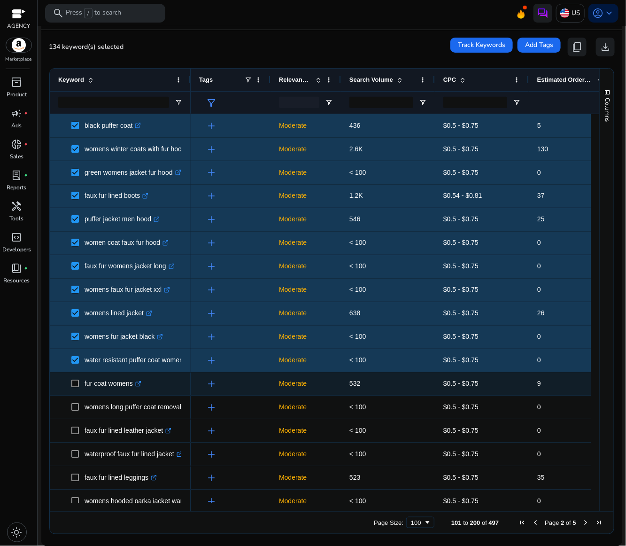
click at [76, 388] on span at bounding box center [77, 383] width 13 height 19
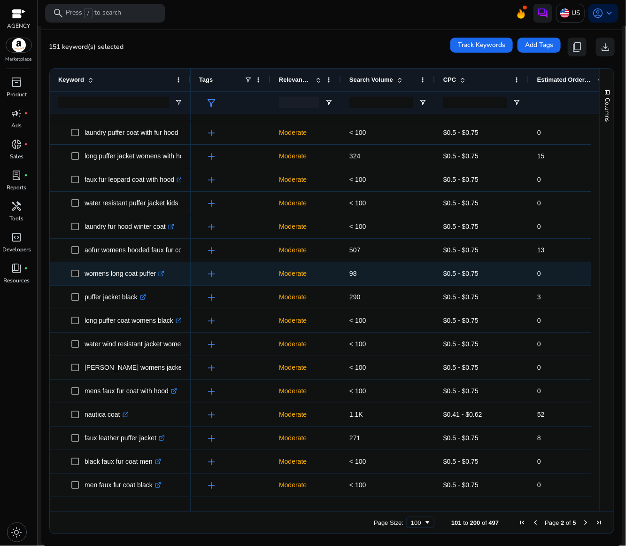
scroll to position [1198, 0]
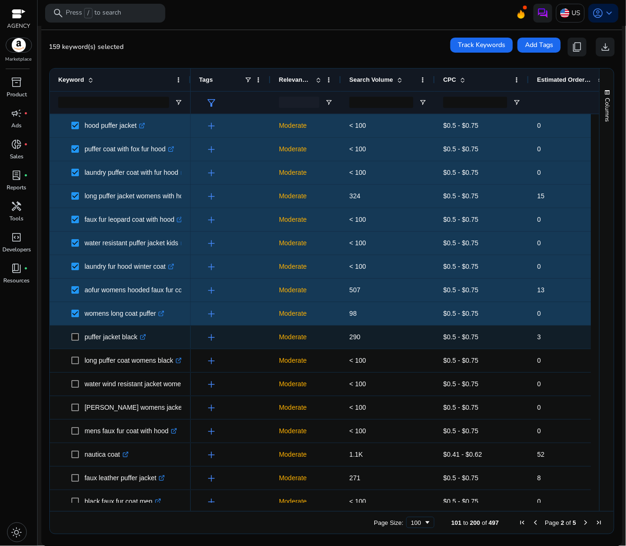
click at [79, 337] on span at bounding box center [77, 336] width 13 height 19
click at [75, 333] on span at bounding box center [77, 336] width 13 height 19
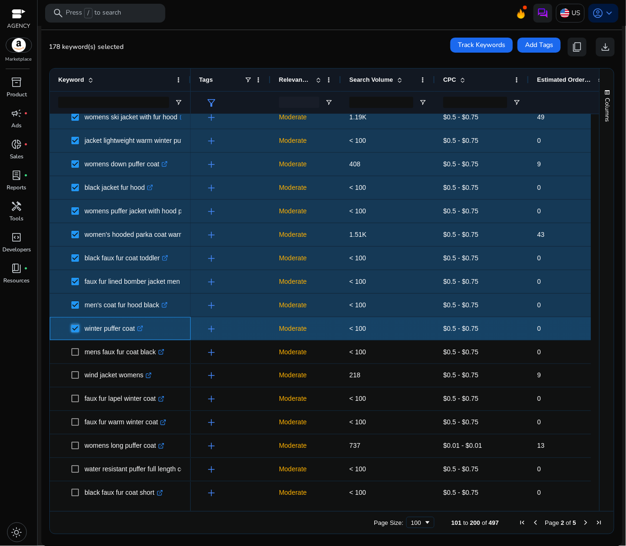
scroll to position [1762, 0]
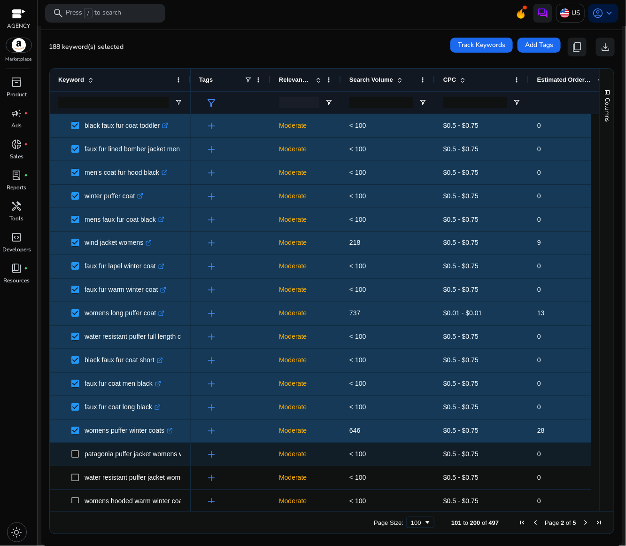
click at [75, 448] on span at bounding box center [77, 454] width 13 height 19
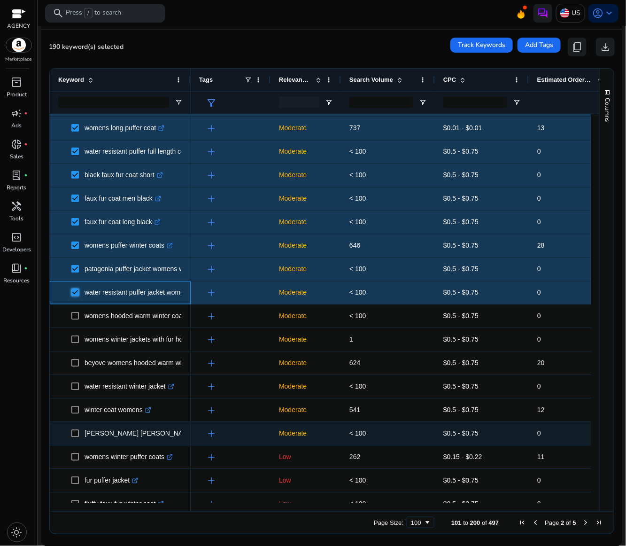
scroll to position [1960, 0]
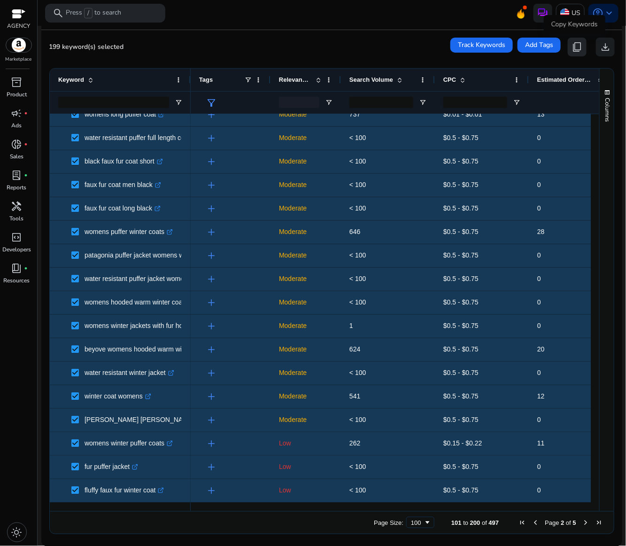
click at [574, 48] on span "content_copy" at bounding box center [577, 46] width 11 height 11
click at [573, 48] on span "content_copy" at bounding box center [577, 46] width 11 height 11
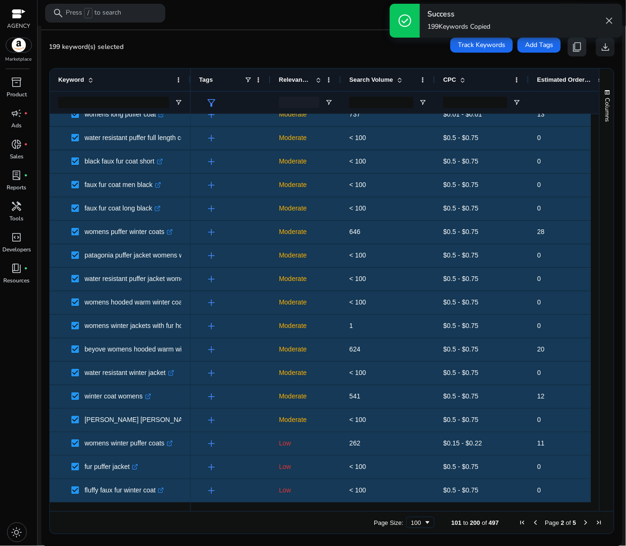
click at [573, 48] on span "content_copy" at bounding box center [577, 46] width 11 height 11
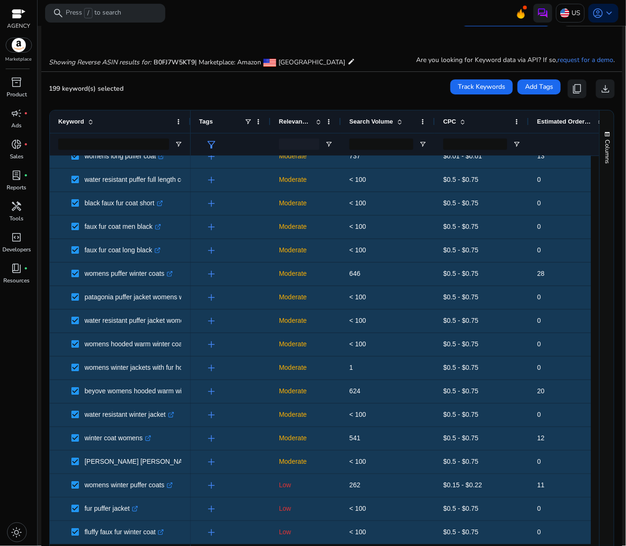
scroll to position [0, 0]
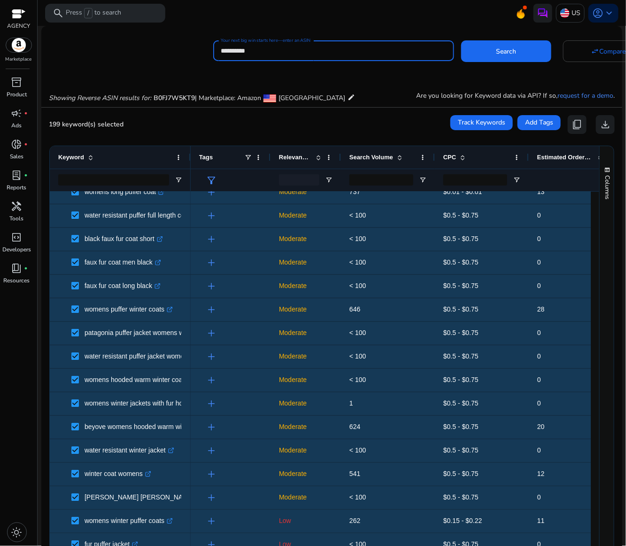
click at [268, 51] on input "**********" at bounding box center [334, 51] width 226 height 10
